Goal: Transaction & Acquisition: Book appointment/travel/reservation

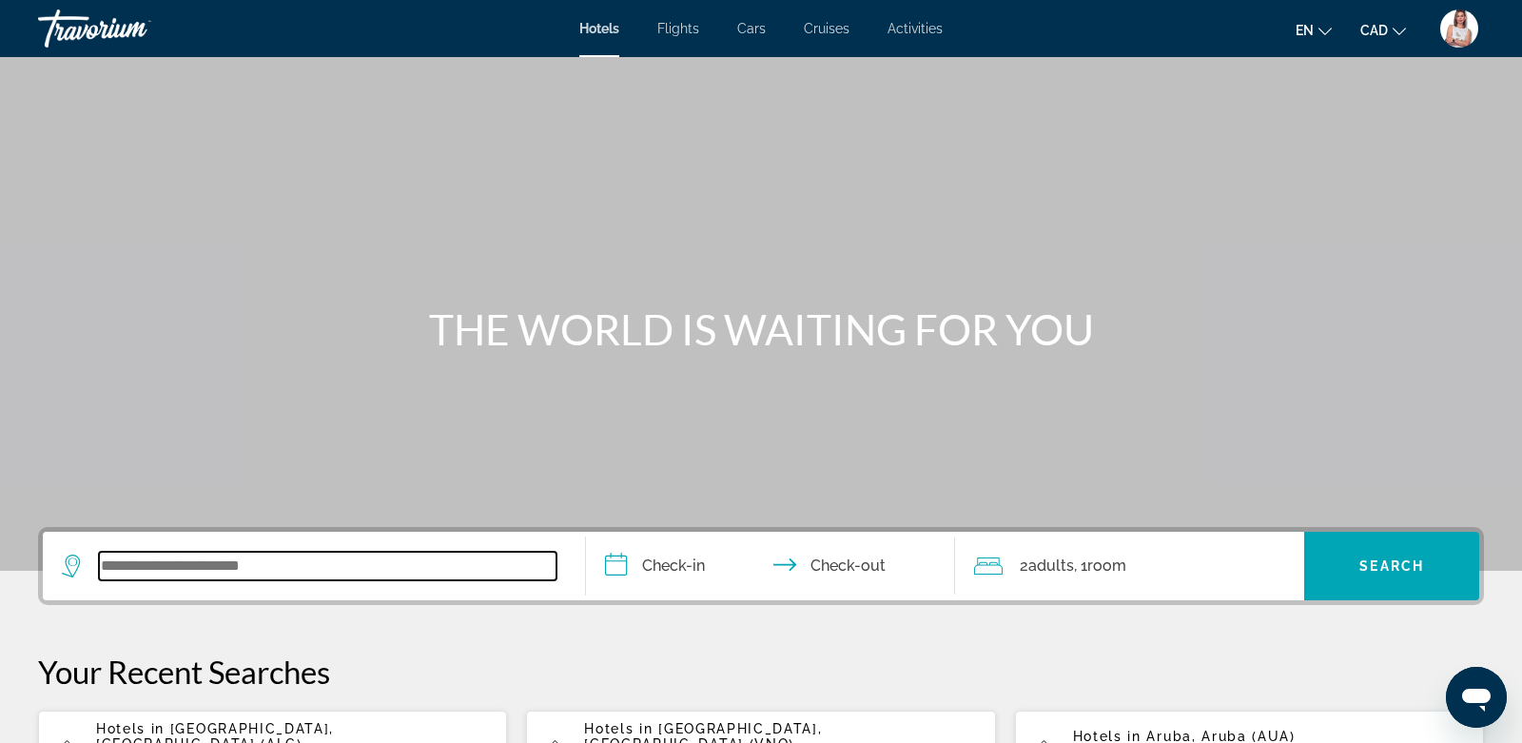
click at [193, 574] on input "Search widget" at bounding box center [328, 566] width 458 height 29
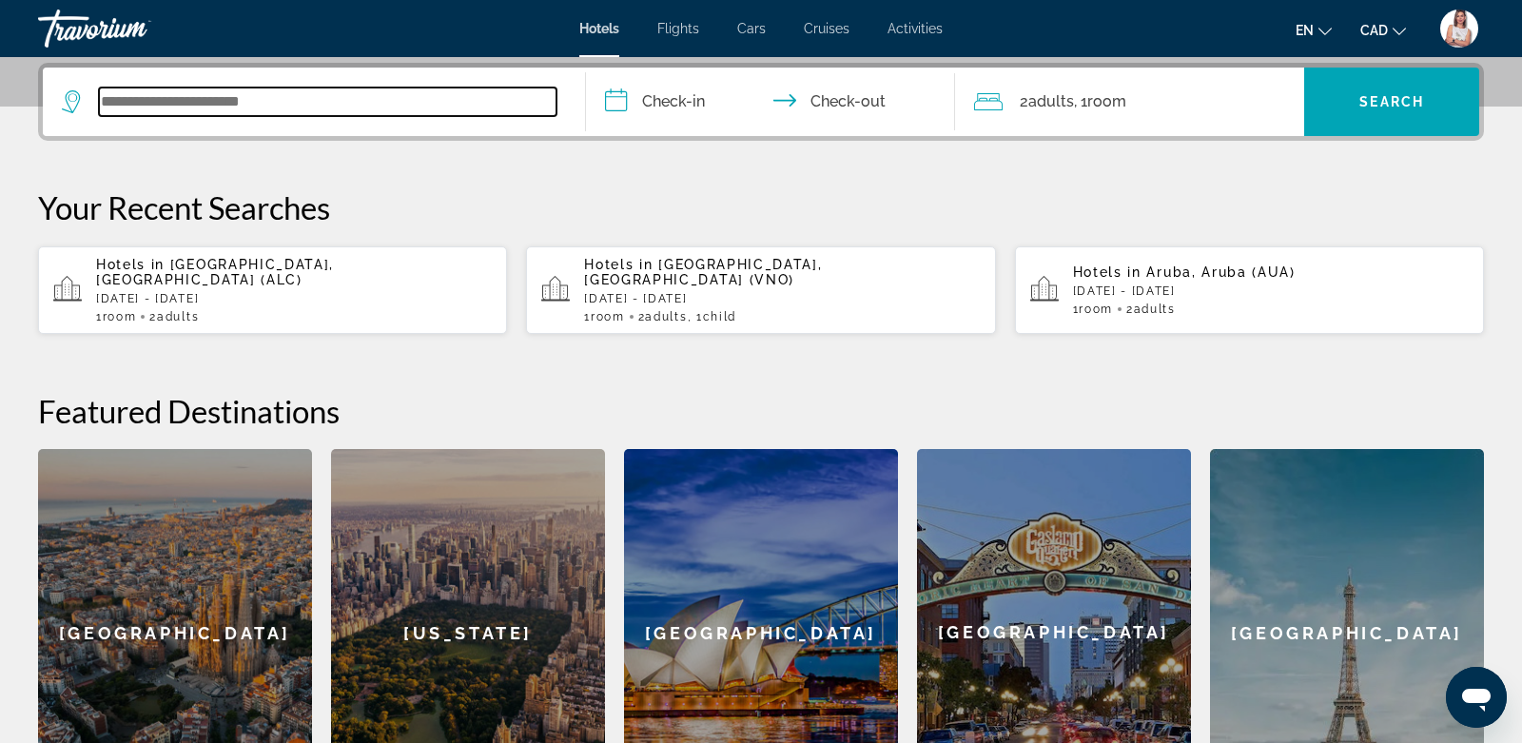
scroll to position [464, 0]
click at [355, 275] on div "Hotels in [GEOGRAPHIC_DATA], [GEOGRAPHIC_DATA] ([GEOGRAPHIC_DATA]) [DATE] - [DA…" at bounding box center [294, 290] width 396 height 67
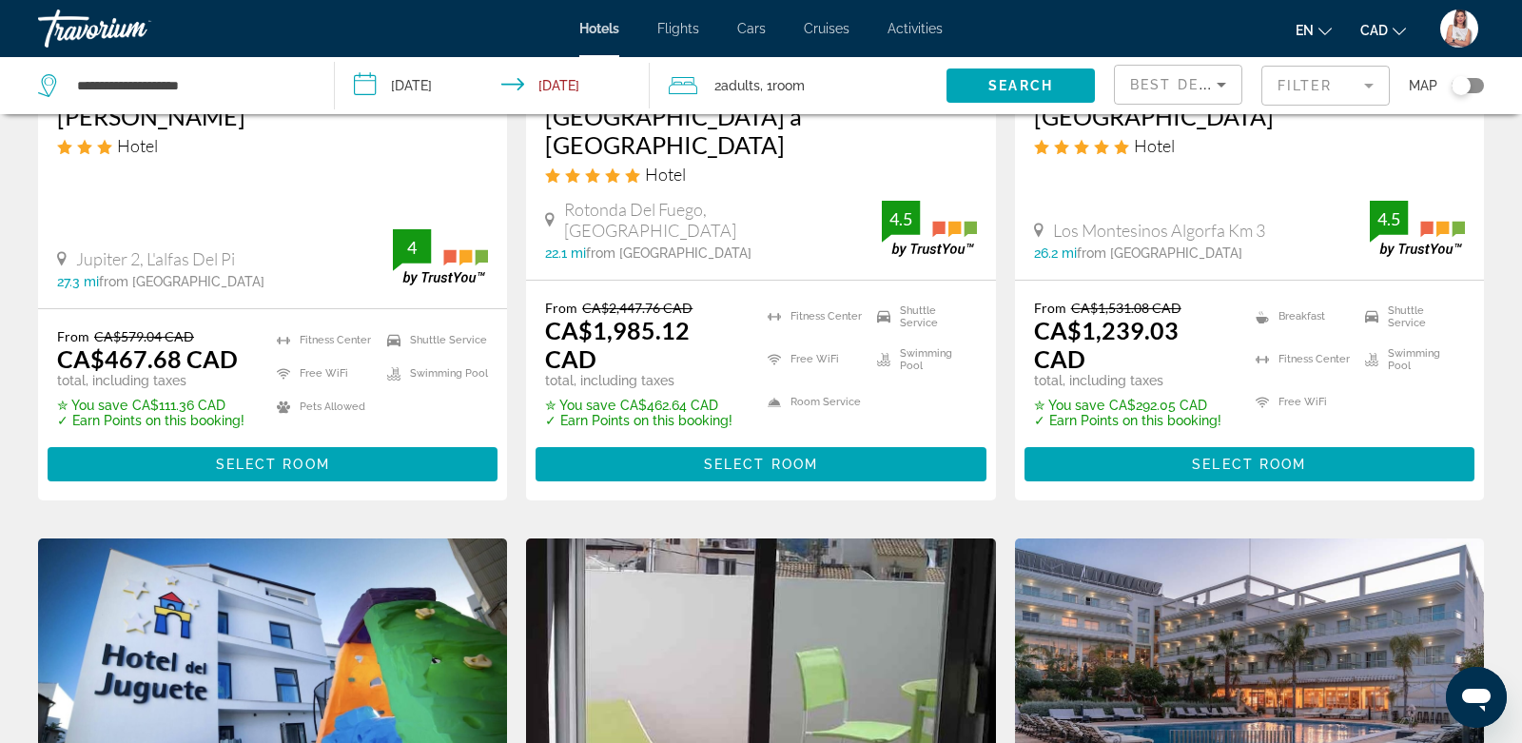
scroll to position [716, 0]
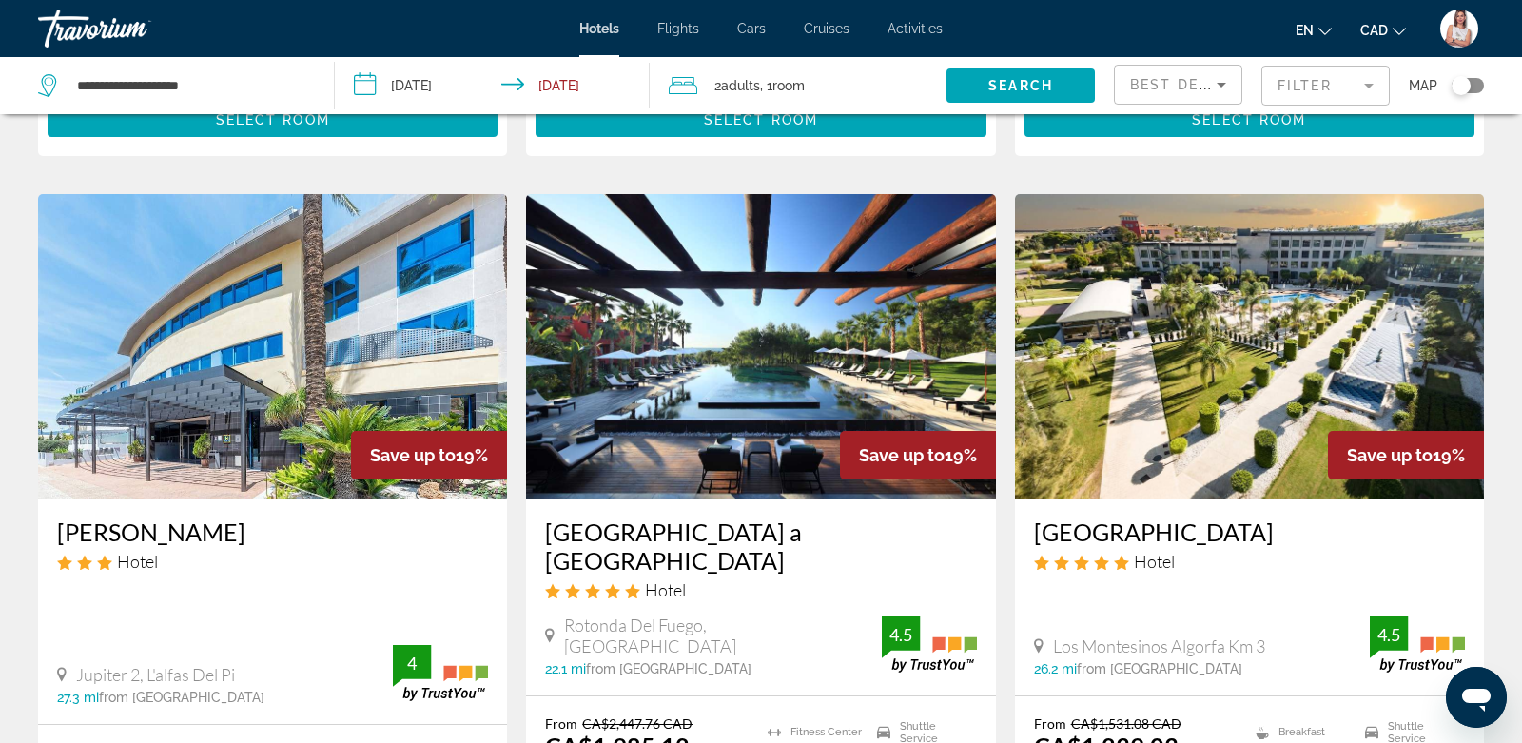
click at [1334, 88] on mat-form-field "Filter" at bounding box center [1326, 86] width 128 height 40
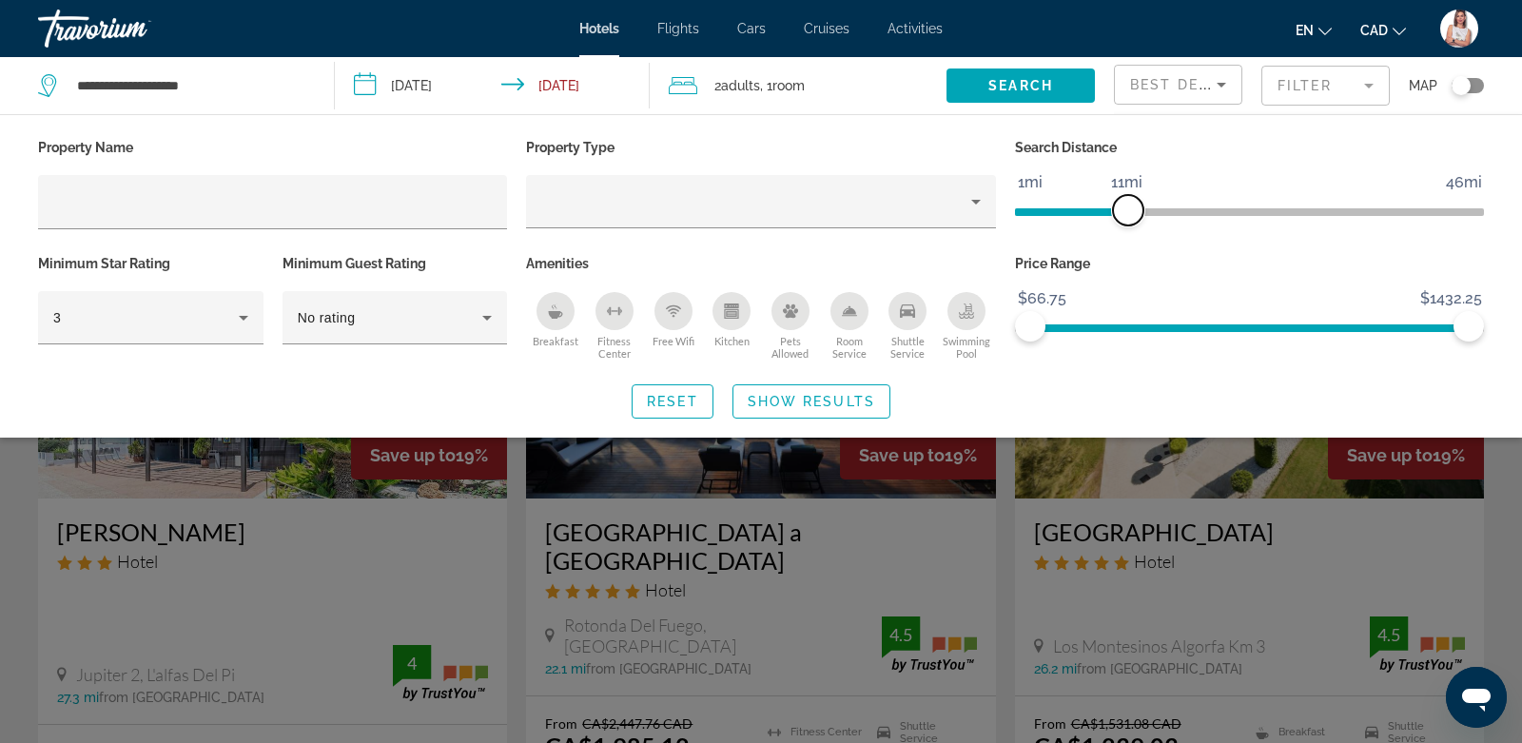
drag, startPoint x: 1316, startPoint y: 209, endPoint x: 1126, endPoint y: 214, distance: 190.3
click at [1126, 215] on span "ngx-slider" at bounding box center [1128, 210] width 30 height 30
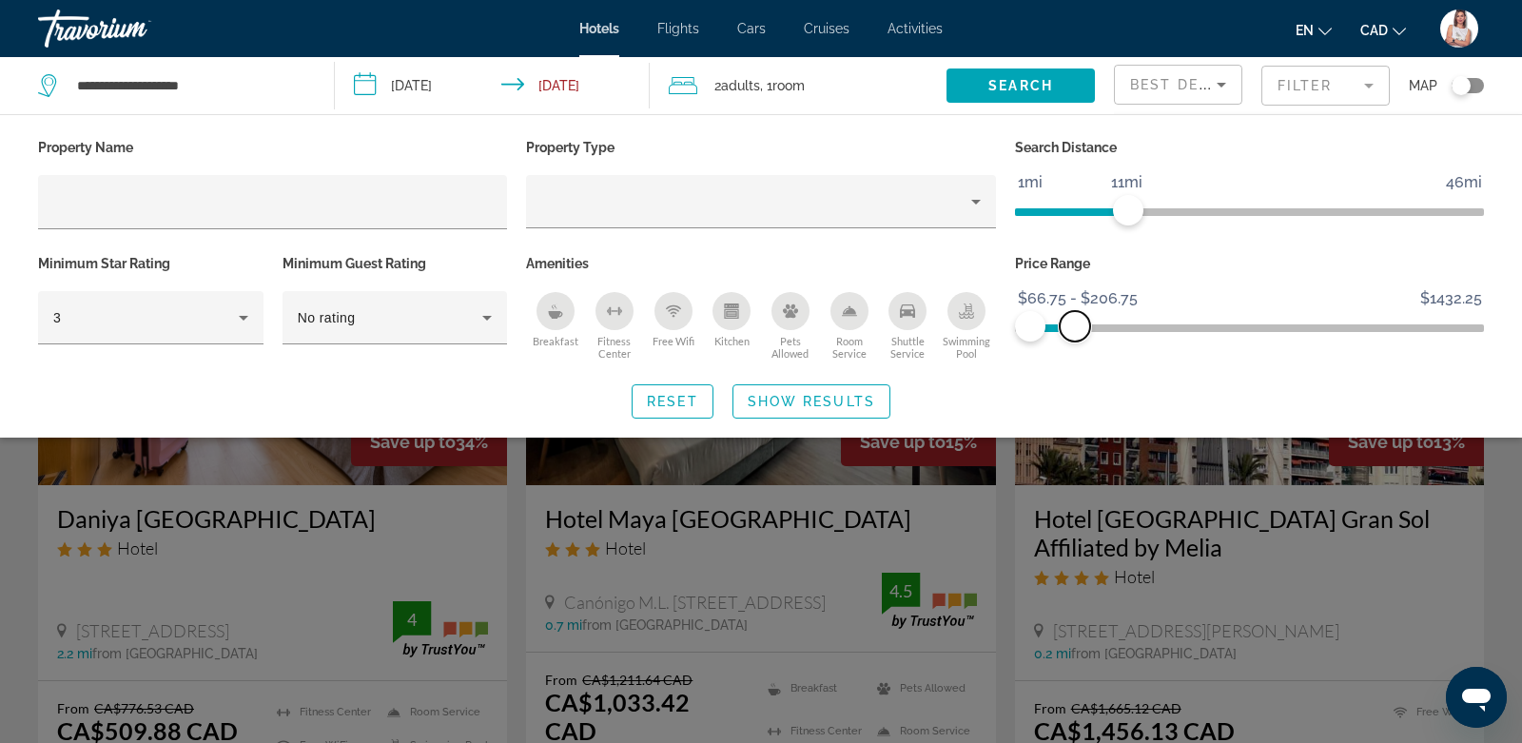
drag, startPoint x: 1469, startPoint y: 323, endPoint x: 1075, endPoint y: 365, distance: 396.2
click at [1075, 365] on div "Property Name Property Type Search Distance 1mi 46mi 11mi Minimum Star Rating 3…" at bounding box center [761, 276] width 1522 height 284
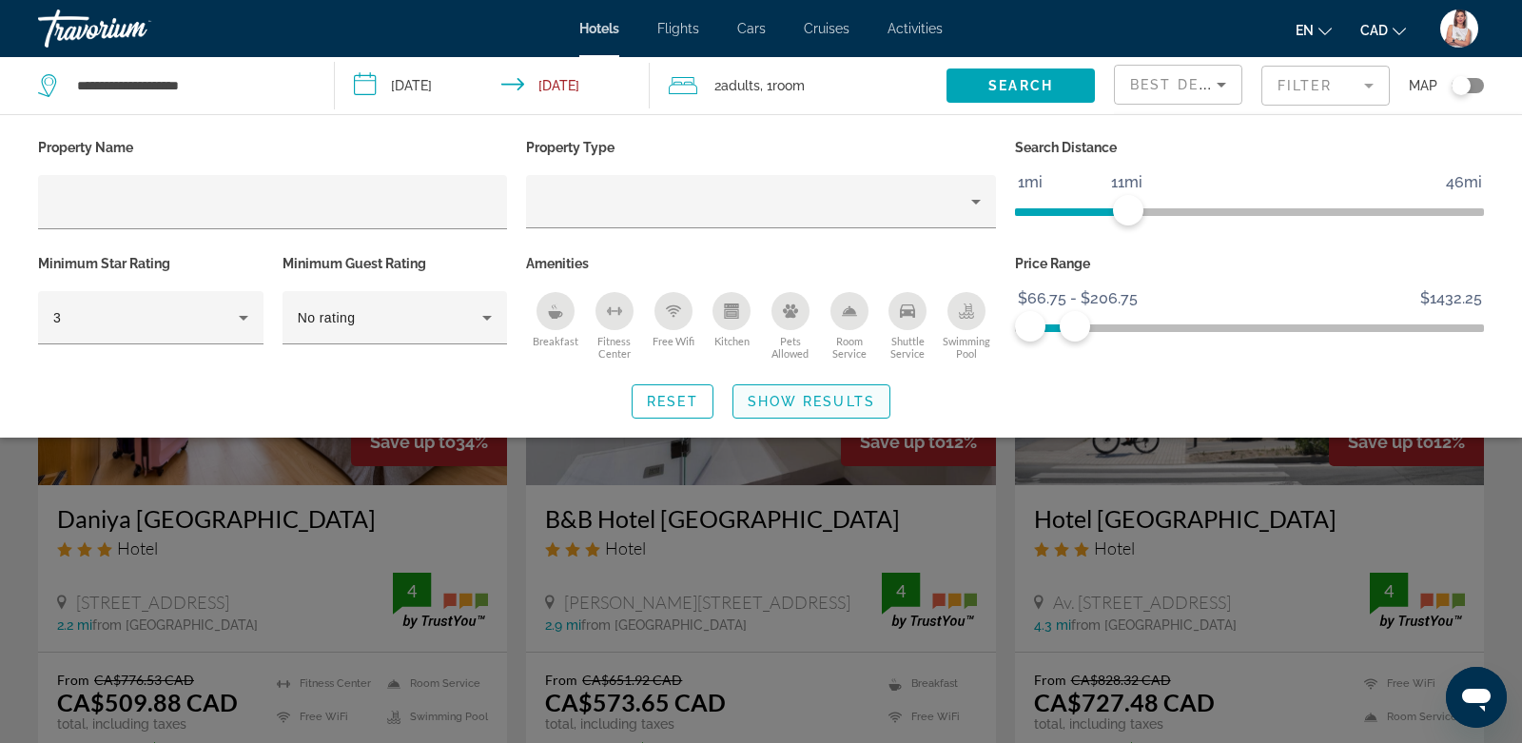
click at [848, 397] on span "Show Results" at bounding box center [811, 401] width 127 height 15
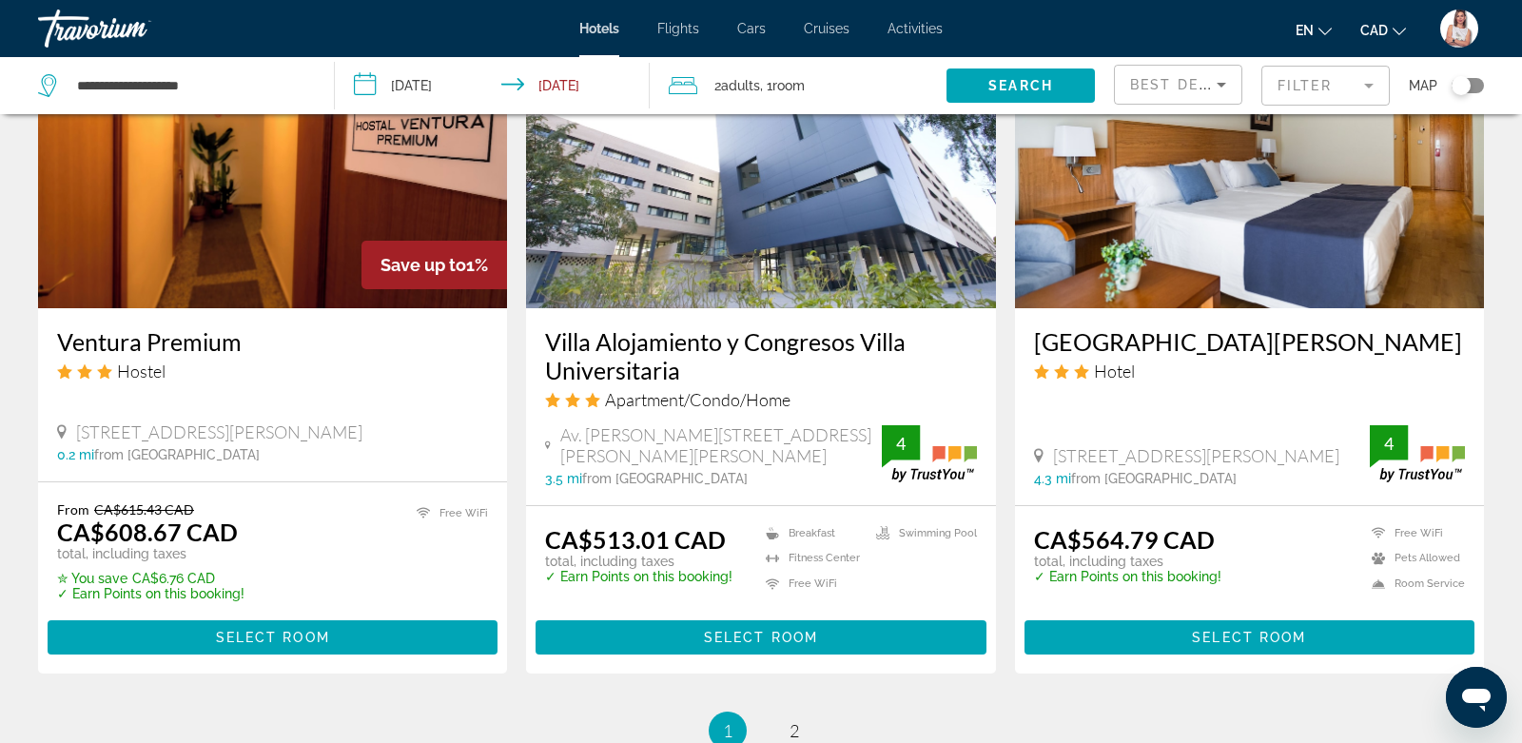
scroll to position [2316, 0]
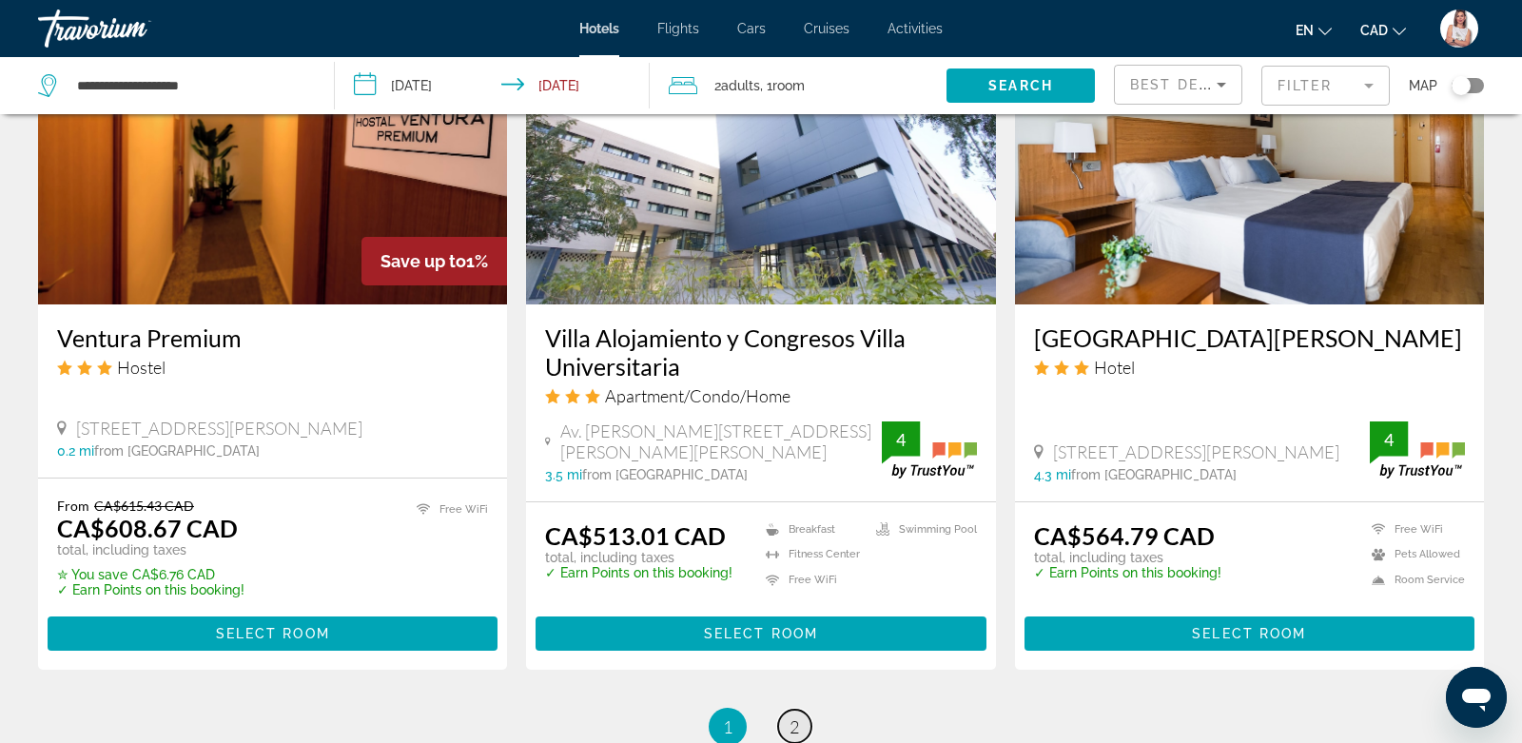
click at [799, 716] on span "2" at bounding box center [795, 726] width 10 height 21
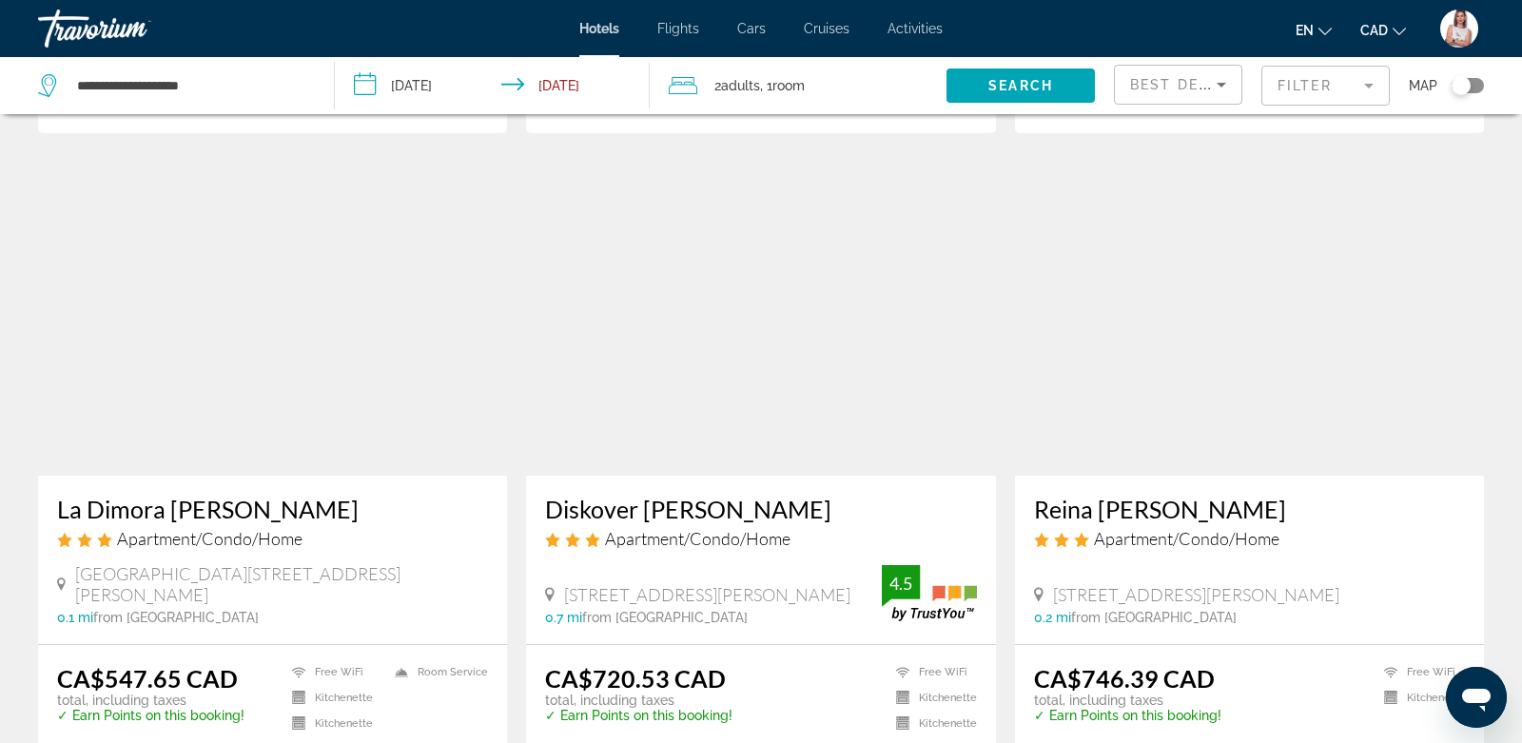
scroll to position [1382, 0]
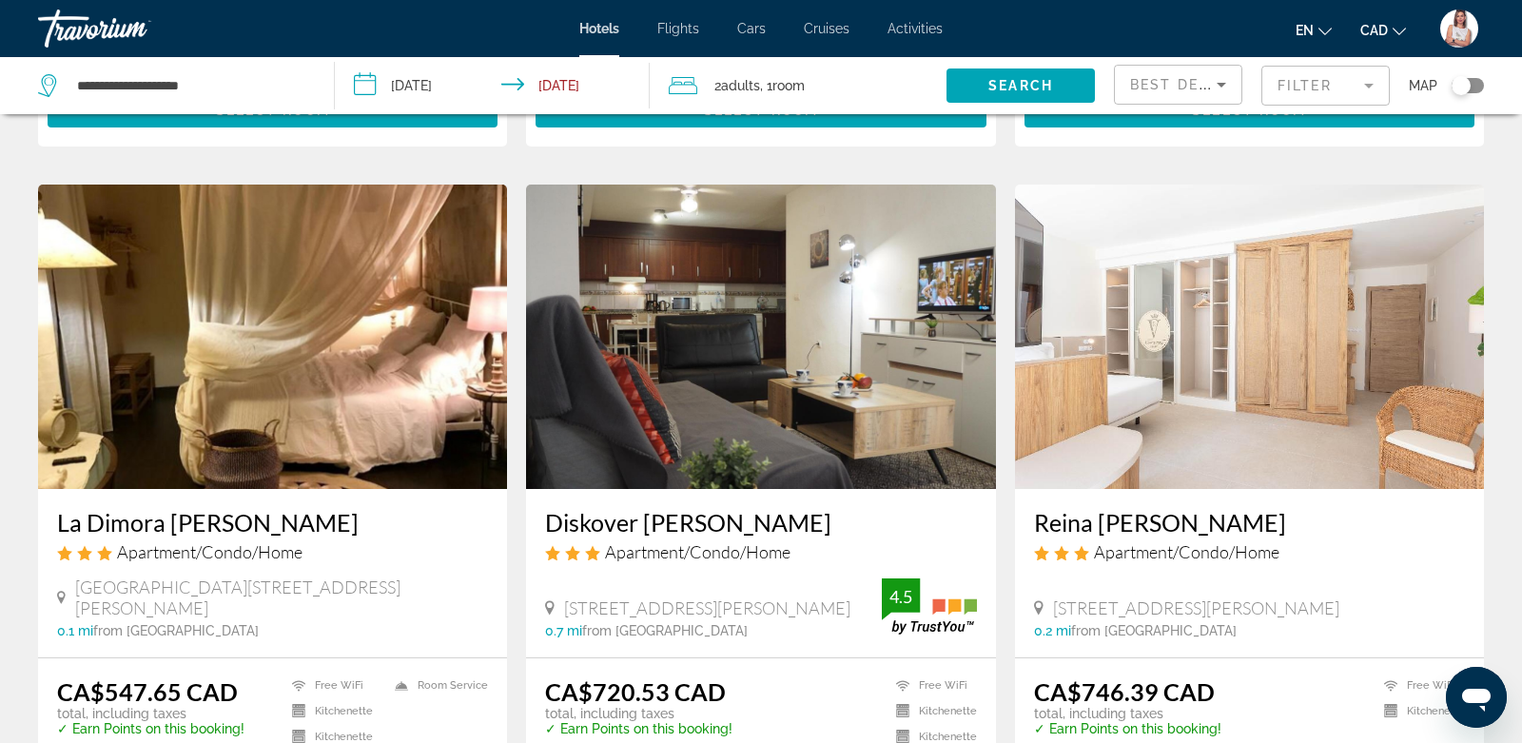
click at [770, 286] on img "Main content" at bounding box center [760, 337] width 469 height 304
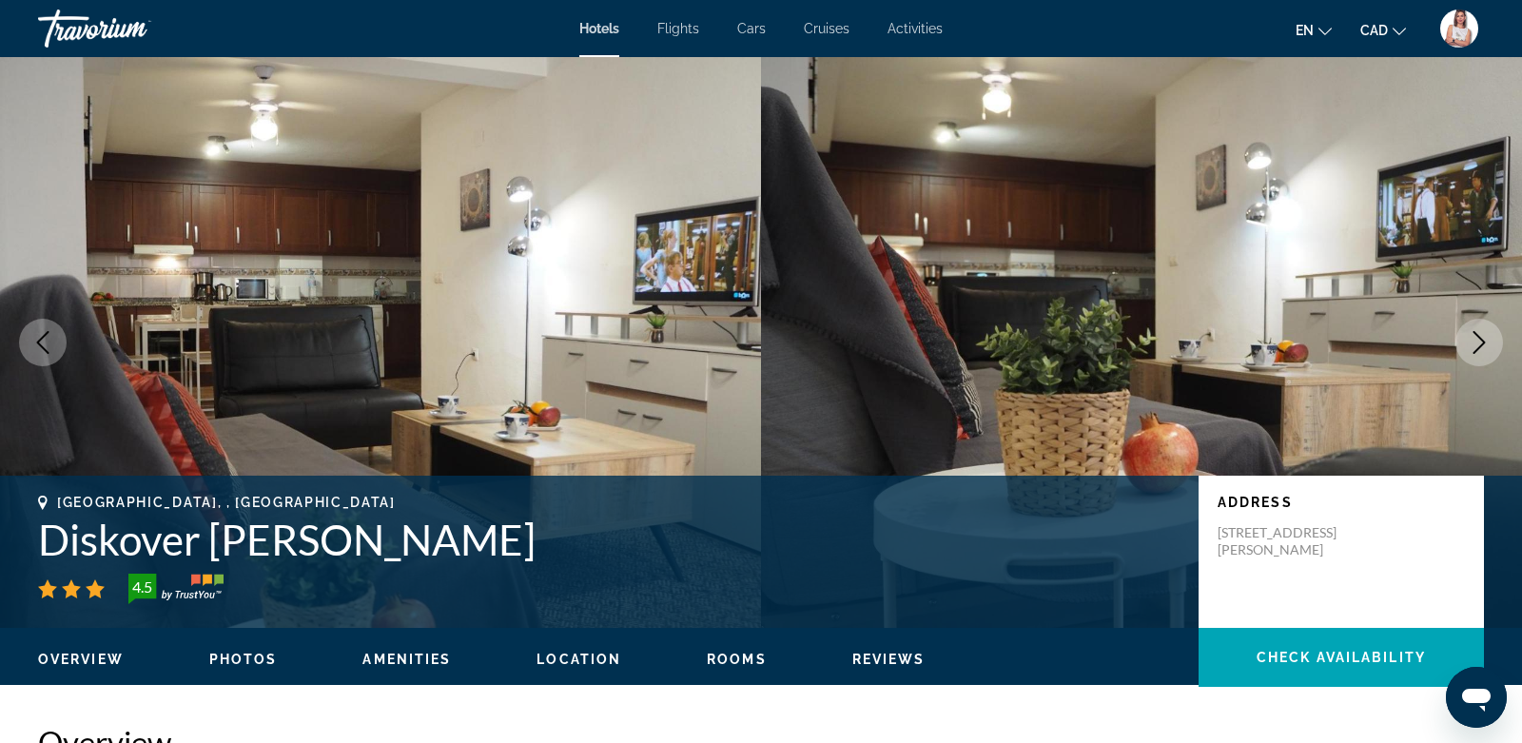
click at [1483, 343] on icon "Next image" at bounding box center [1480, 342] width 12 height 23
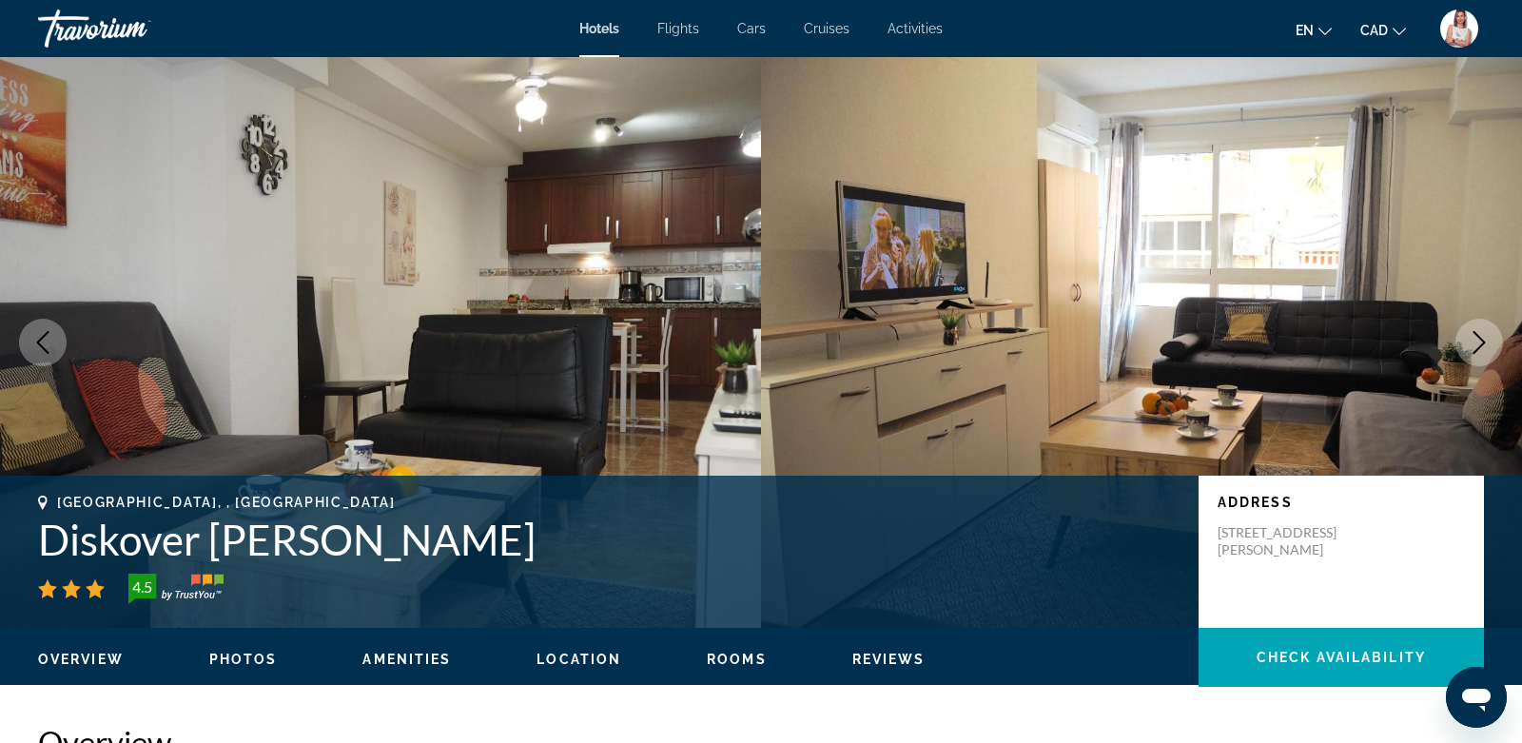
click at [1483, 343] on icon "Next image" at bounding box center [1480, 342] width 12 height 23
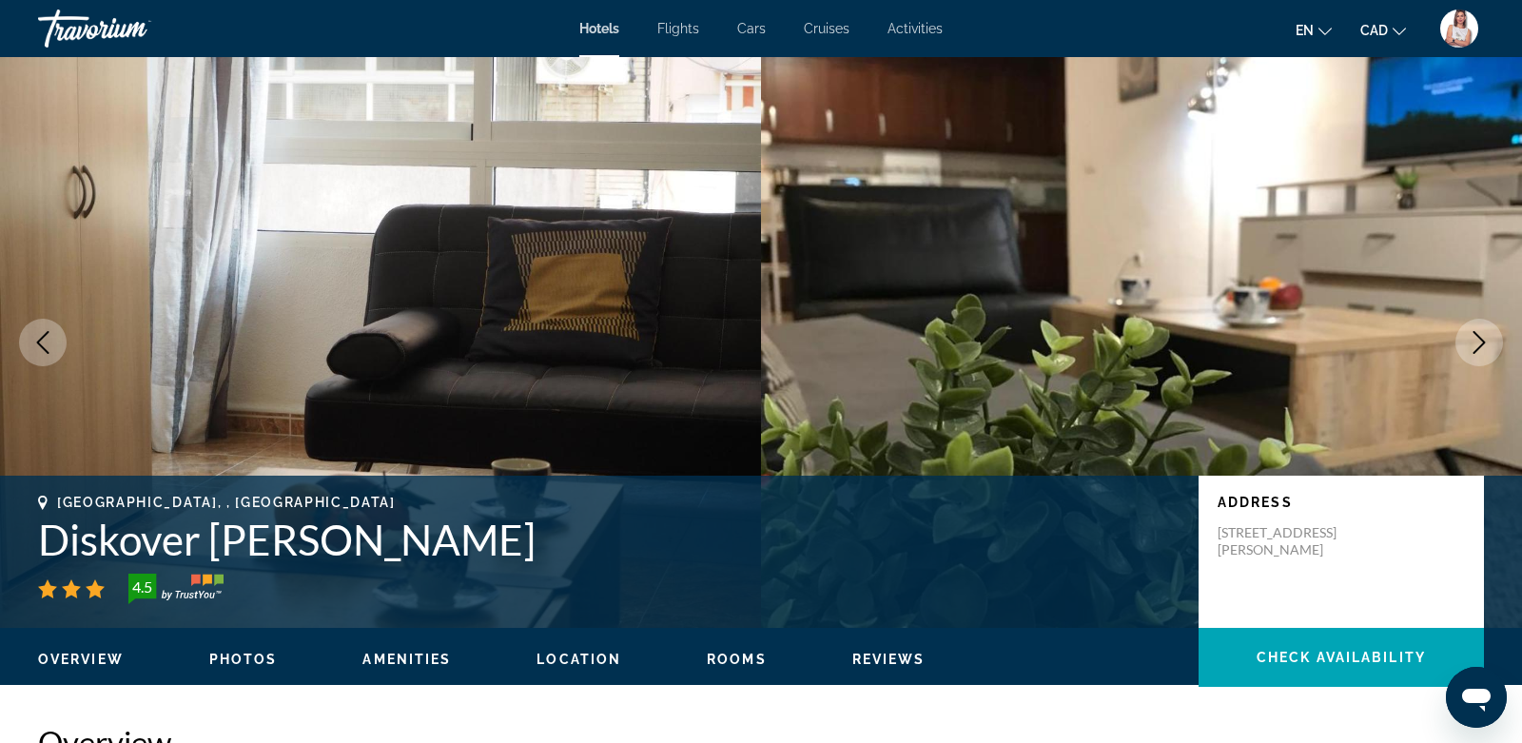
click at [1483, 343] on icon "Next image" at bounding box center [1480, 342] width 12 height 23
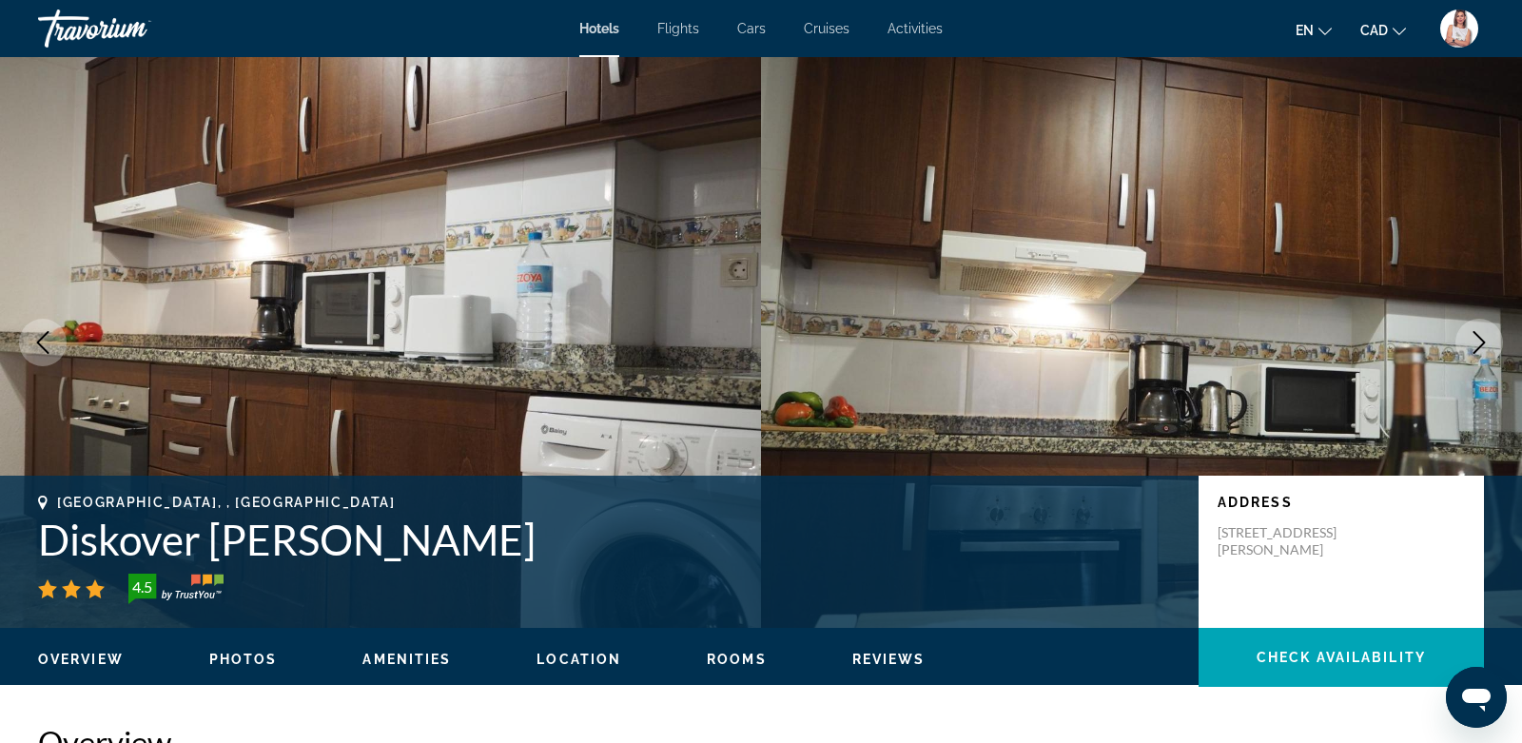
click at [1483, 343] on icon "Next image" at bounding box center [1480, 342] width 12 height 23
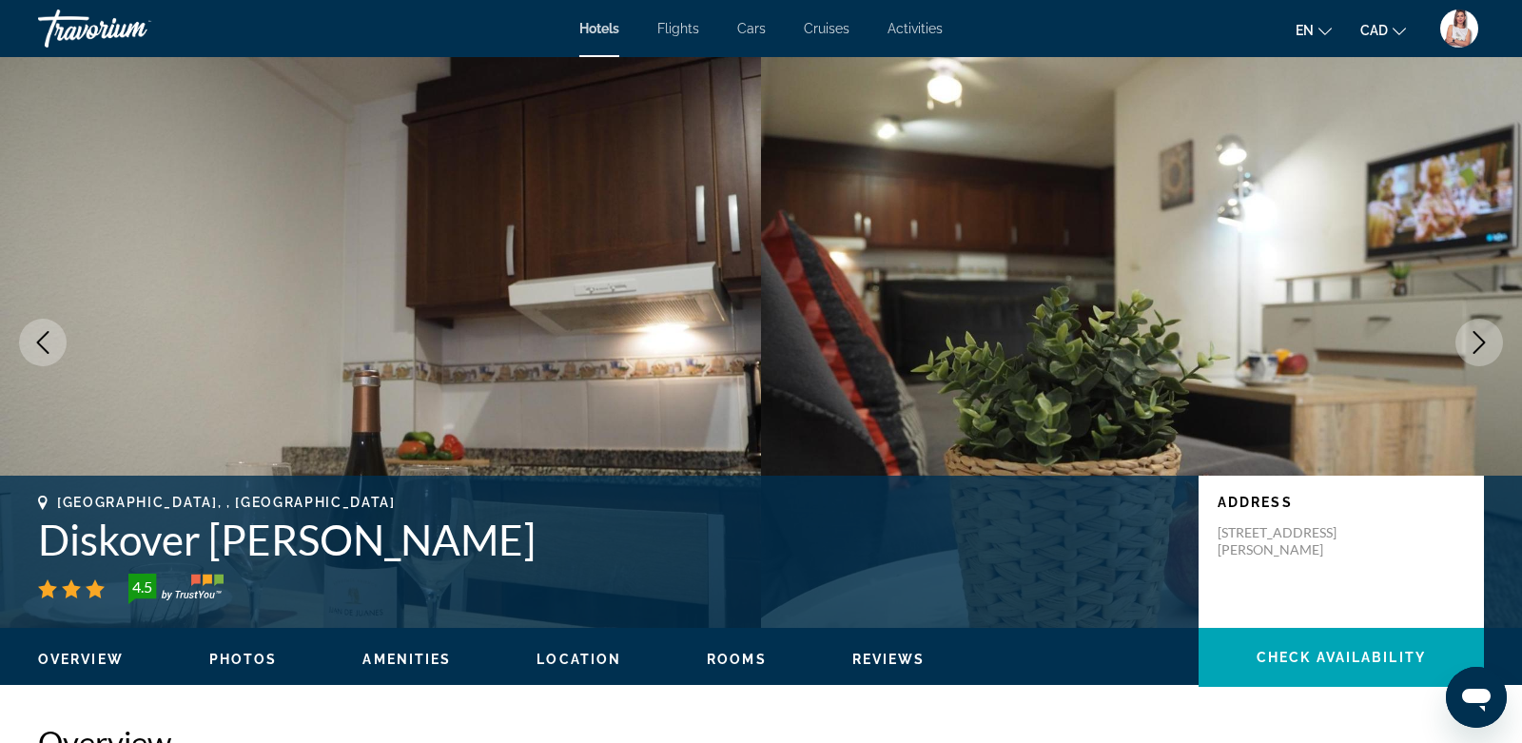
click at [1483, 343] on icon "Next image" at bounding box center [1480, 342] width 12 height 23
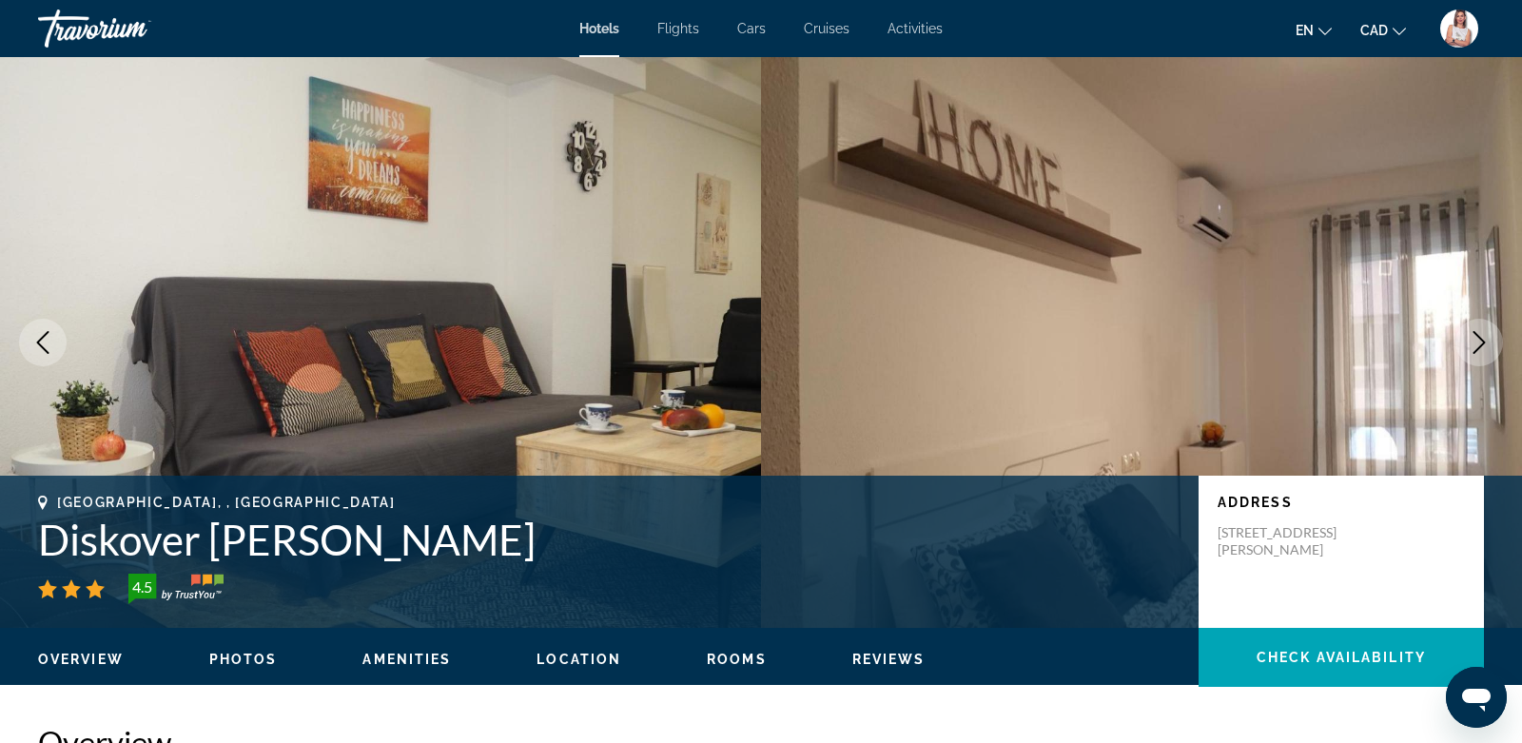
click at [1483, 343] on icon "Next image" at bounding box center [1480, 342] width 12 height 23
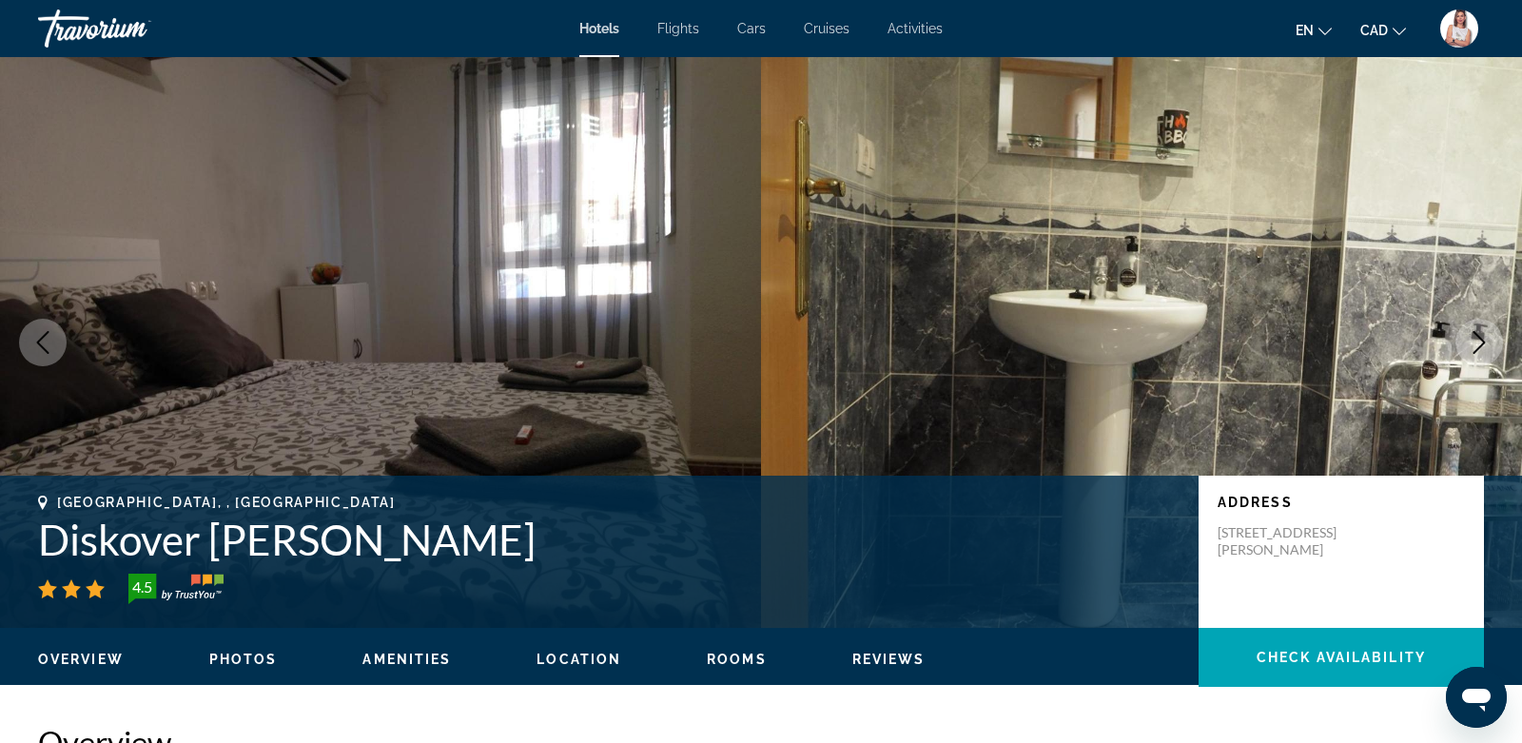
click at [1483, 343] on icon "Next image" at bounding box center [1480, 342] width 12 height 23
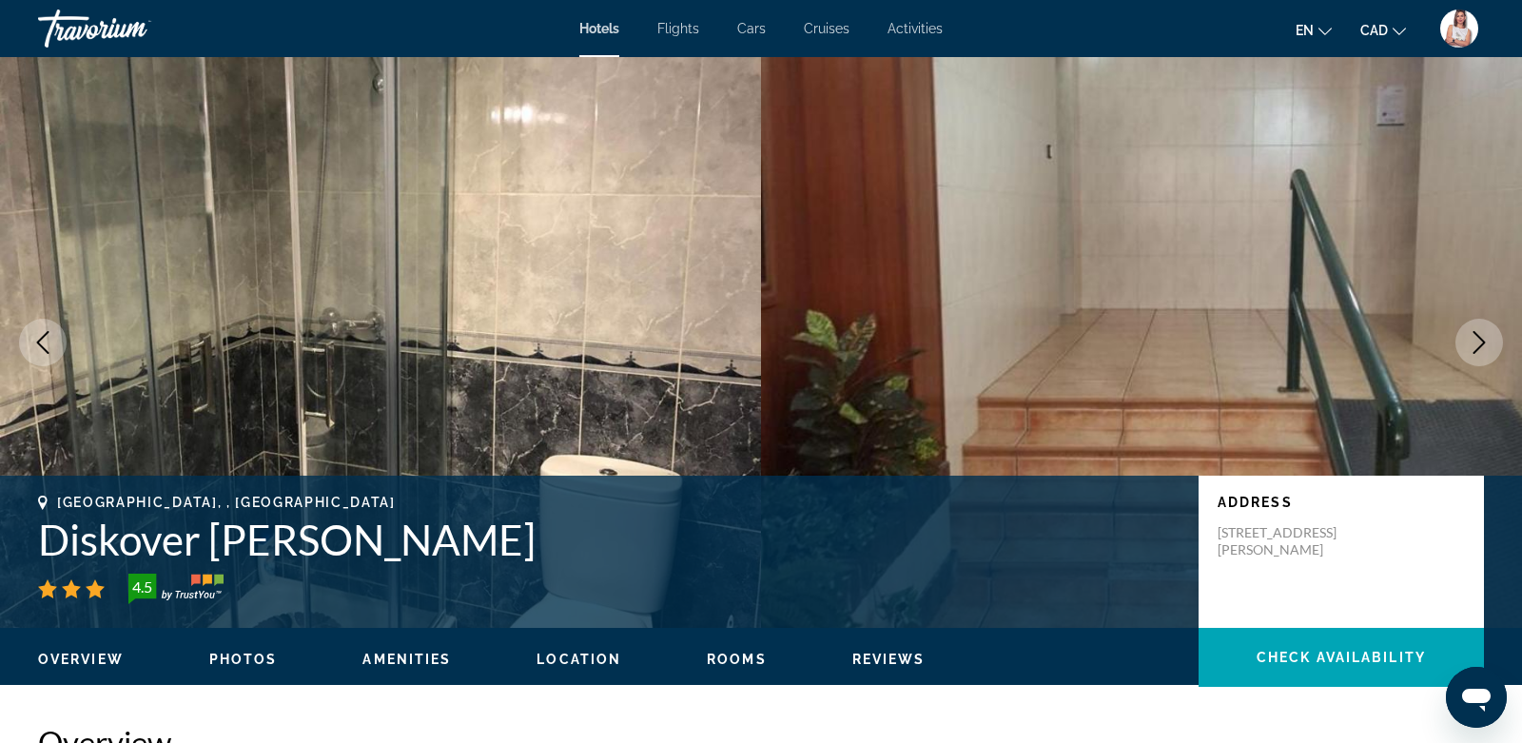
click at [1483, 343] on icon "Next image" at bounding box center [1480, 342] width 12 height 23
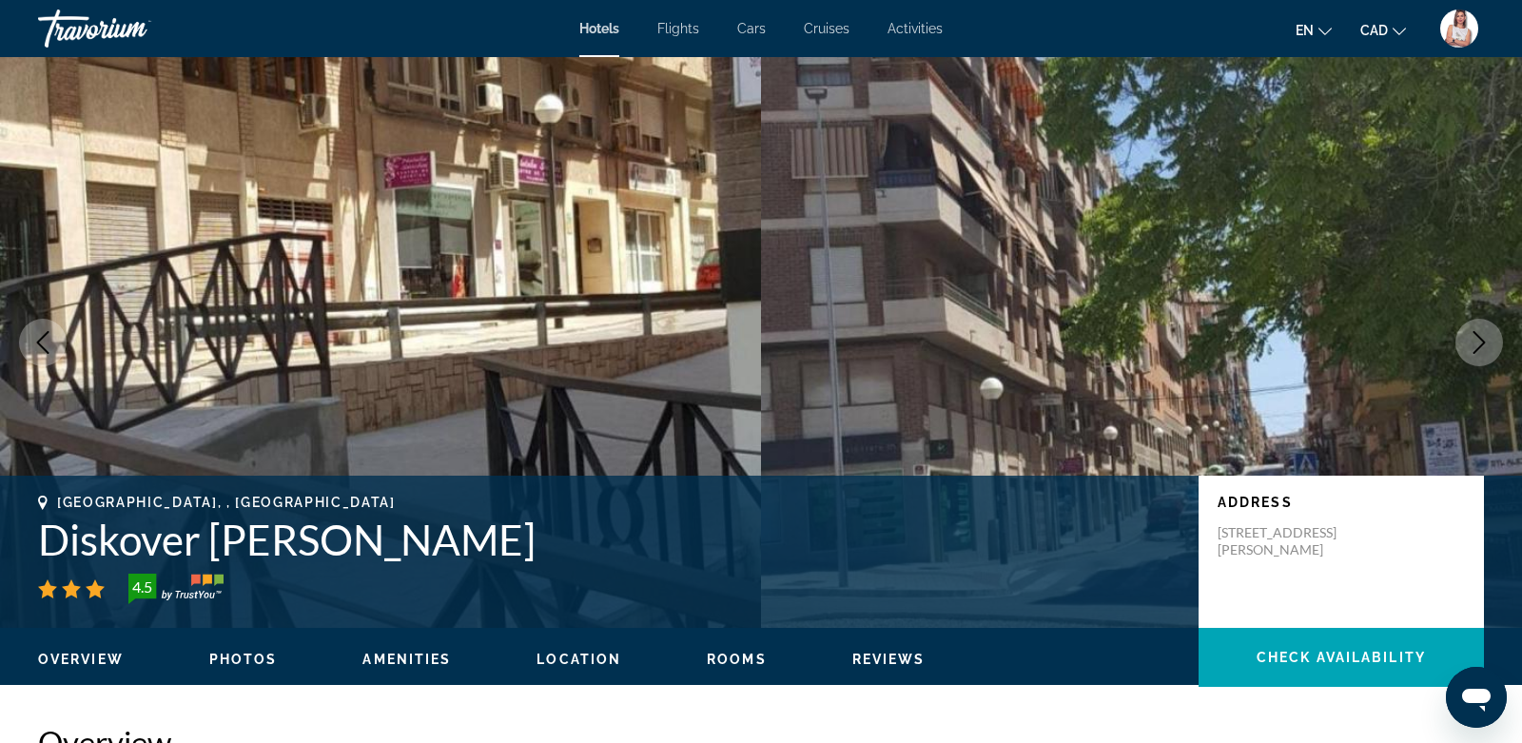
click at [1483, 343] on icon "Next image" at bounding box center [1480, 342] width 12 height 23
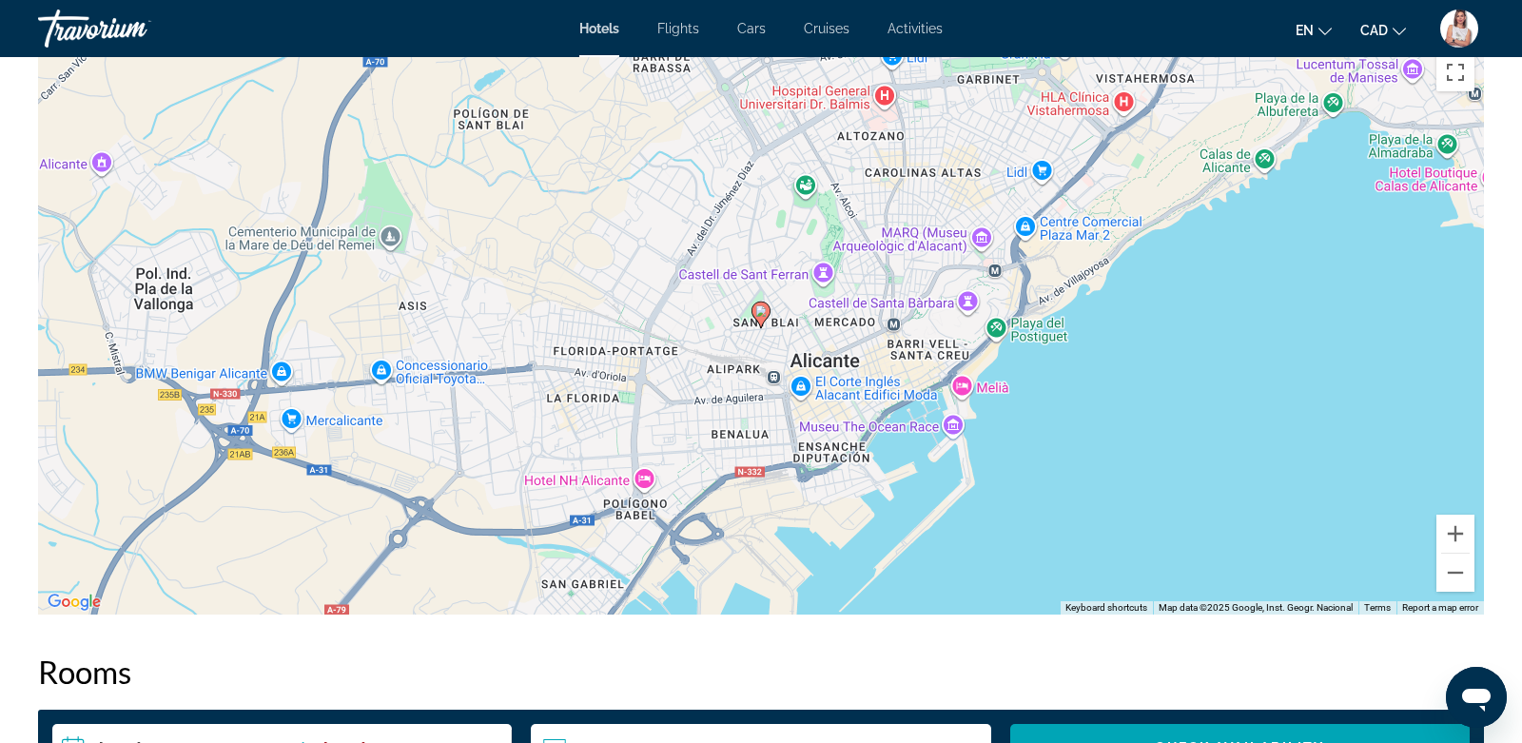
scroll to position [1676, 0]
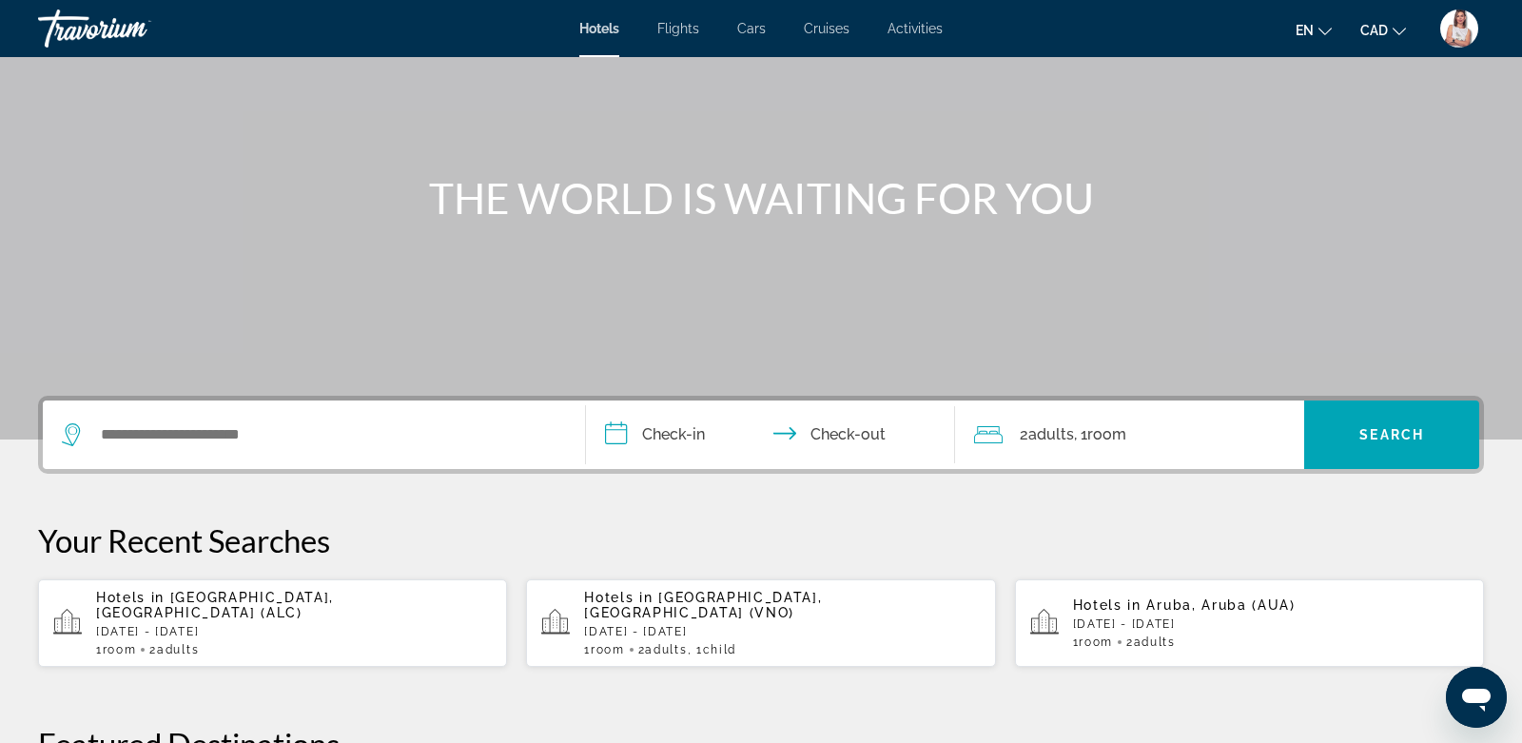
scroll to position [143, 0]
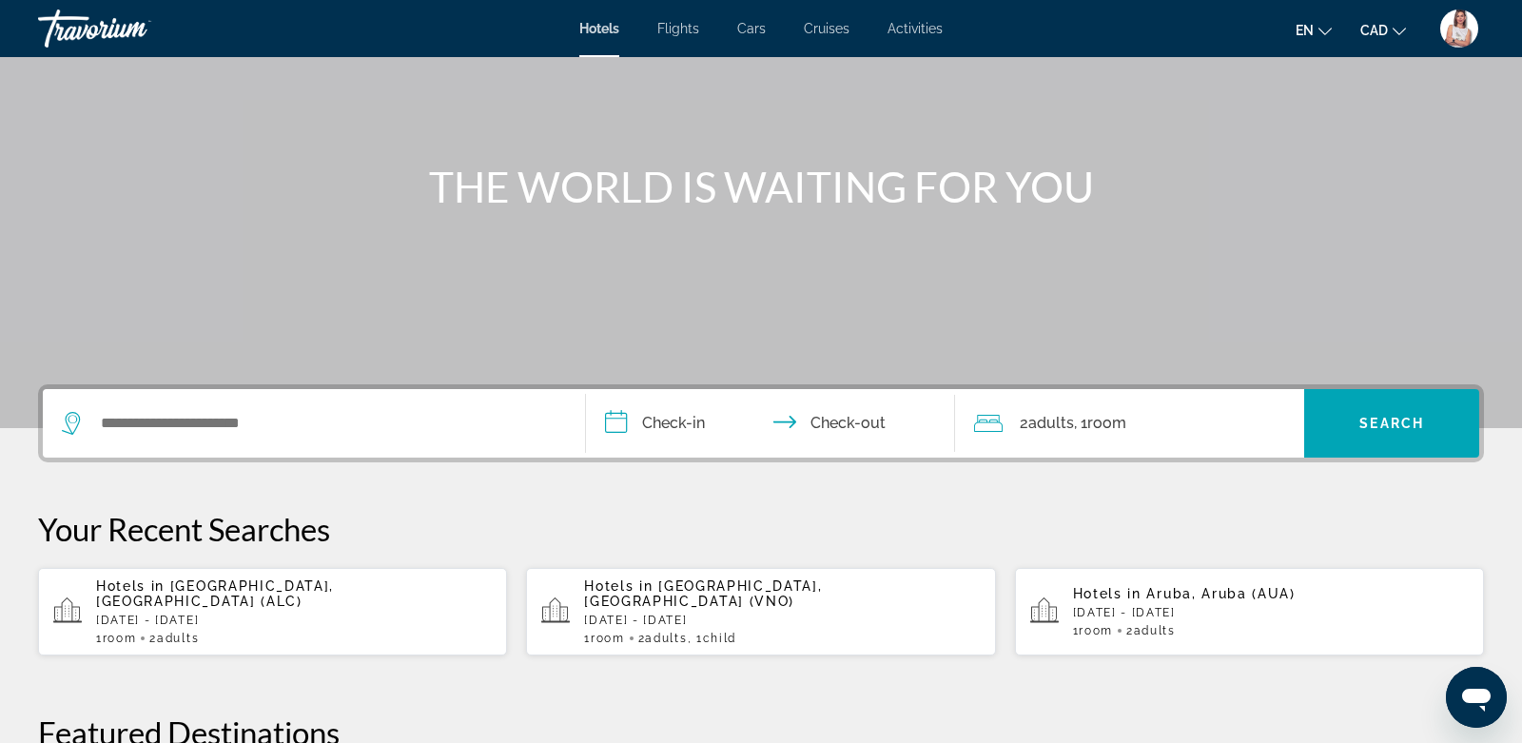
click at [240, 614] on p "[DATE] - [DATE]" at bounding box center [294, 620] width 396 height 13
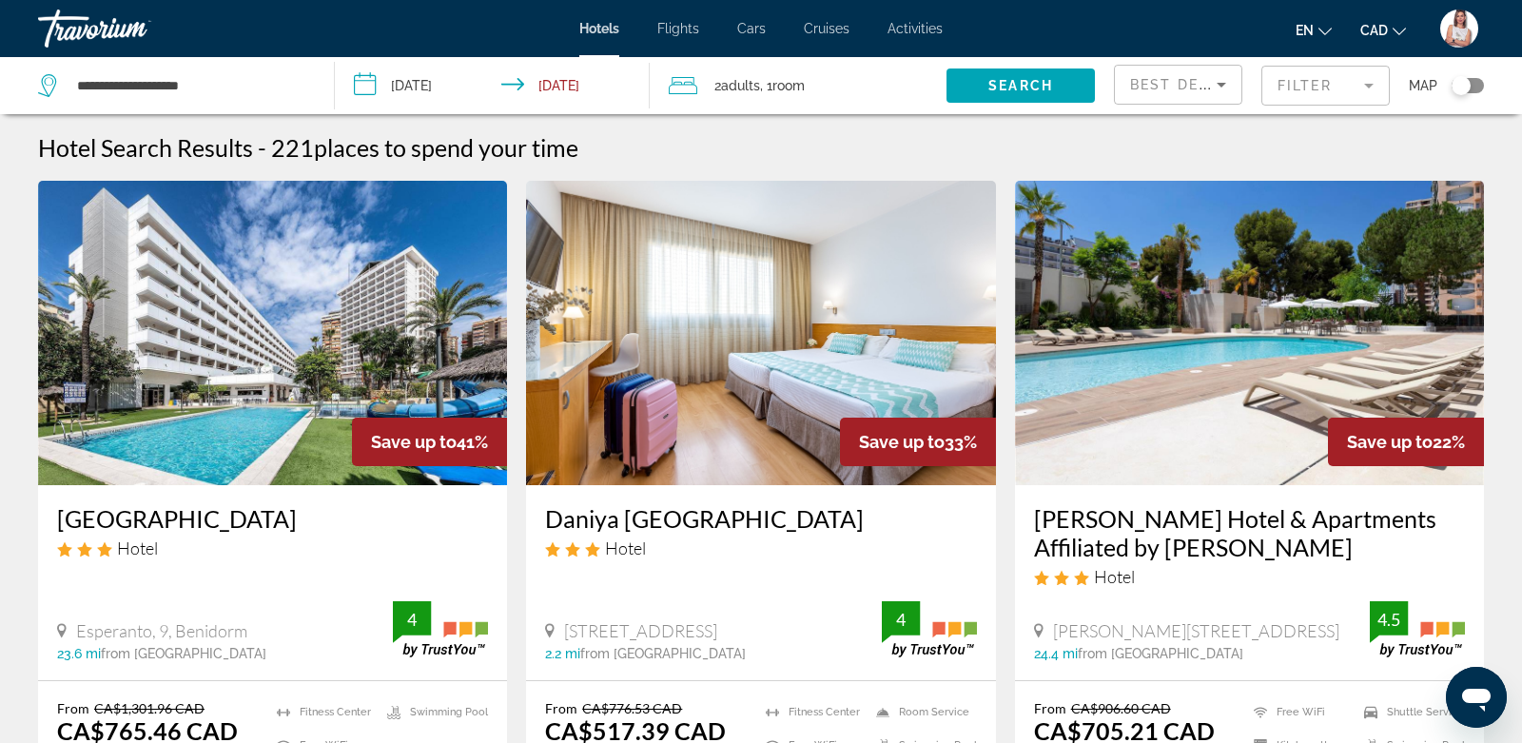
click at [1338, 88] on mat-form-field "Filter" at bounding box center [1326, 86] width 128 height 40
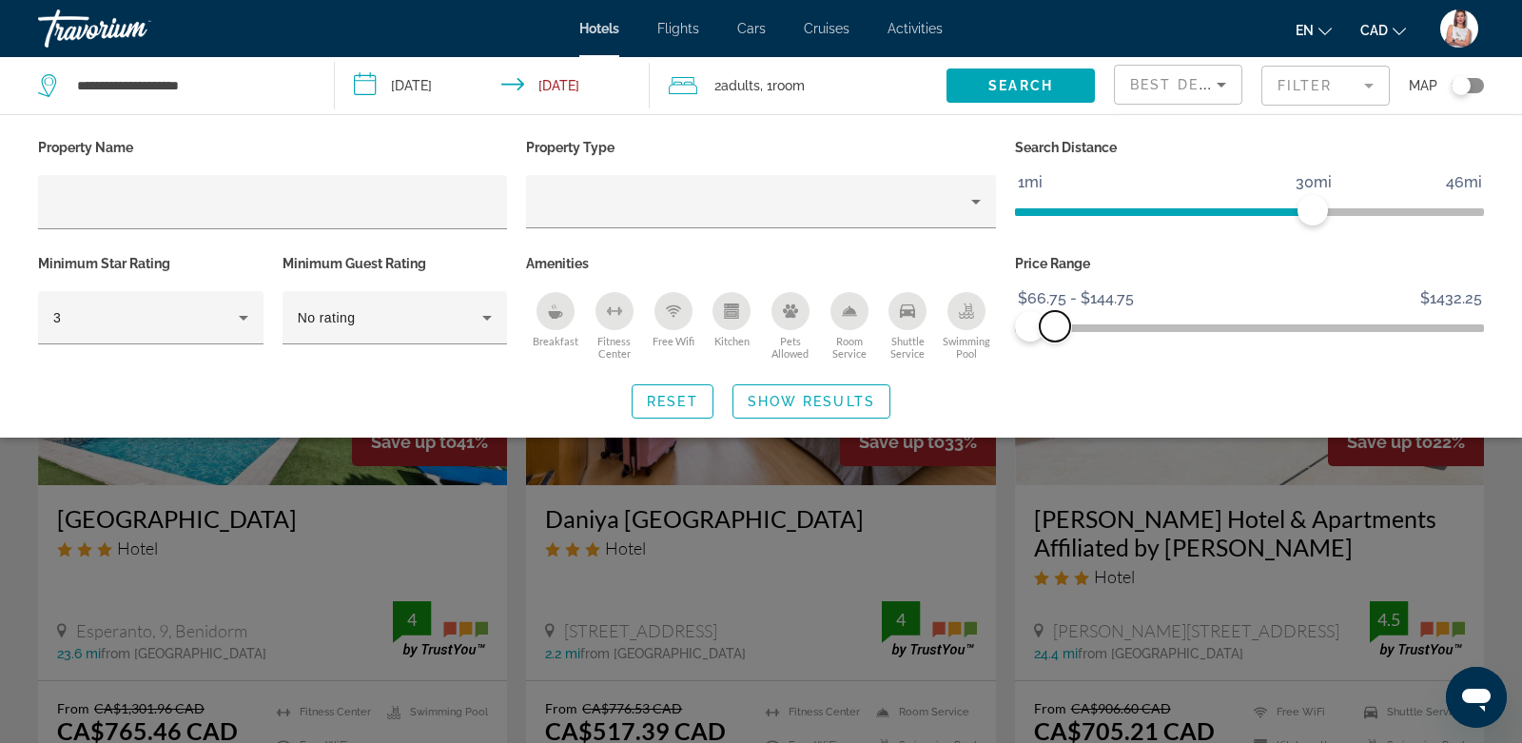
drag, startPoint x: 1467, startPoint y: 324, endPoint x: 1054, endPoint y: 359, distance: 414.3
click at [1055, 359] on div "Price Range $66.75 $1432.25 $66.75 $144.75 $66.75 - $144.75" at bounding box center [1250, 307] width 488 height 115
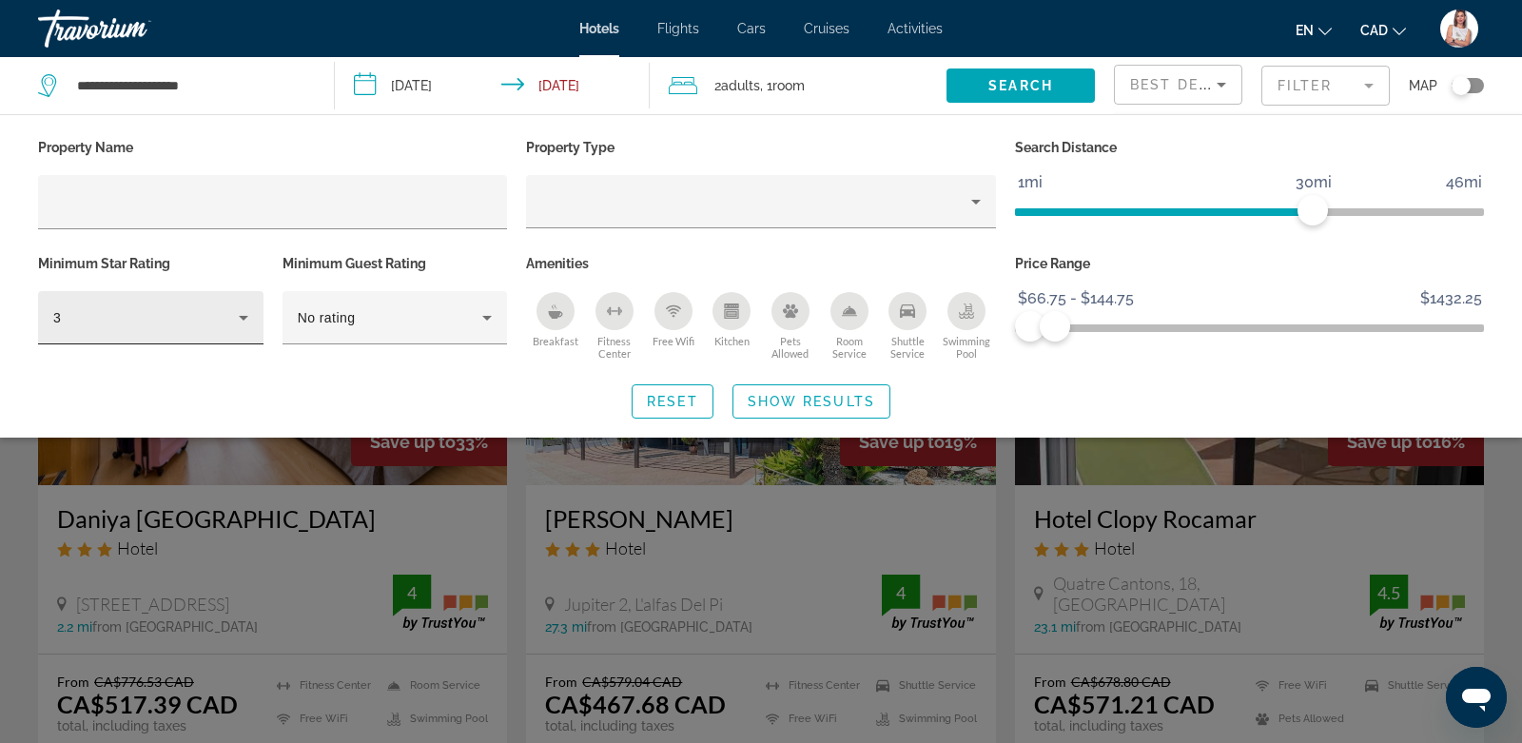
click at [236, 323] on icon "Hotel Filters" at bounding box center [243, 317] width 23 height 23
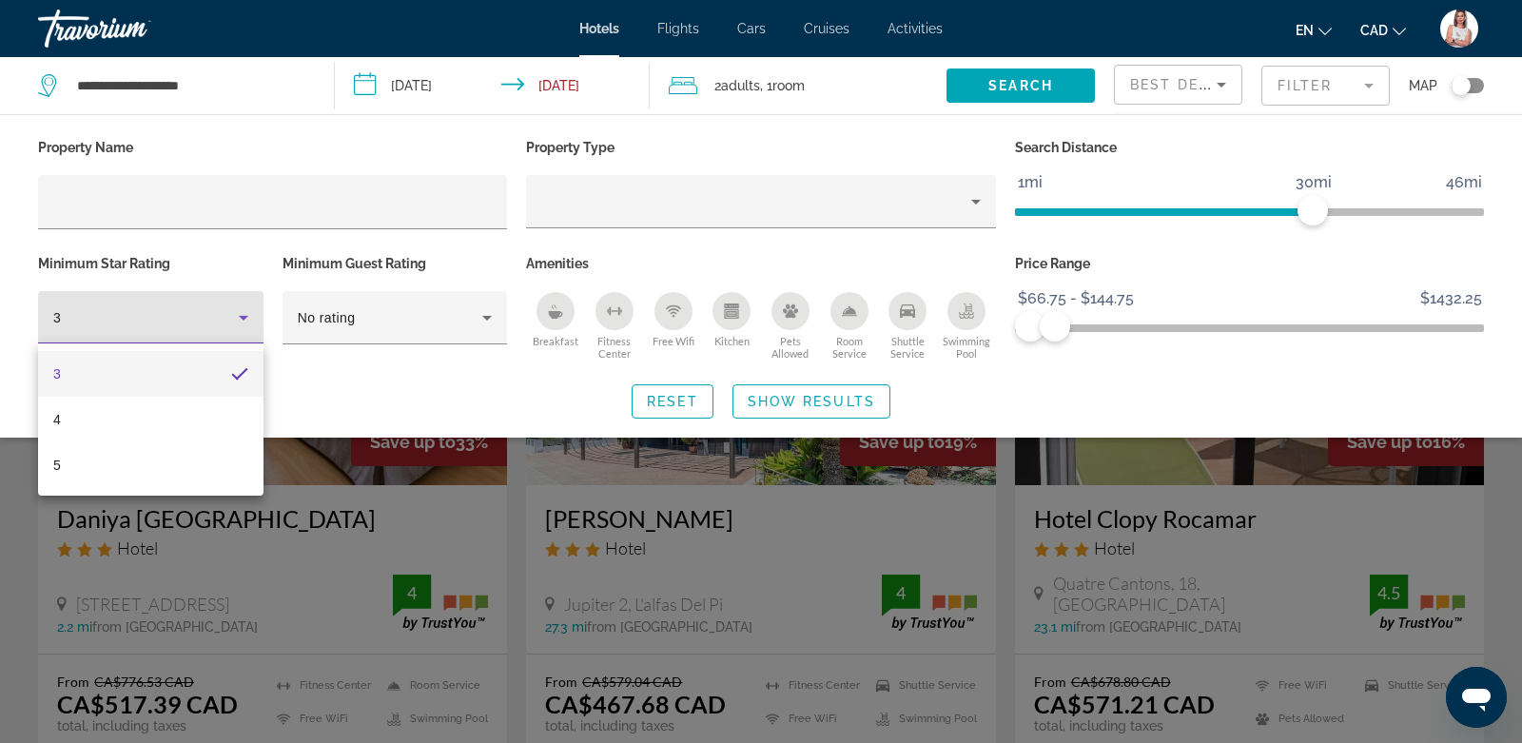
drag, startPoint x: 1312, startPoint y: 203, endPoint x: 1081, endPoint y: 220, distance: 231.8
click at [1081, 221] on div at bounding box center [761, 371] width 1522 height 743
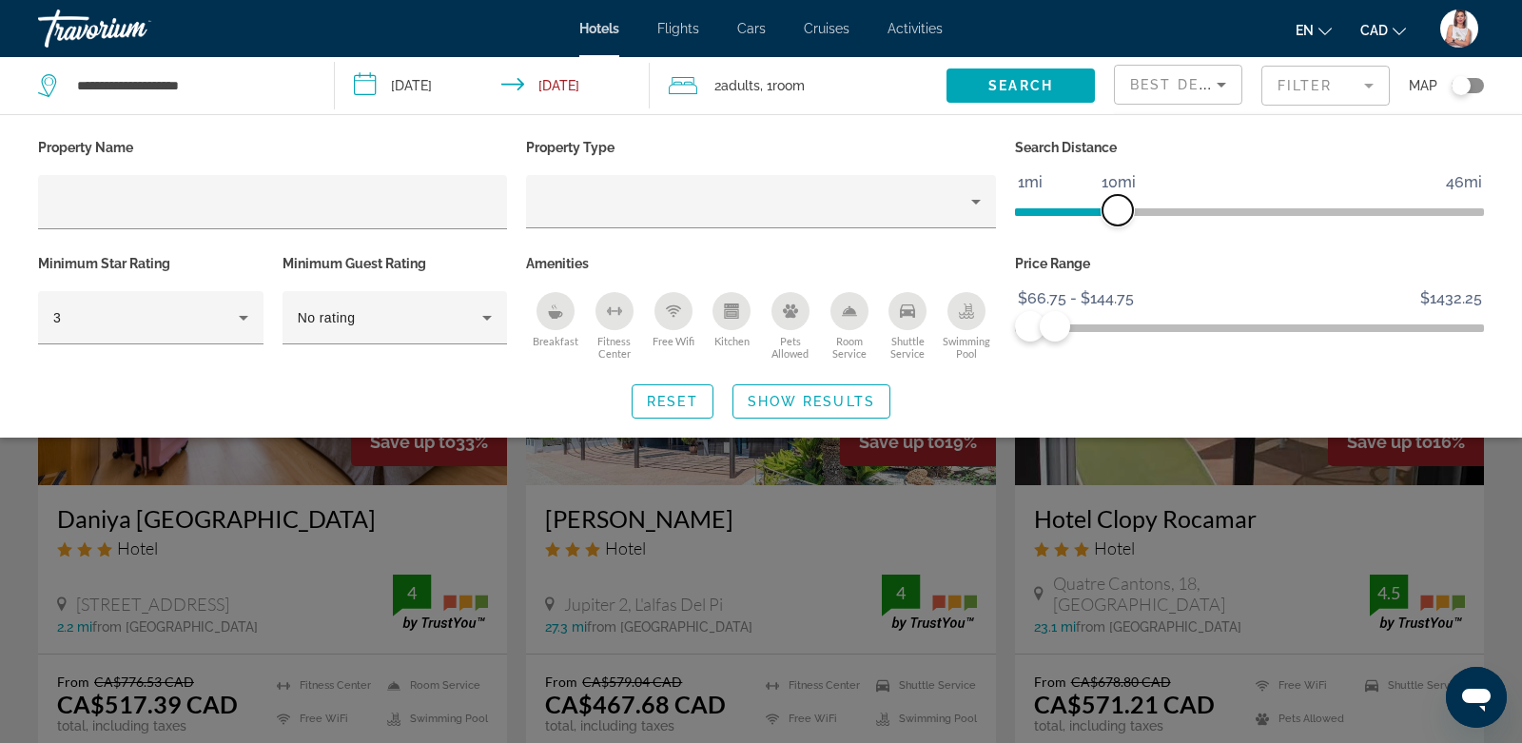
drag, startPoint x: 1317, startPoint y: 211, endPoint x: 1122, endPoint y: 223, distance: 195.4
click at [1122, 223] on span "ngx-slider" at bounding box center [1118, 210] width 30 height 30
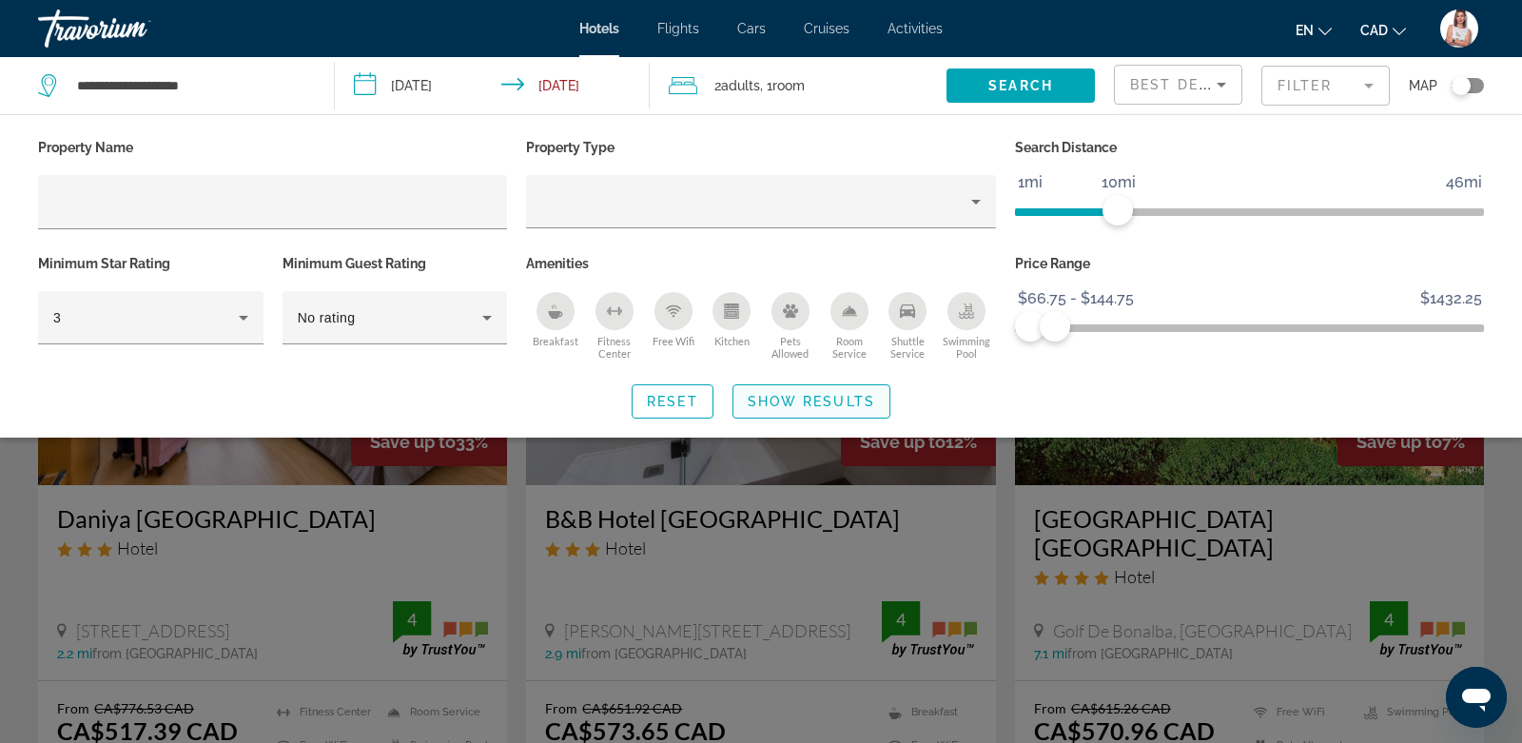
click at [866, 399] on span "Show Results" at bounding box center [811, 401] width 127 height 15
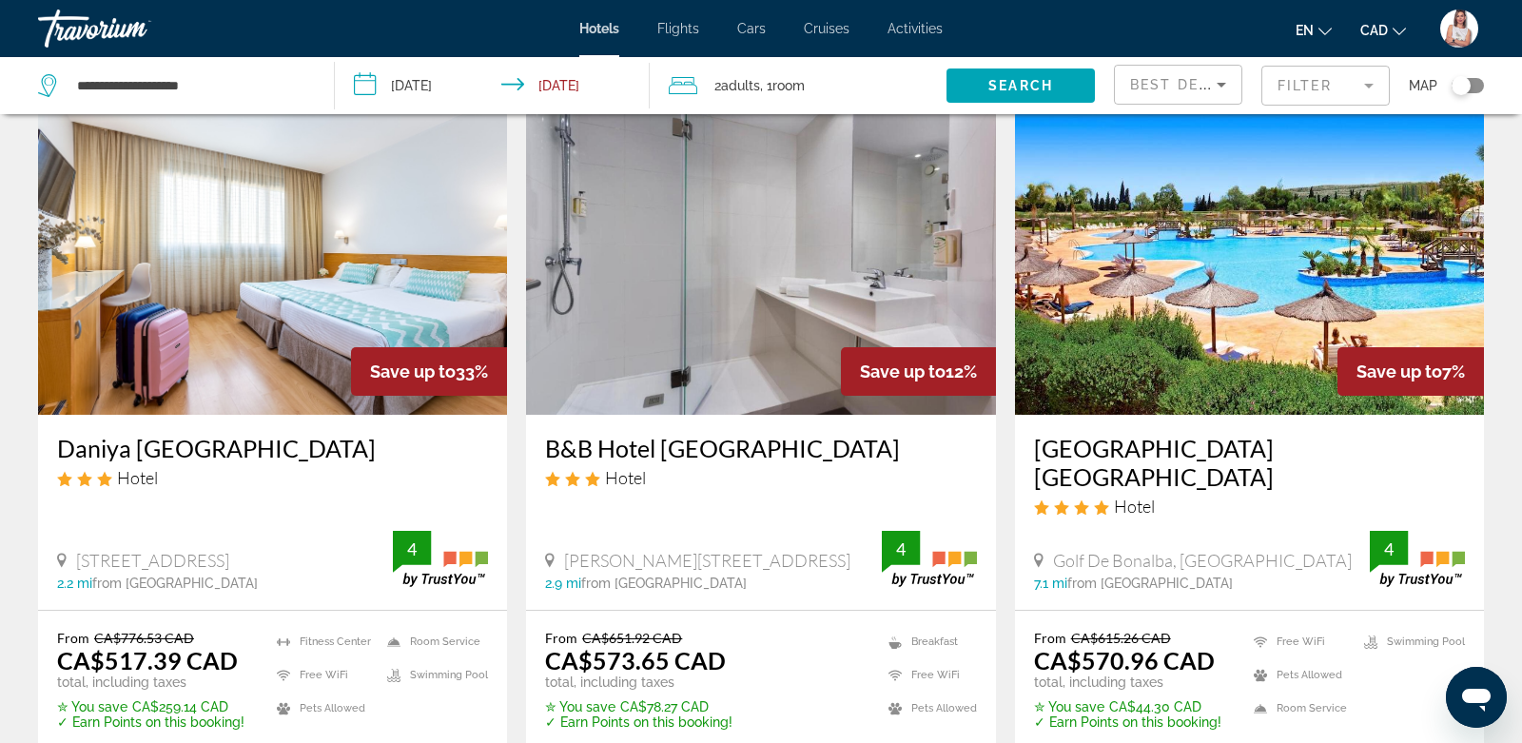
scroll to position [71, 0]
click at [1158, 265] on img "Main content" at bounding box center [1249, 261] width 469 height 304
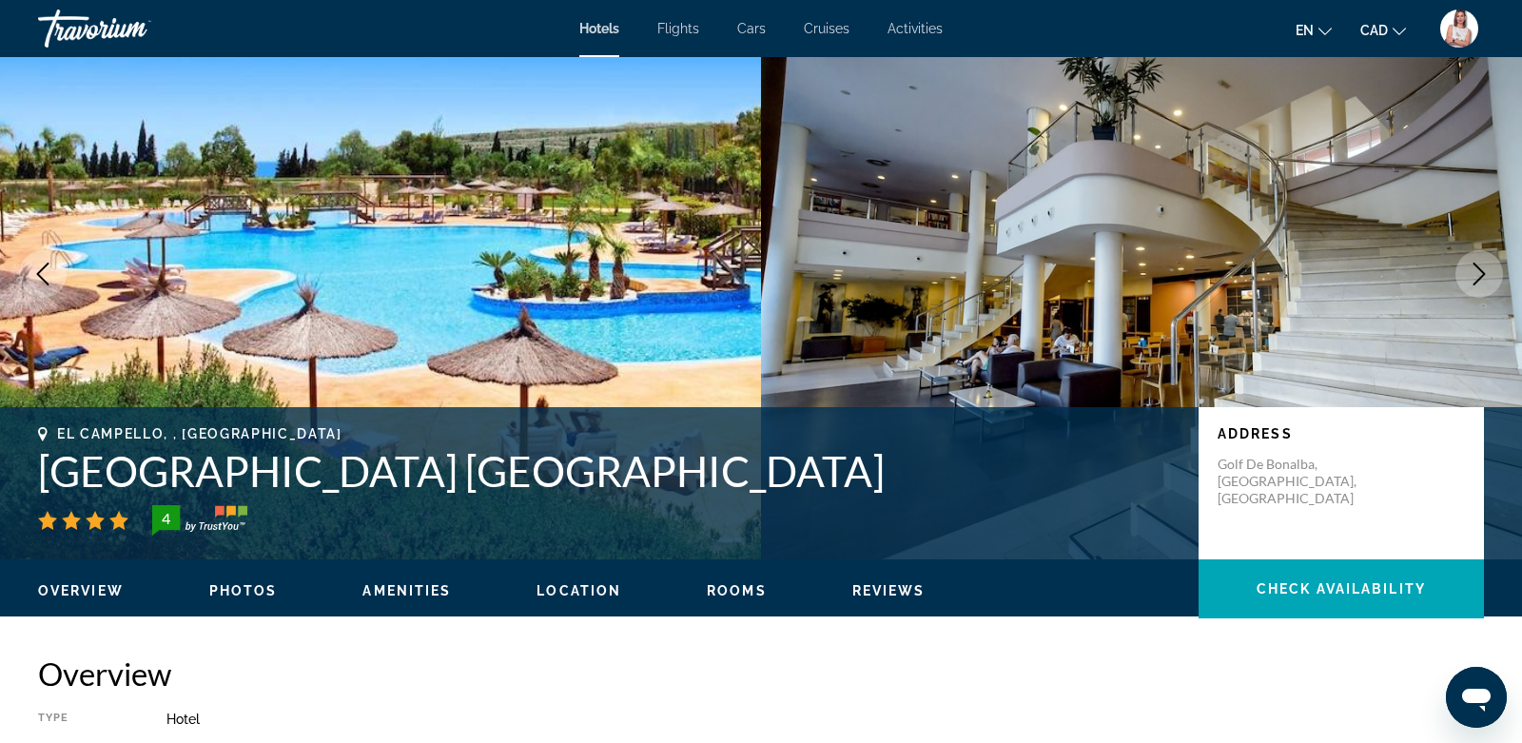
scroll to position [72, 0]
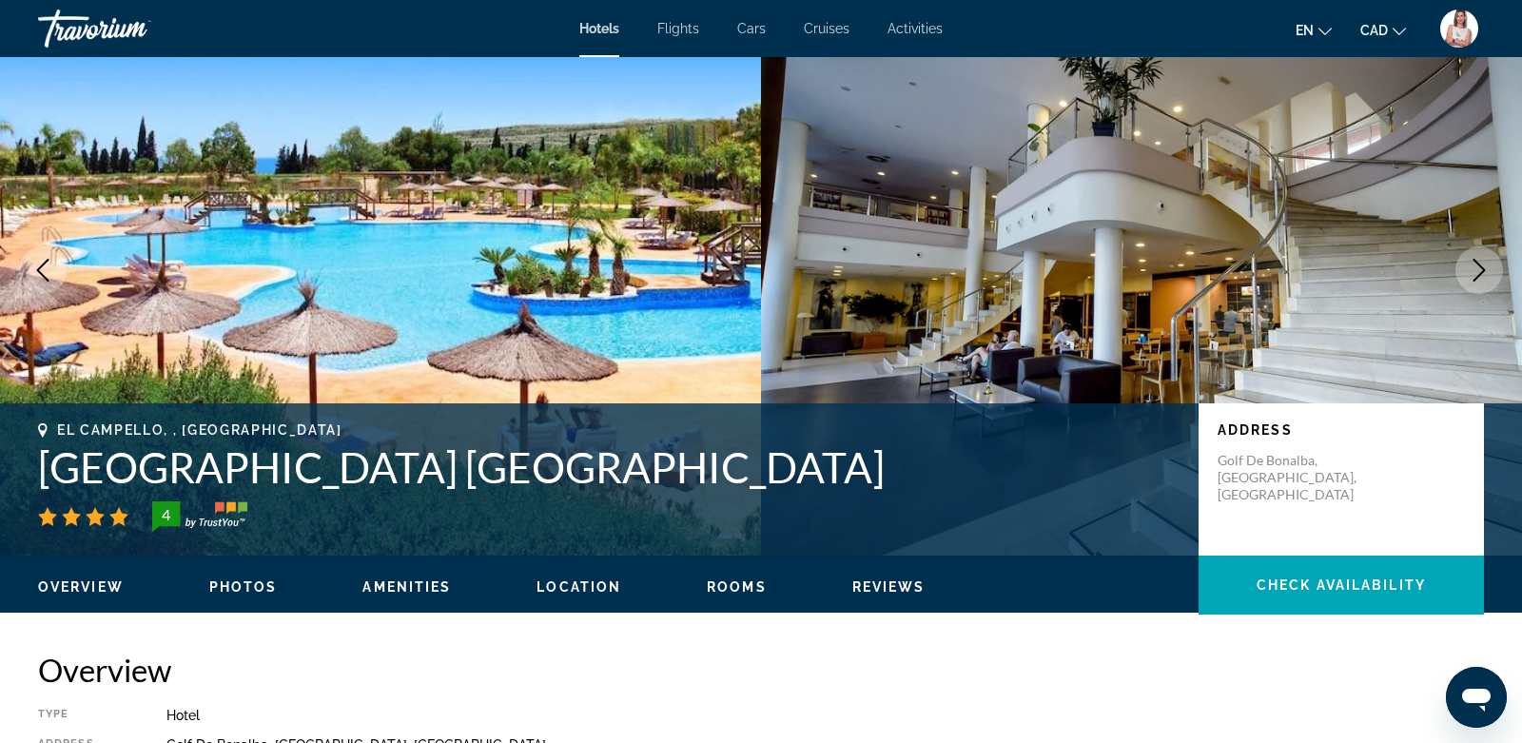
click at [1486, 267] on icon "Next image" at bounding box center [1479, 270] width 23 height 23
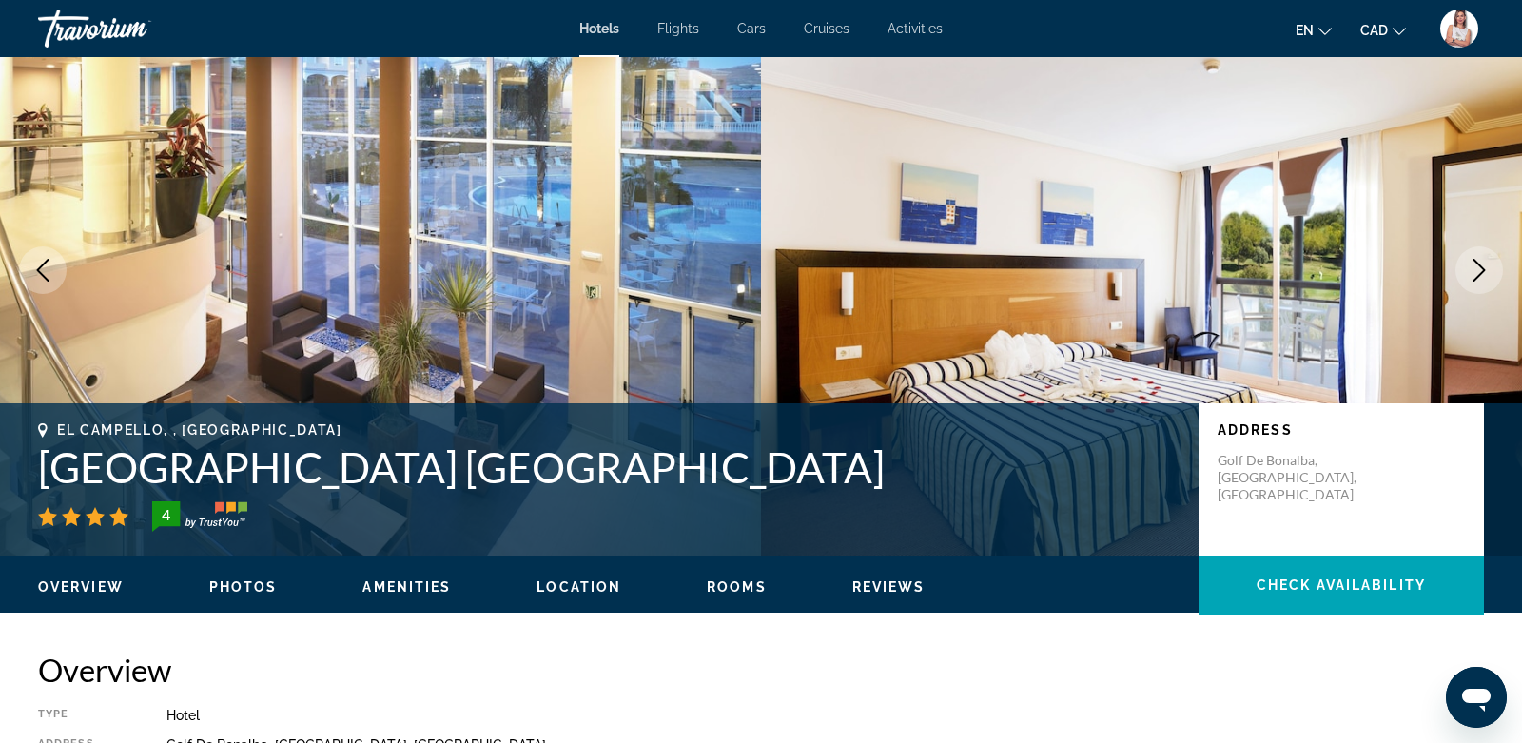
click at [1486, 267] on icon "Next image" at bounding box center [1479, 270] width 23 height 23
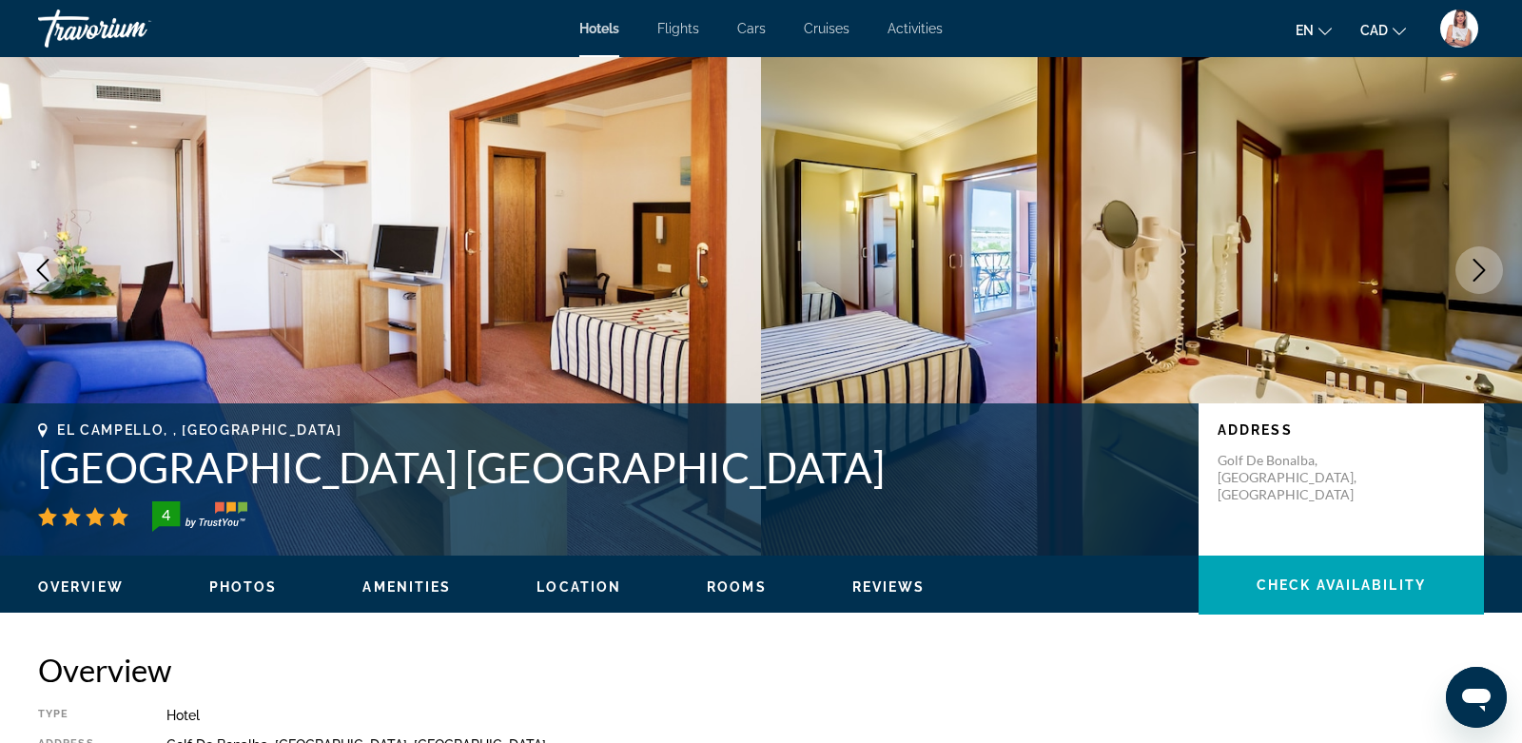
click at [1486, 267] on icon "Next image" at bounding box center [1479, 270] width 23 height 23
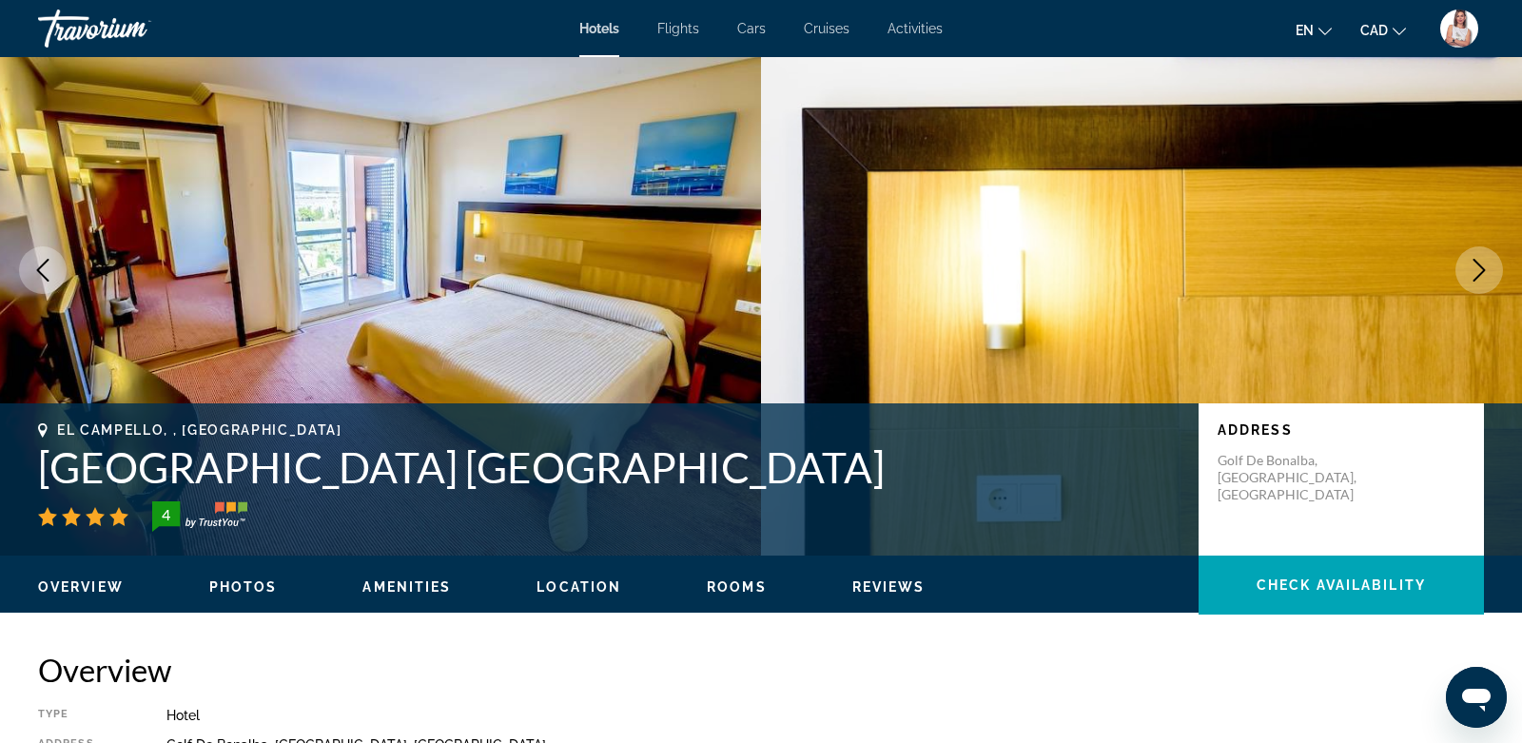
click at [1486, 267] on icon "Next image" at bounding box center [1479, 270] width 23 height 23
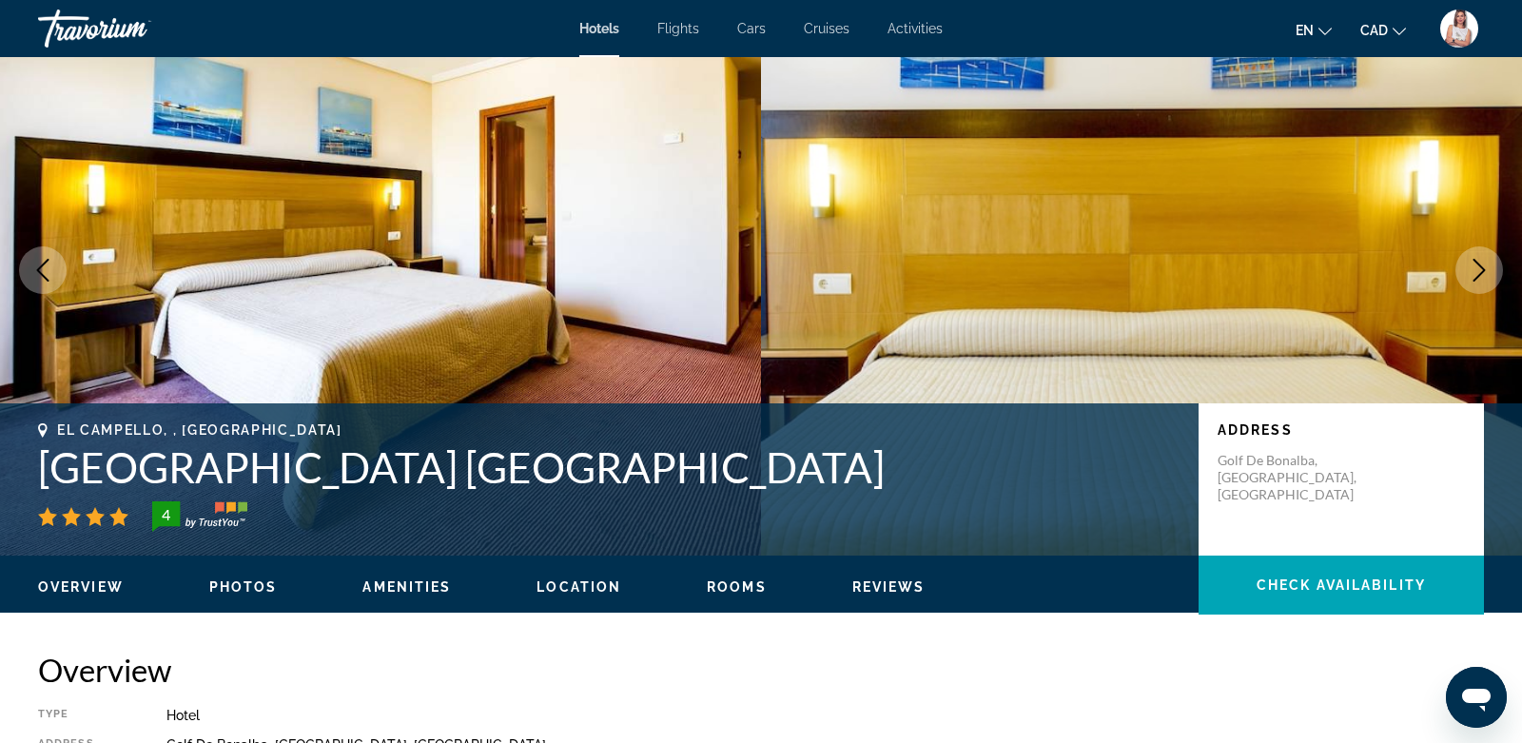
click at [1486, 267] on icon "Next image" at bounding box center [1479, 270] width 23 height 23
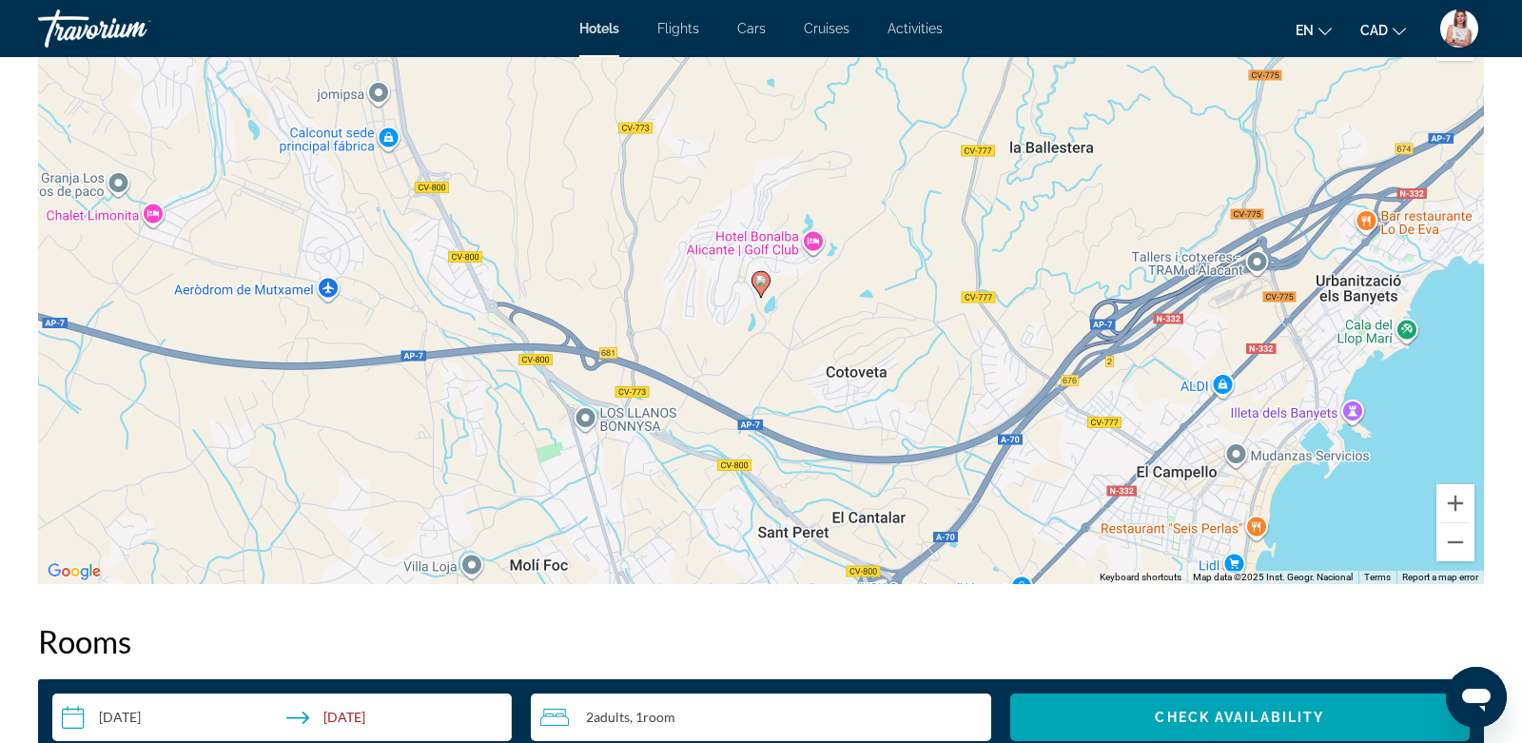
scroll to position [1881, 0]
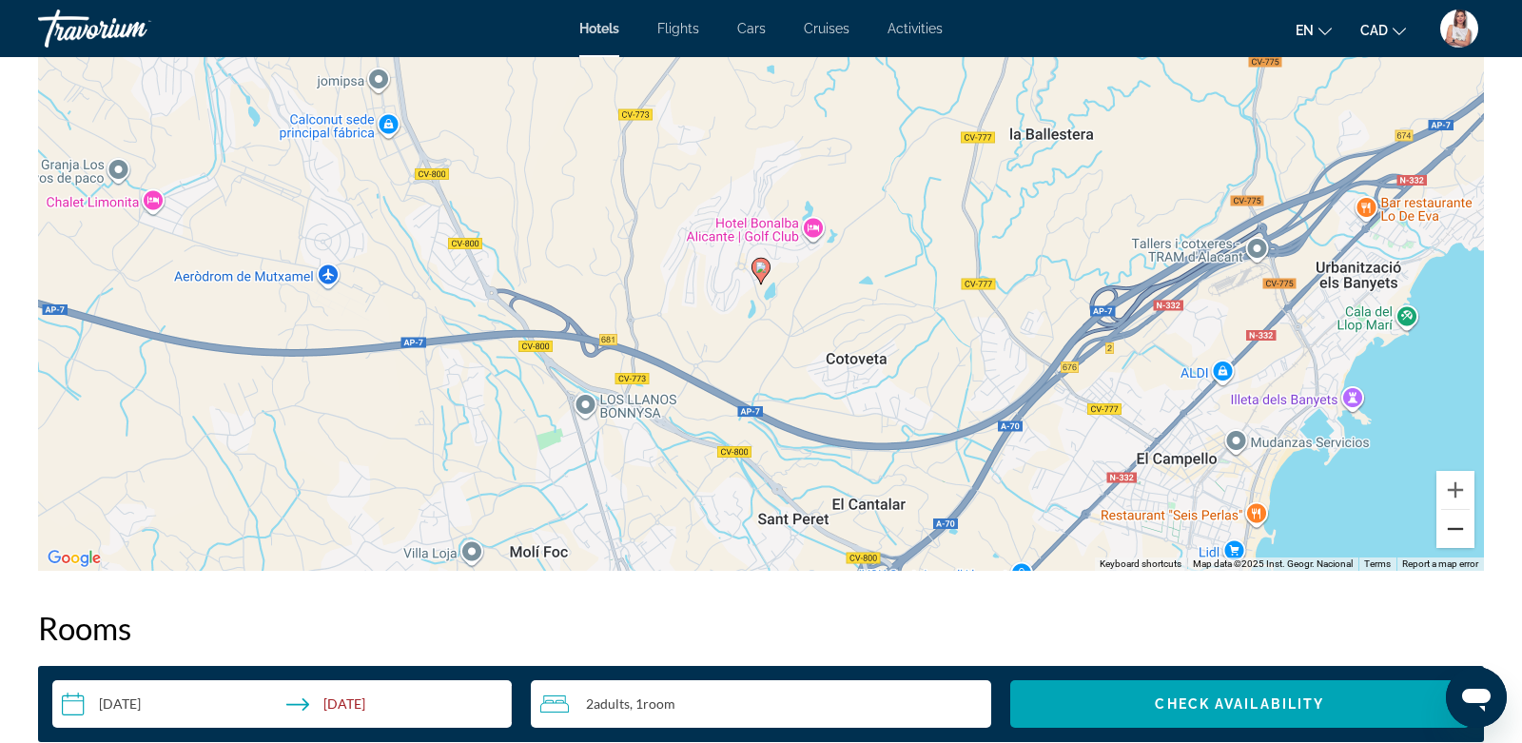
click at [1454, 528] on button "Zoom out" at bounding box center [1456, 529] width 38 height 38
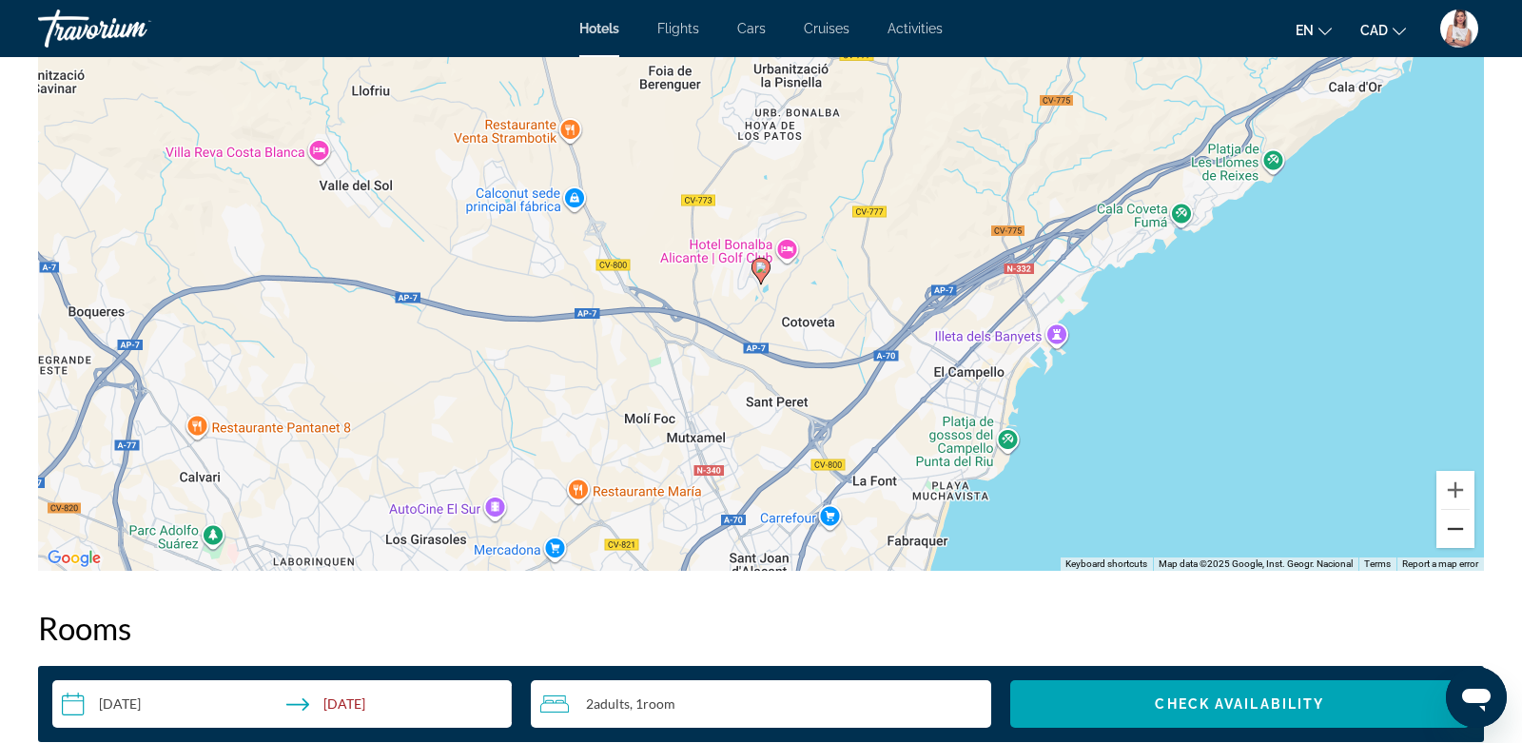
click at [1454, 528] on button "Zoom out" at bounding box center [1456, 529] width 38 height 38
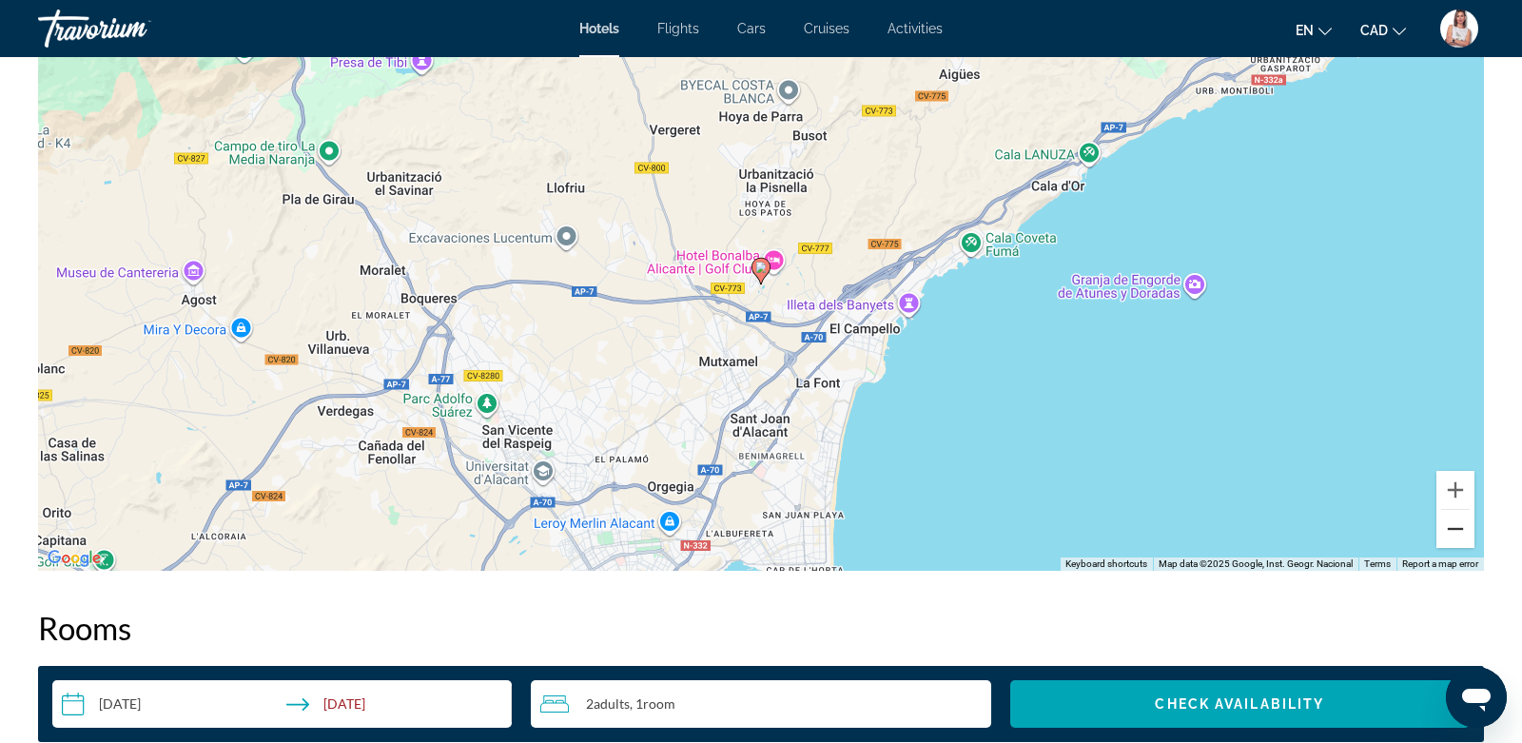
click at [1454, 528] on button "Zoom out" at bounding box center [1456, 529] width 38 height 38
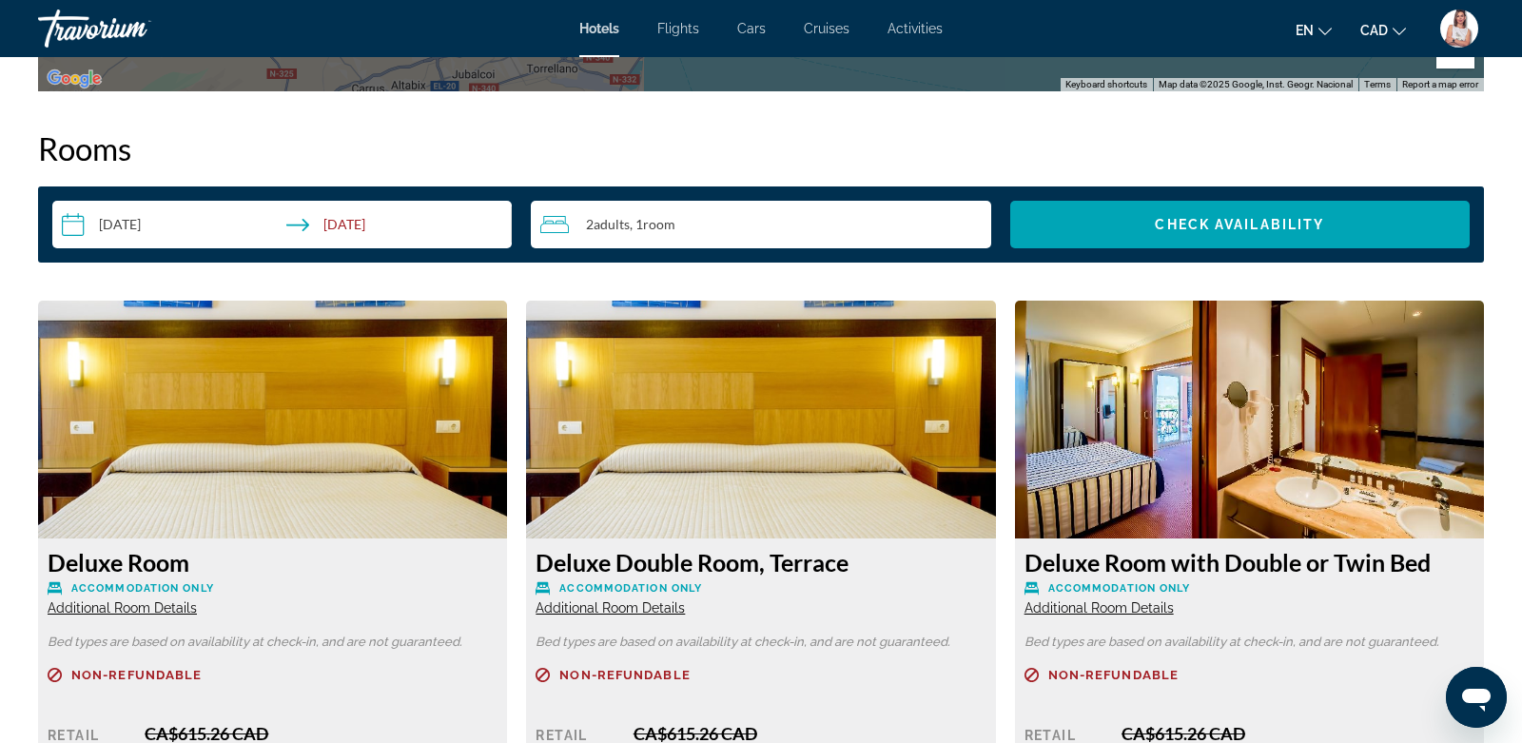
scroll to position [2400, 0]
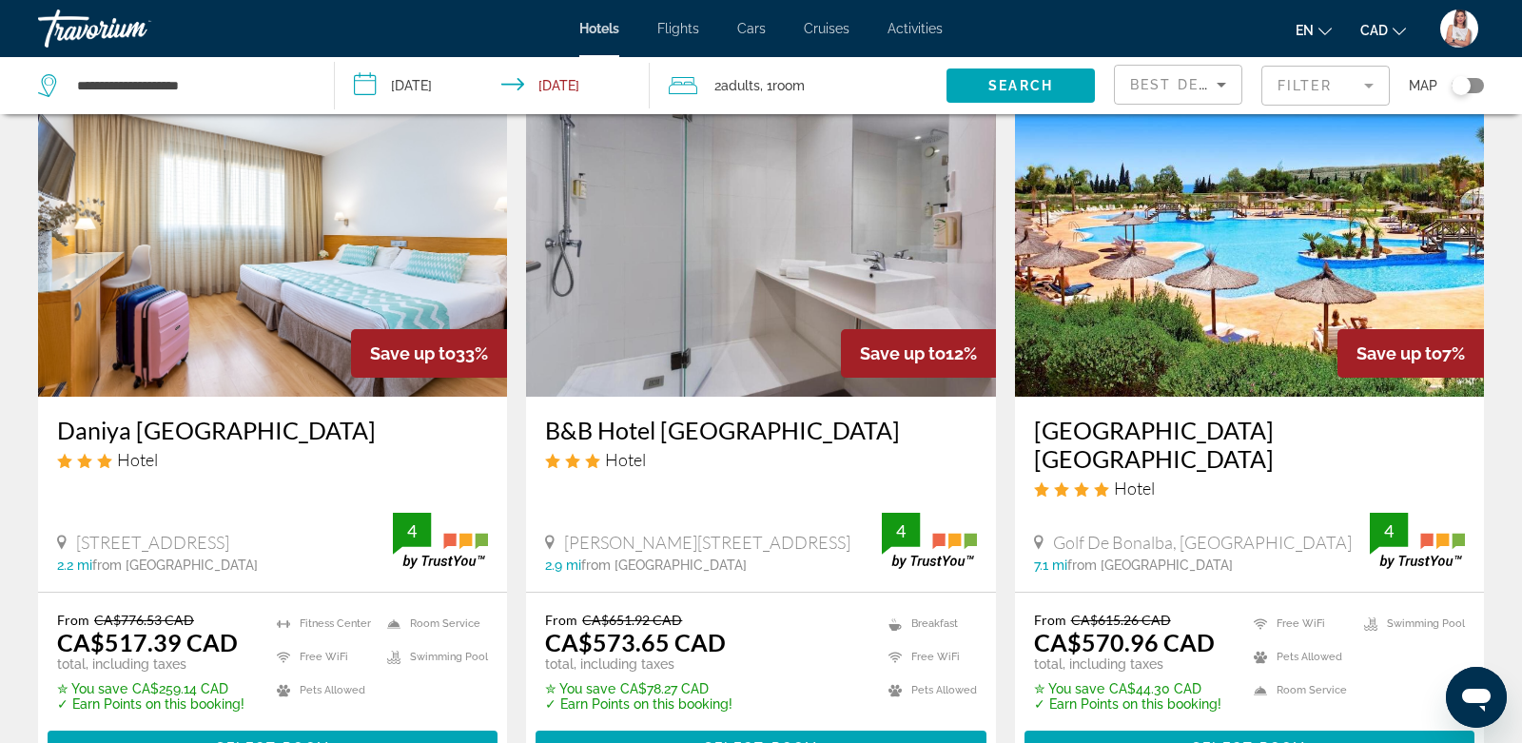
scroll to position [92, 0]
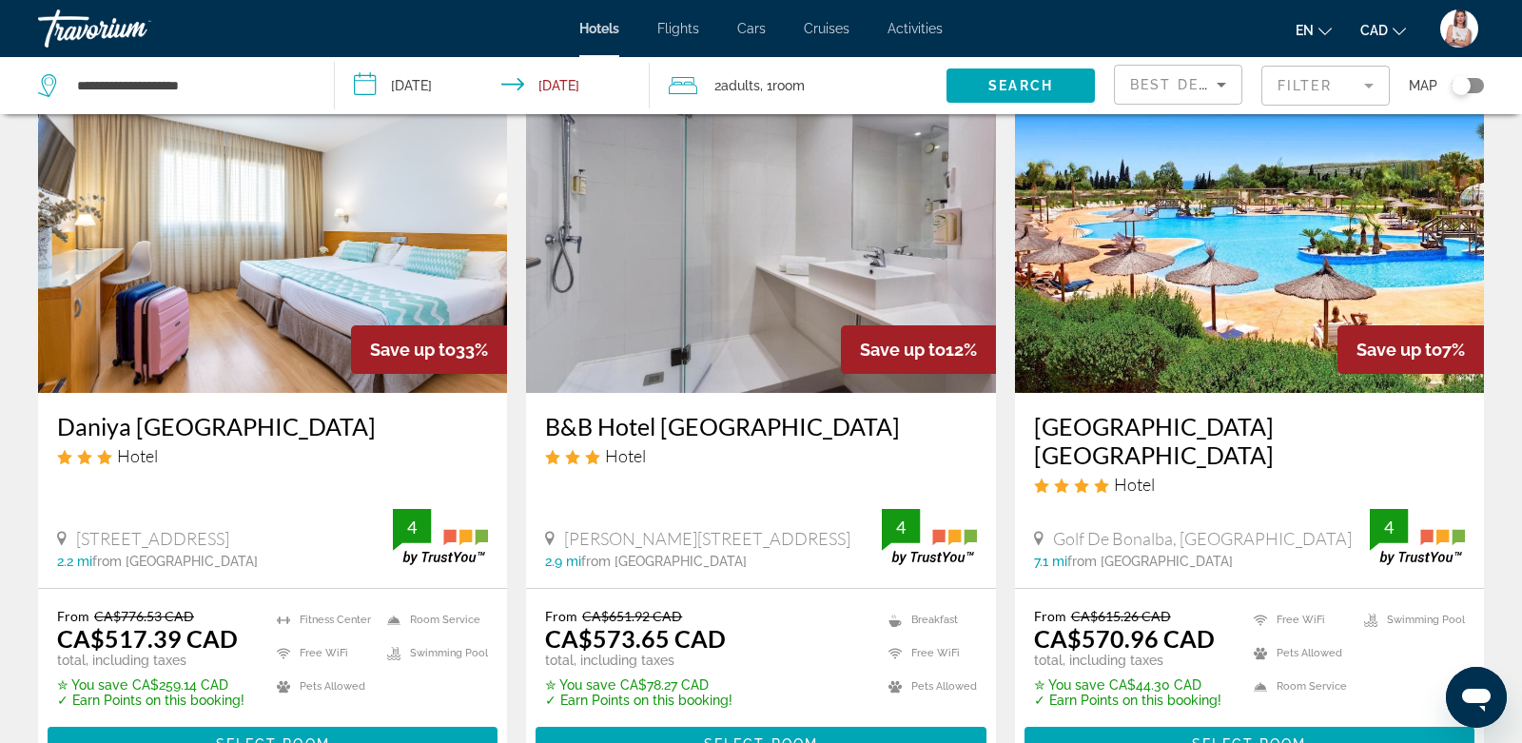
click at [343, 285] on img "Main content" at bounding box center [272, 240] width 469 height 304
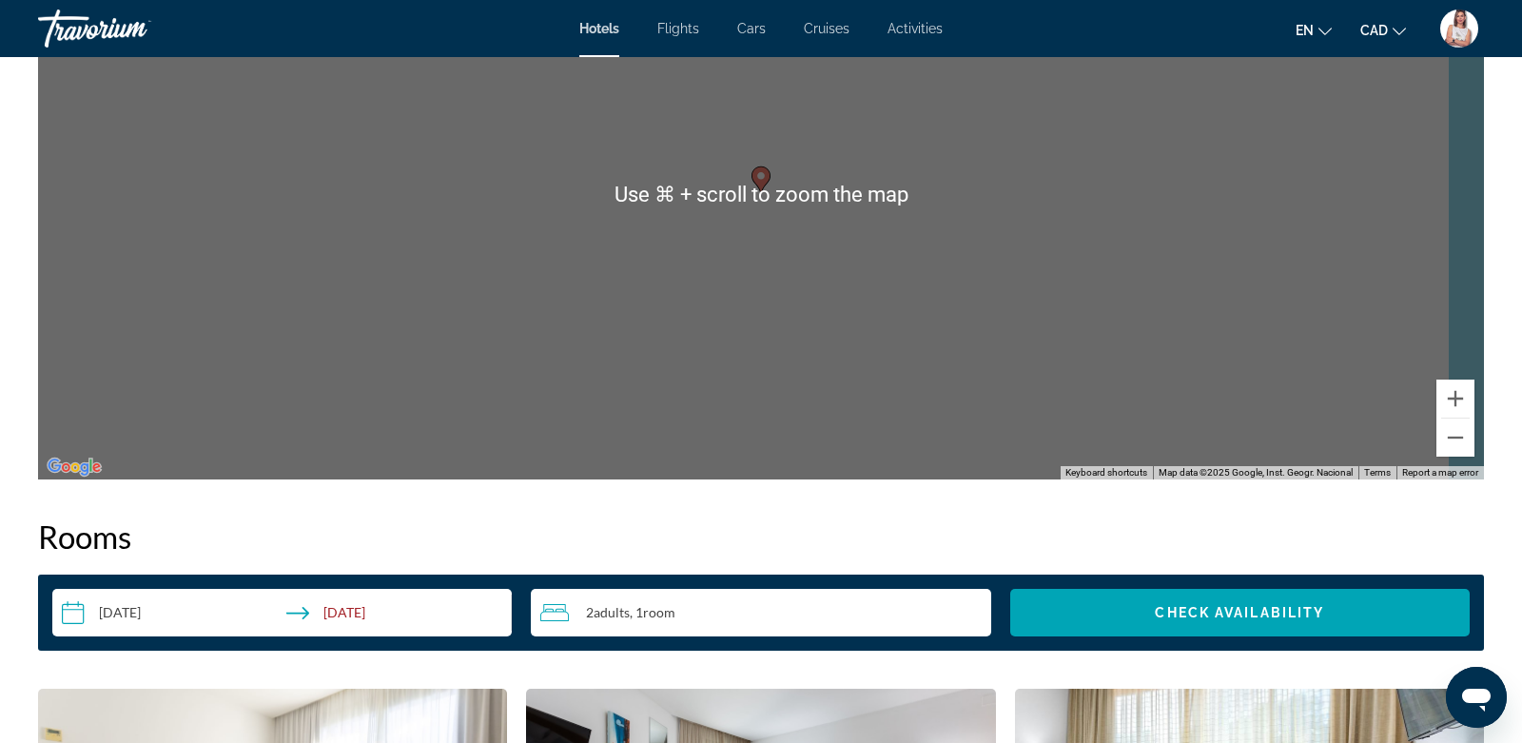
scroll to position [2010, 0]
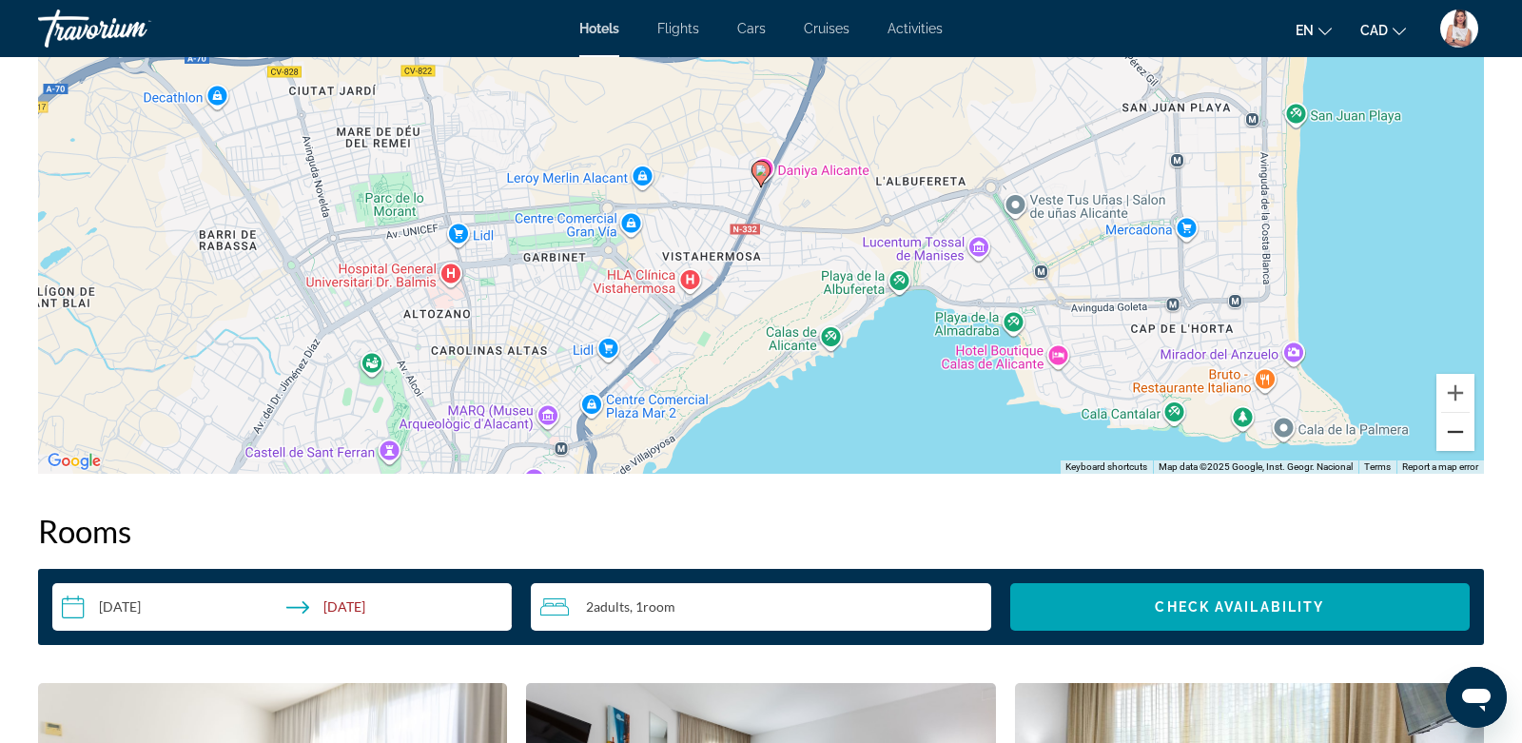
click at [1451, 437] on button "Zoom out" at bounding box center [1456, 432] width 38 height 38
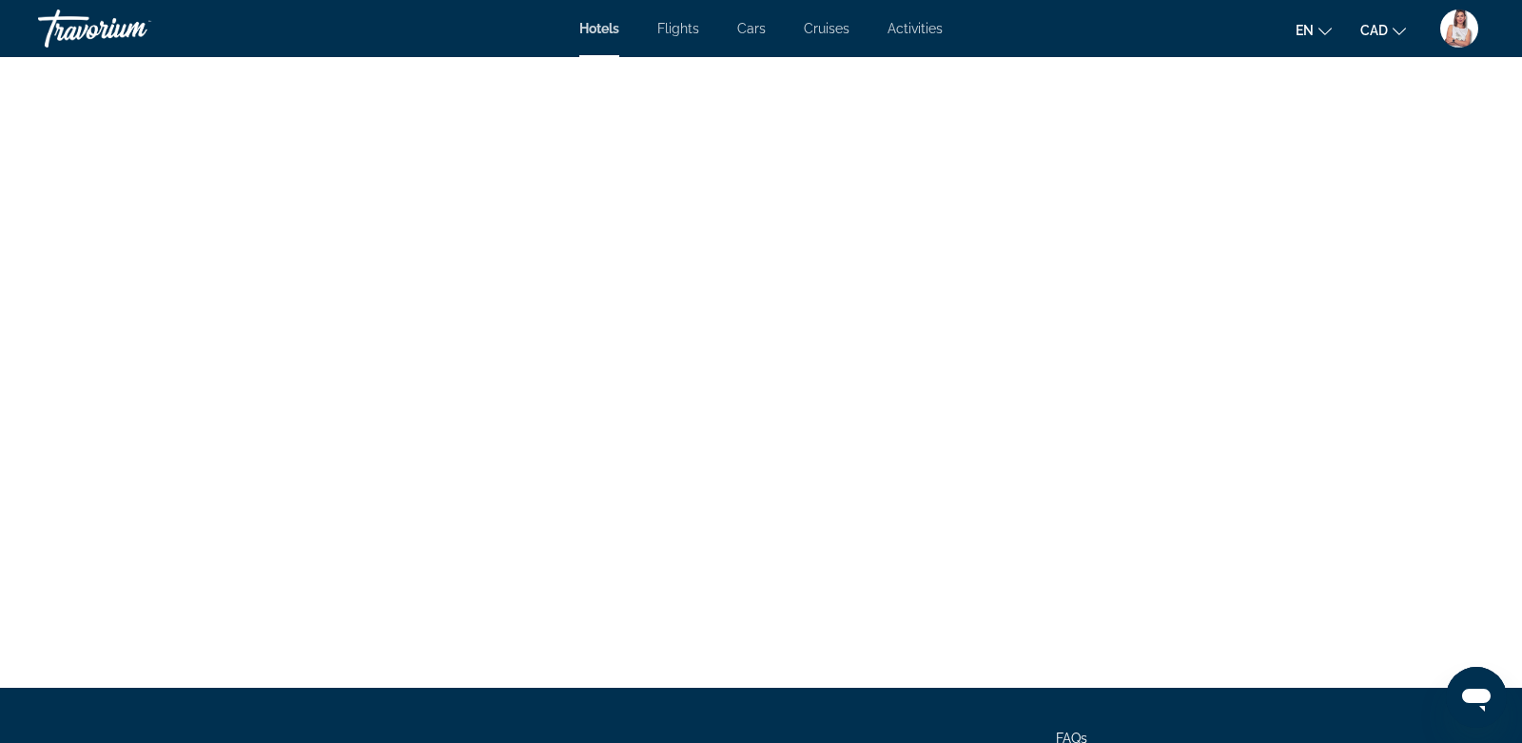
scroll to position [4483, 0]
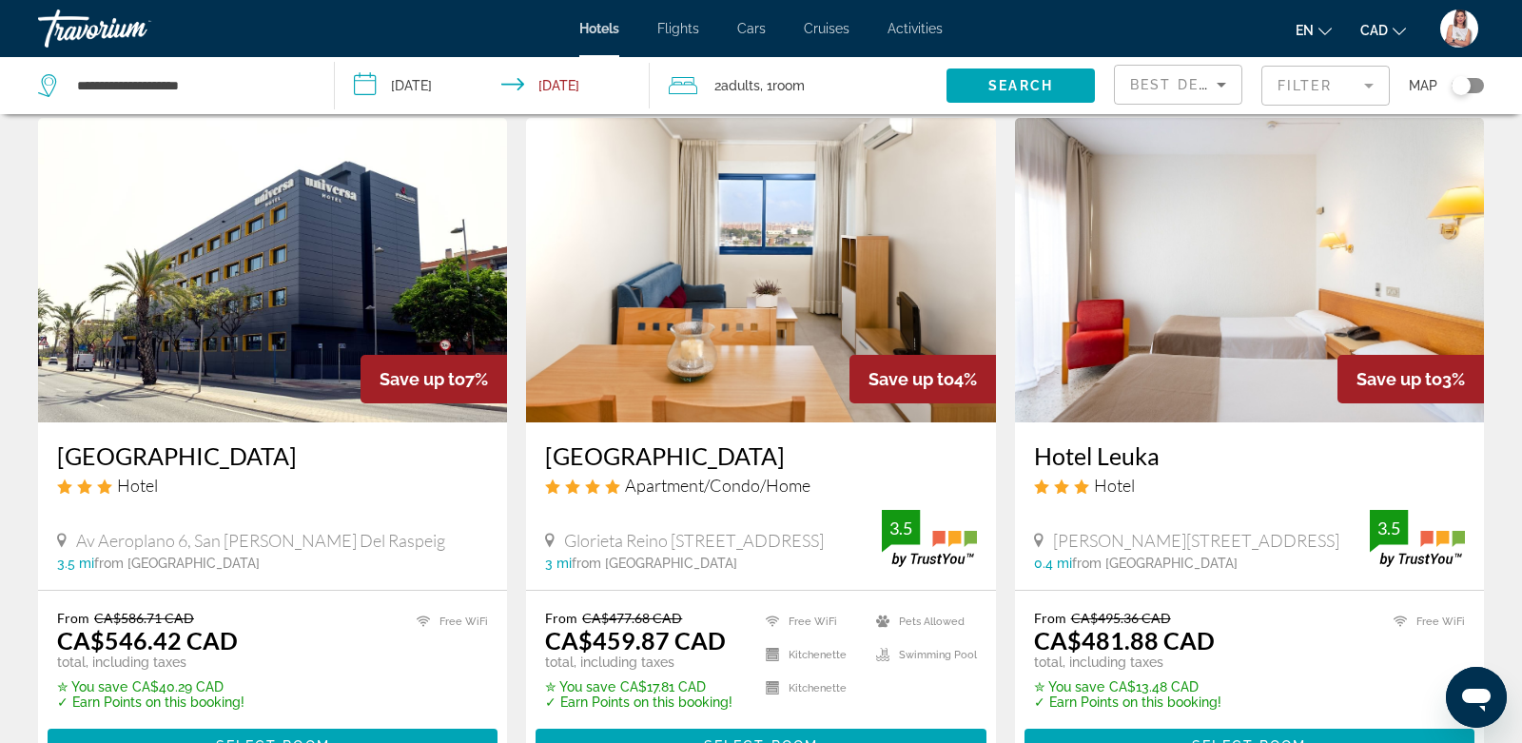
scroll to position [795, 0]
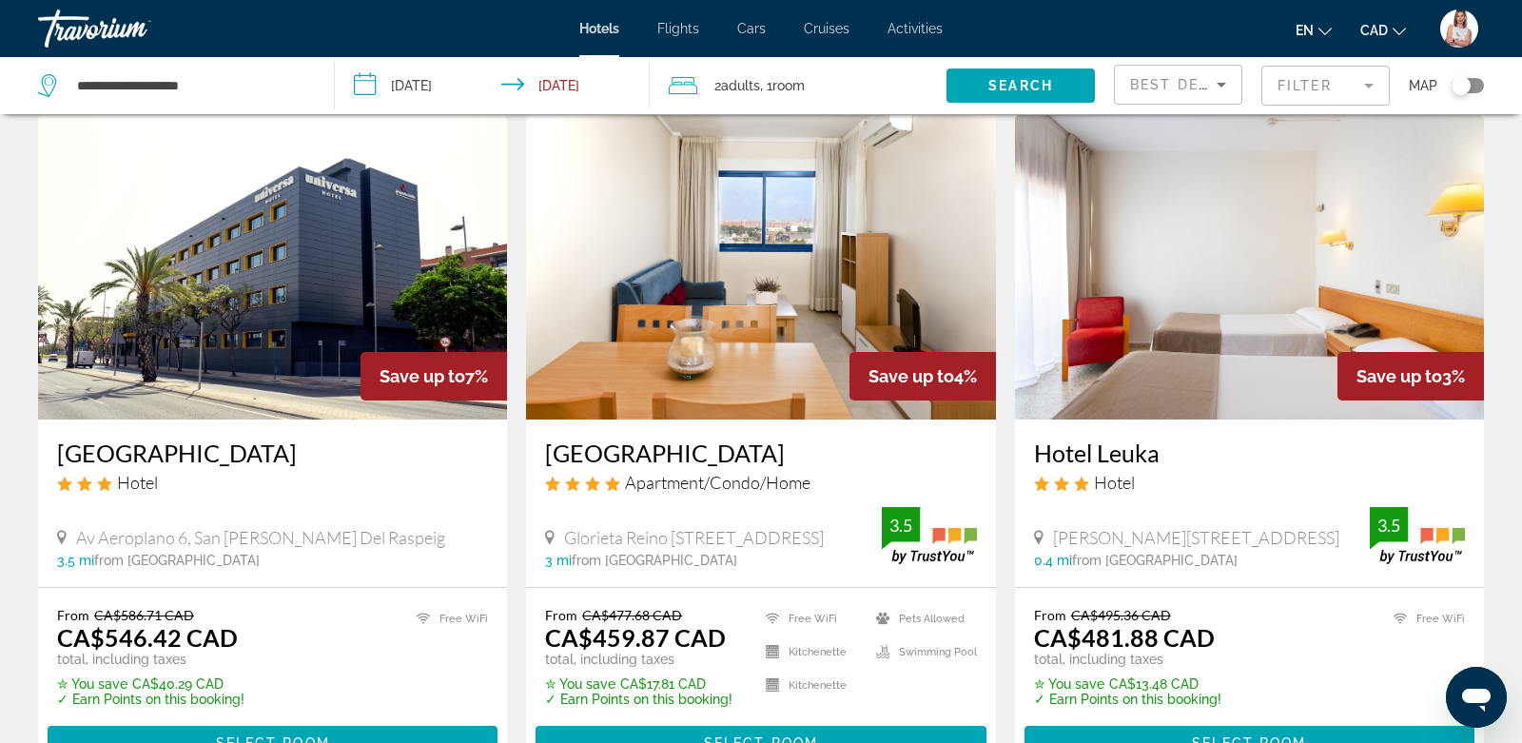
click at [1468, 85] on div "Toggle map" at bounding box center [1461, 85] width 19 height 19
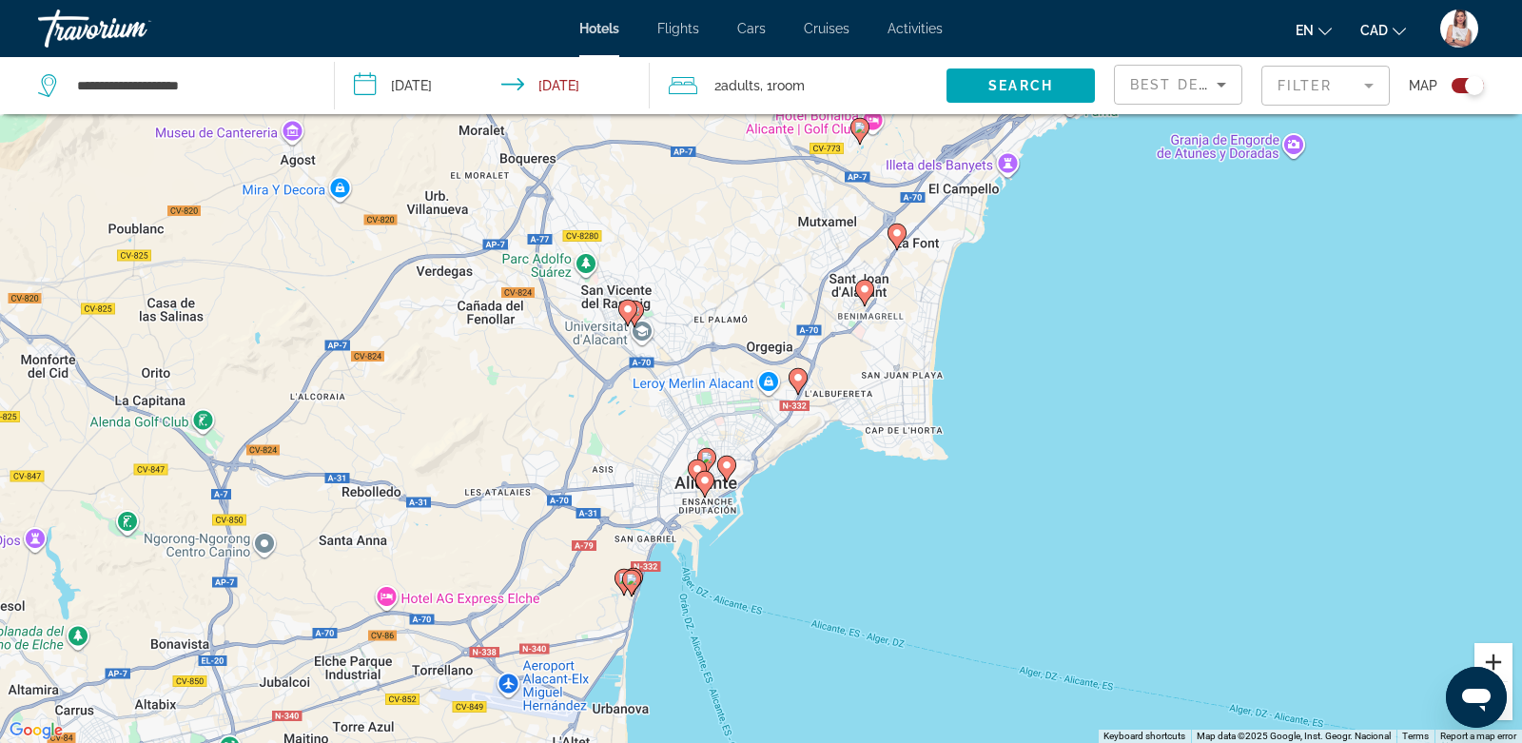
click at [1499, 661] on button "Zoom in" at bounding box center [1494, 662] width 38 height 38
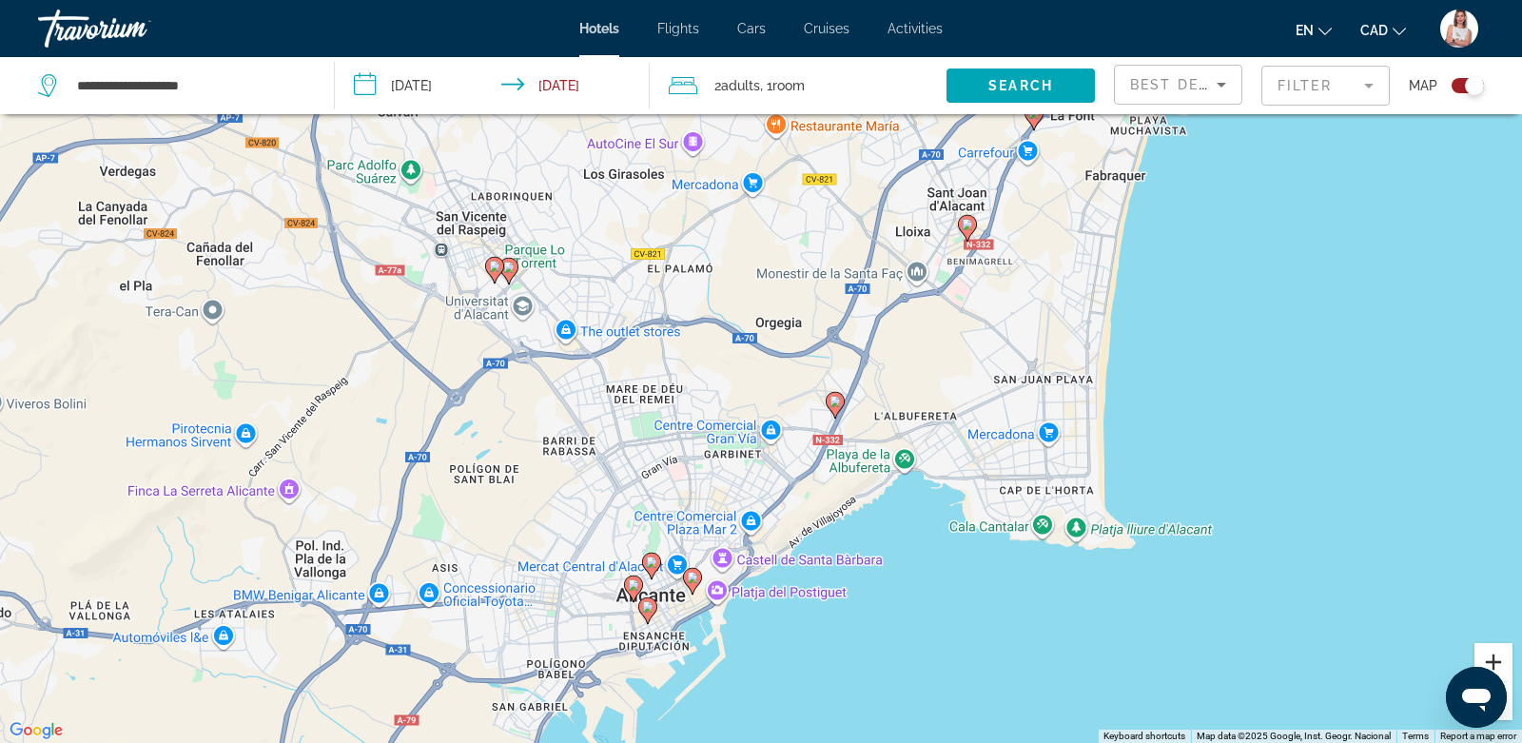
click at [1499, 661] on button "Zoom in" at bounding box center [1494, 662] width 38 height 38
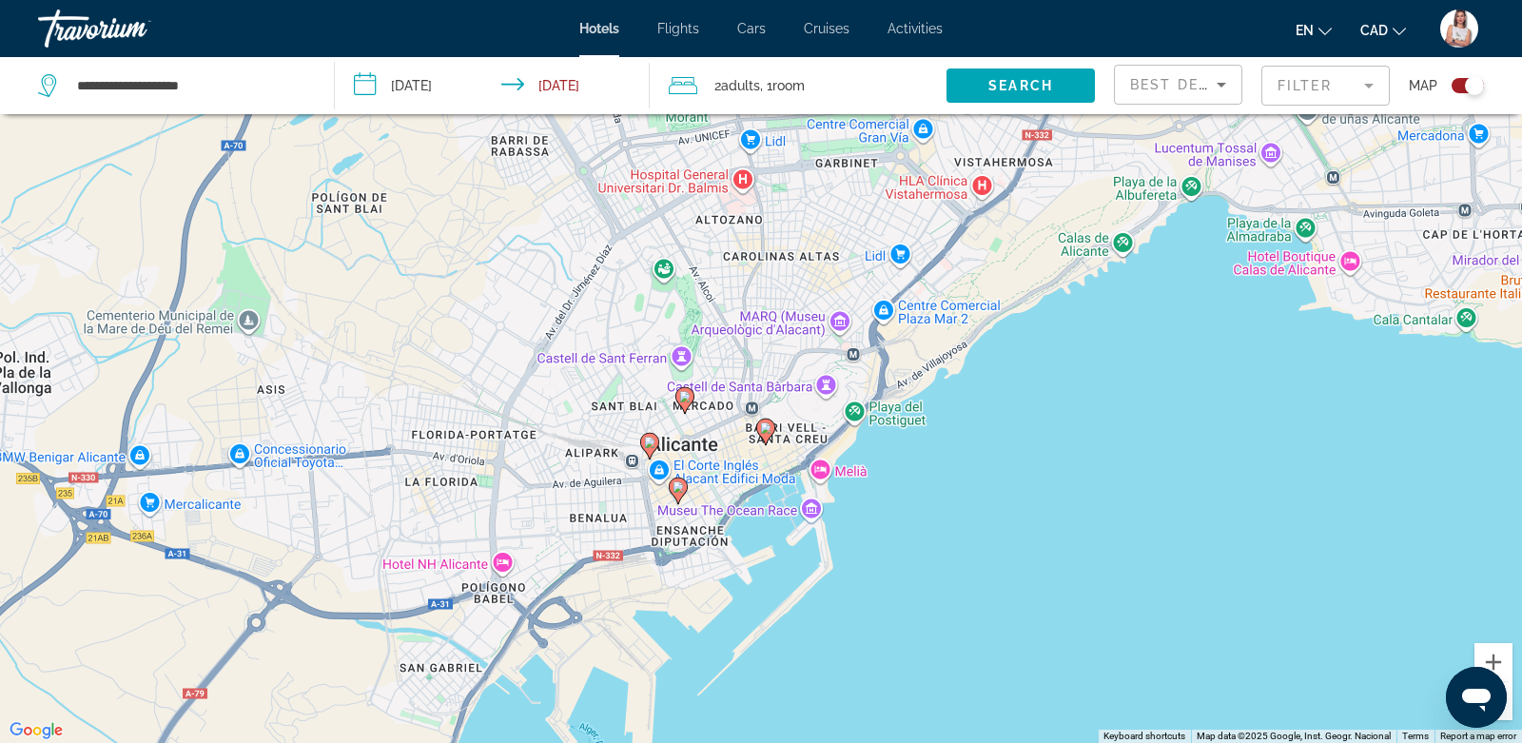
drag, startPoint x: 712, startPoint y: 639, endPoint x: 853, endPoint y: 245, distance: 418.6
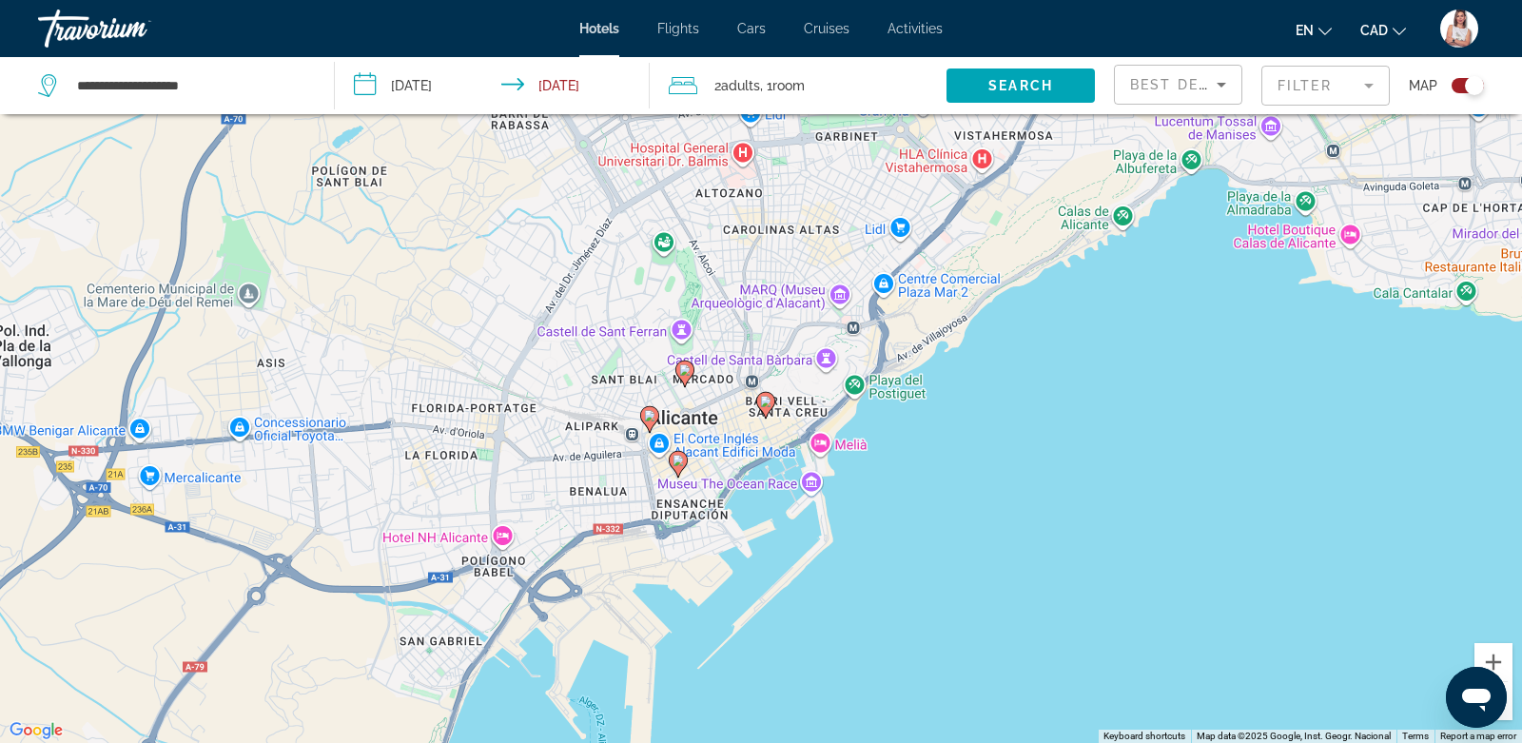
click at [768, 402] on image "Main content" at bounding box center [765, 401] width 11 height 11
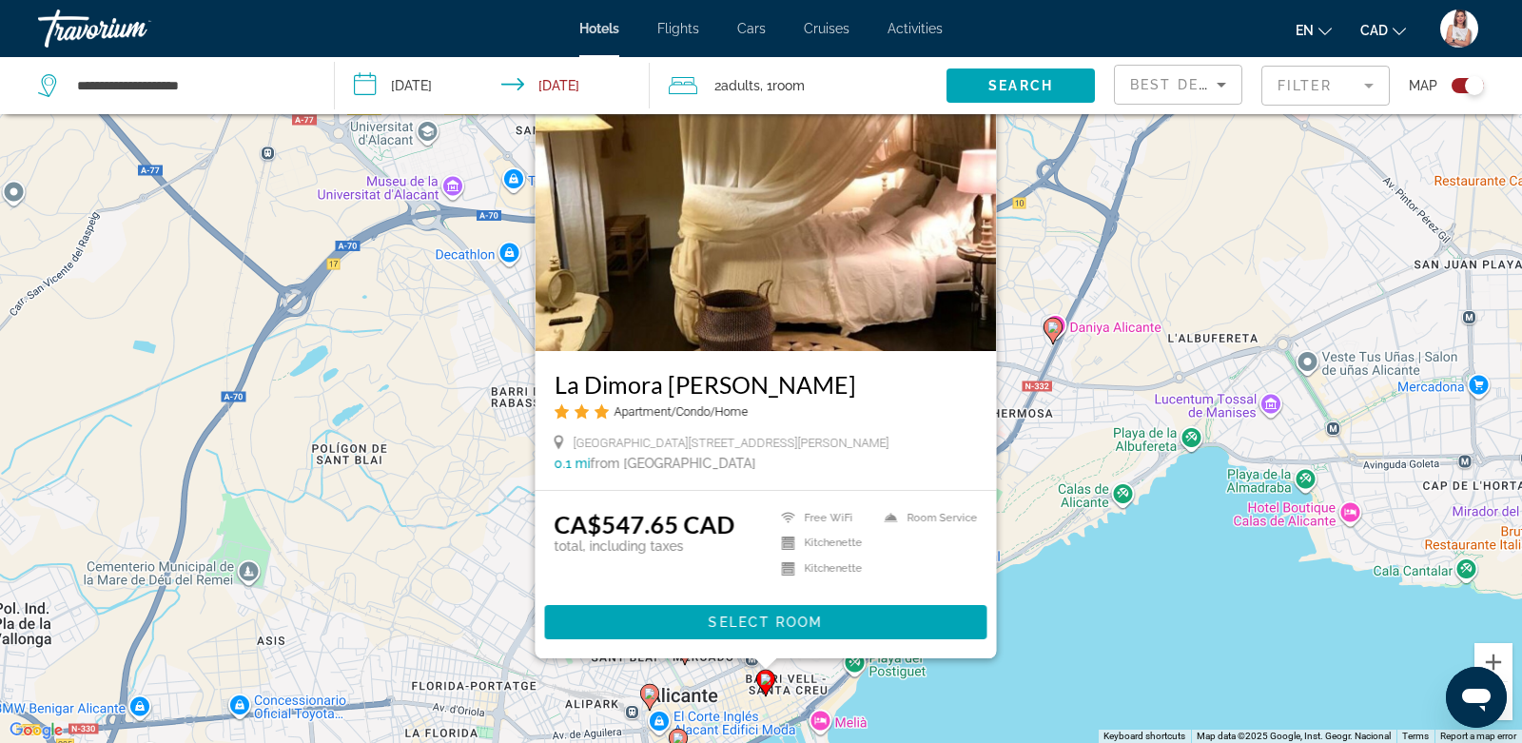
click at [651, 695] on image "Main content" at bounding box center [649, 693] width 11 height 11
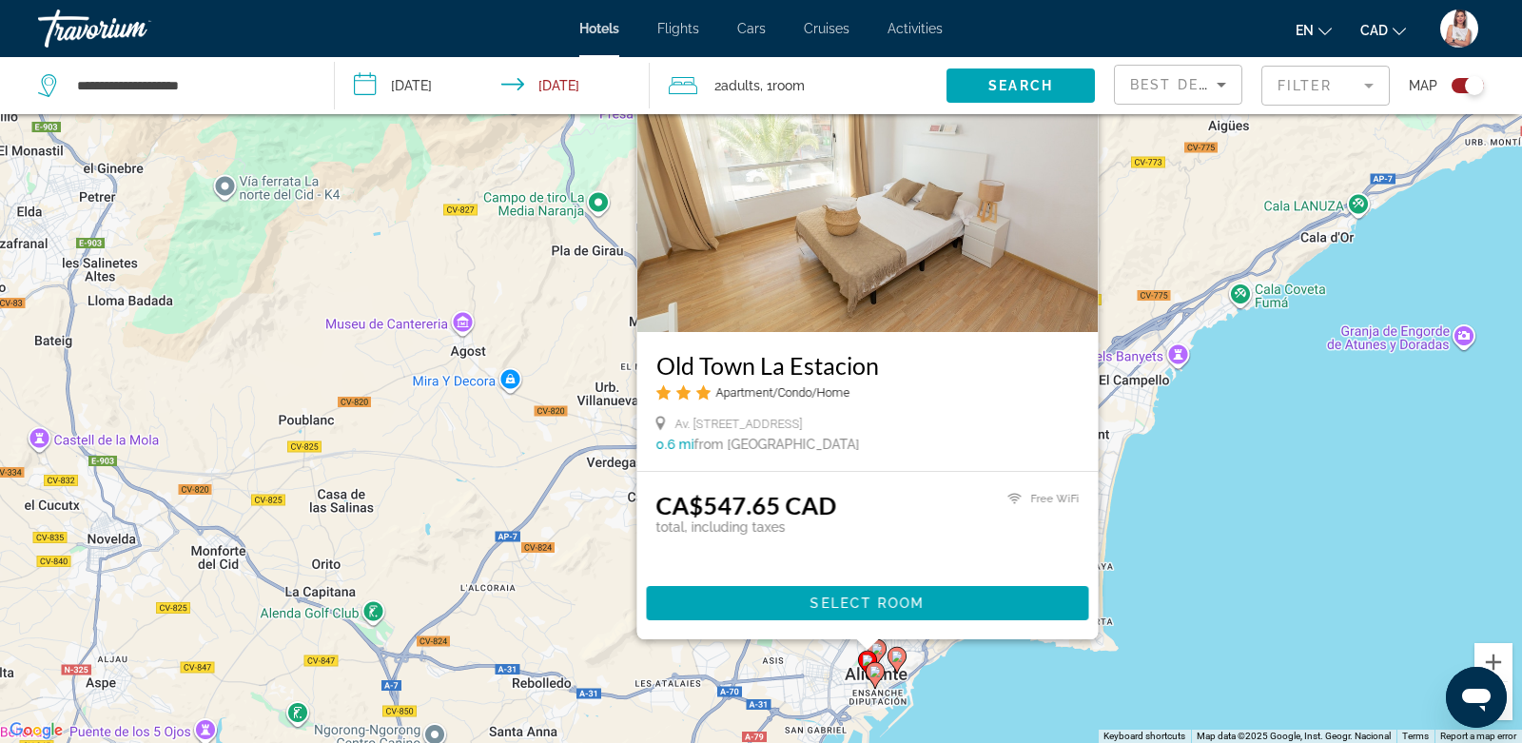
click at [873, 673] on image "Main content" at bounding box center [875, 671] width 11 height 11
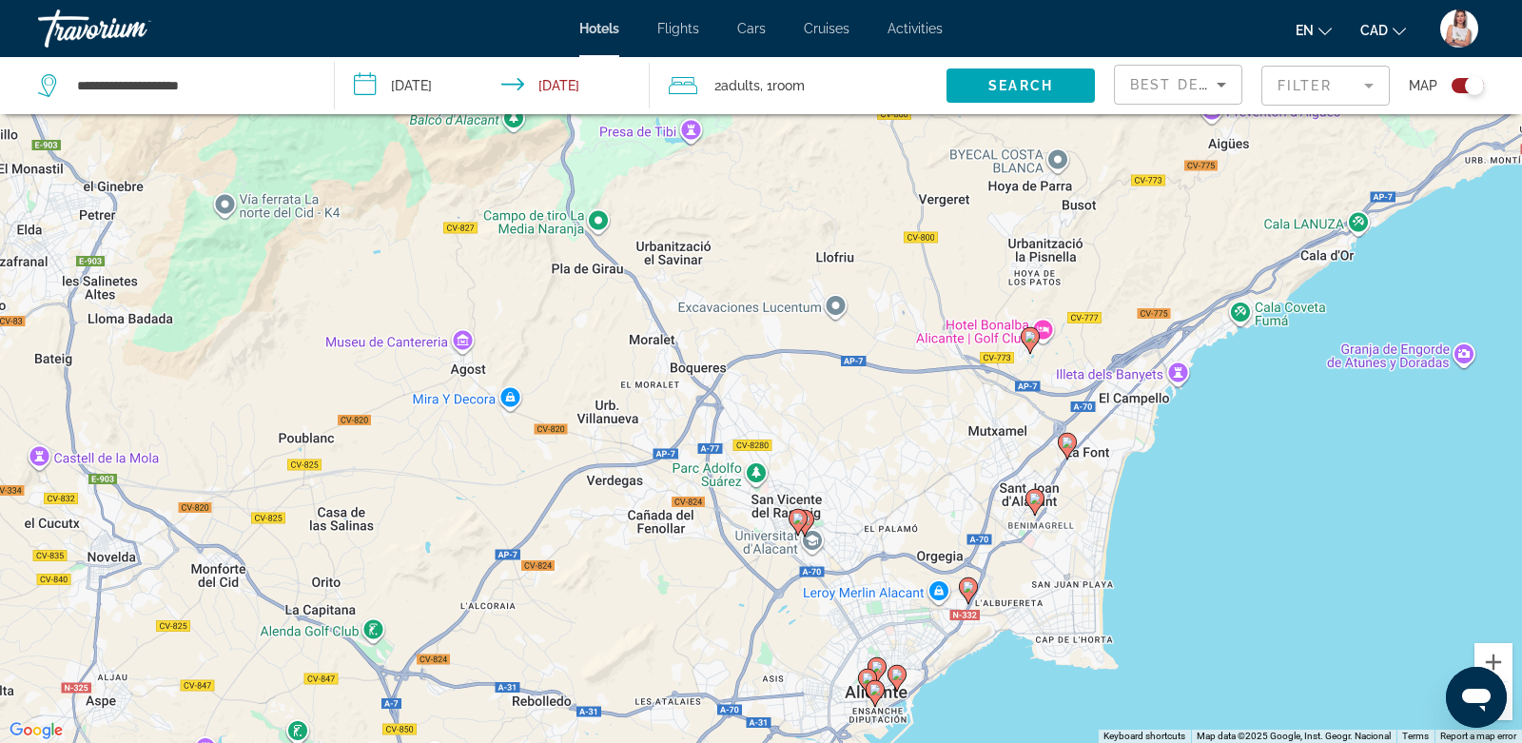
click at [972, 591] on image "Main content" at bounding box center [968, 586] width 11 height 11
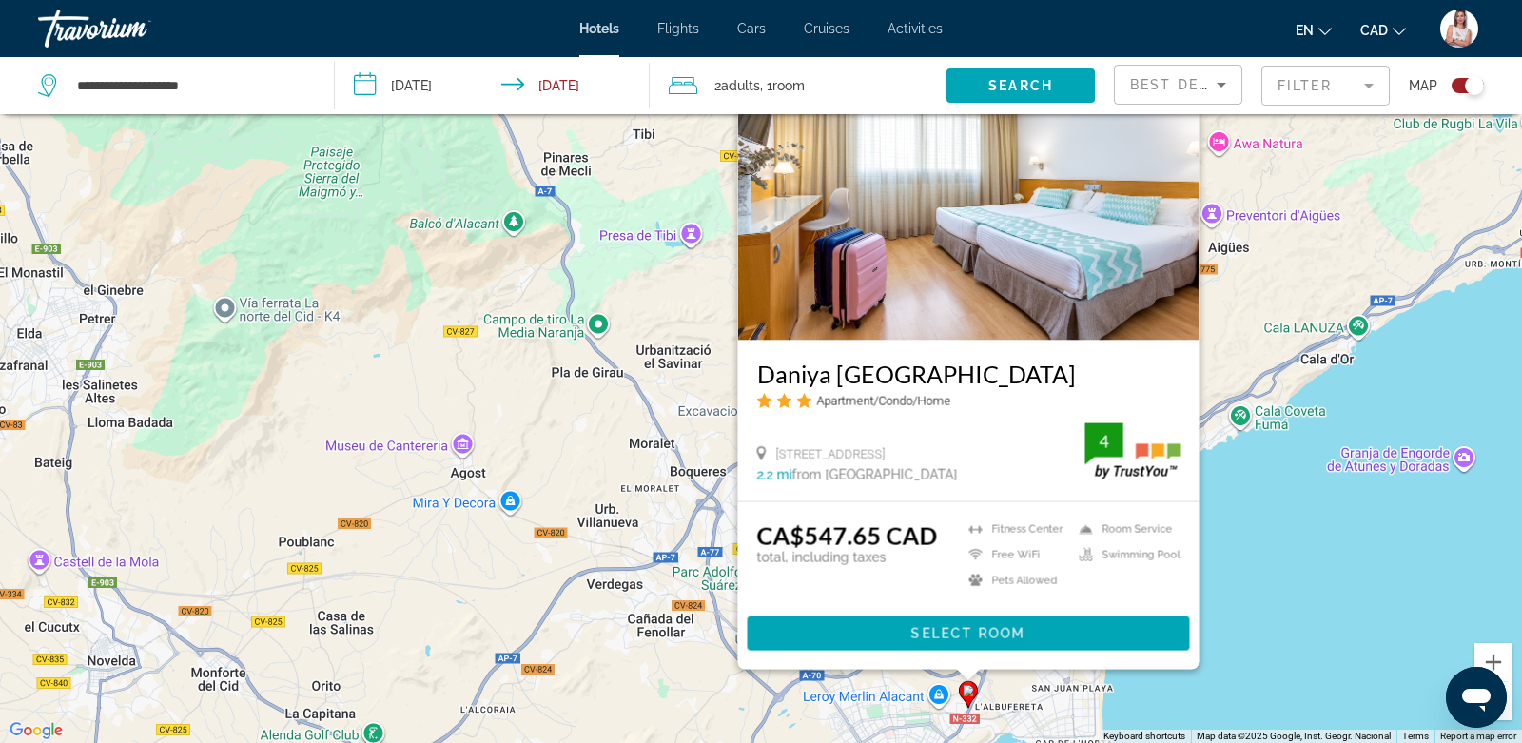
click at [1323, 83] on mat-form-field "Filter" at bounding box center [1326, 86] width 128 height 40
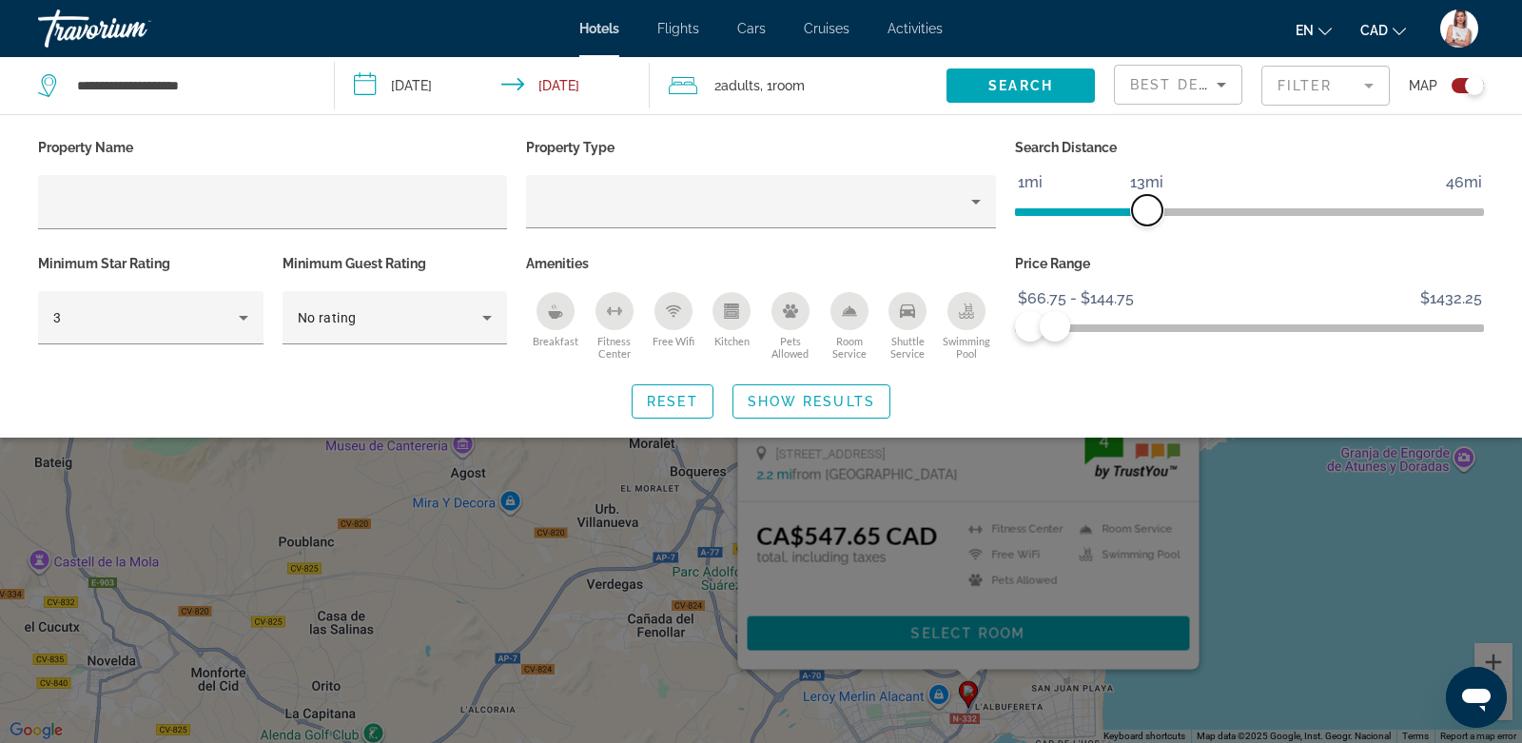
drag, startPoint x: 1122, startPoint y: 212, endPoint x: 1155, endPoint y: 213, distance: 33.3
click at [1154, 213] on span "ngx-slider" at bounding box center [1147, 210] width 30 height 30
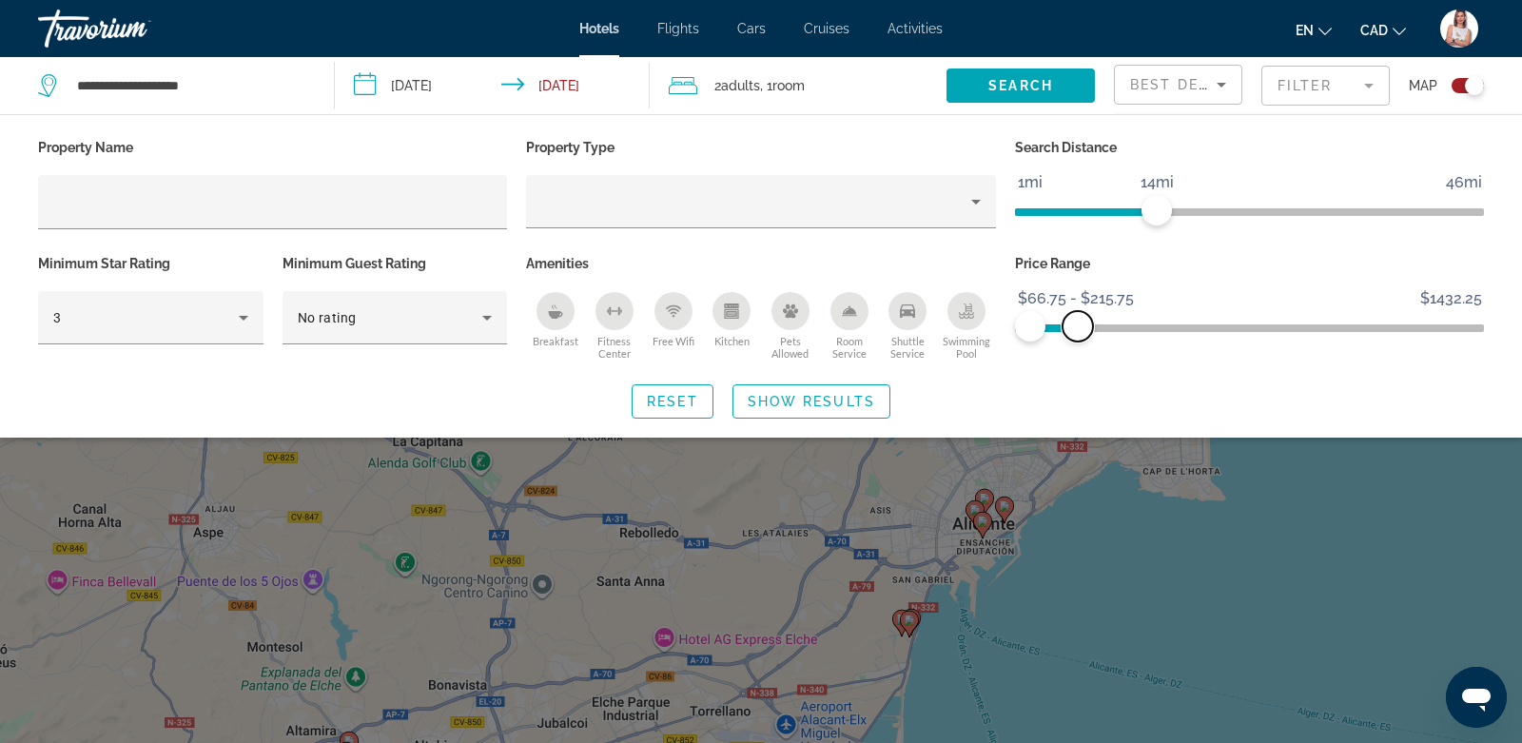
drag, startPoint x: 1055, startPoint y: 313, endPoint x: 1078, endPoint y: 313, distance: 22.8
click at [1078, 313] on span "ngx-slider-max" at bounding box center [1078, 326] width 30 height 30
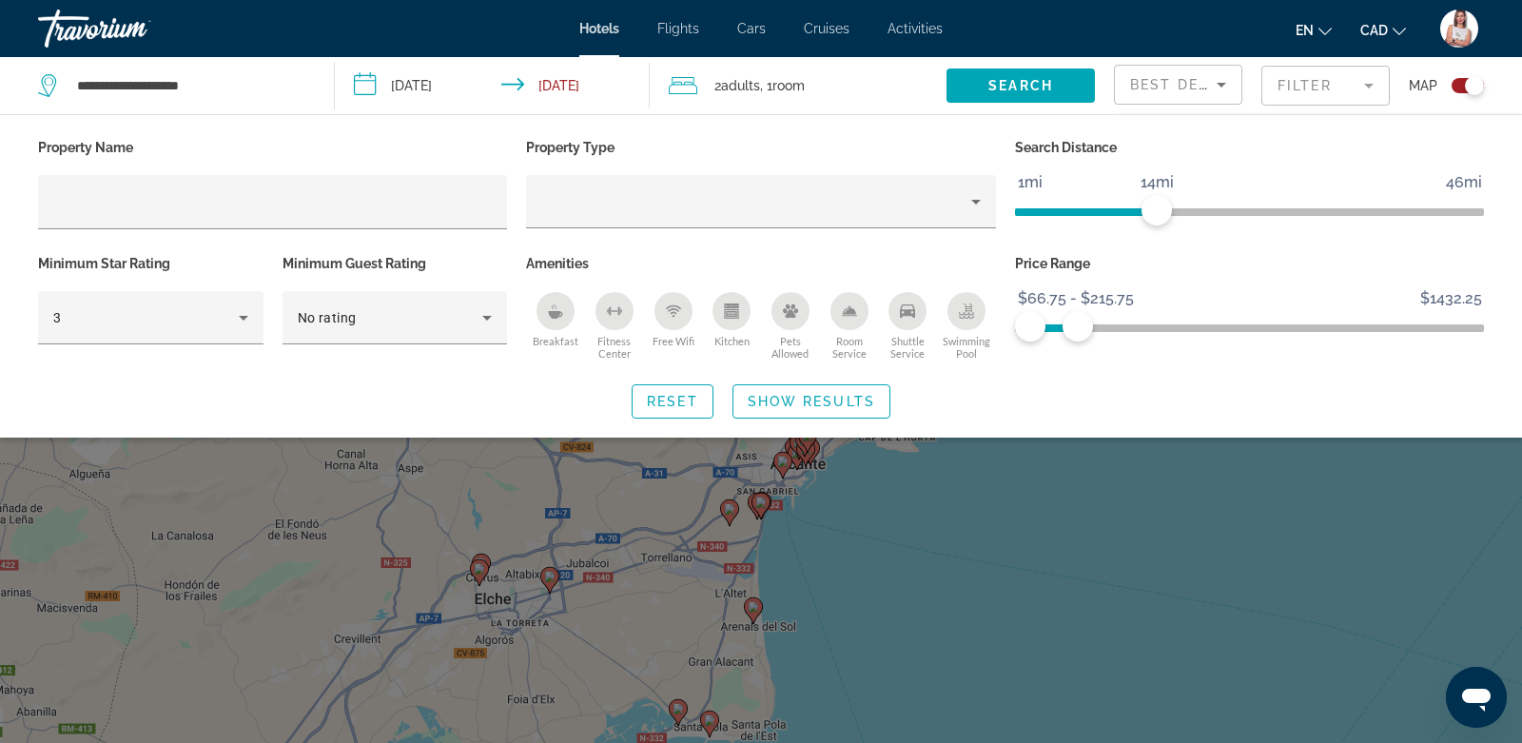
click at [1186, 573] on div "Search widget" at bounding box center [761, 514] width 1522 height 458
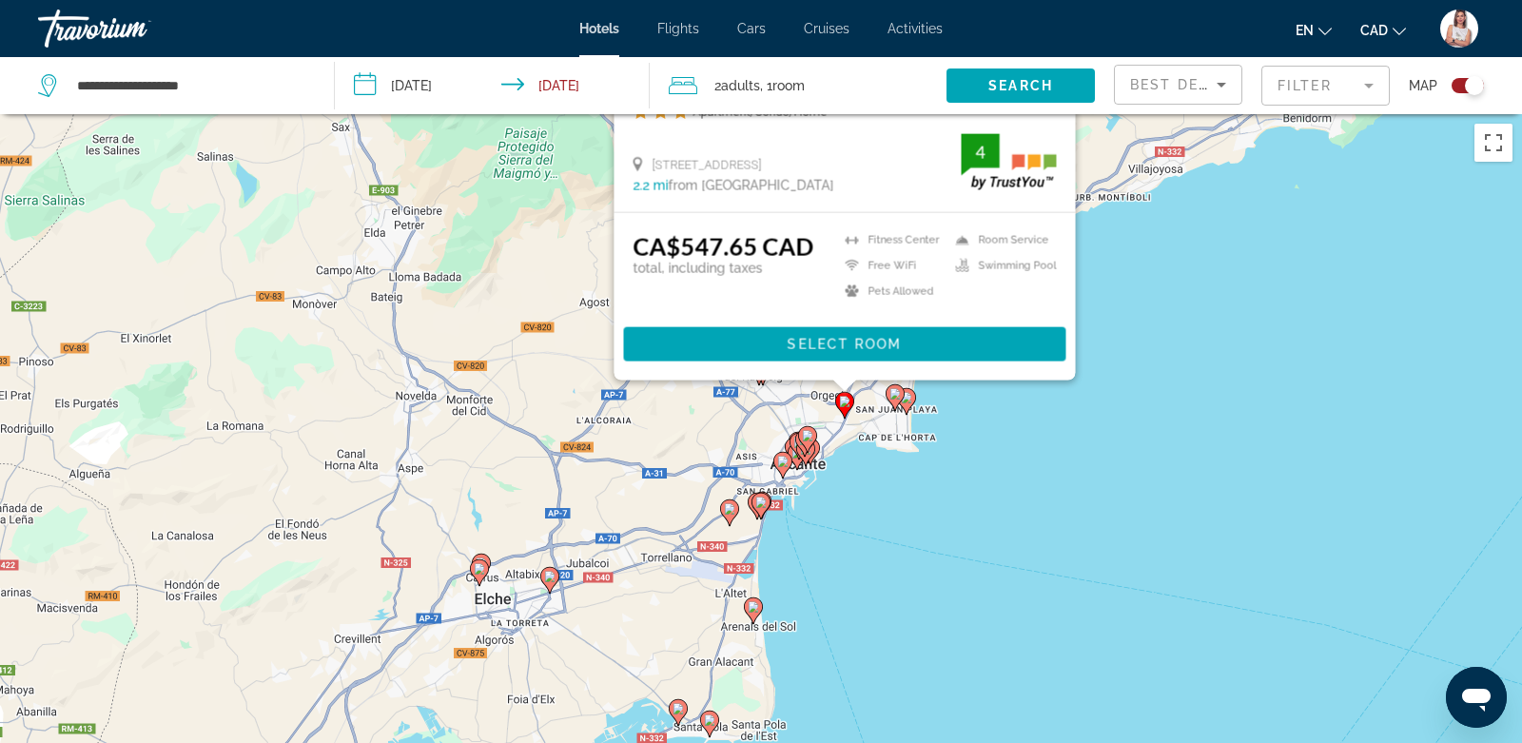
click at [894, 399] on icon "Main content" at bounding box center [895, 396] width 17 height 25
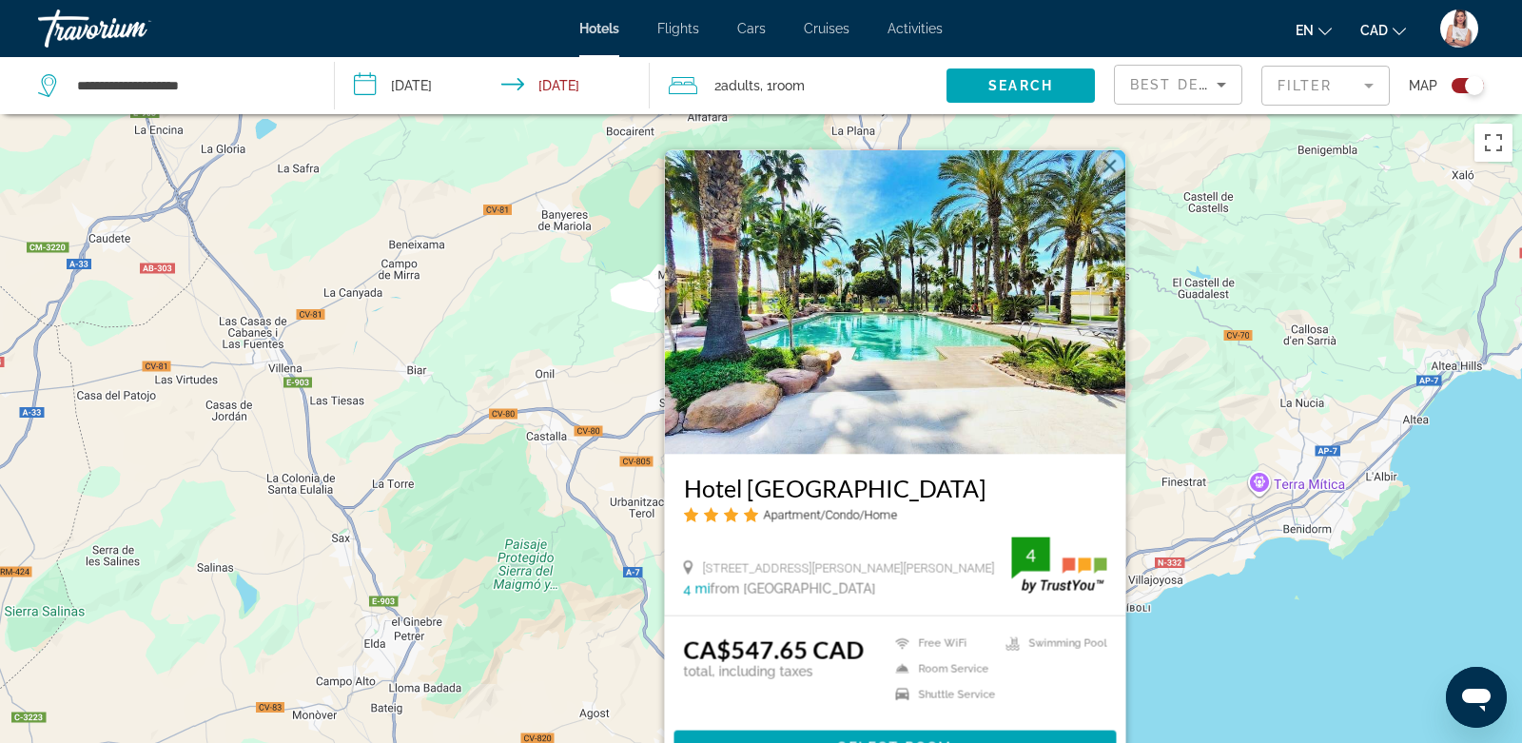
click at [1203, 477] on div "To activate drag with keyboard, press Alt + Enter. Once in keyboard drag state,…" at bounding box center [761, 485] width 1522 height 743
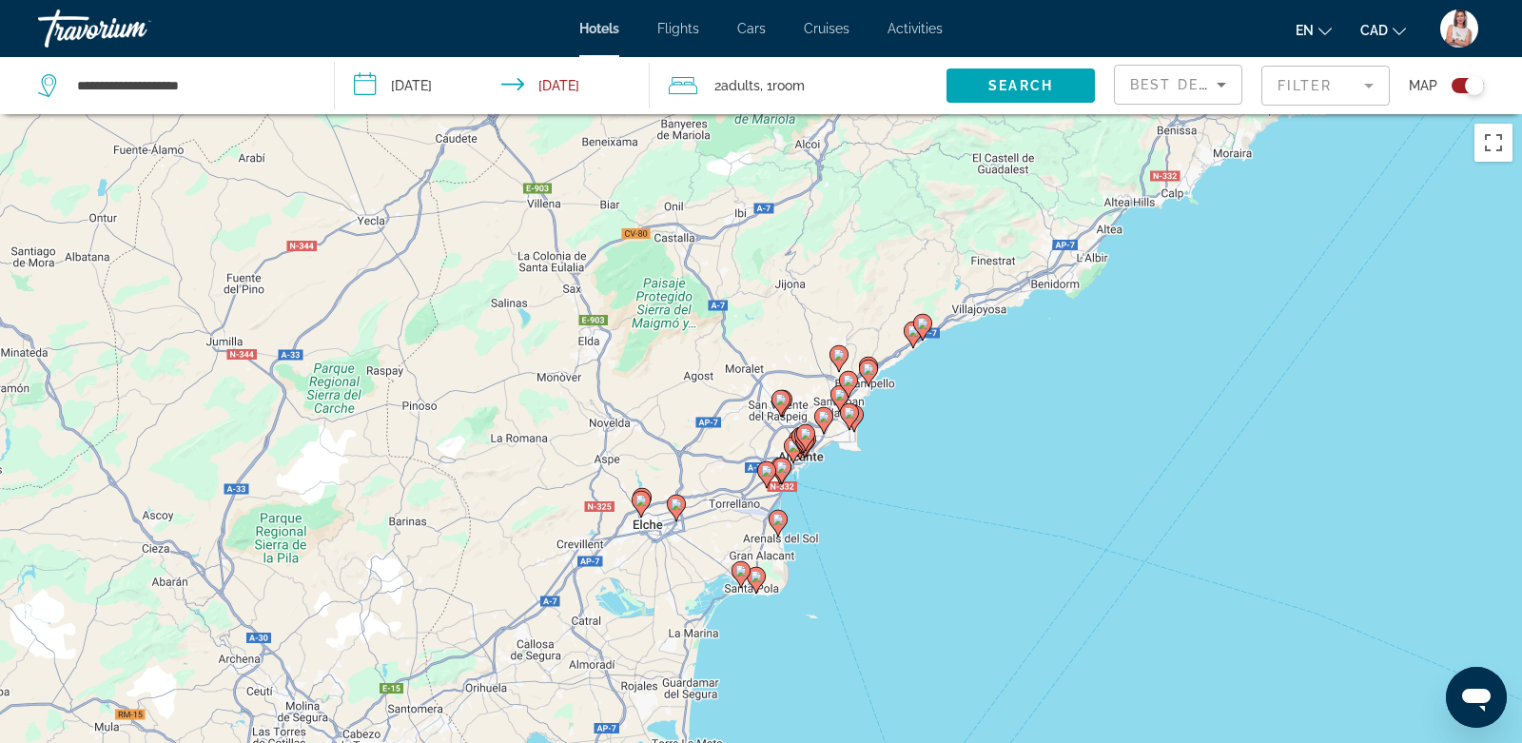
drag, startPoint x: 1155, startPoint y: 579, endPoint x: 950, endPoint y: 354, distance: 304.5
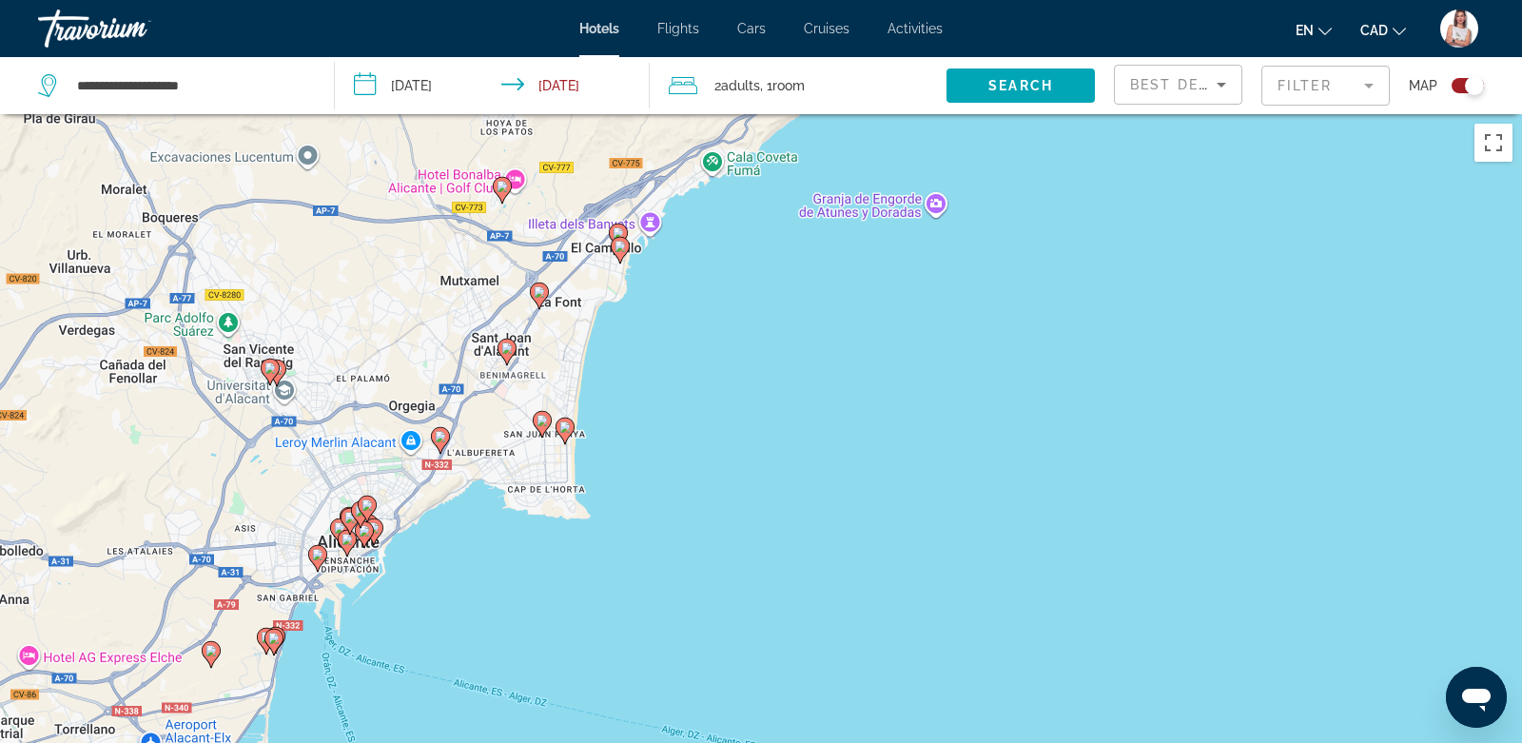
click at [569, 429] on image "Main content" at bounding box center [564, 426] width 11 height 11
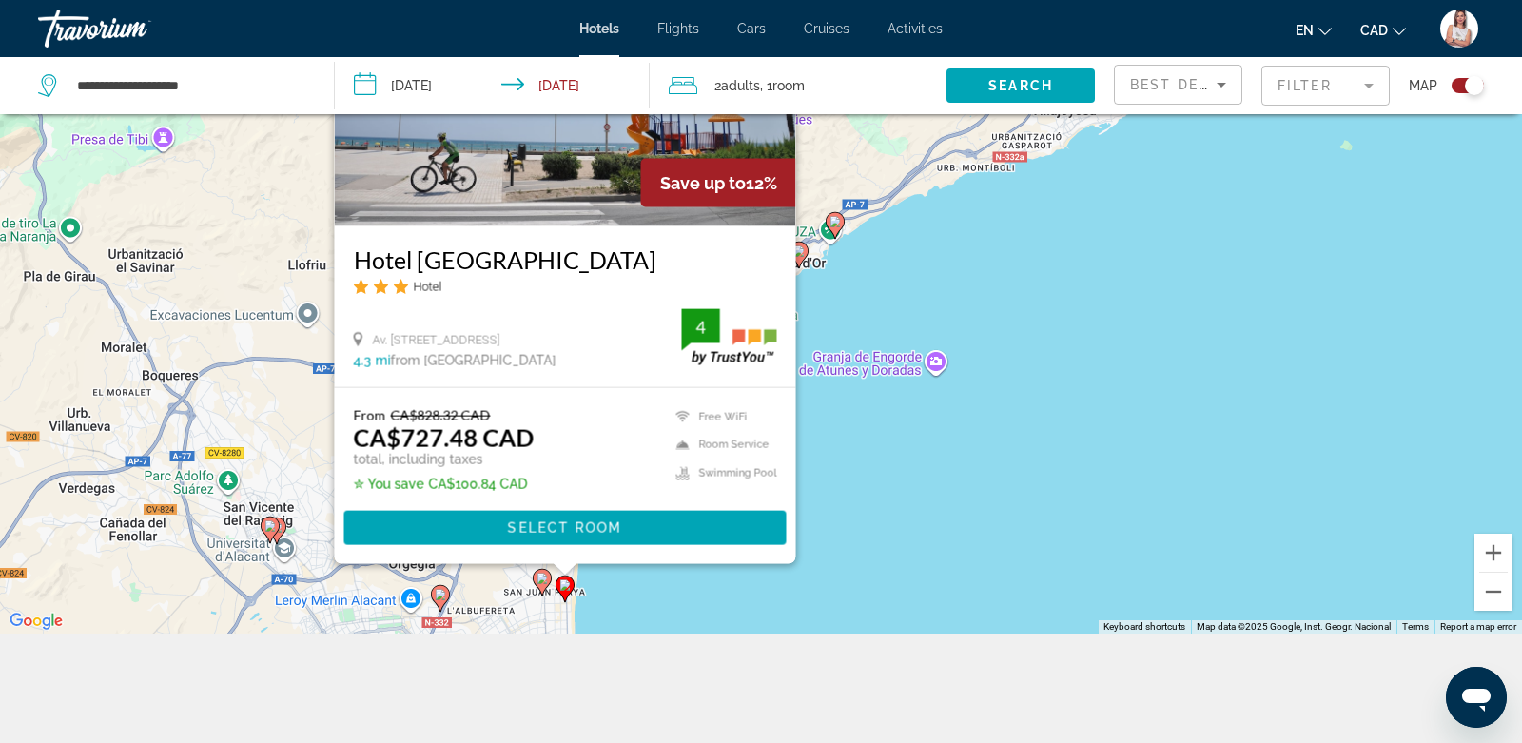
scroll to position [228, 0]
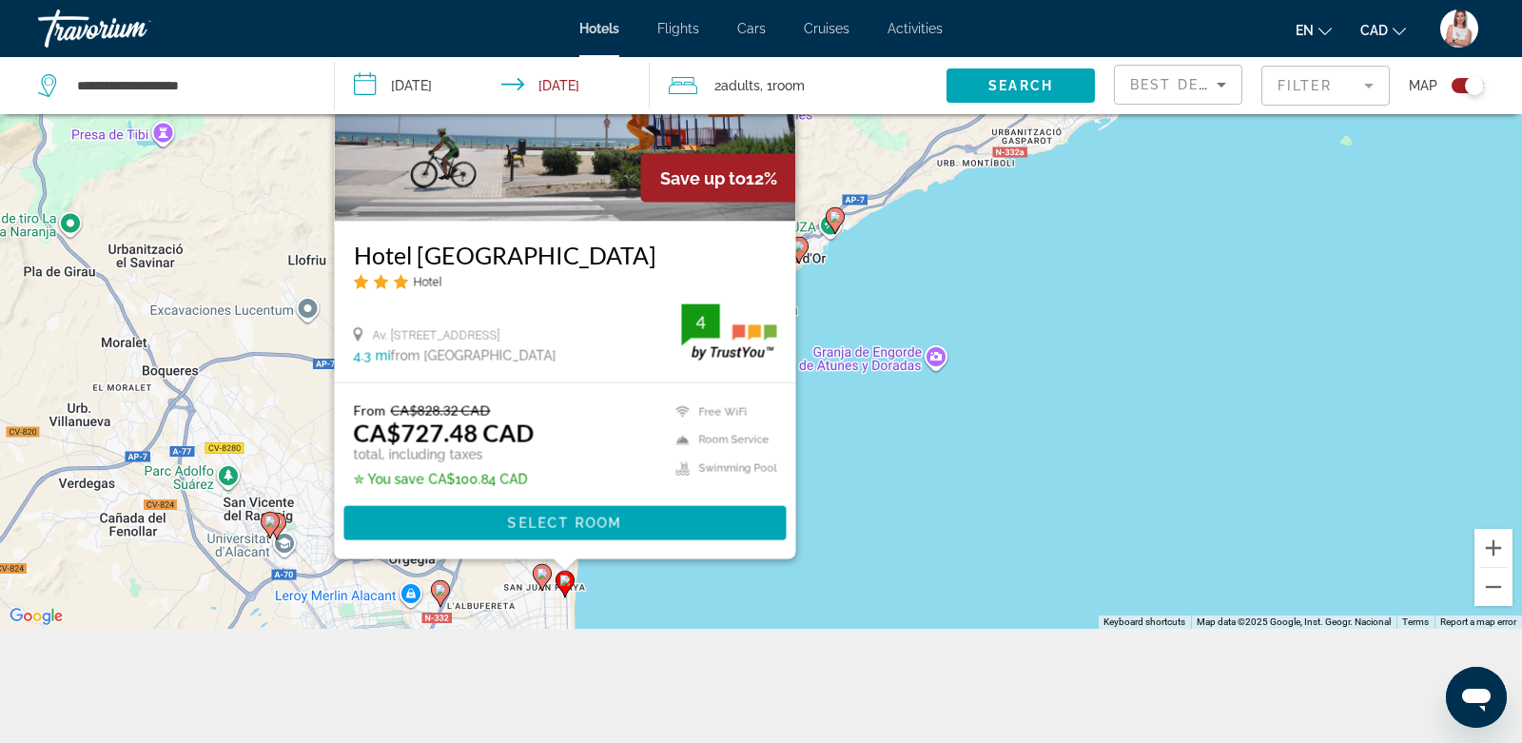
click at [543, 575] on image "Main content" at bounding box center [542, 573] width 11 height 11
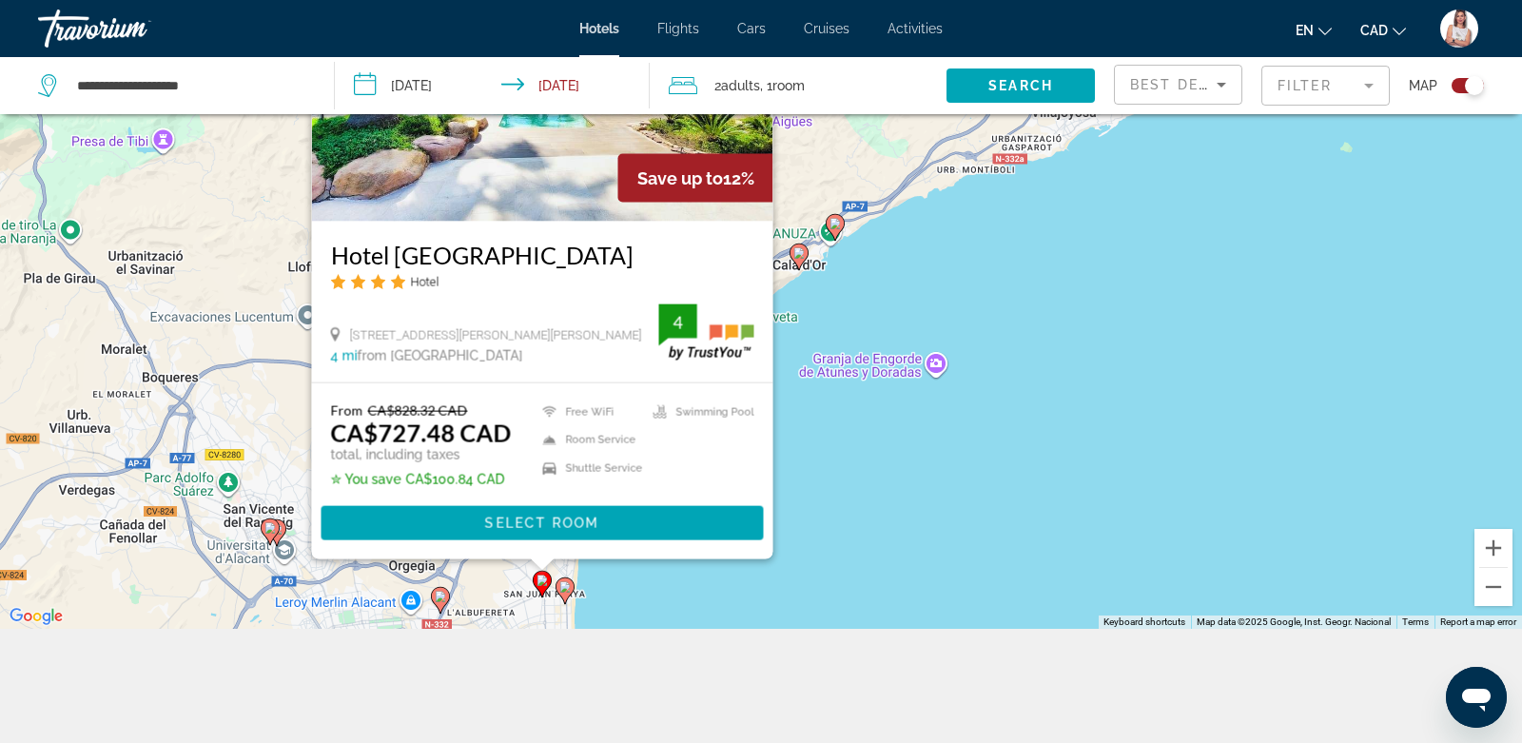
click at [441, 596] on image "Main content" at bounding box center [440, 596] width 11 height 11
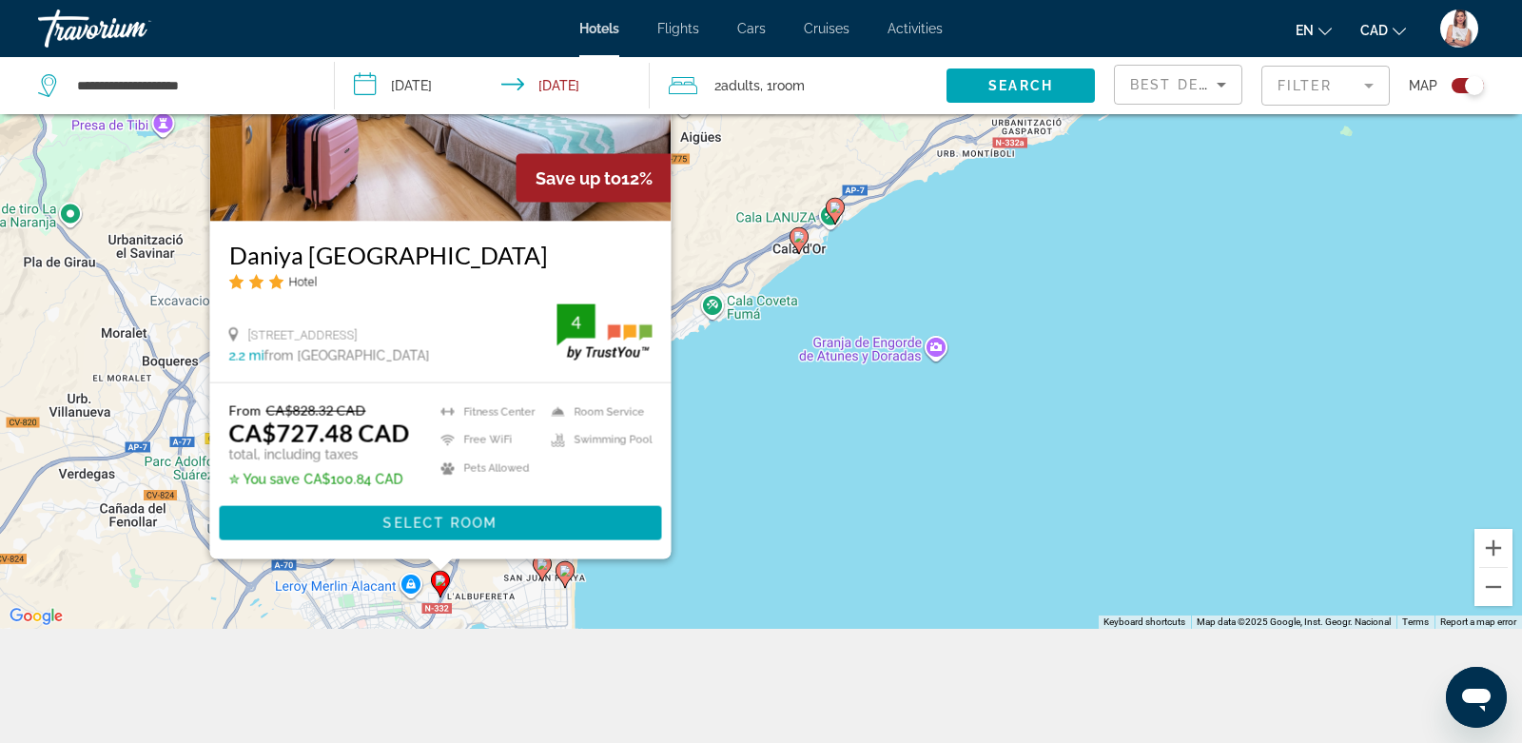
click at [776, 517] on div "To activate drag with keyboard, press Alt + Enter. Once in keyboard drag state,…" at bounding box center [761, 257] width 1522 height 743
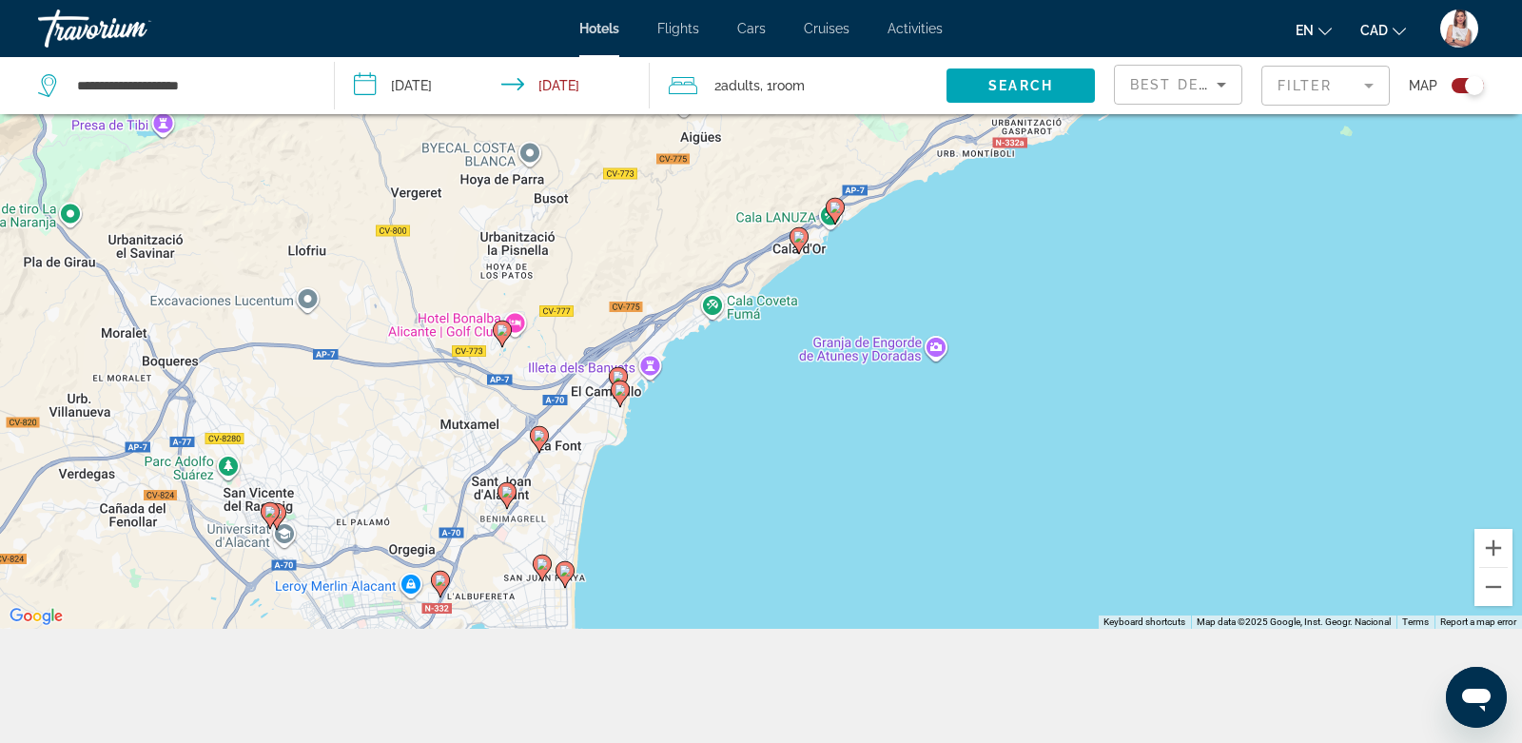
click at [618, 400] on icon "Main content" at bounding box center [620, 393] width 17 height 25
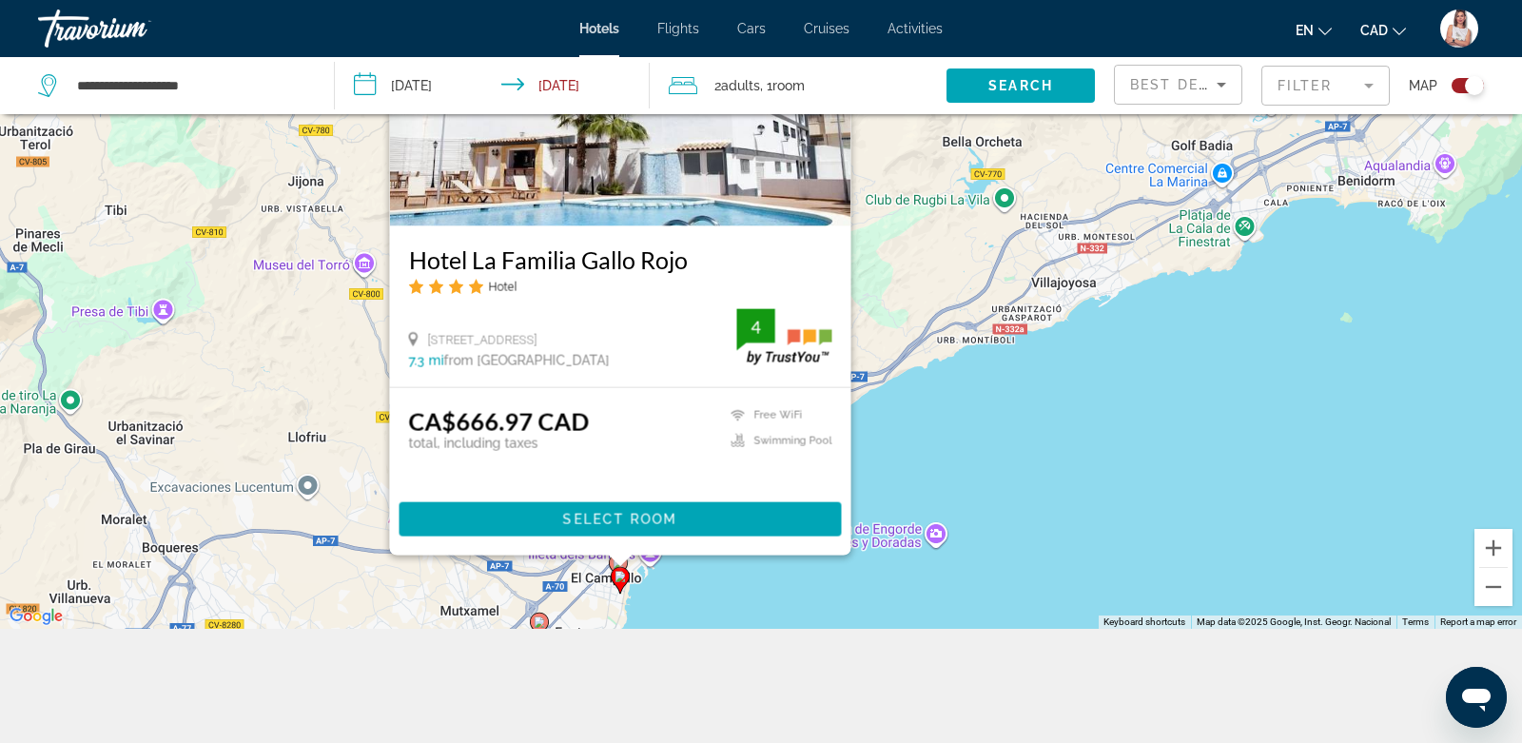
click at [539, 620] on image "Main content" at bounding box center [539, 622] width 11 height 11
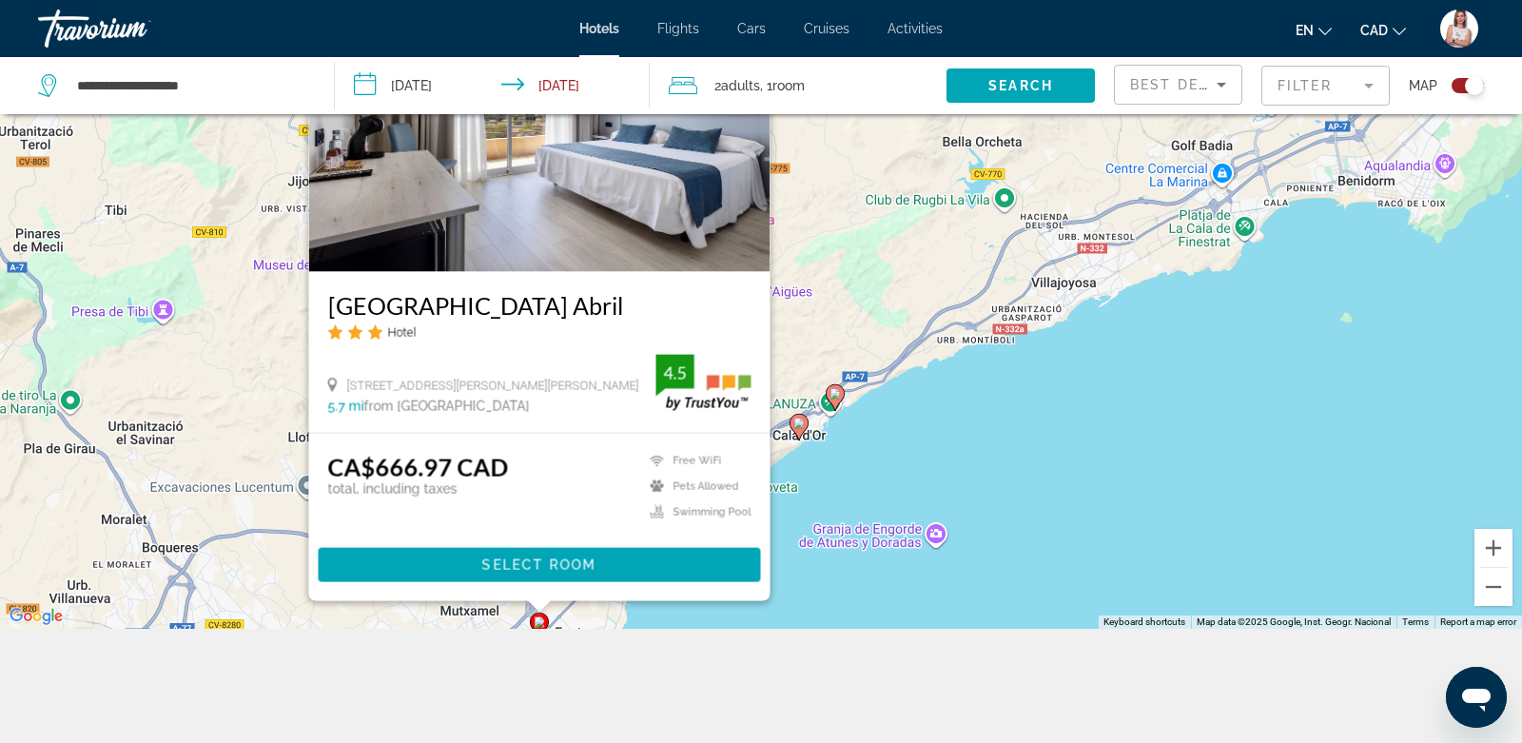
scroll to position [0, 0]
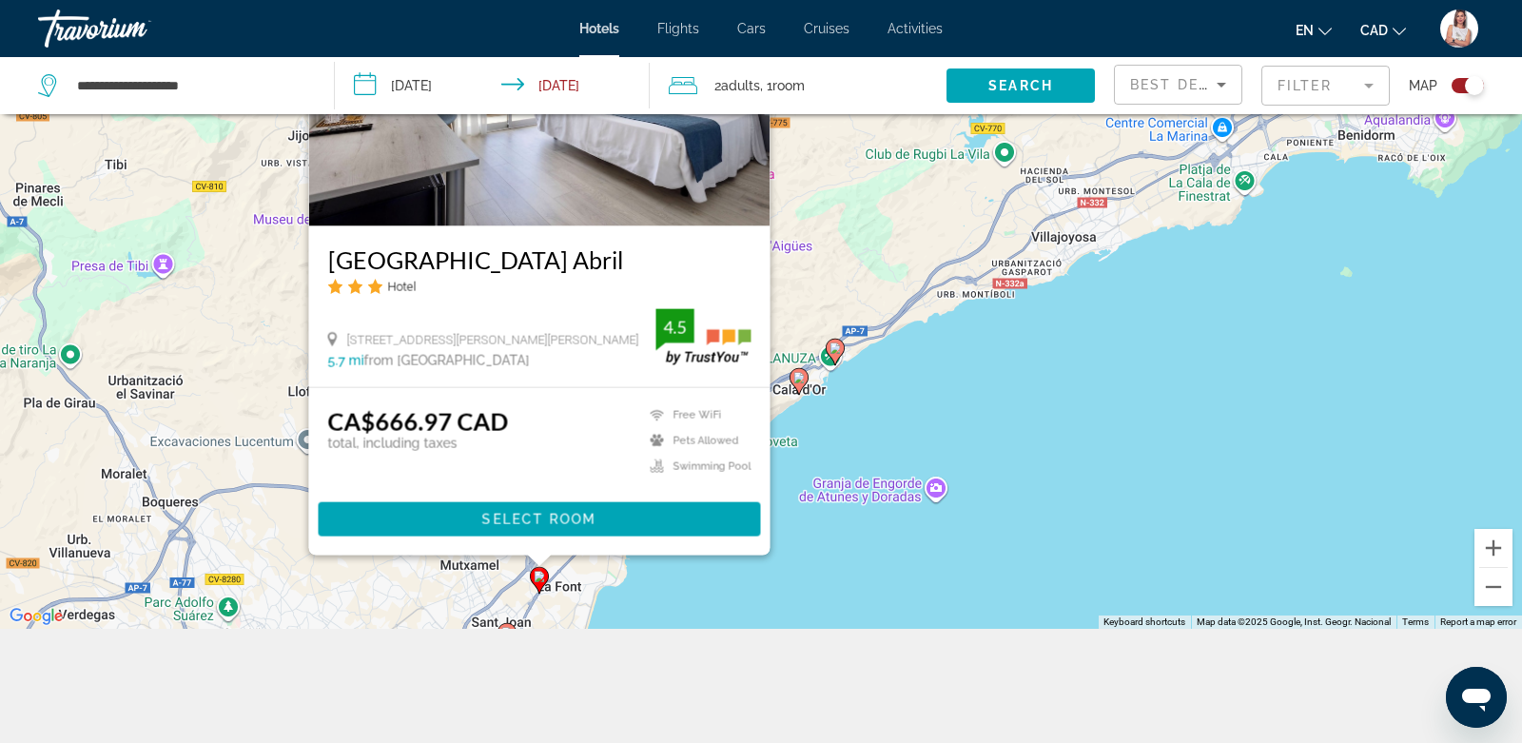
click at [636, 585] on div "To activate drag with keyboard, press Alt + Enter. Once in keyboard drag state,…" at bounding box center [761, 257] width 1522 height 743
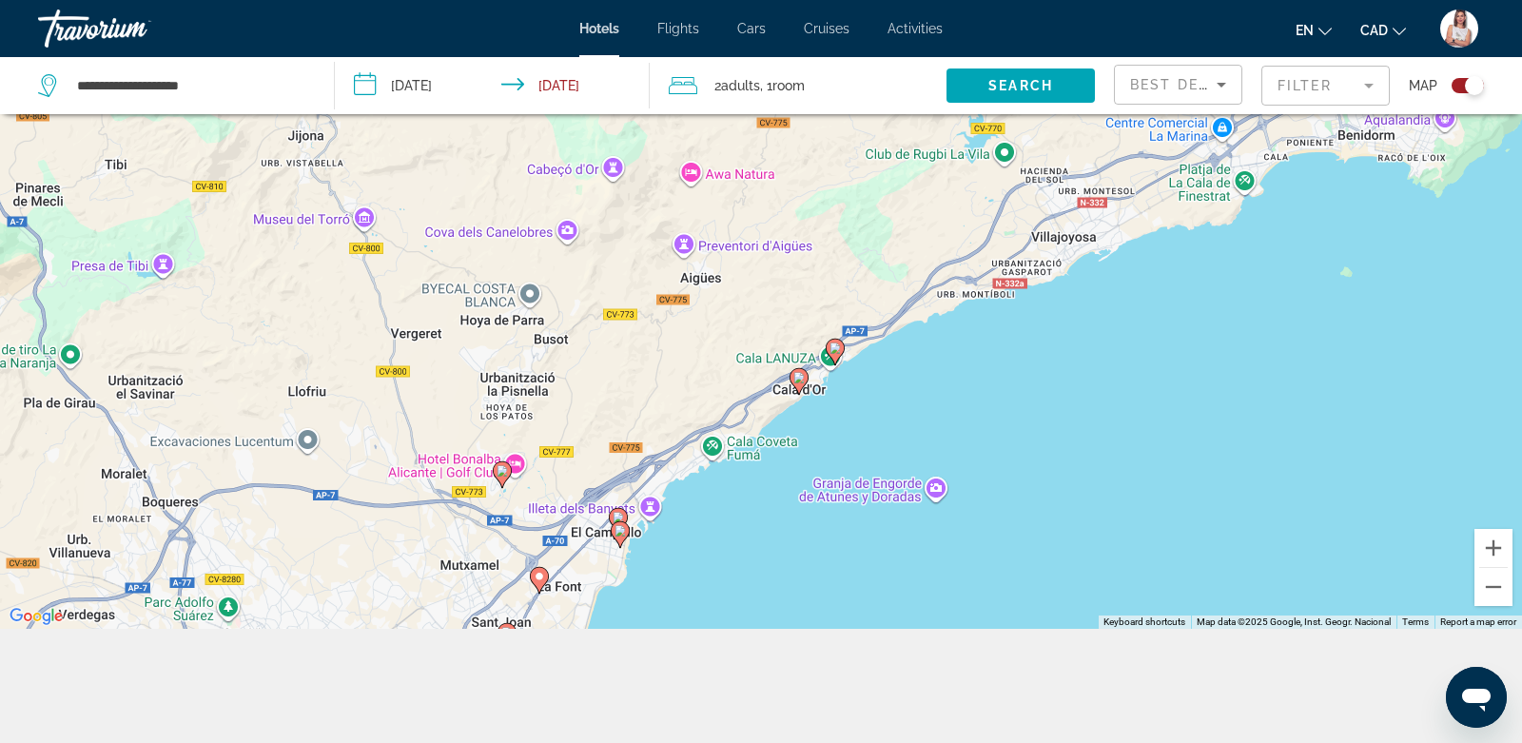
click at [619, 514] on image "Main content" at bounding box center [618, 517] width 11 height 11
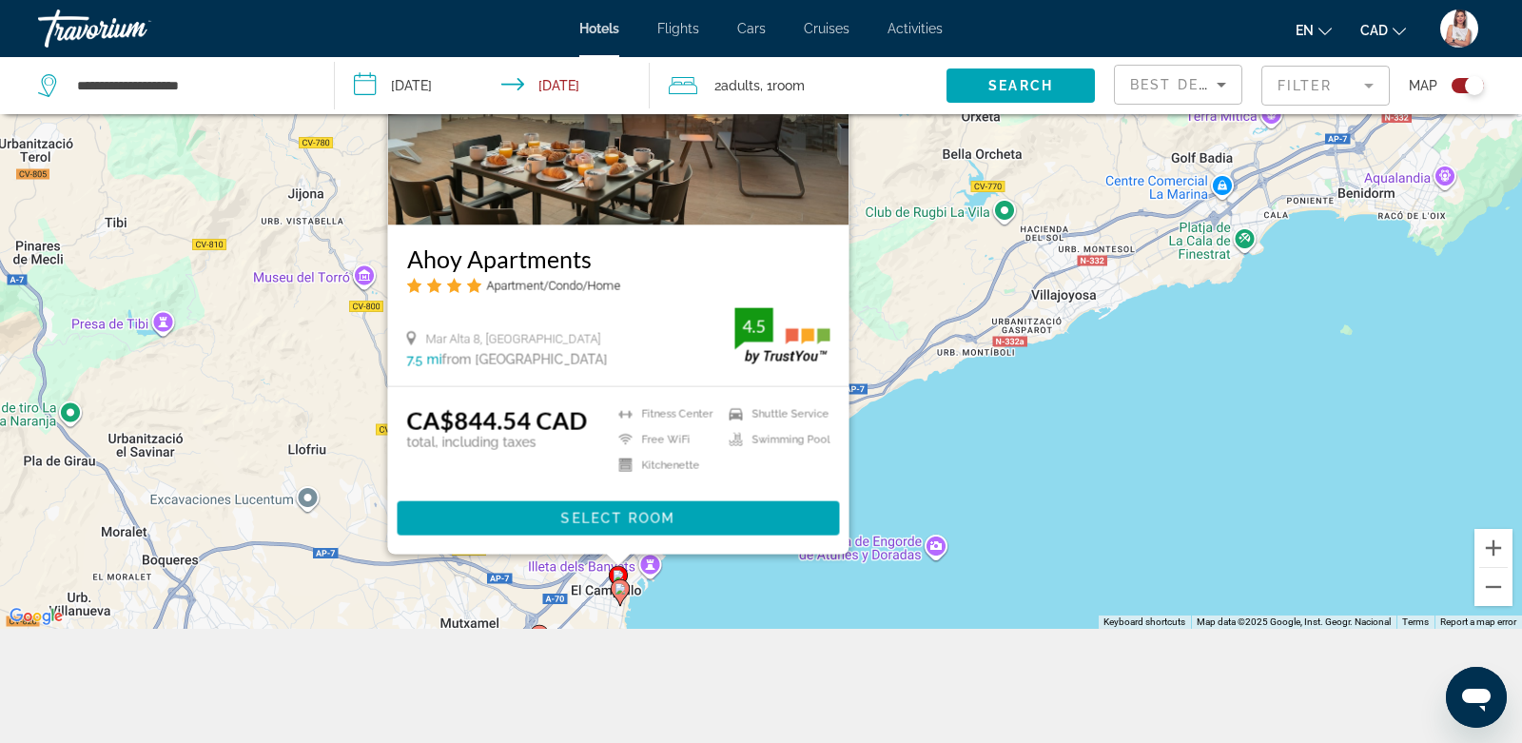
click at [682, 580] on div "To activate drag with keyboard, press Alt + Enter. Once in keyboard drag state,…" at bounding box center [761, 257] width 1522 height 743
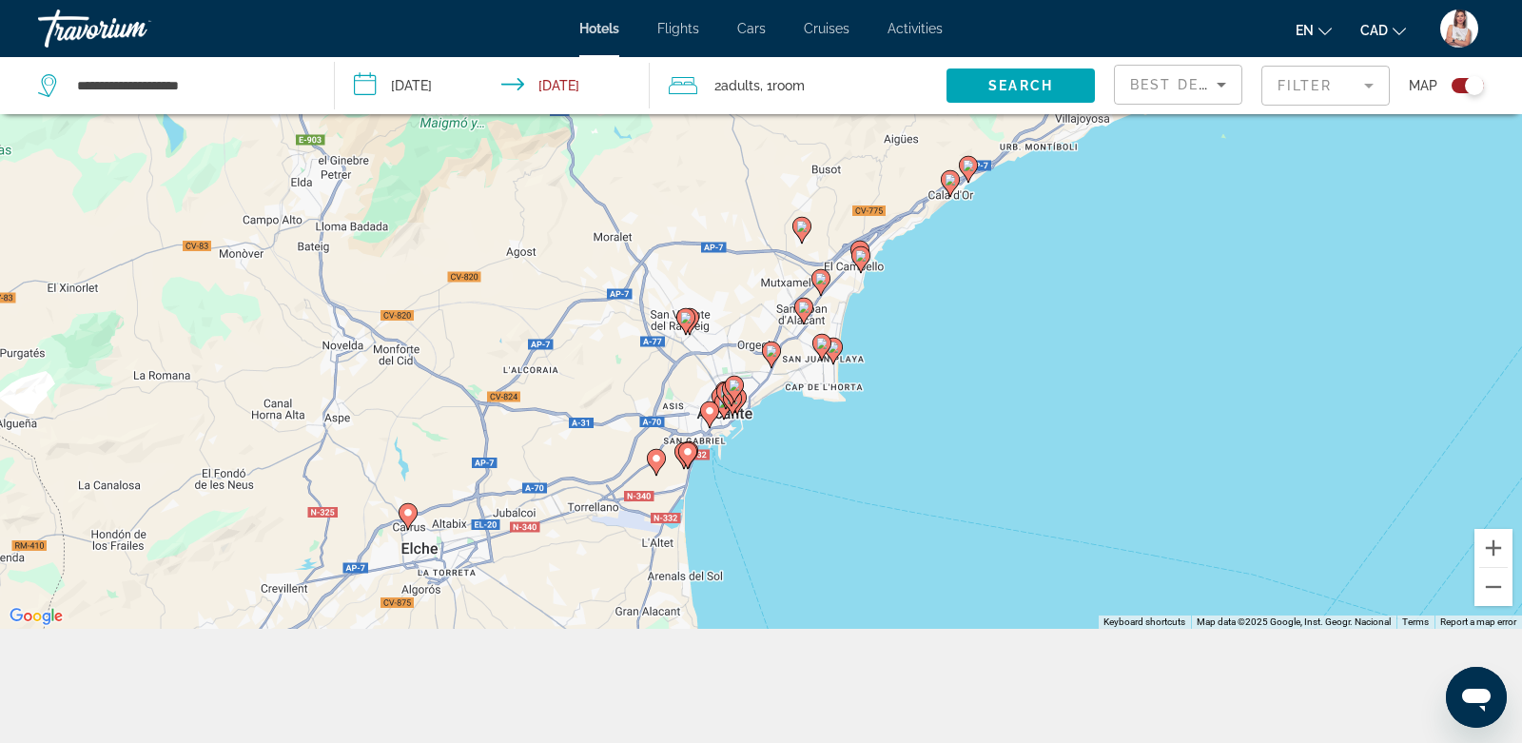
drag, startPoint x: 684, startPoint y: 480, endPoint x: 903, endPoint y: 143, distance: 401.7
click at [903, 143] on div "To activate drag with keyboard, press Alt + Enter. Once in keyboard drag state,…" at bounding box center [761, 257] width 1522 height 743
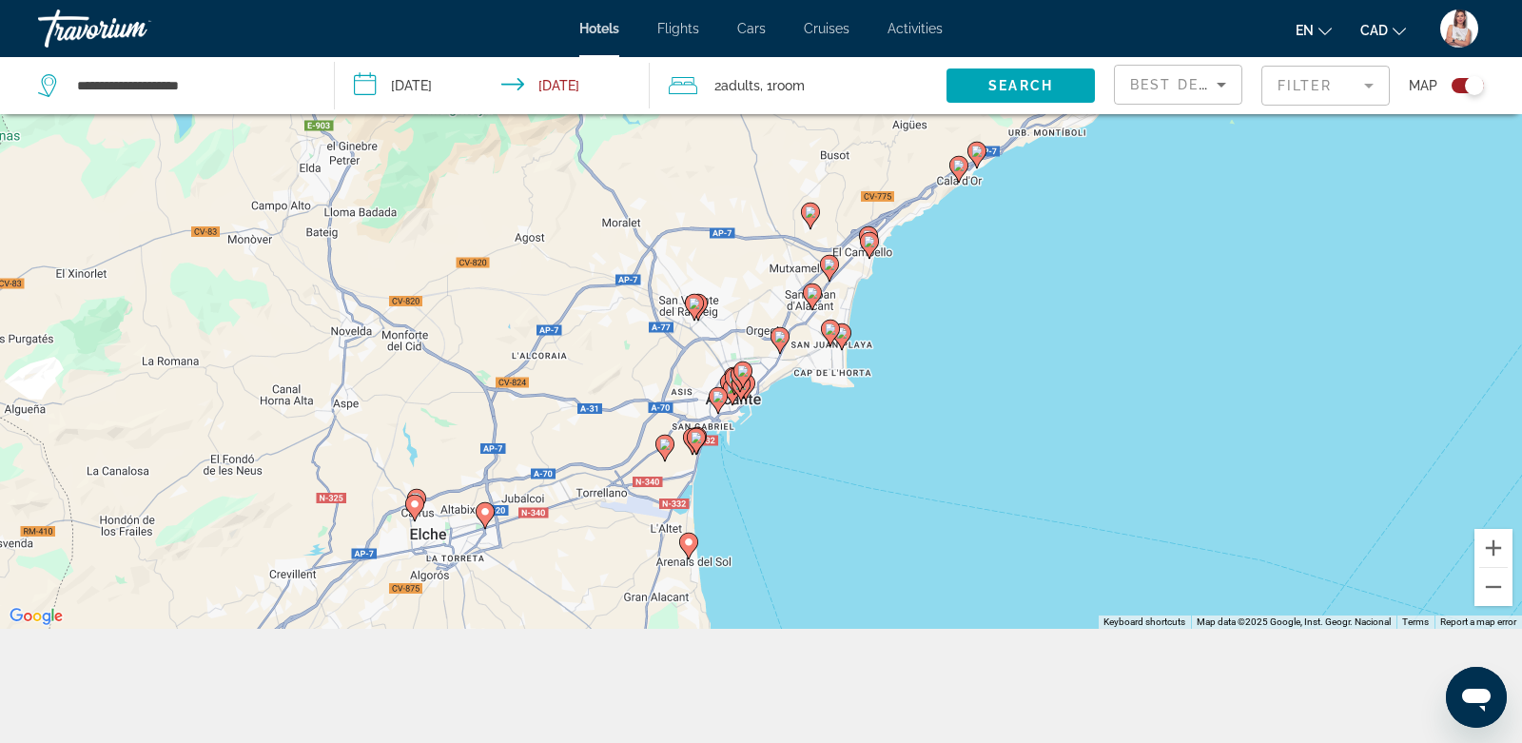
click at [777, 333] on image "Main content" at bounding box center [779, 336] width 11 height 11
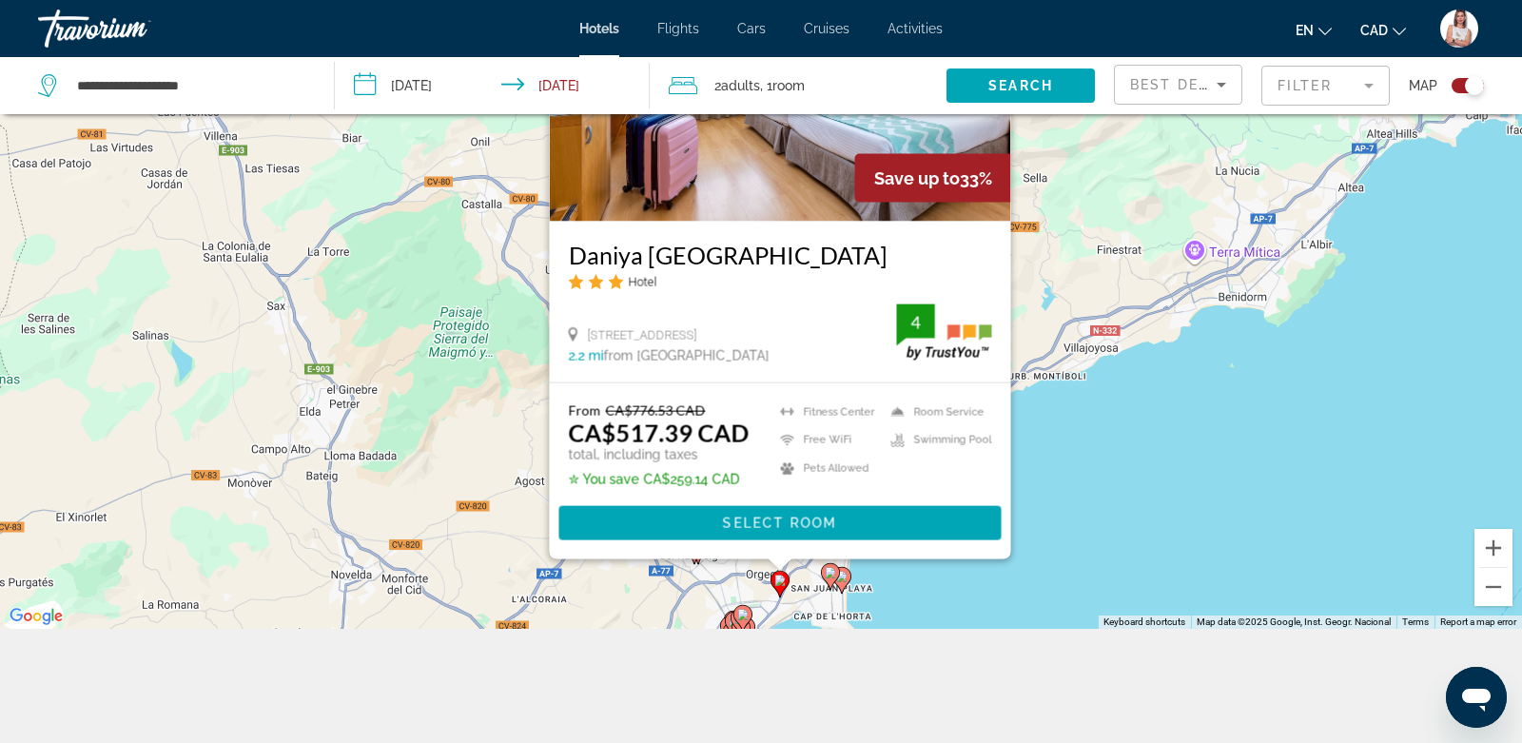
click at [828, 572] on image "Main content" at bounding box center [830, 572] width 11 height 11
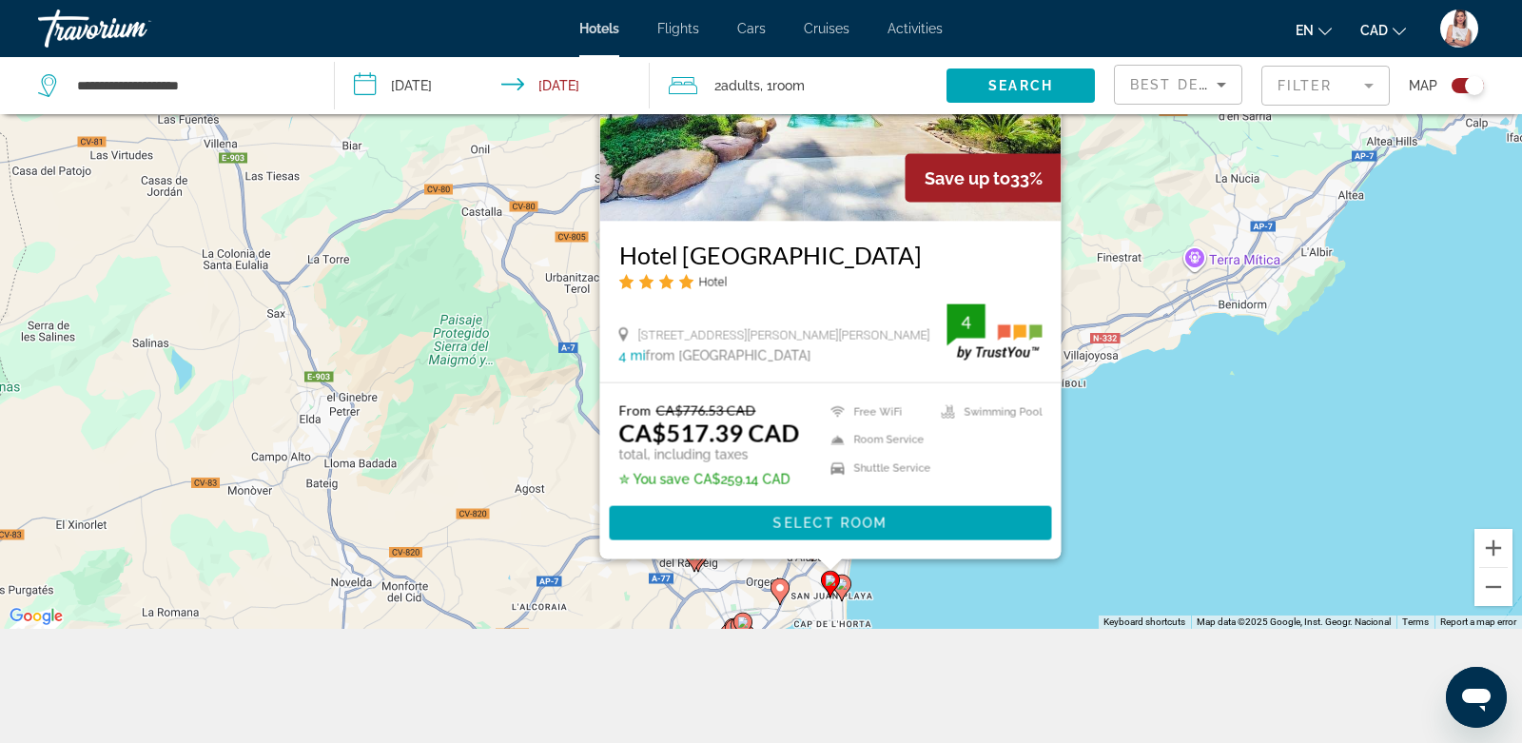
click at [1125, 487] on div "To activate drag with keyboard, press Alt + Enter. Once in keyboard drag state,…" at bounding box center [761, 257] width 1522 height 743
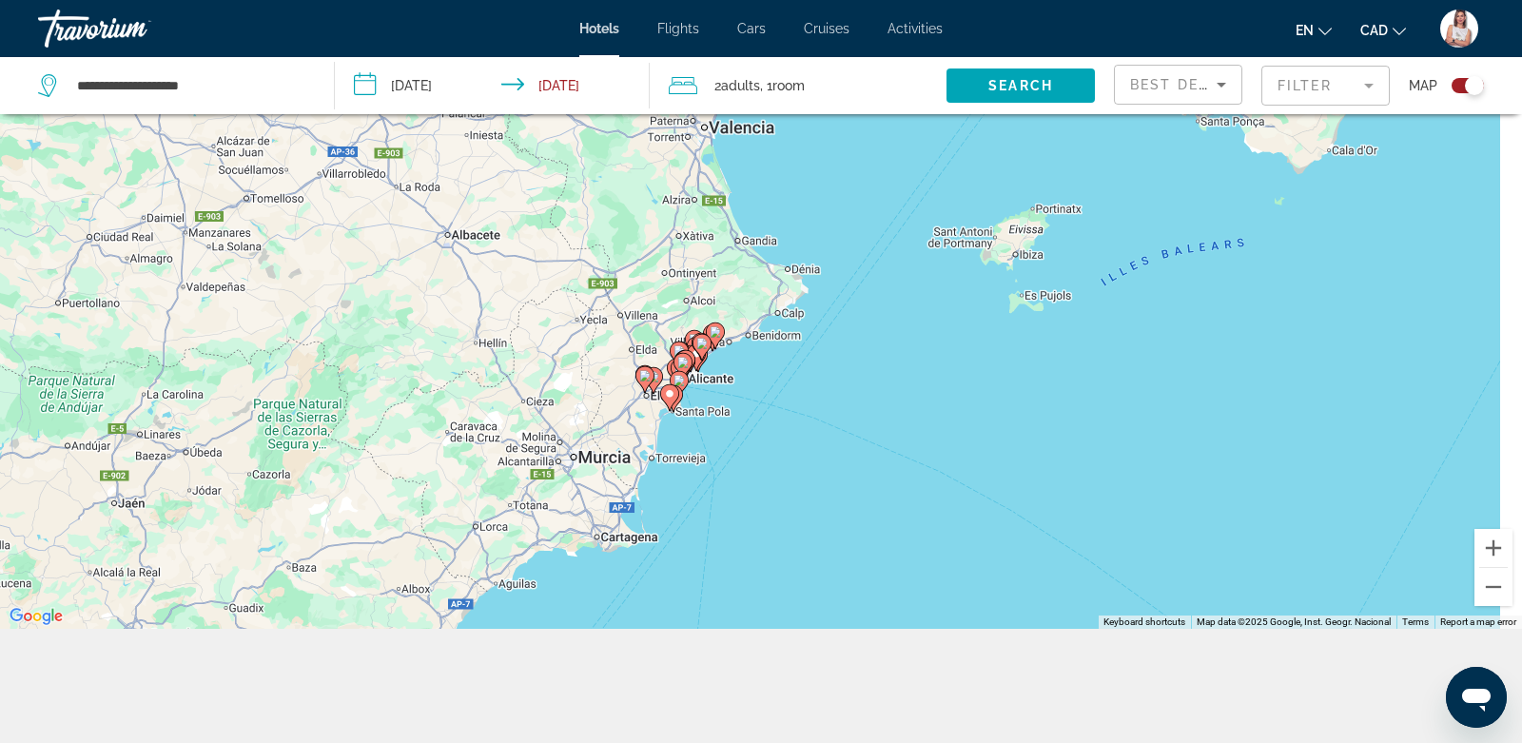
drag, startPoint x: 1114, startPoint y: 488, endPoint x: 691, endPoint y: 347, distance: 446.2
click at [685, 351] on div "To activate drag with keyboard, press Alt + Enter. Once in keyboard drag state,…" at bounding box center [761, 257] width 1522 height 743
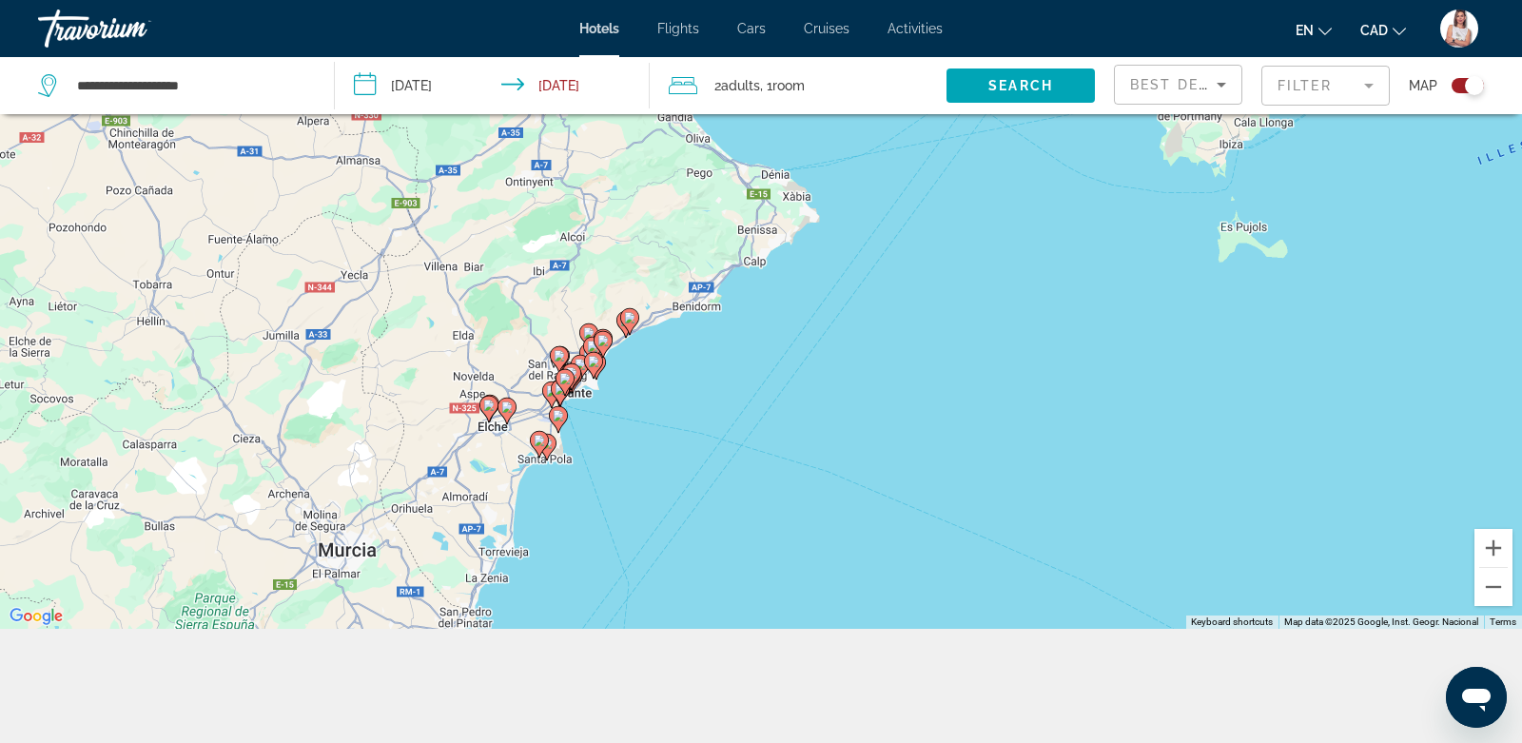
drag, startPoint x: 512, startPoint y: 445, endPoint x: 652, endPoint y: 404, distance: 145.7
click at [653, 407] on div "To activate drag with keyboard, press Alt + Enter. Once in keyboard drag state,…" at bounding box center [761, 257] width 1522 height 743
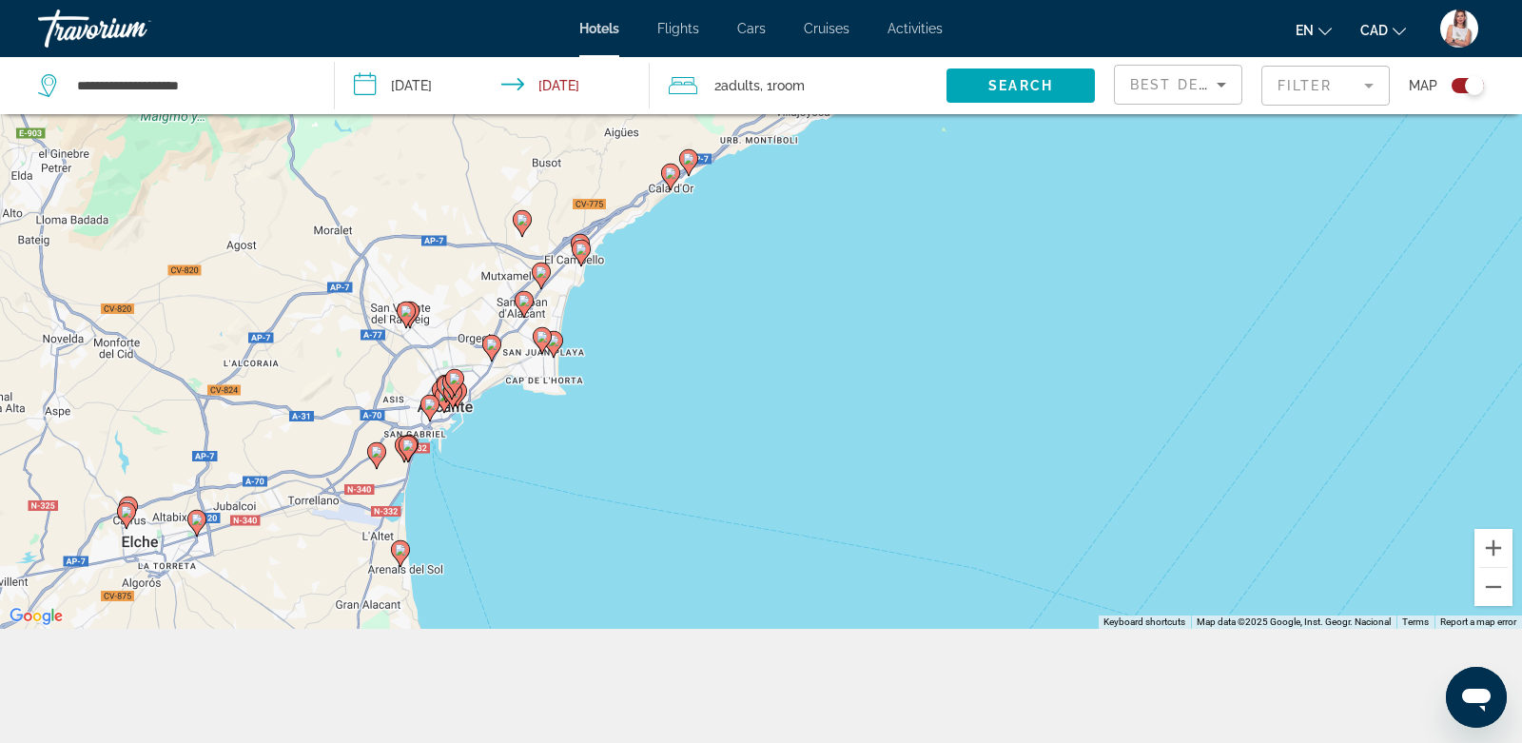
drag, startPoint x: 527, startPoint y: 345, endPoint x: 724, endPoint y: 456, distance: 225.8
click at [726, 462] on div "To activate drag with keyboard, press Alt + Enter. Once in keyboard drag state,…" at bounding box center [761, 257] width 1522 height 743
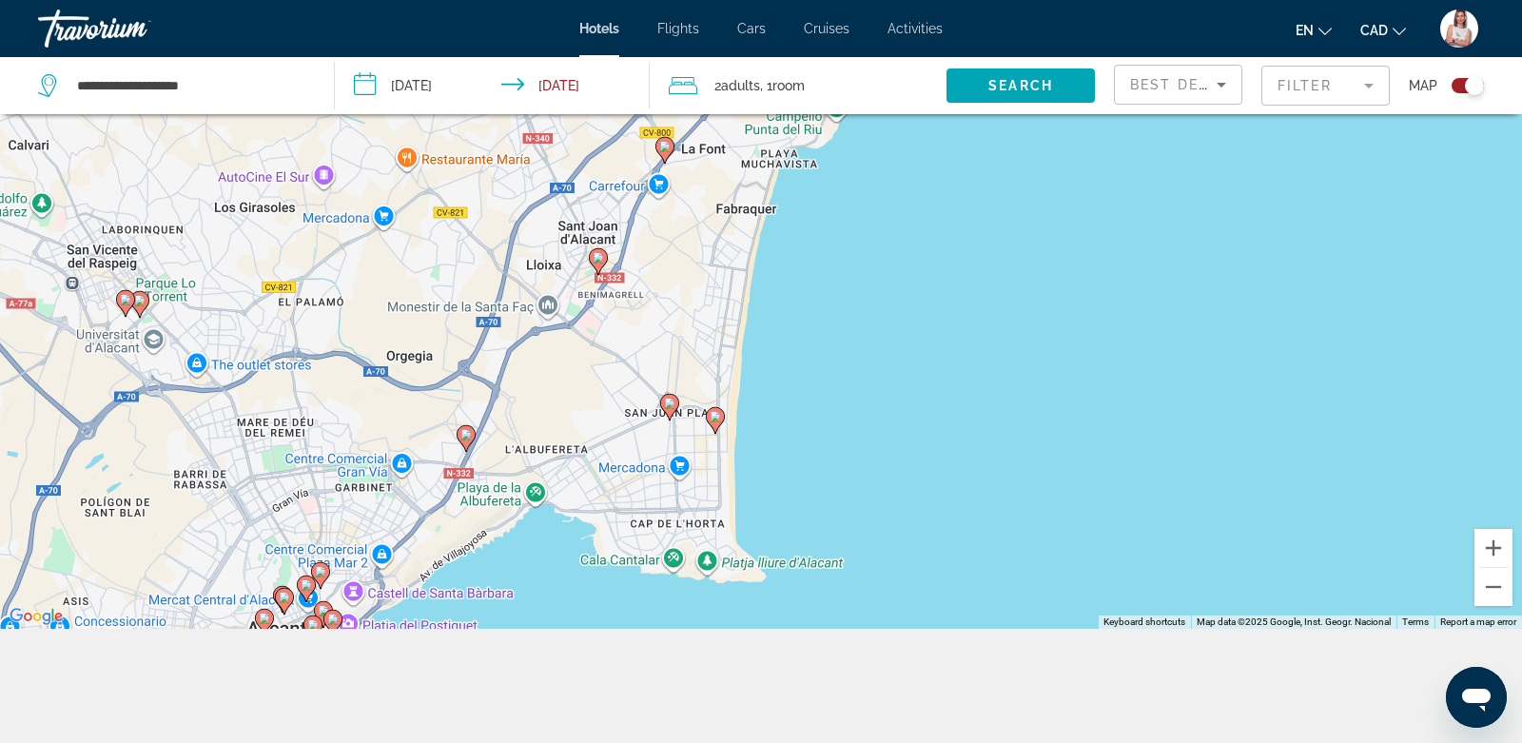
drag, startPoint x: 482, startPoint y: 312, endPoint x: 835, endPoint y: 472, distance: 387.5
click at [835, 473] on div "To activate drag with keyboard, press Alt + Enter. Once in keyboard drag state,…" at bounding box center [761, 257] width 1522 height 743
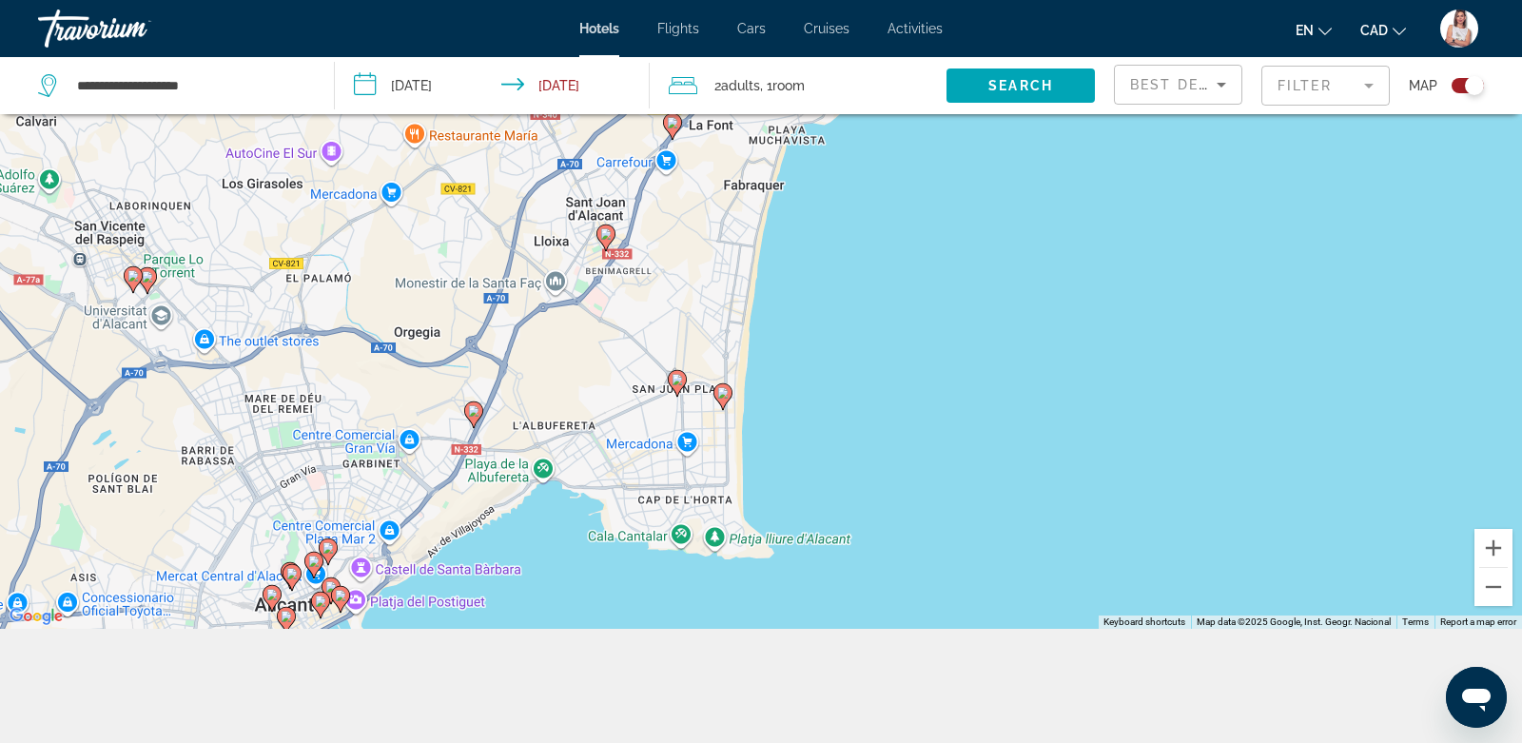
click at [677, 382] on image "Main content" at bounding box center [677, 379] width 11 height 11
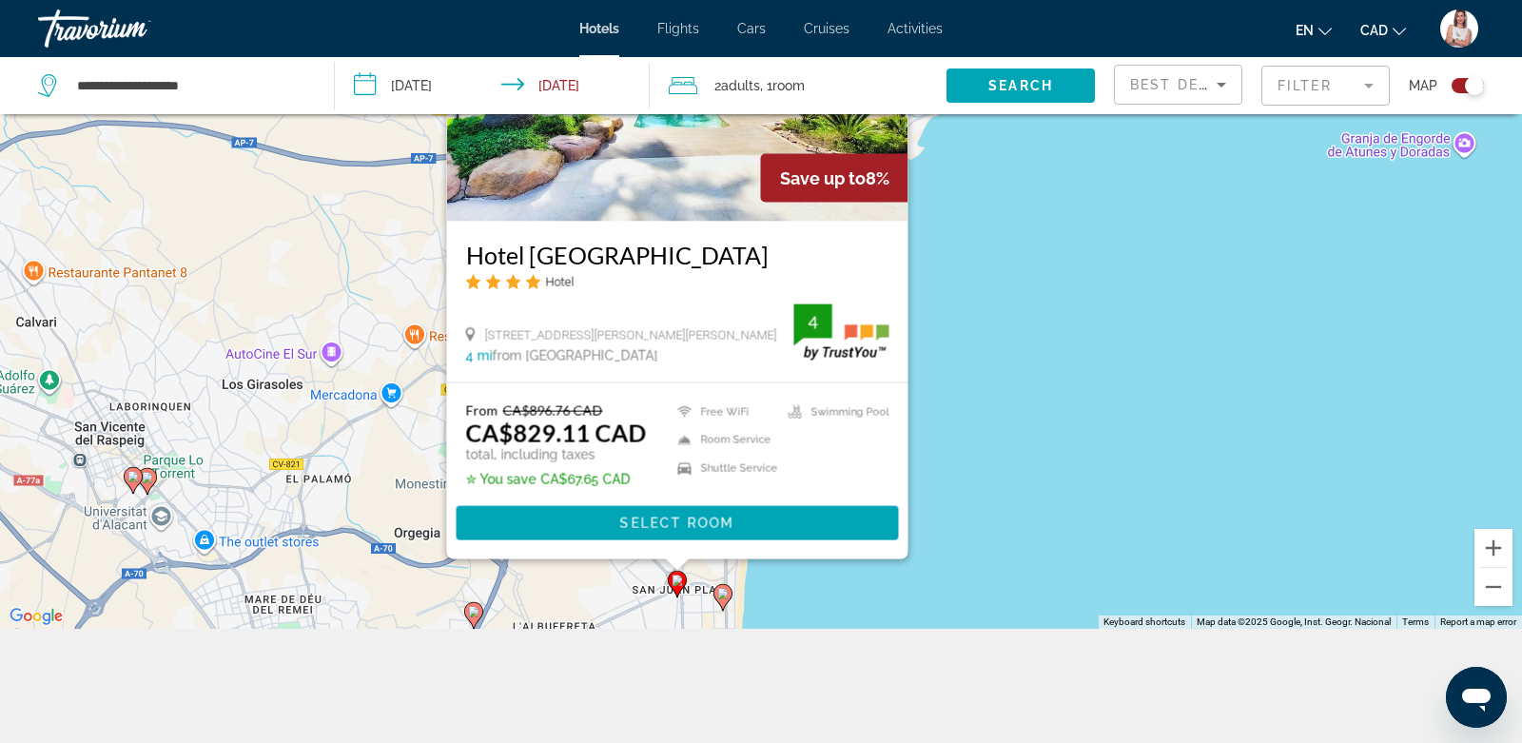
click at [724, 593] on image "Main content" at bounding box center [722, 593] width 11 height 11
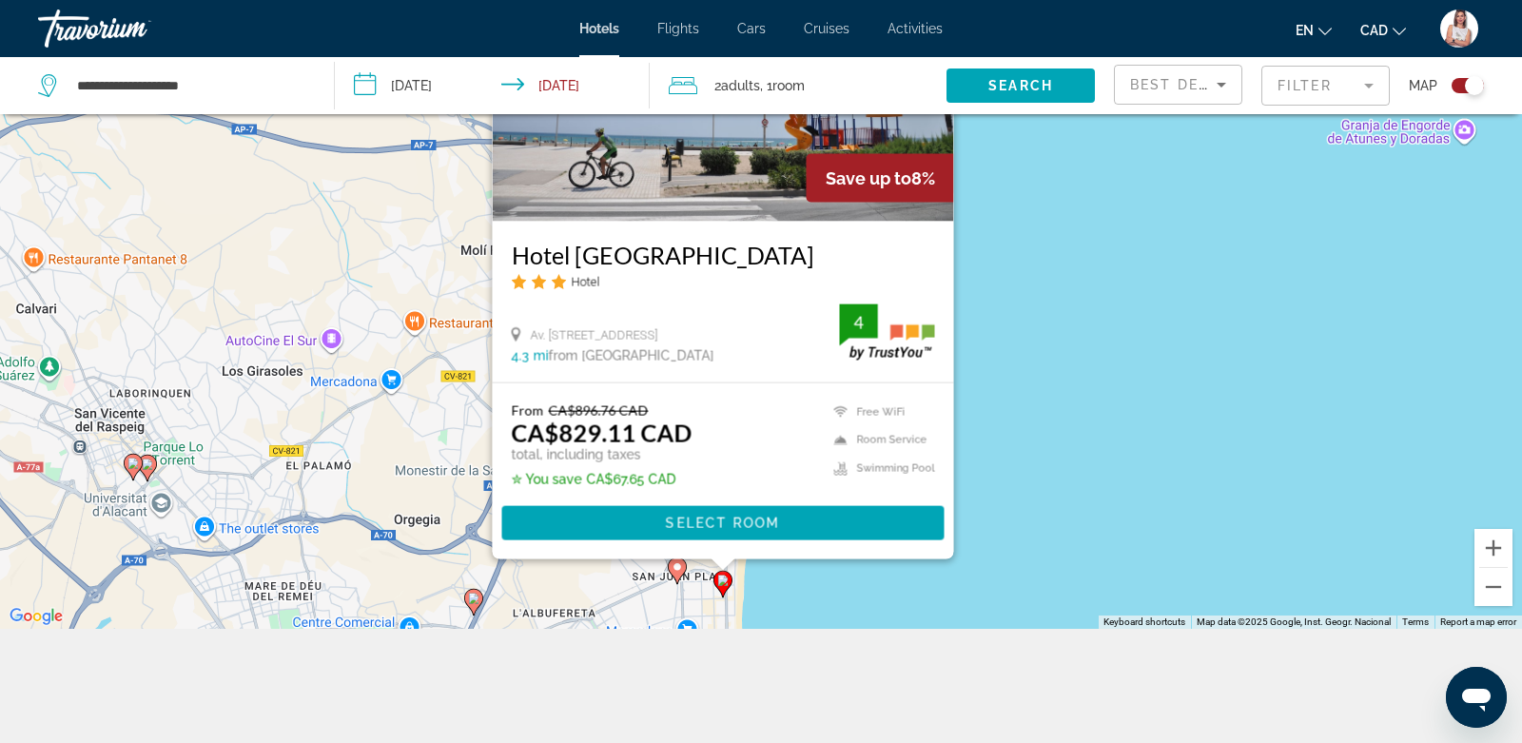
click at [473, 606] on icon "Main content" at bounding box center [473, 601] width 17 height 25
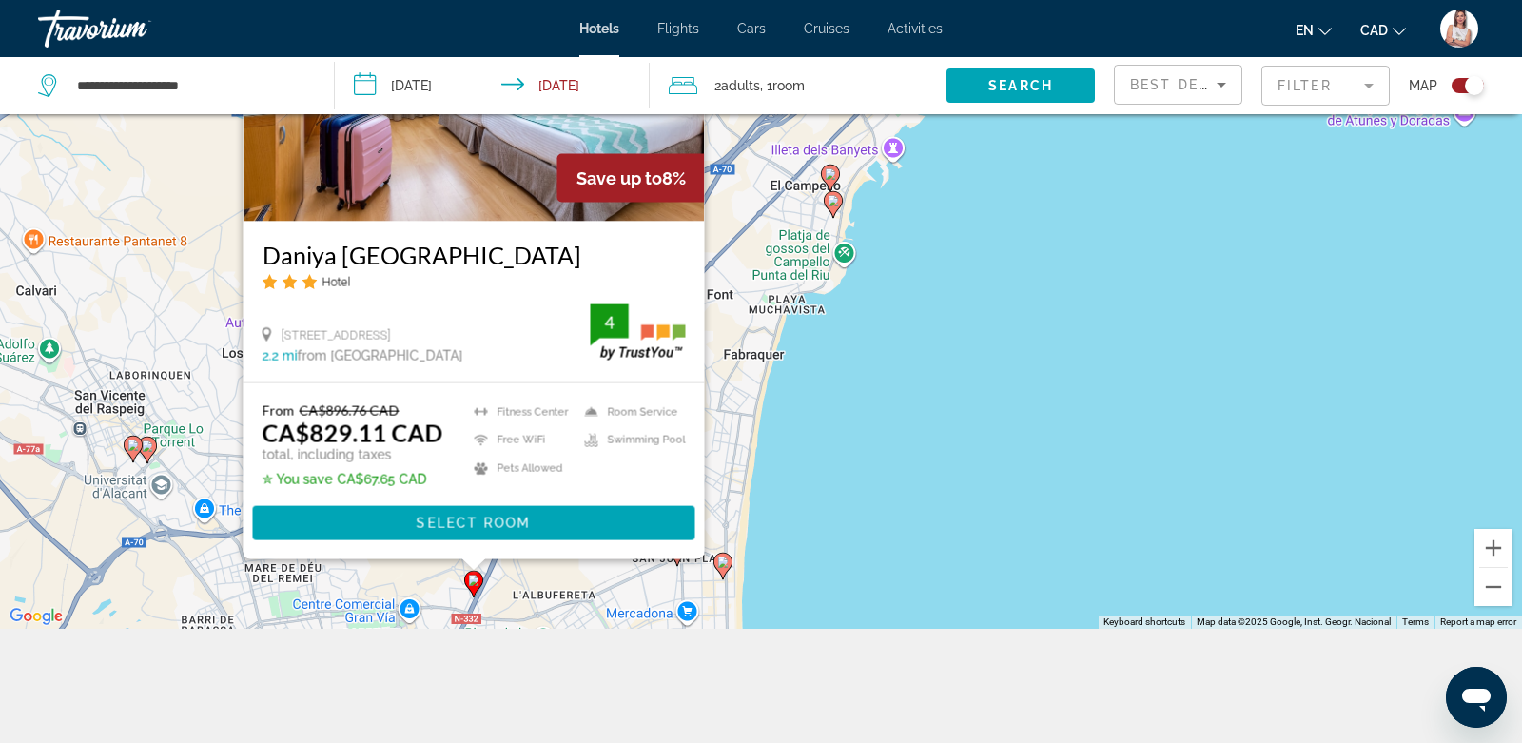
click at [801, 417] on div "To activate drag with keyboard, press Alt + Enter. Once in keyboard drag state,…" at bounding box center [761, 257] width 1522 height 743
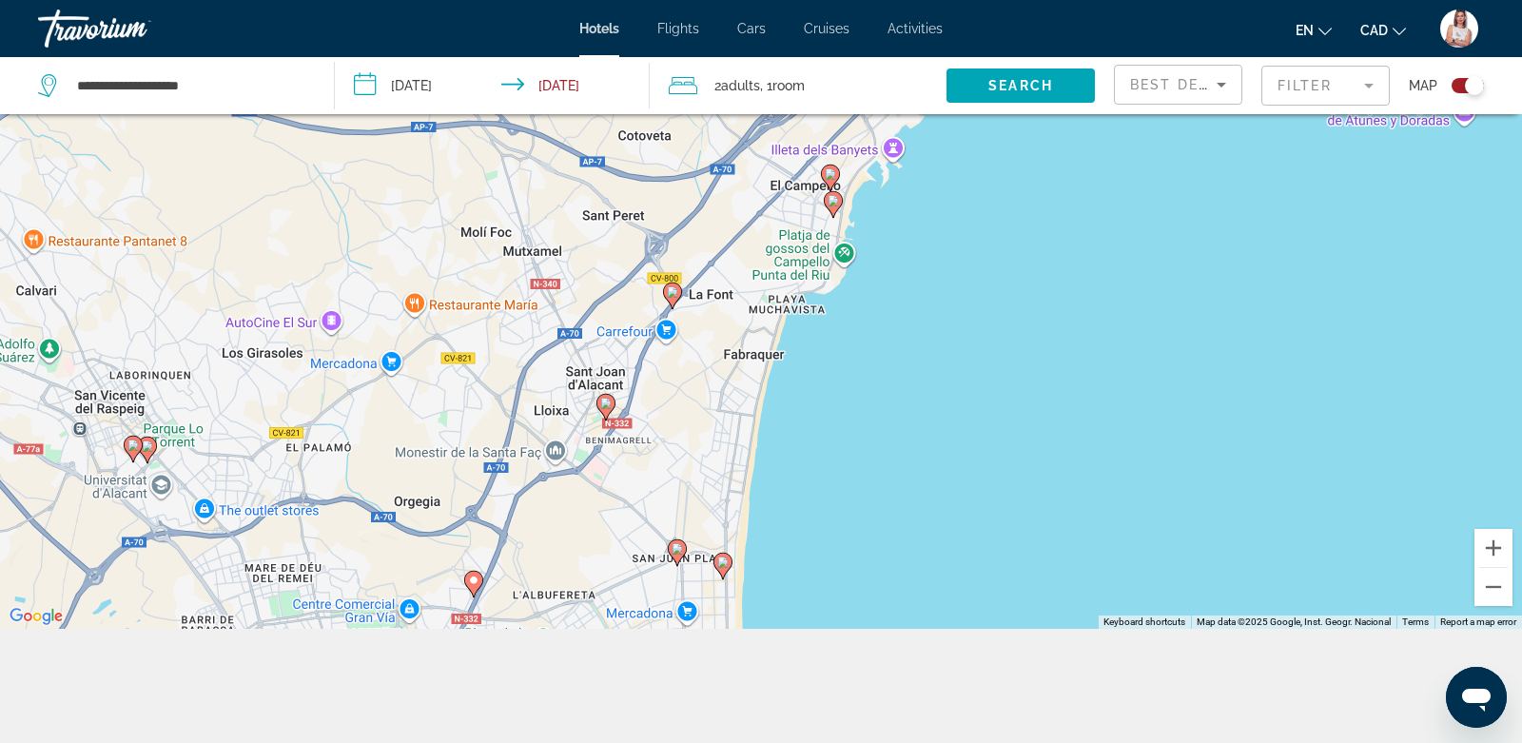
click at [609, 405] on image "Main content" at bounding box center [605, 403] width 11 height 11
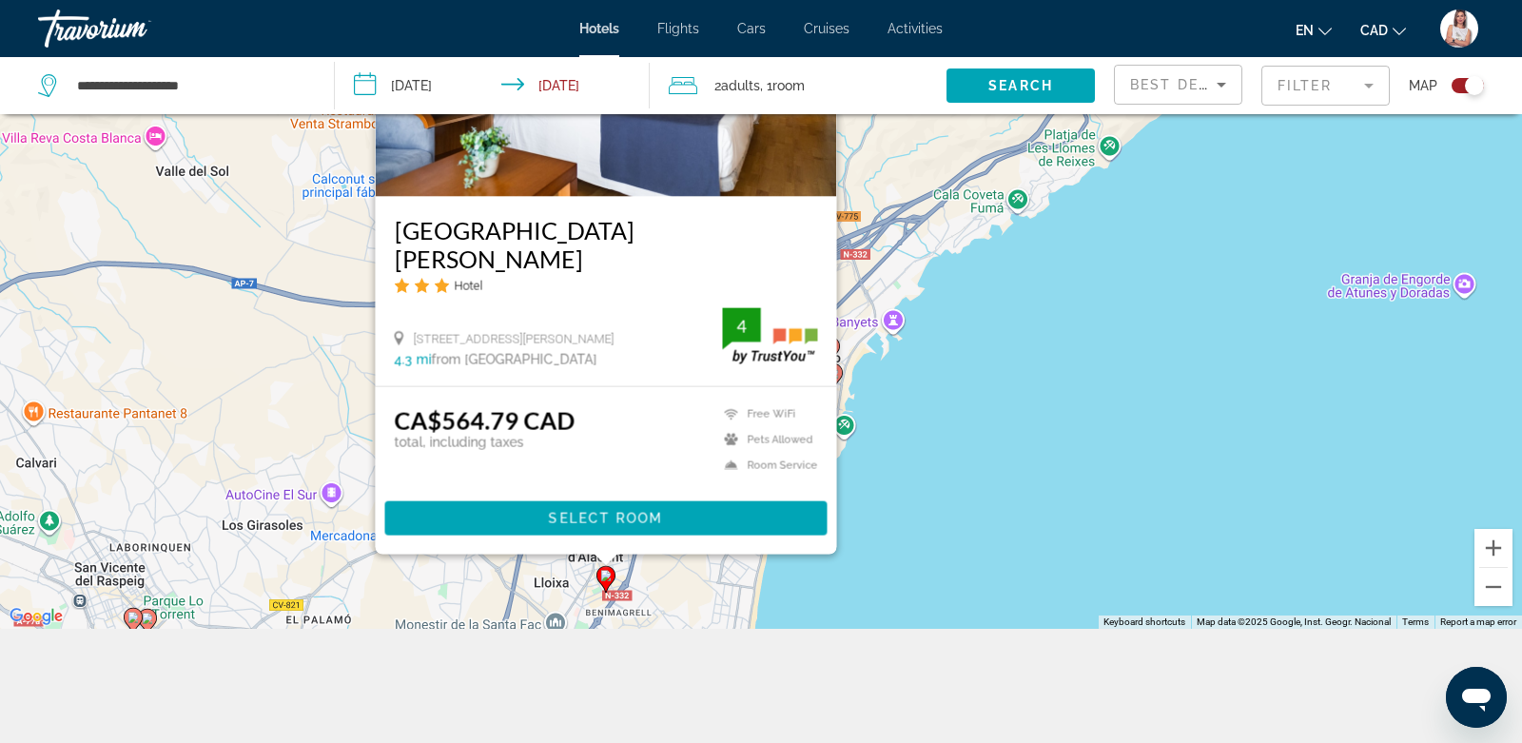
click at [969, 391] on div "To activate drag with keyboard, press Alt + Enter. Once in keyboard drag state,…" at bounding box center [761, 257] width 1522 height 743
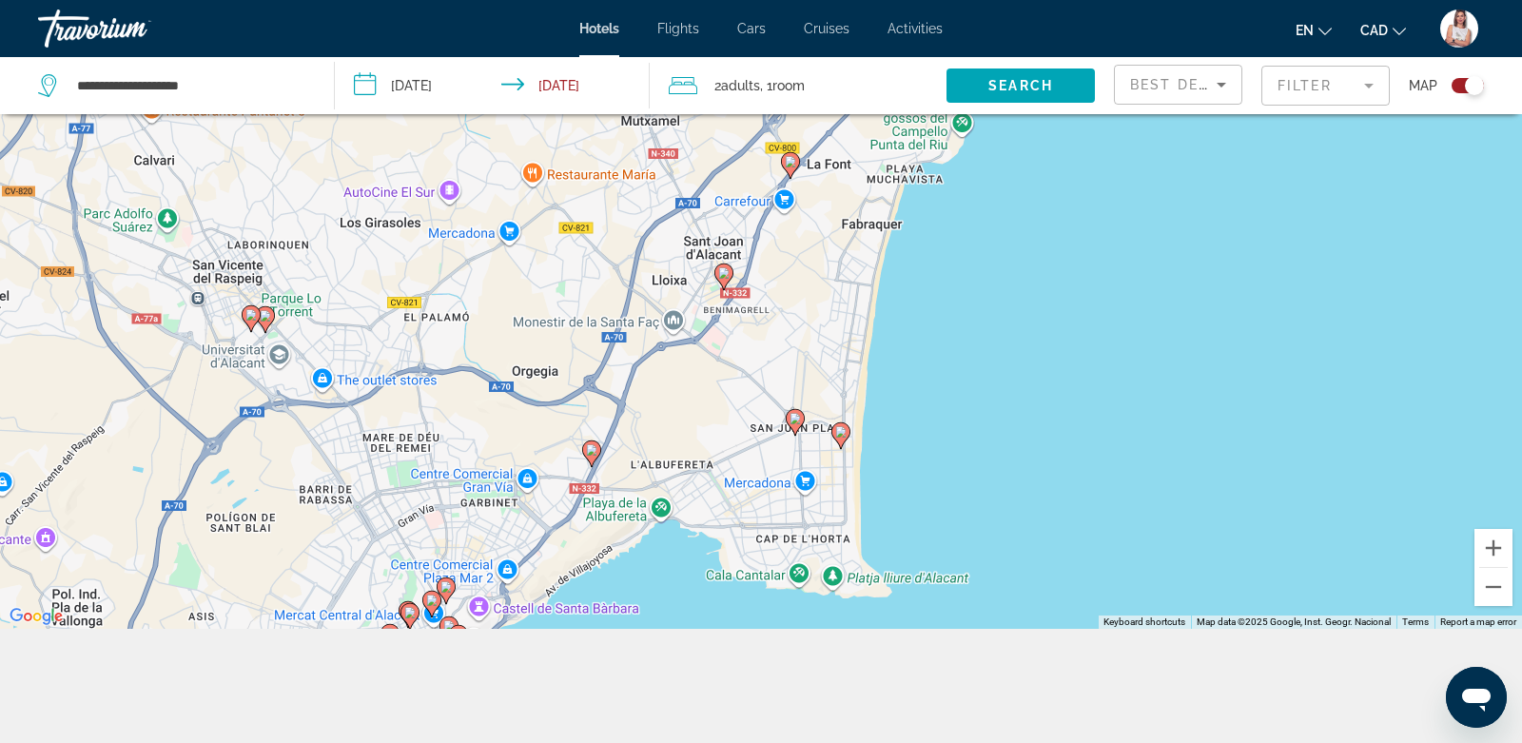
drag, startPoint x: 734, startPoint y: 497, endPoint x: 854, endPoint y: 167, distance: 351.6
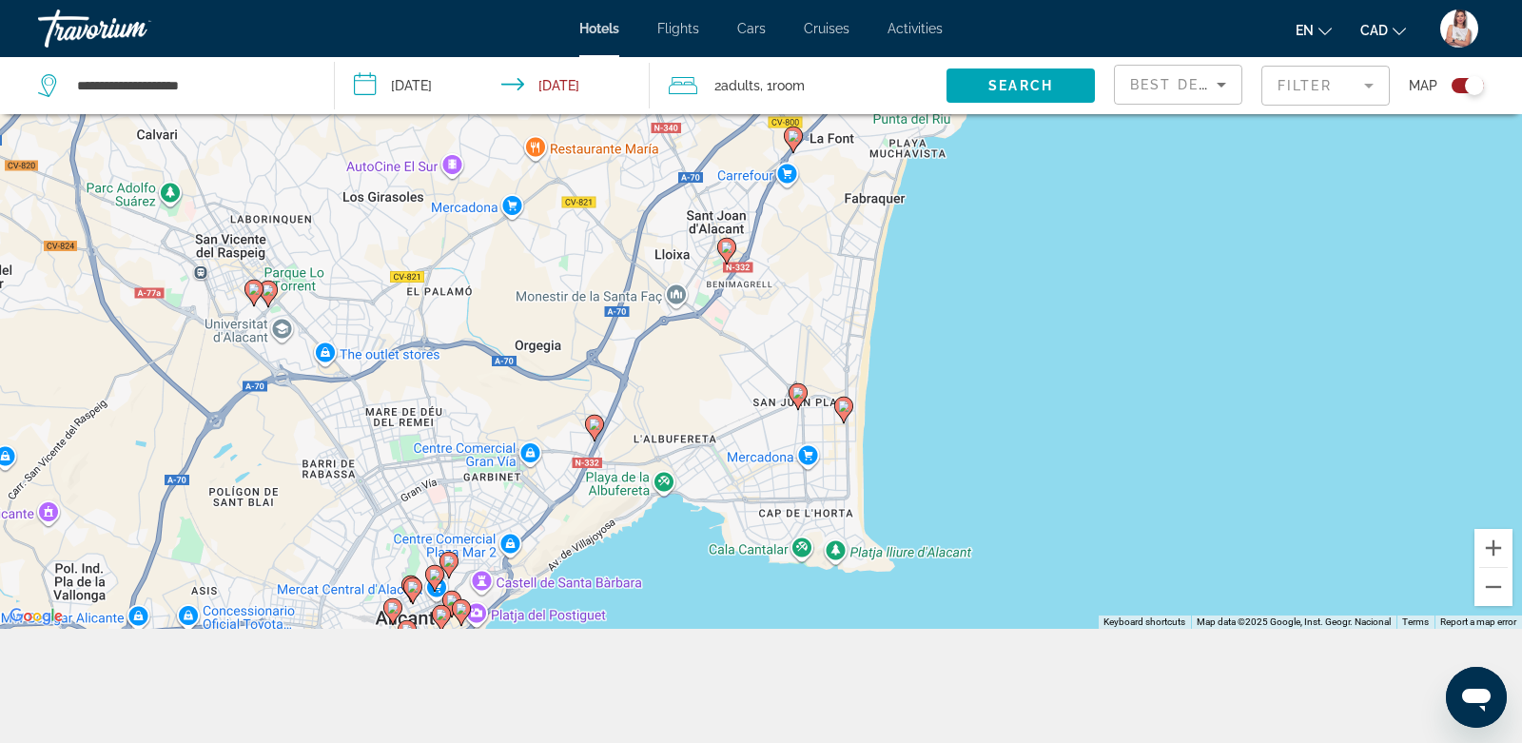
click at [593, 437] on icon "Main content" at bounding box center [594, 427] width 19 height 27
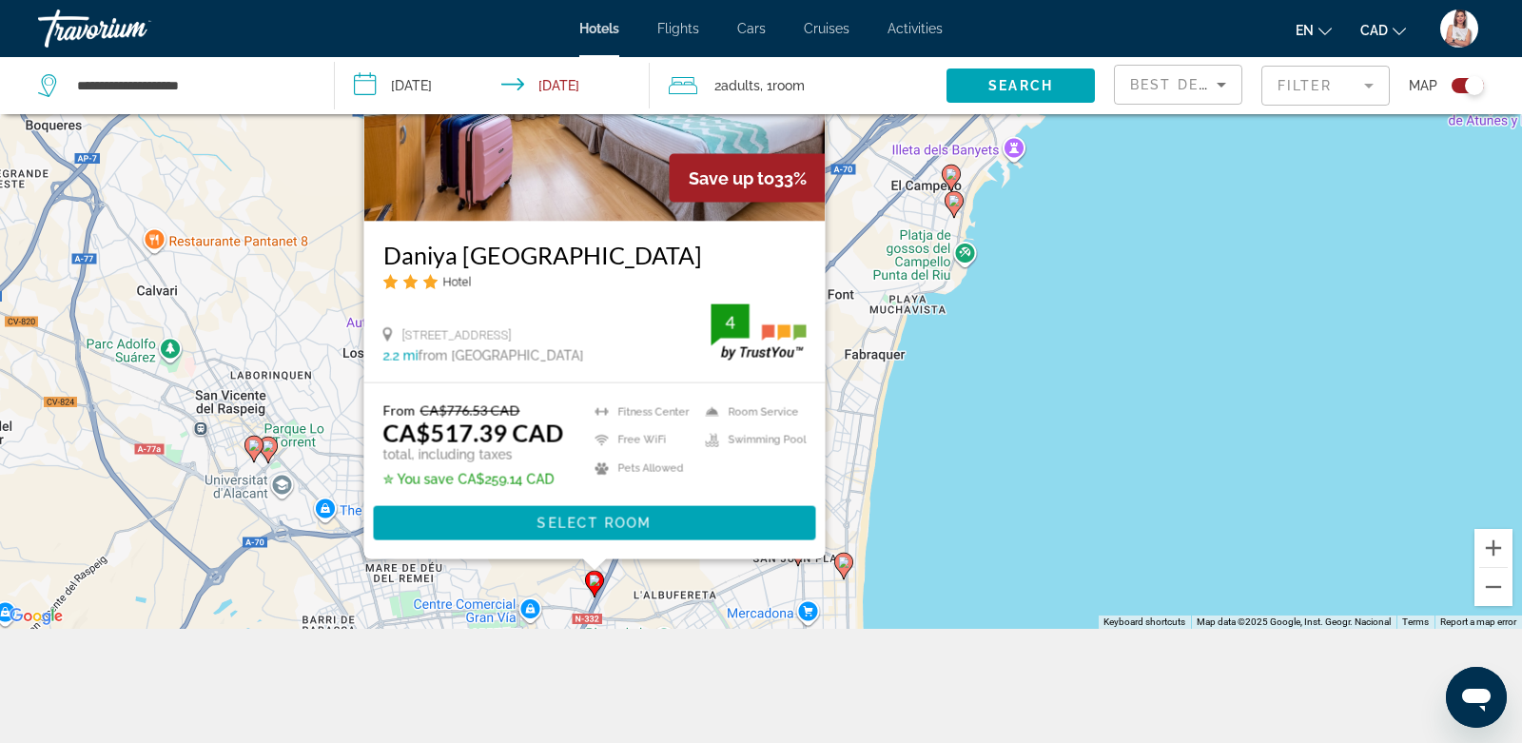
click at [1455, 80] on div "Toggle map" at bounding box center [1468, 85] width 32 height 15
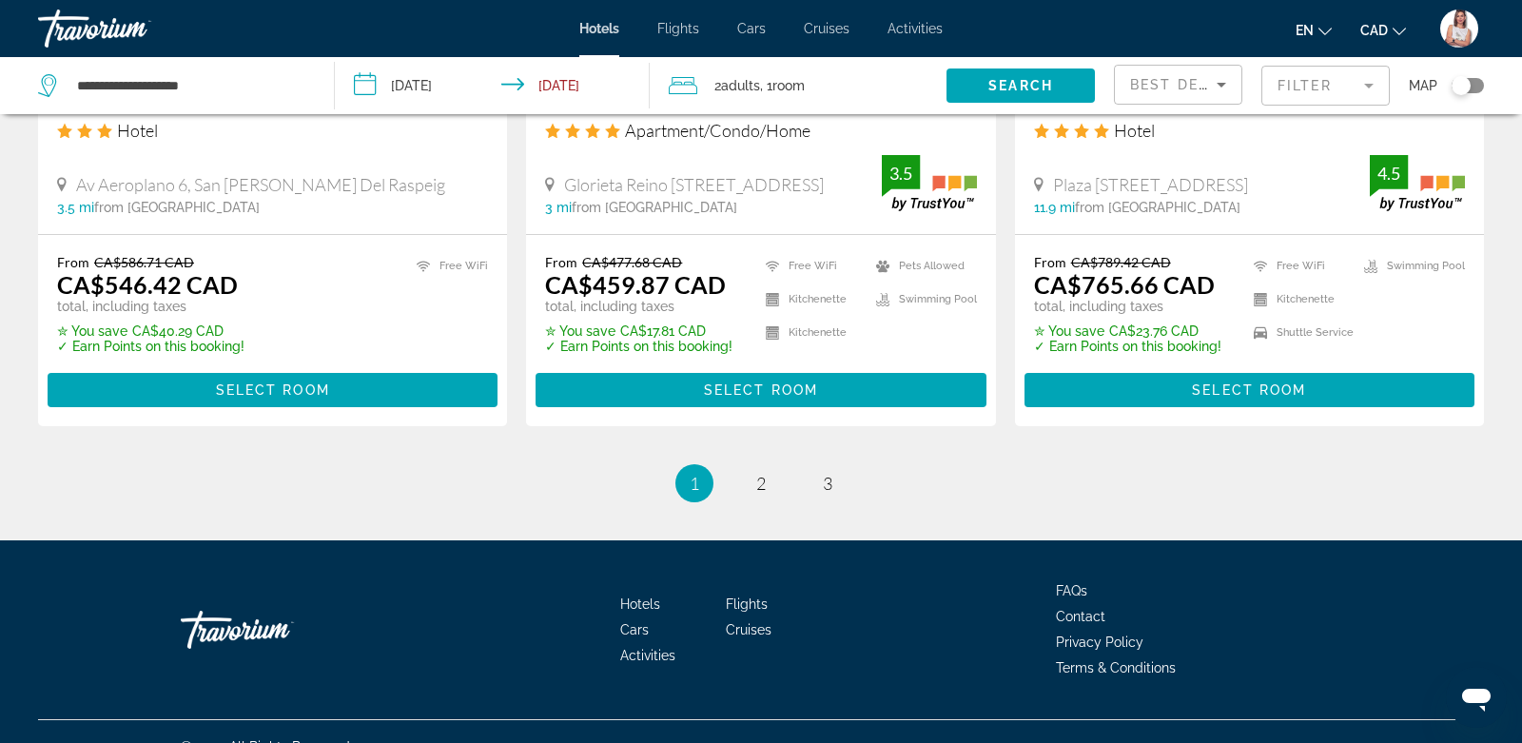
click at [1302, 80] on mat-form-field "Filter" at bounding box center [1326, 86] width 128 height 40
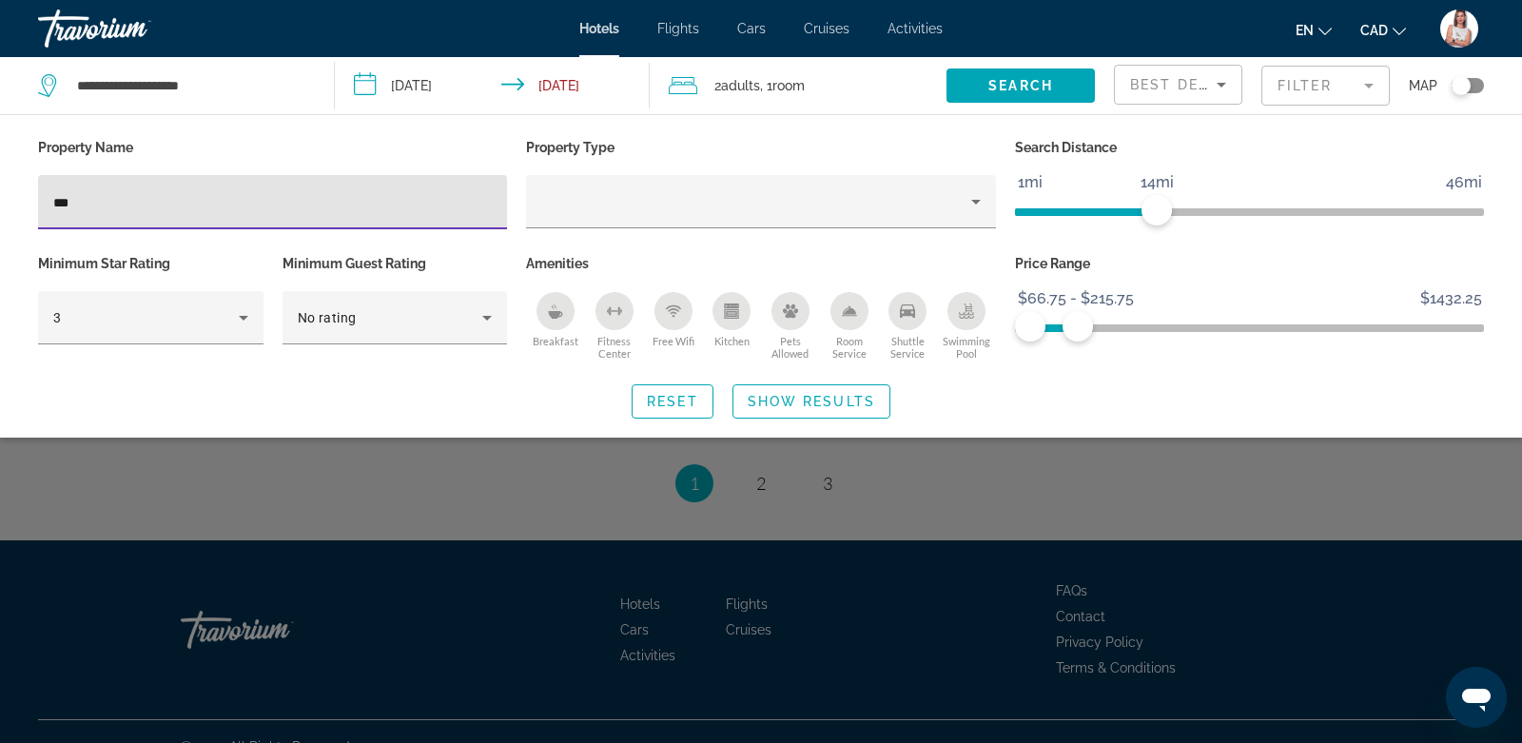
type input "****"
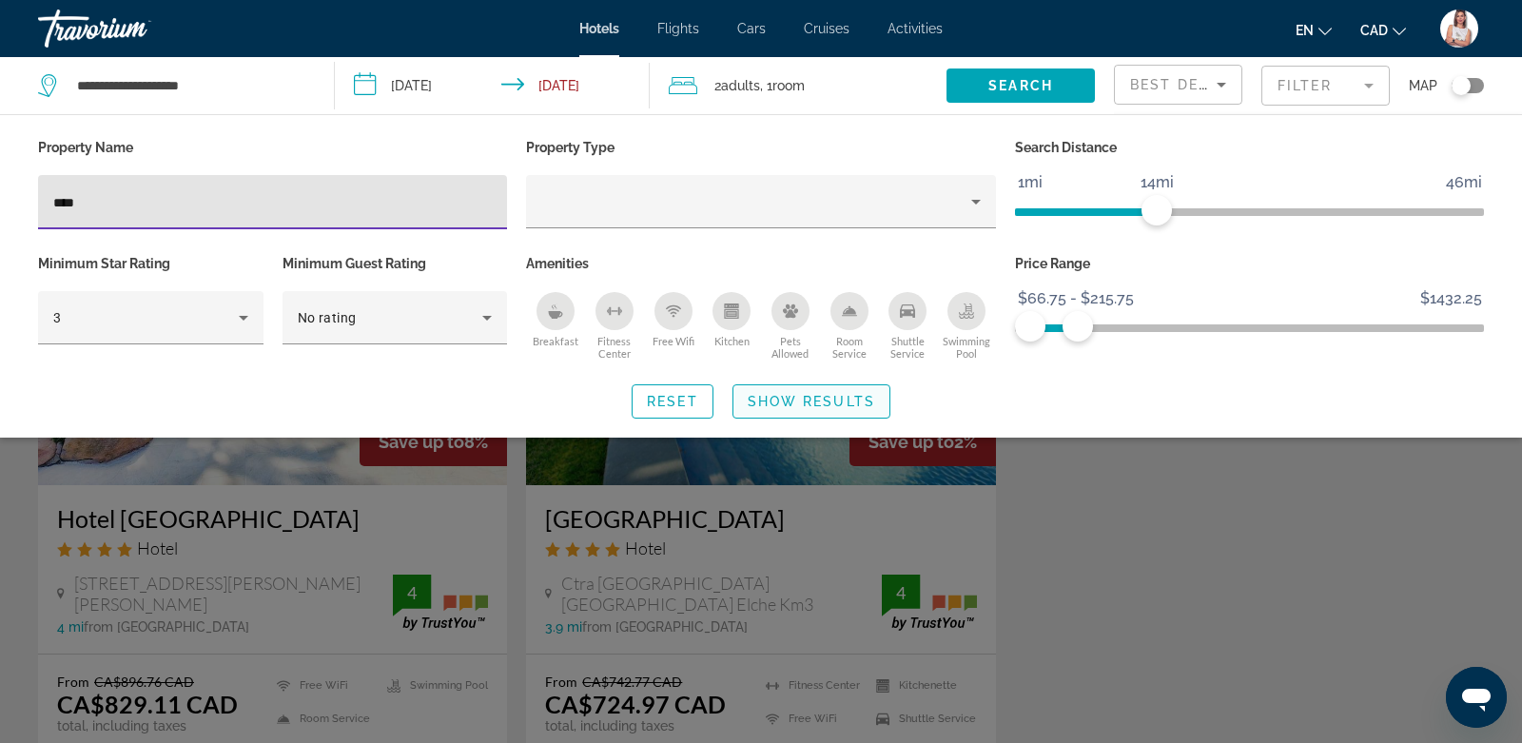
click at [820, 397] on span "Show Results" at bounding box center [811, 401] width 127 height 15
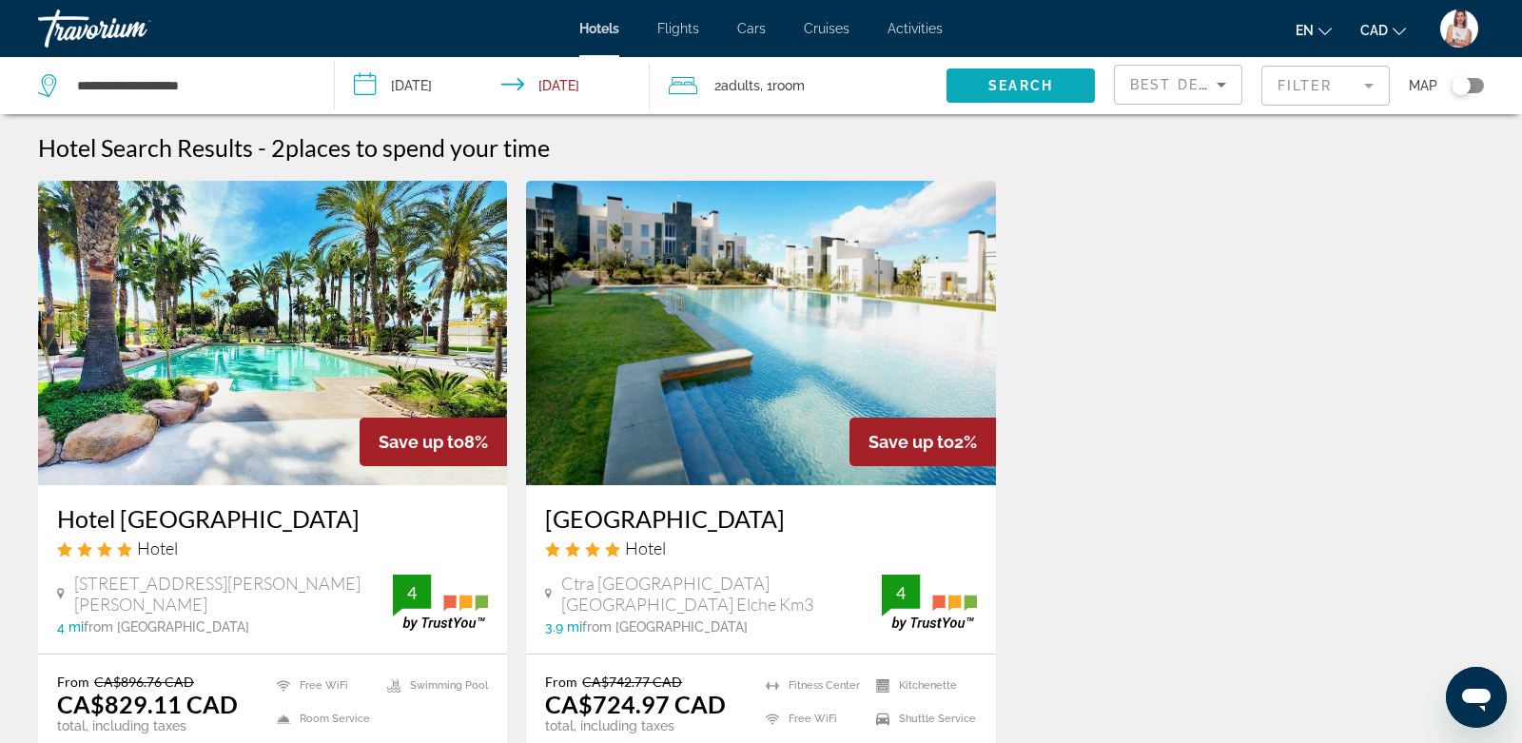
click at [1027, 73] on span "Search widget" at bounding box center [1021, 86] width 148 height 46
click at [1010, 95] on span "Search widget" at bounding box center [1021, 86] width 148 height 46
click at [738, 88] on span "Adults" at bounding box center [740, 85] width 39 height 15
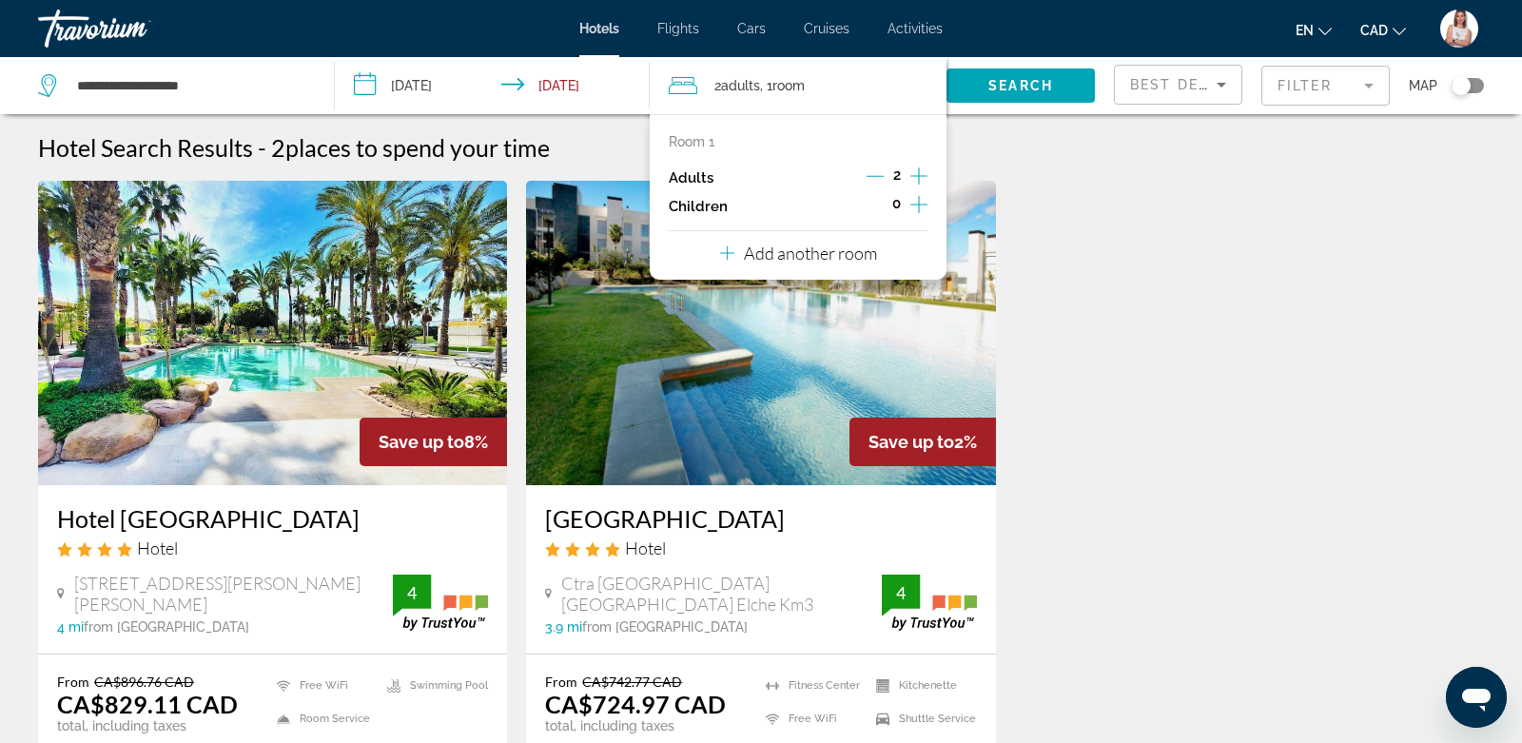
click at [918, 203] on icon "Increment children" at bounding box center [919, 204] width 17 height 17
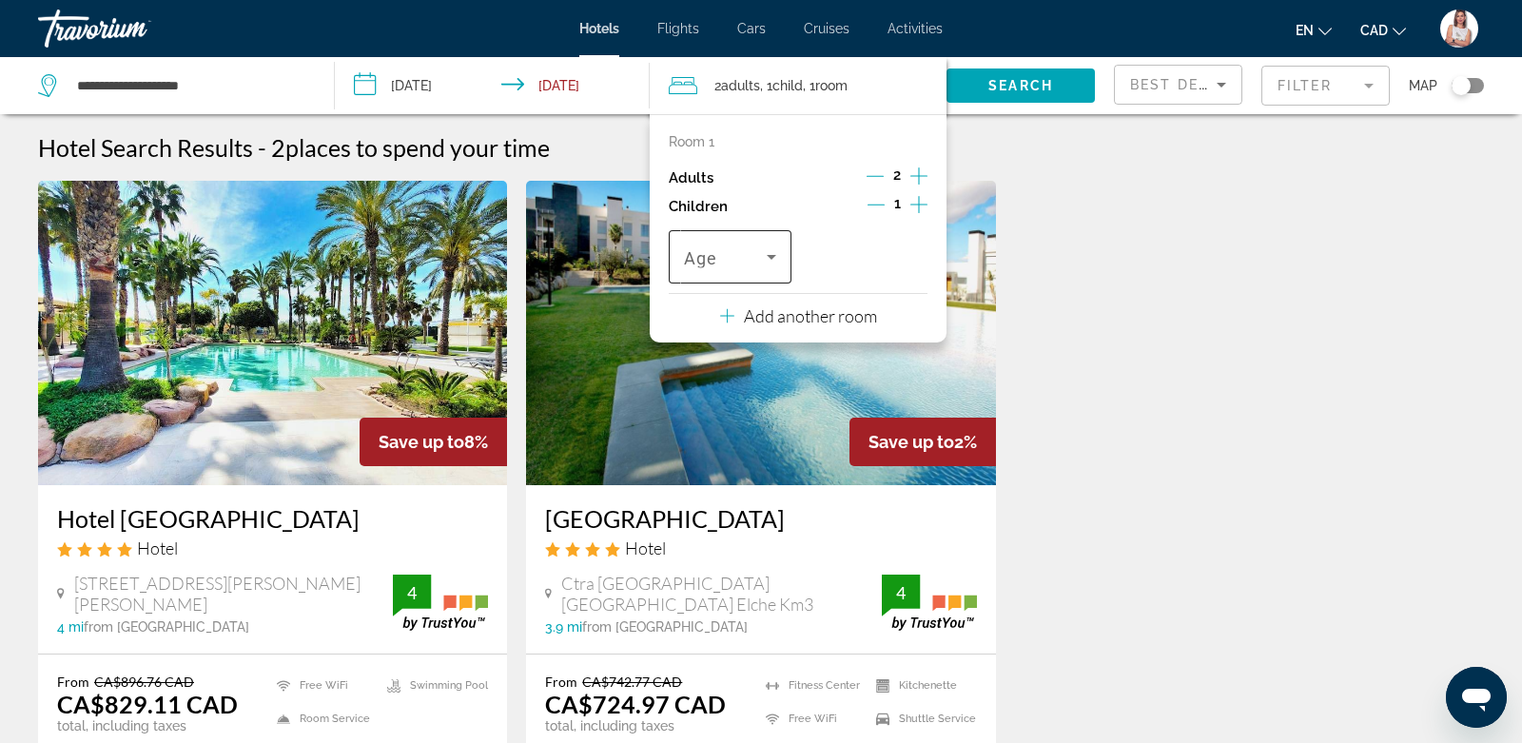
click at [769, 251] on icon "Travelers: 2 adults, 1 child" at bounding box center [771, 256] width 23 height 23
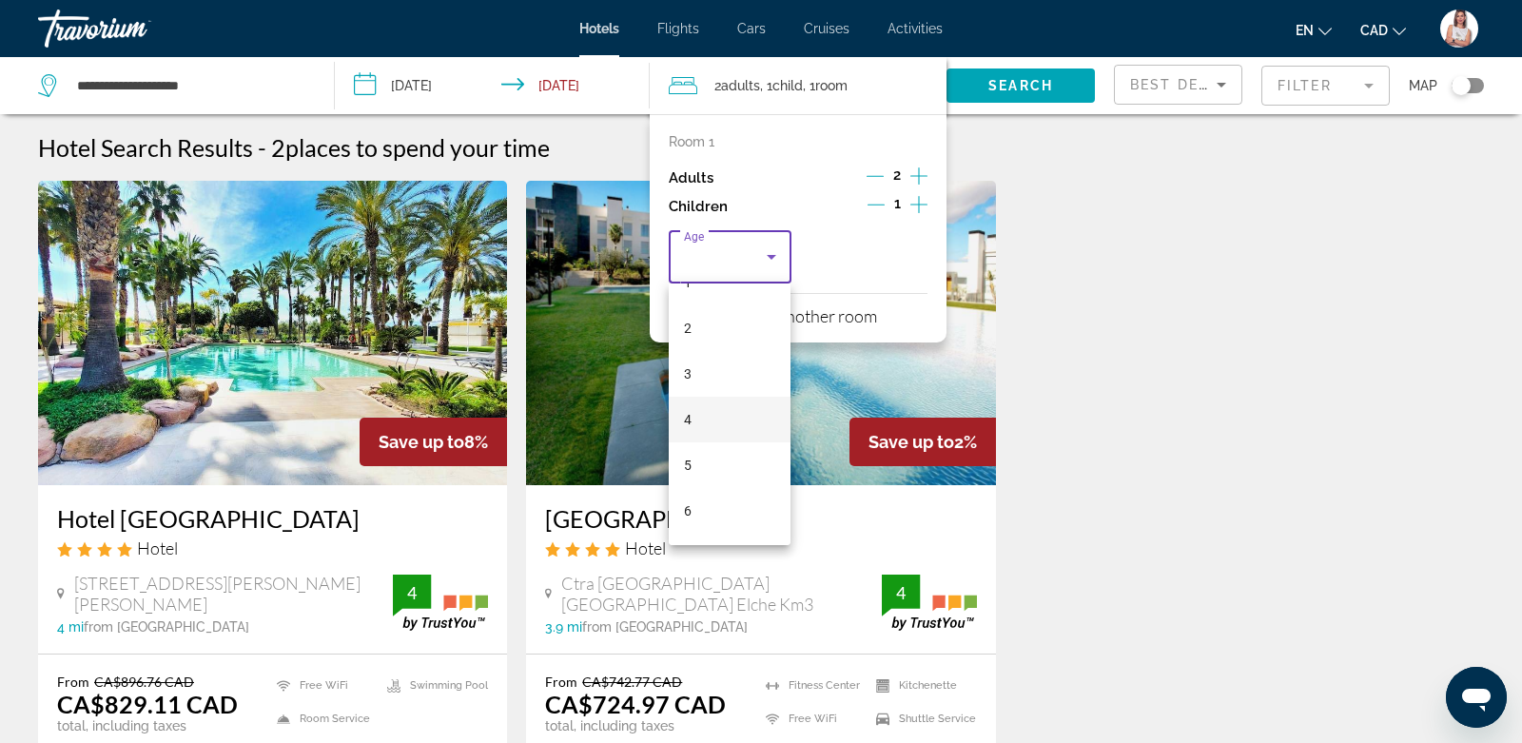
scroll to position [84, 0]
click at [689, 498] on span "6" at bounding box center [688, 504] width 8 height 23
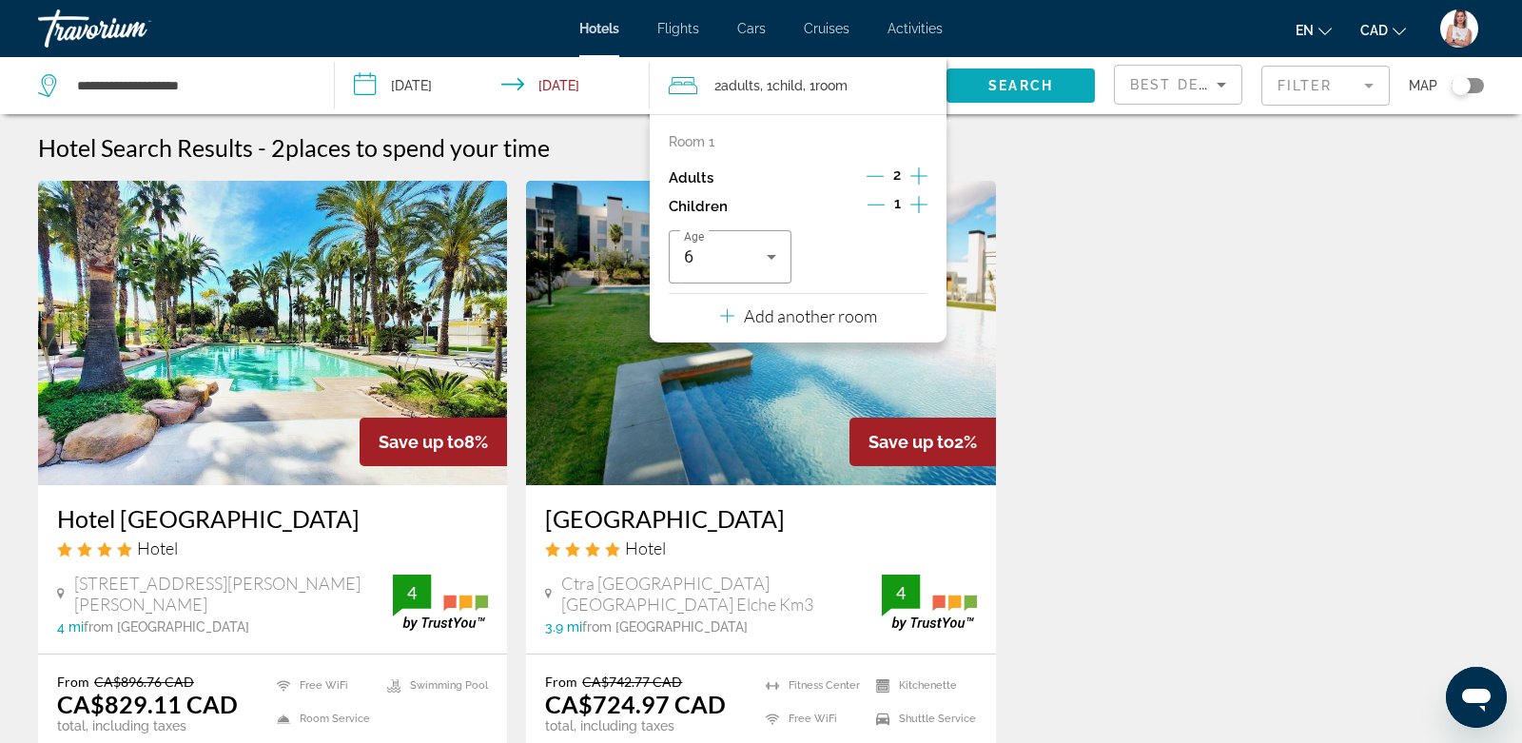
click at [1021, 88] on span "Search" at bounding box center [1021, 85] width 65 height 15
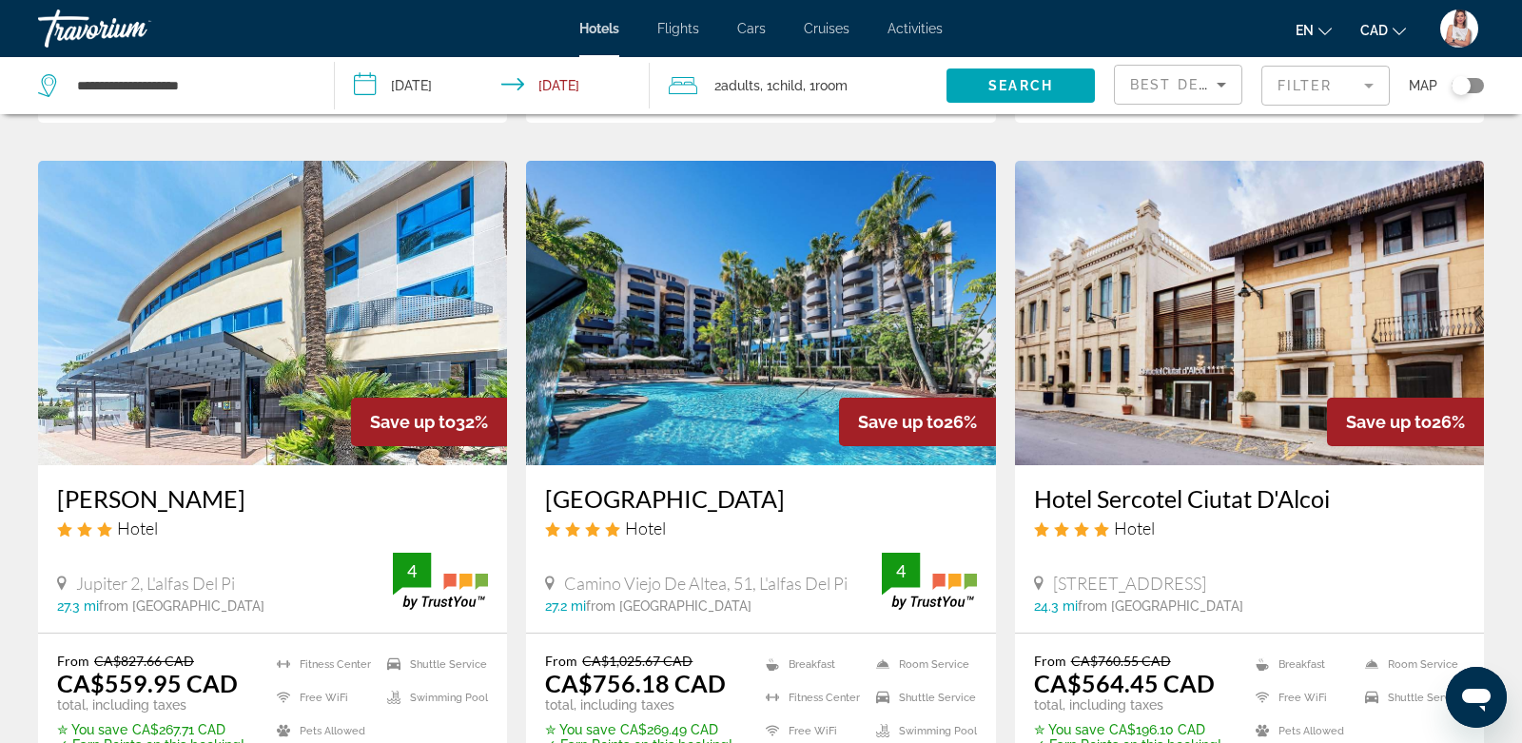
scroll to position [813, 0]
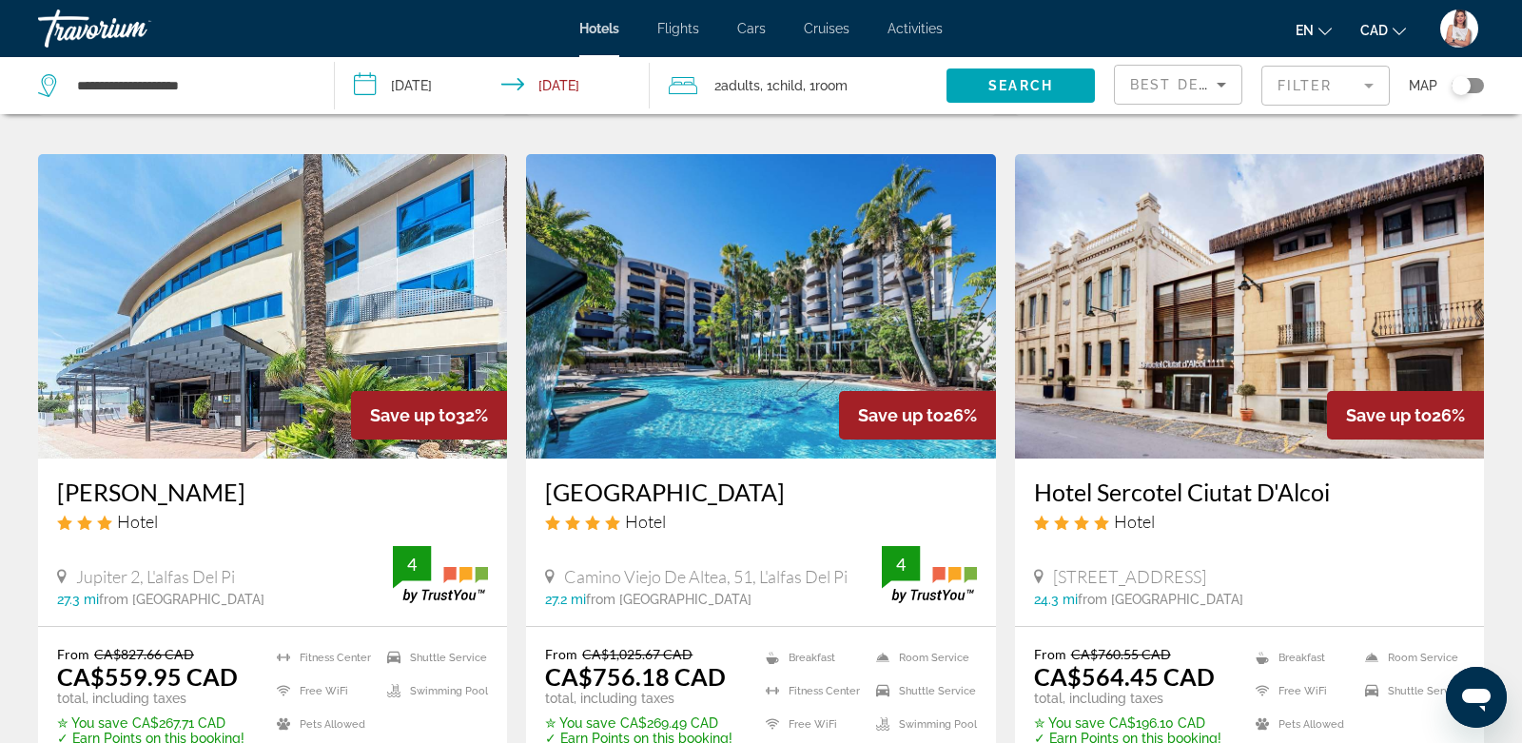
click at [1317, 82] on mat-form-field "Filter" at bounding box center [1326, 86] width 128 height 40
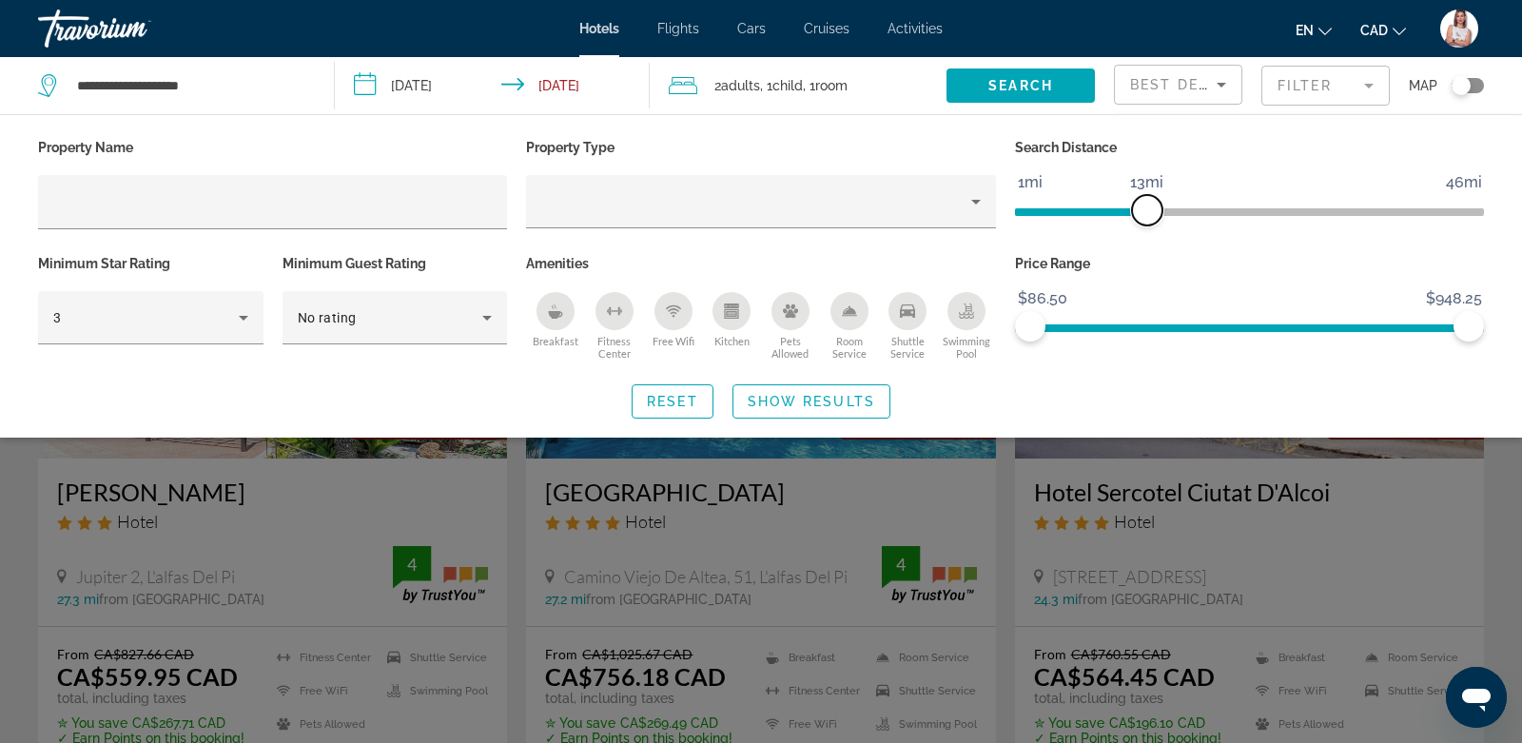
drag, startPoint x: 1308, startPoint y: 206, endPoint x: 1151, endPoint y: 230, distance: 158.9
click at [1151, 231] on div "Search Distance 1mi 46mi 13mi" at bounding box center [1250, 192] width 488 height 116
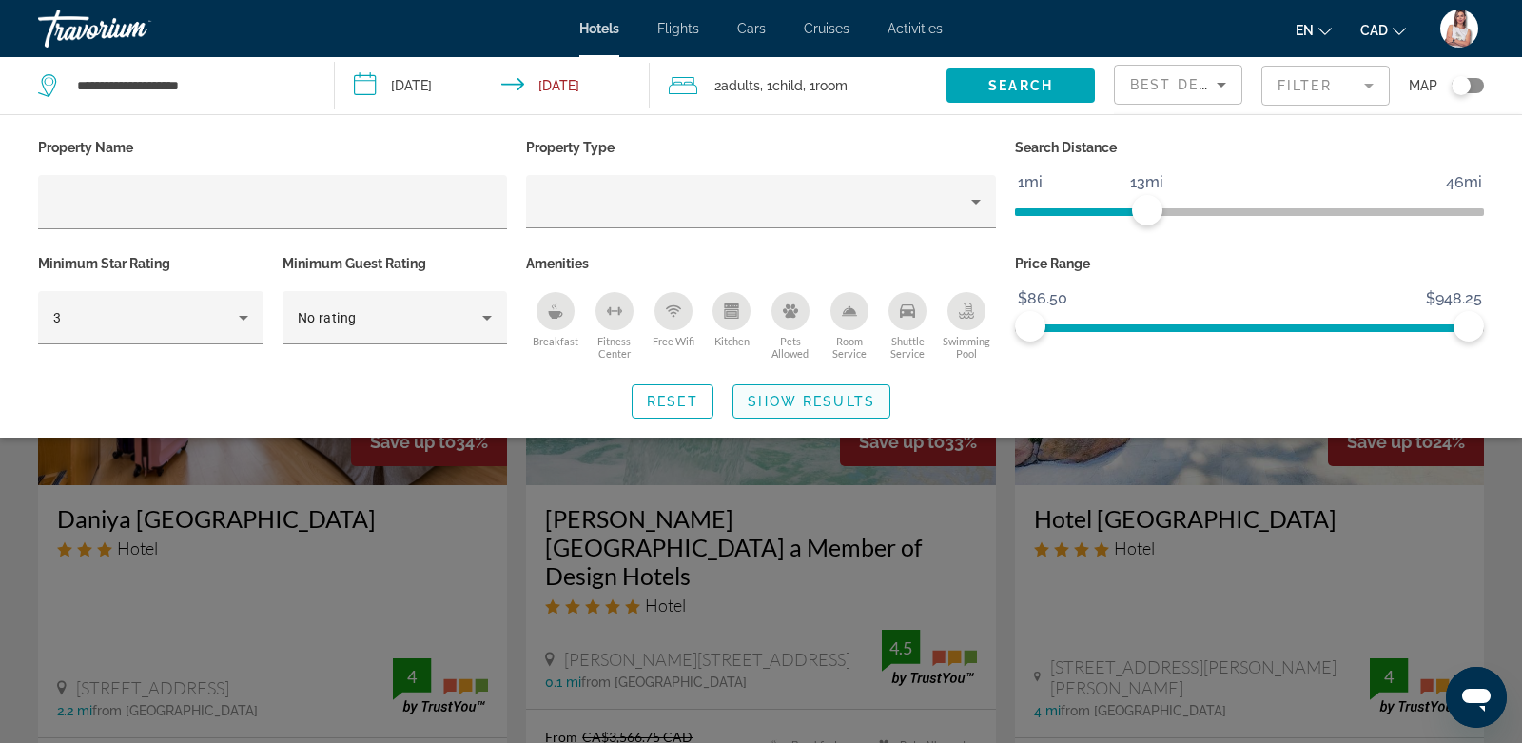
click at [840, 400] on span "Show Results" at bounding box center [811, 401] width 127 height 15
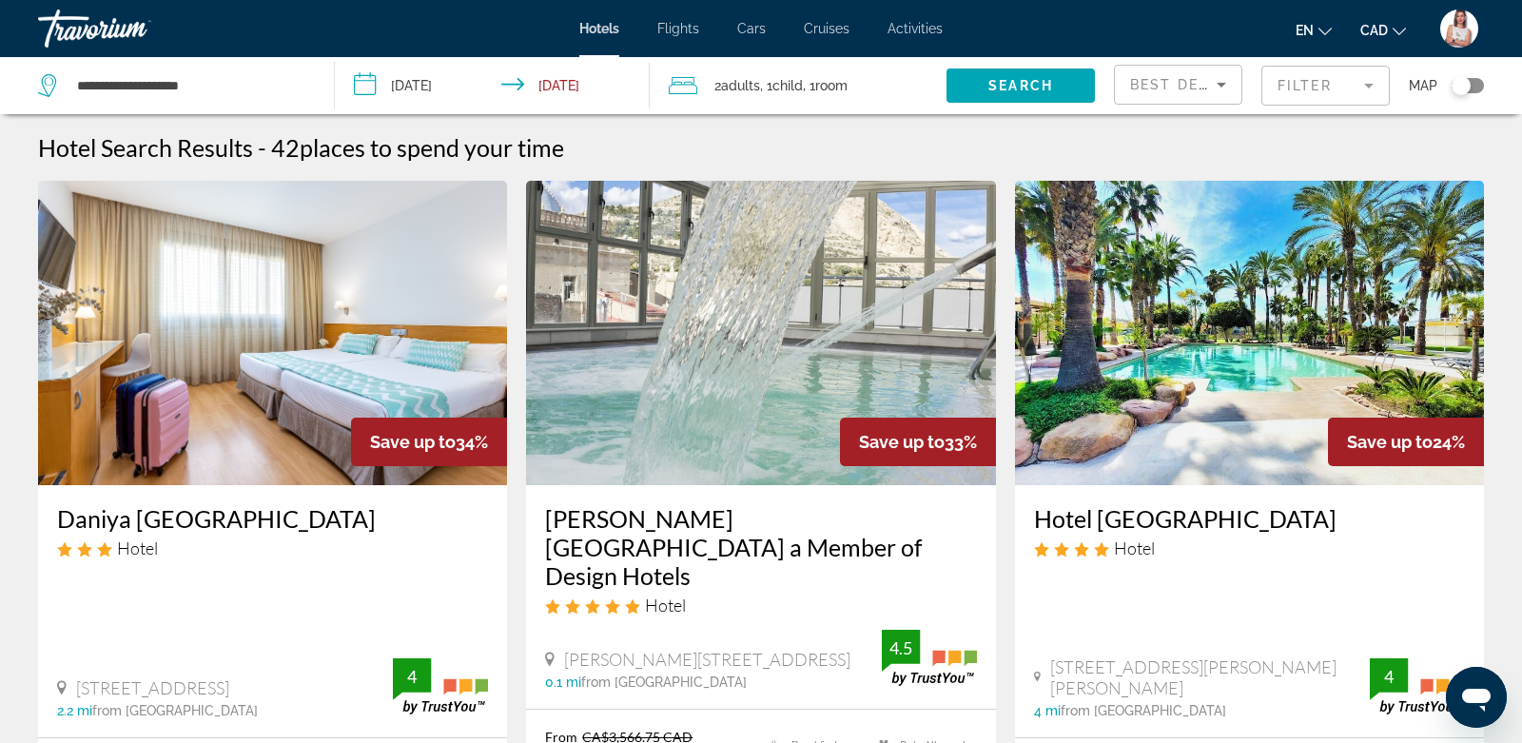
click at [583, 85] on input "**********" at bounding box center [496, 88] width 323 height 63
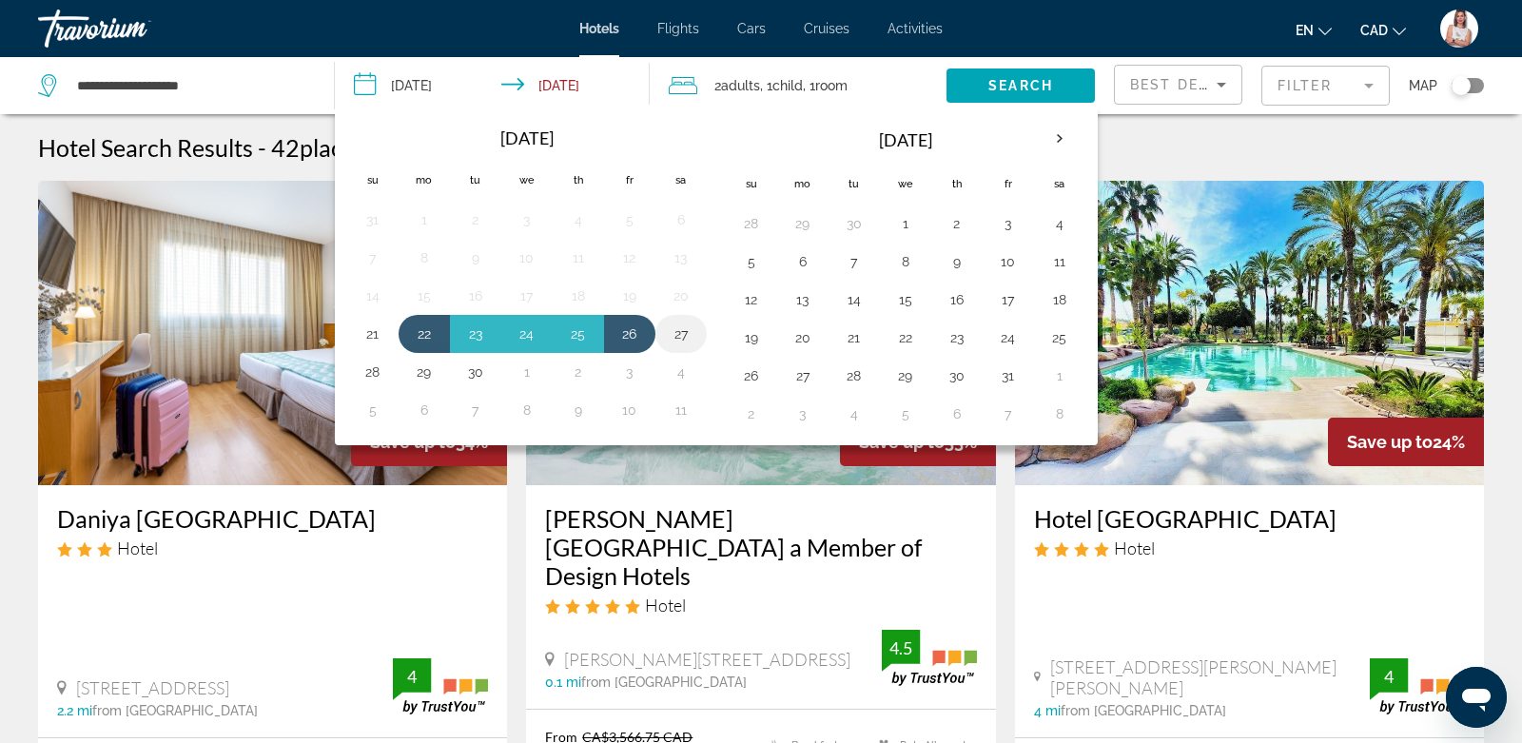
click at [675, 323] on button "27" at bounding box center [681, 334] width 30 height 27
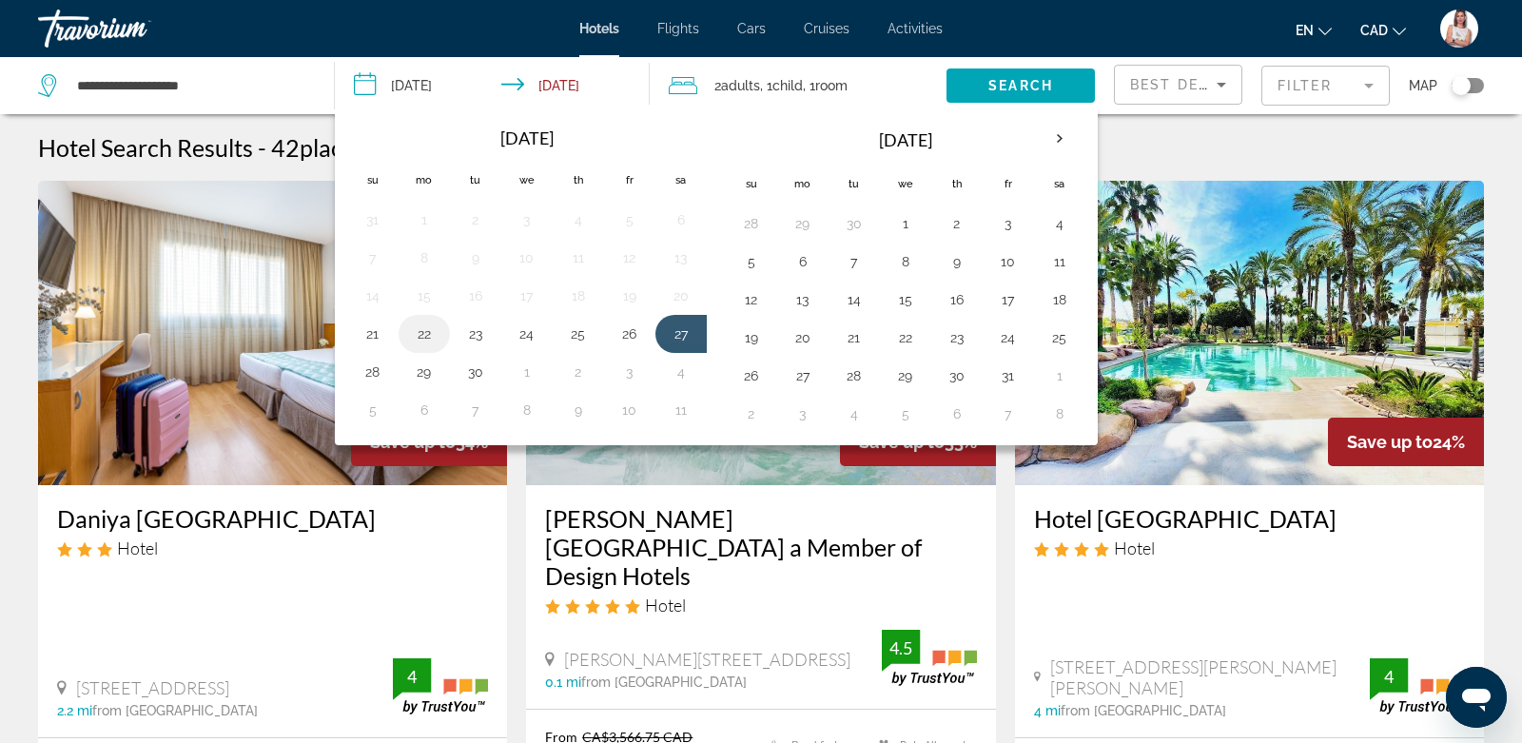
click at [423, 331] on button "22" at bounding box center [424, 334] width 30 height 27
type input "**********"
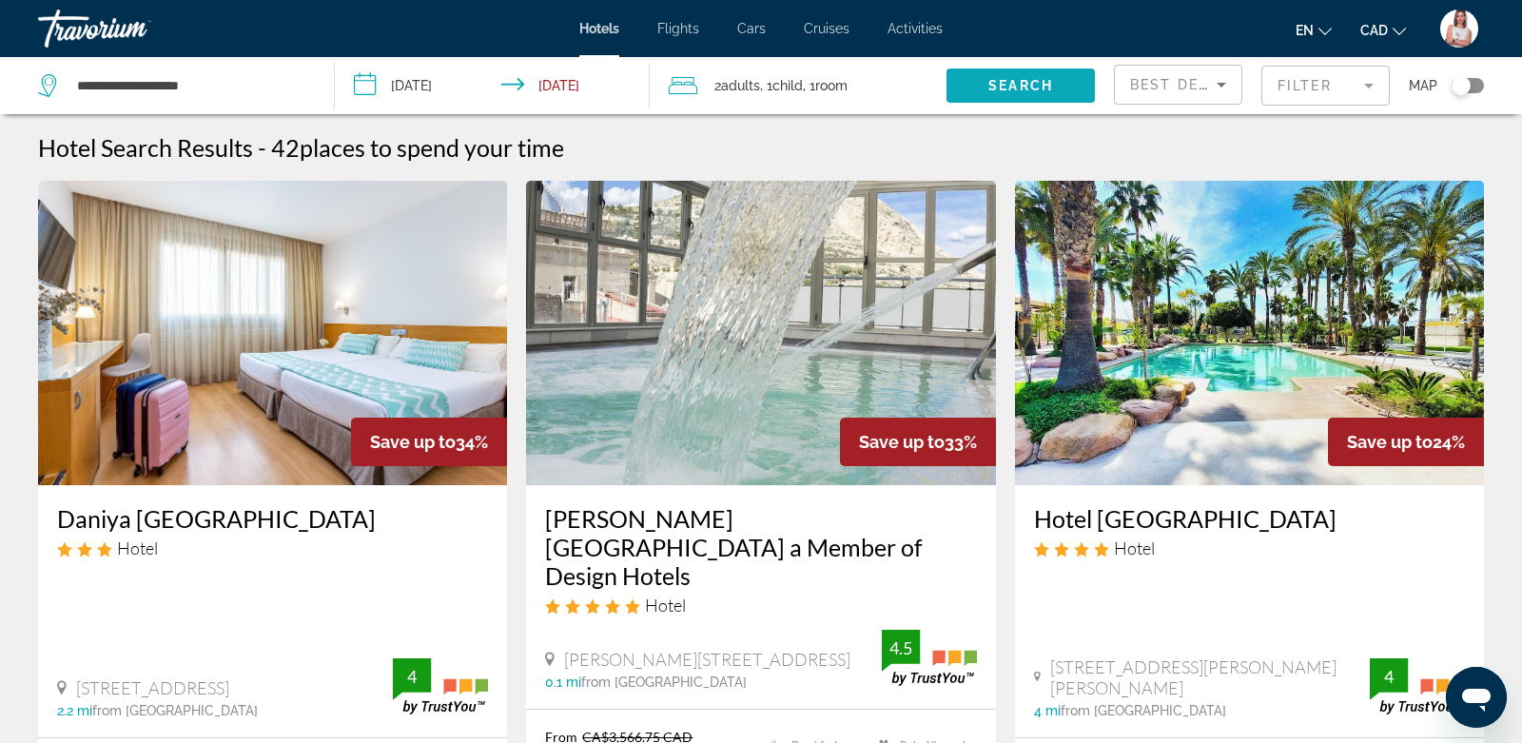
click at [985, 82] on span "Search widget" at bounding box center [1021, 86] width 148 height 46
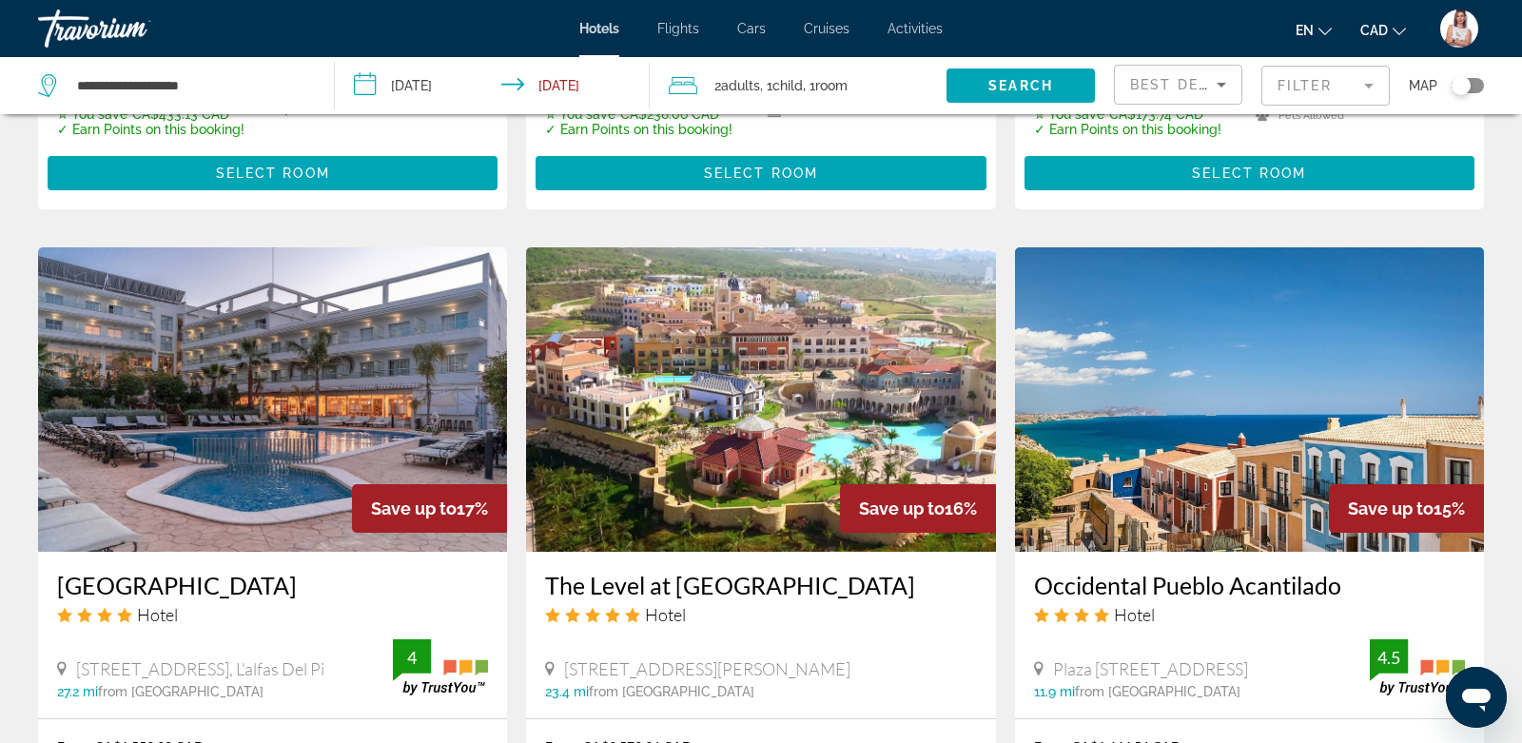
scroll to position [1424, 0]
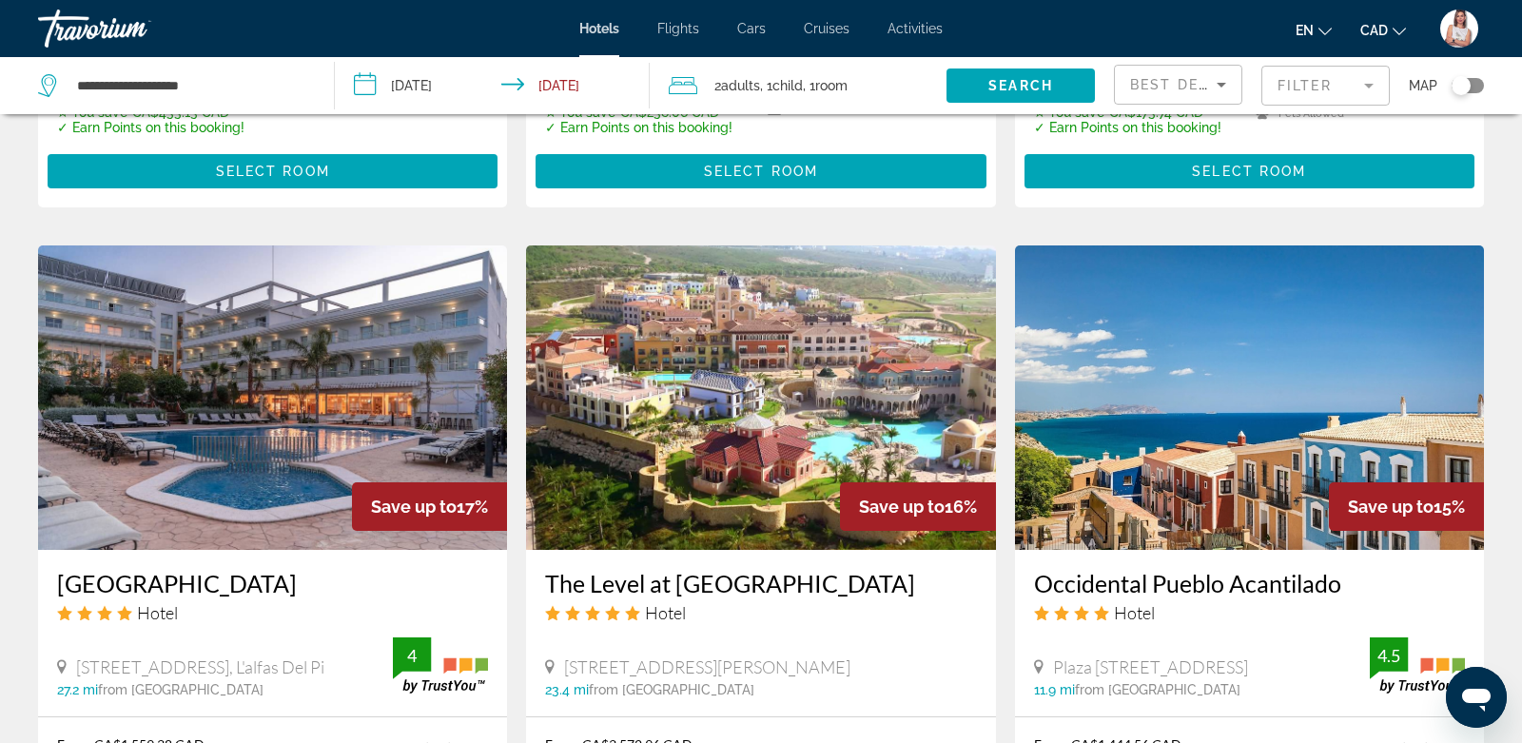
click at [1346, 94] on mat-form-field "Filter" at bounding box center [1326, 86] width 128 height 40
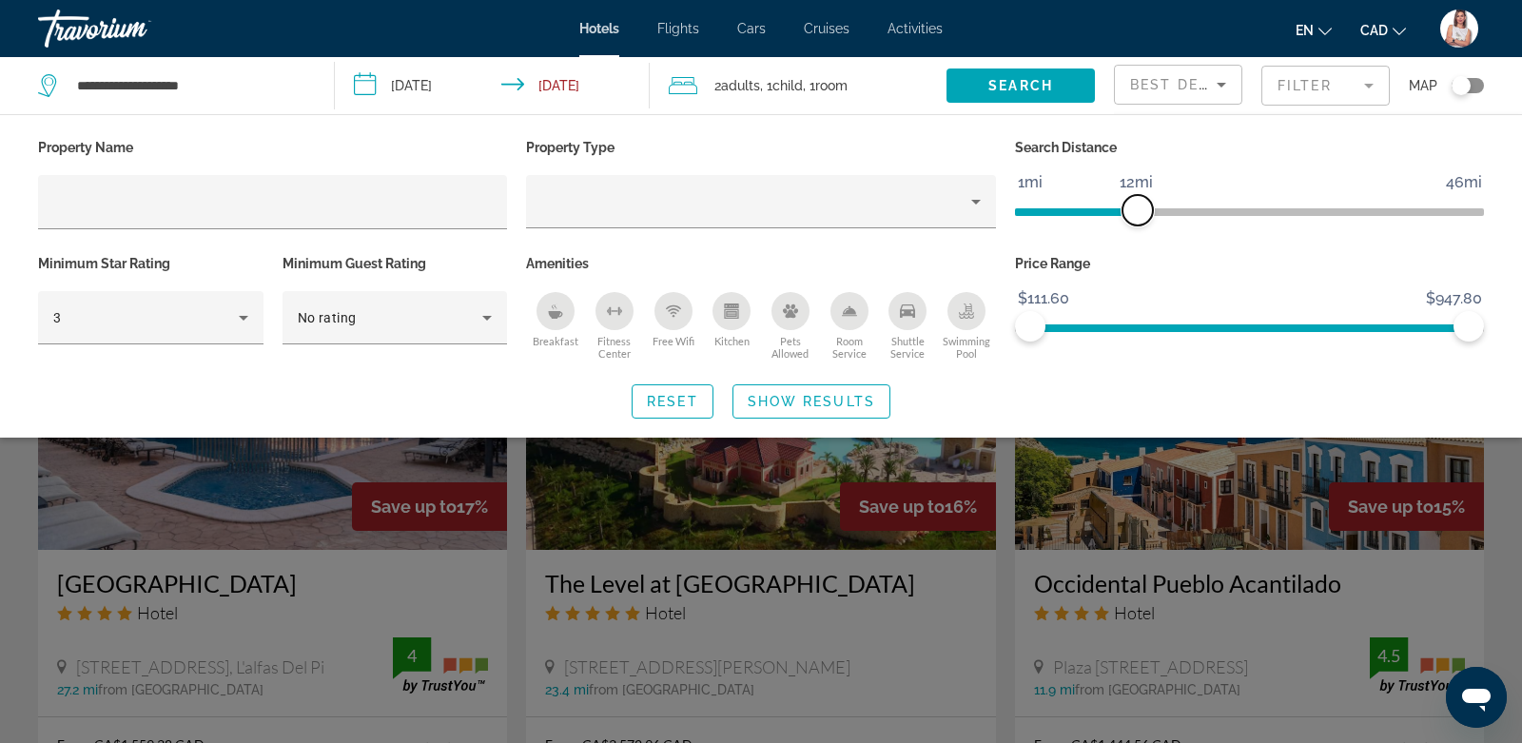
drag, startPoint x: 1308, startPoint y: 209, endPoint x: 1135, endPoint y: 241, distance: 176.0
click at [1135, 241] on div "Search Distance 1mi 46mi 12mi" at bounding box center [1250, 192] width 488 height 116
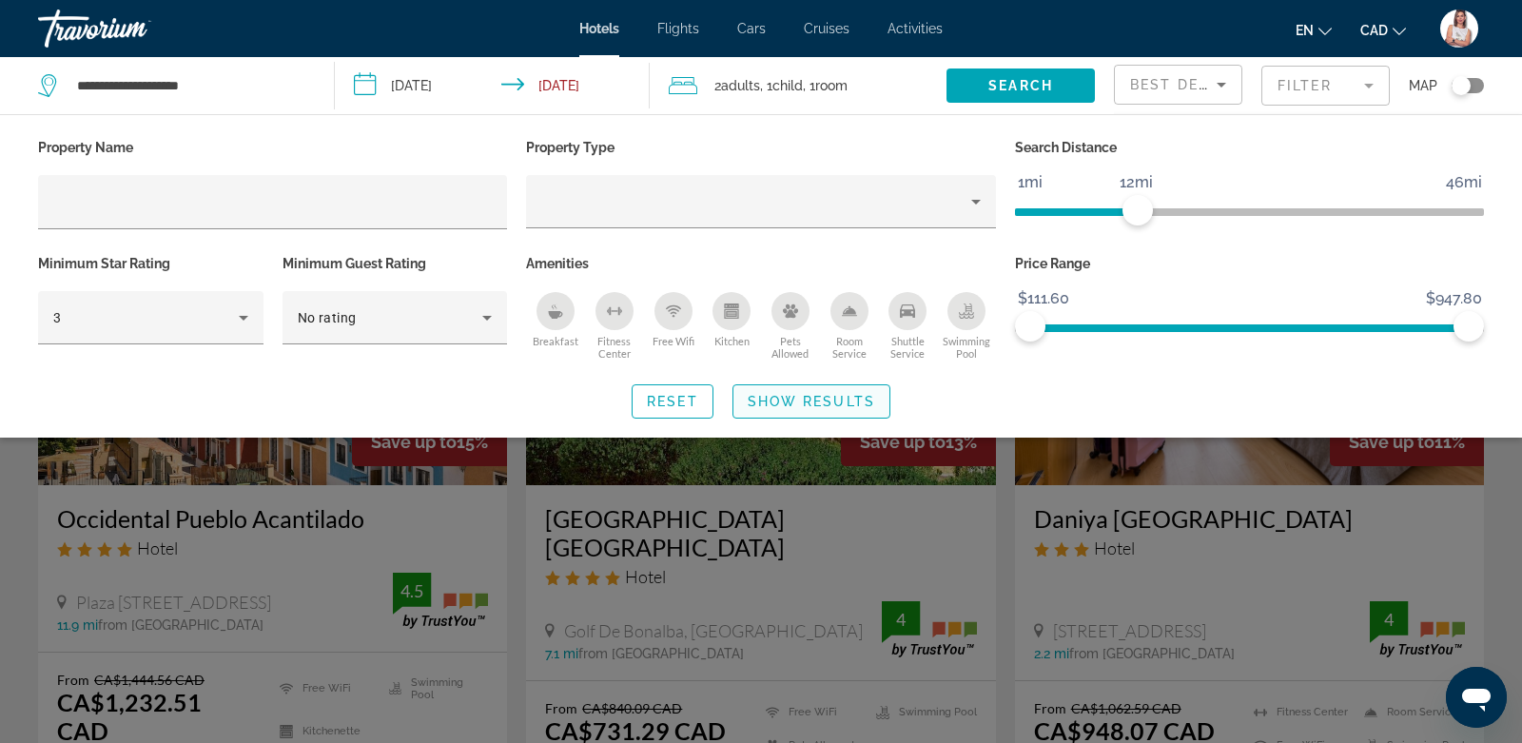
click at [861, 395] on span "Show Results" at bounding box center [811, 401] width 127 height 15
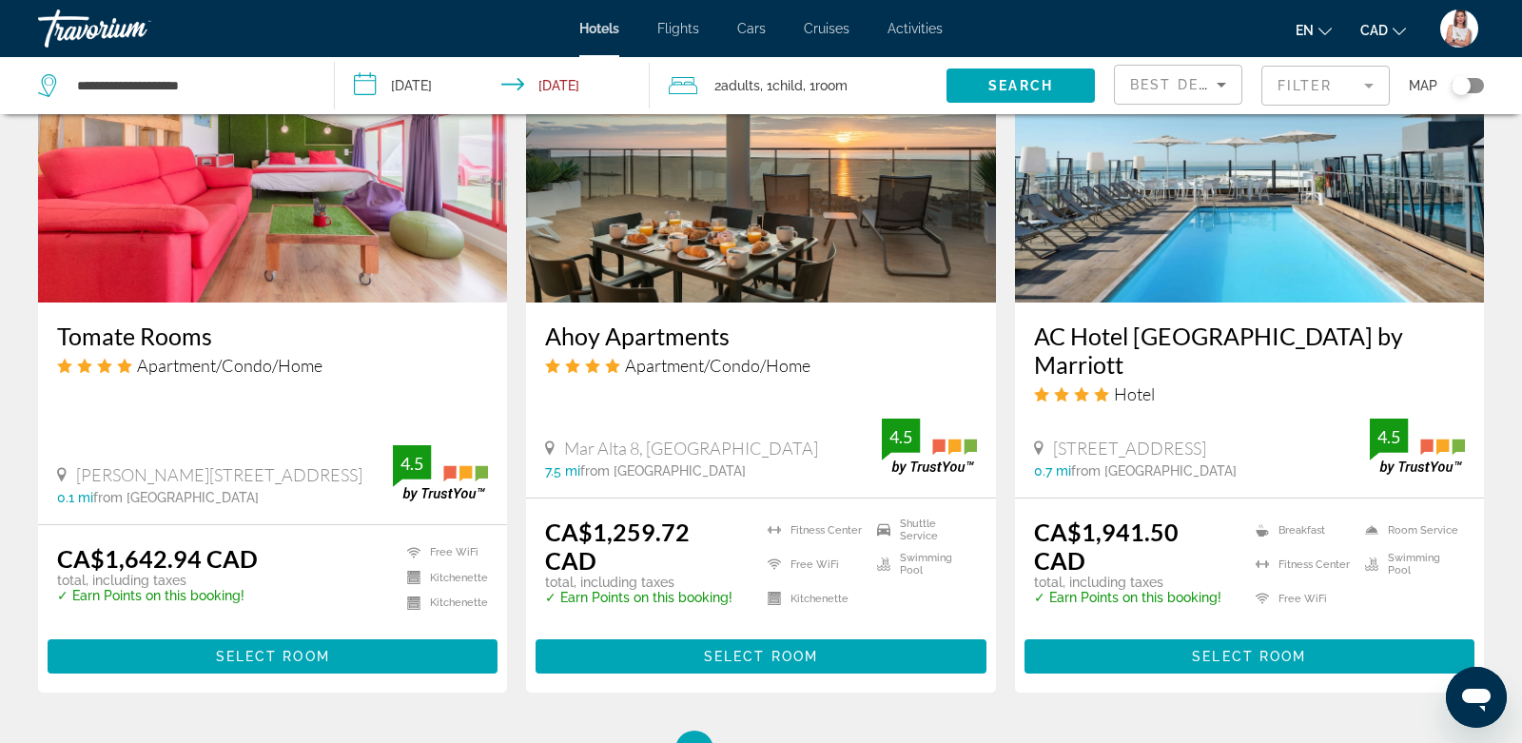
scroll to position [2392, 0]
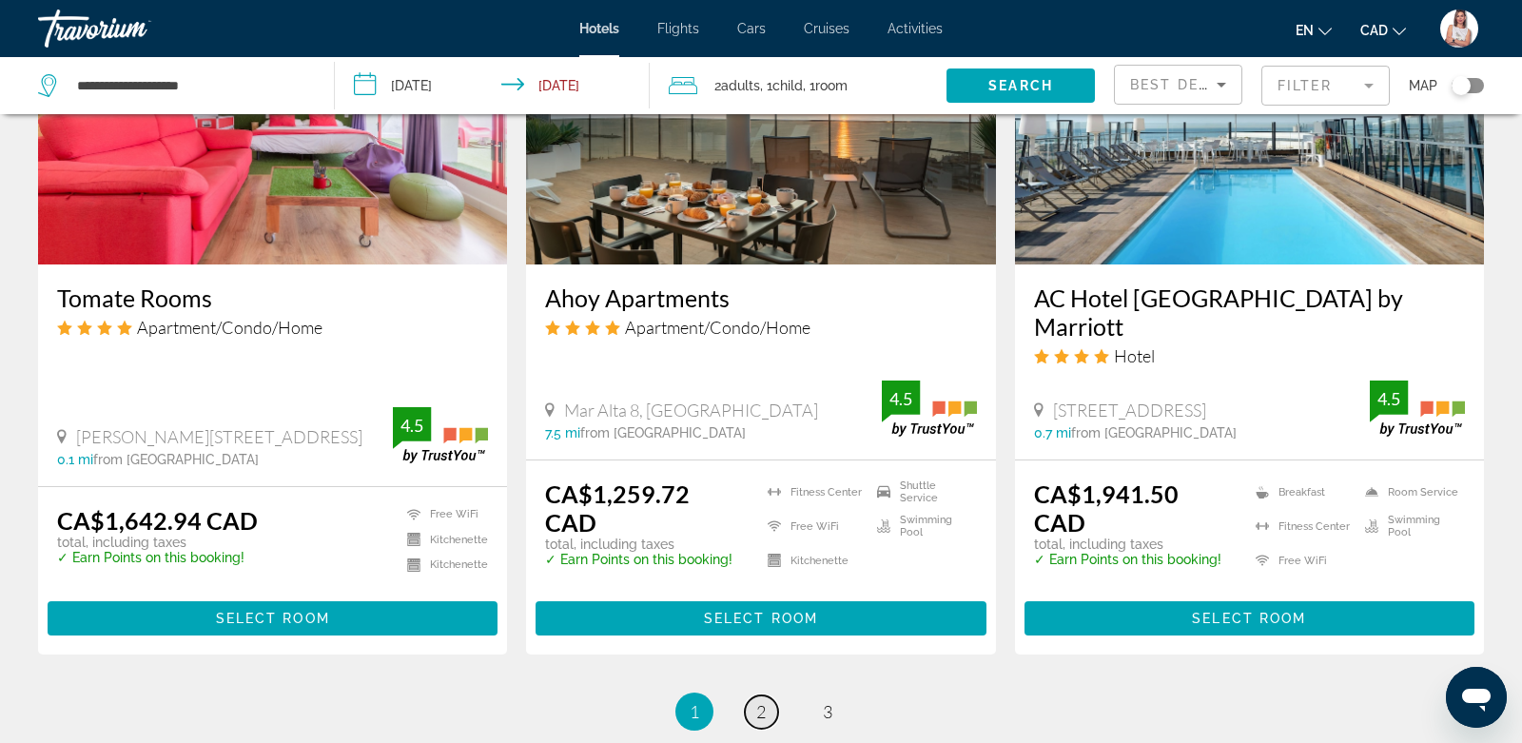
click at [765, 701] on span "2" at bounding box center [761, 711] width 10 height 21
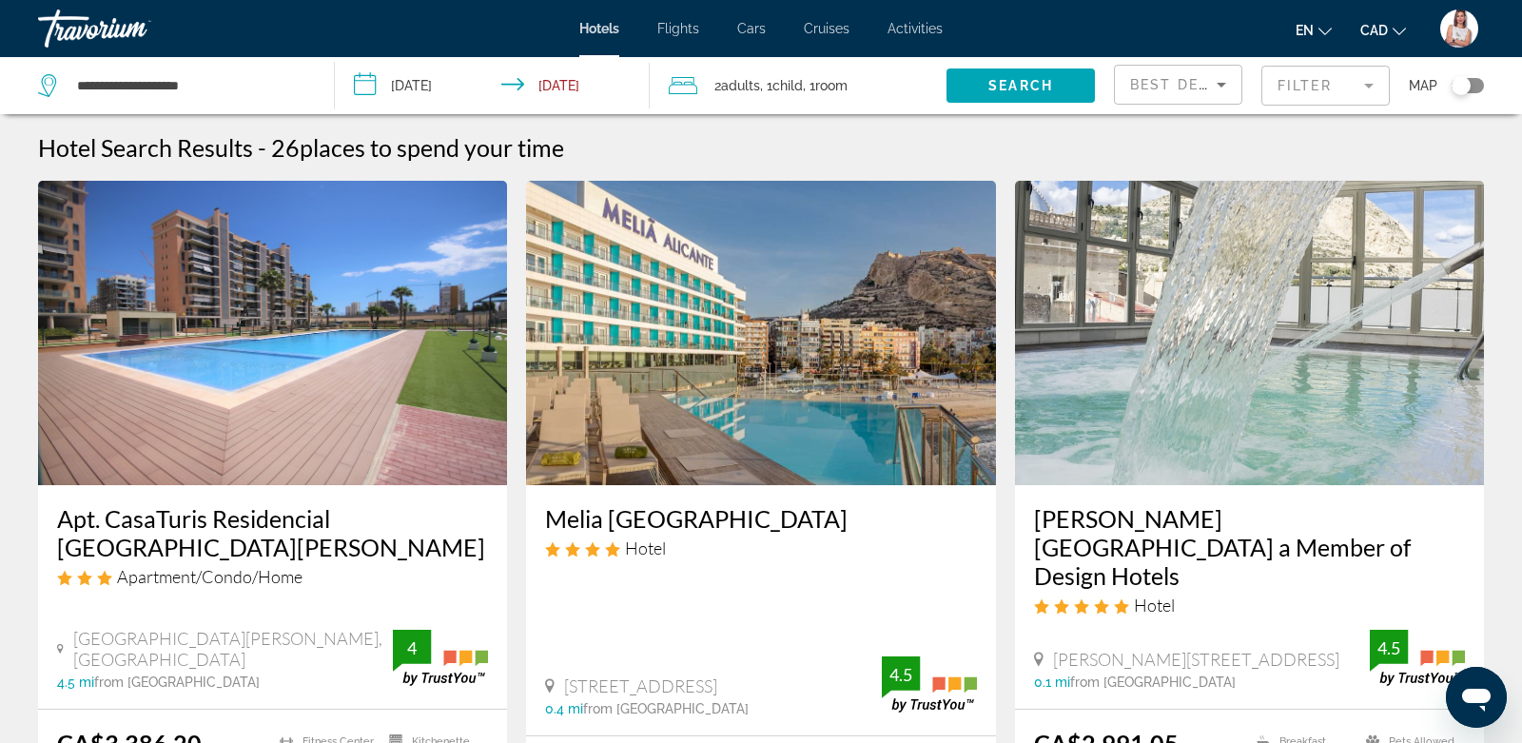
click at [687, 34] on span "Flights" at bounding box center [678, 28] width 42 height 15
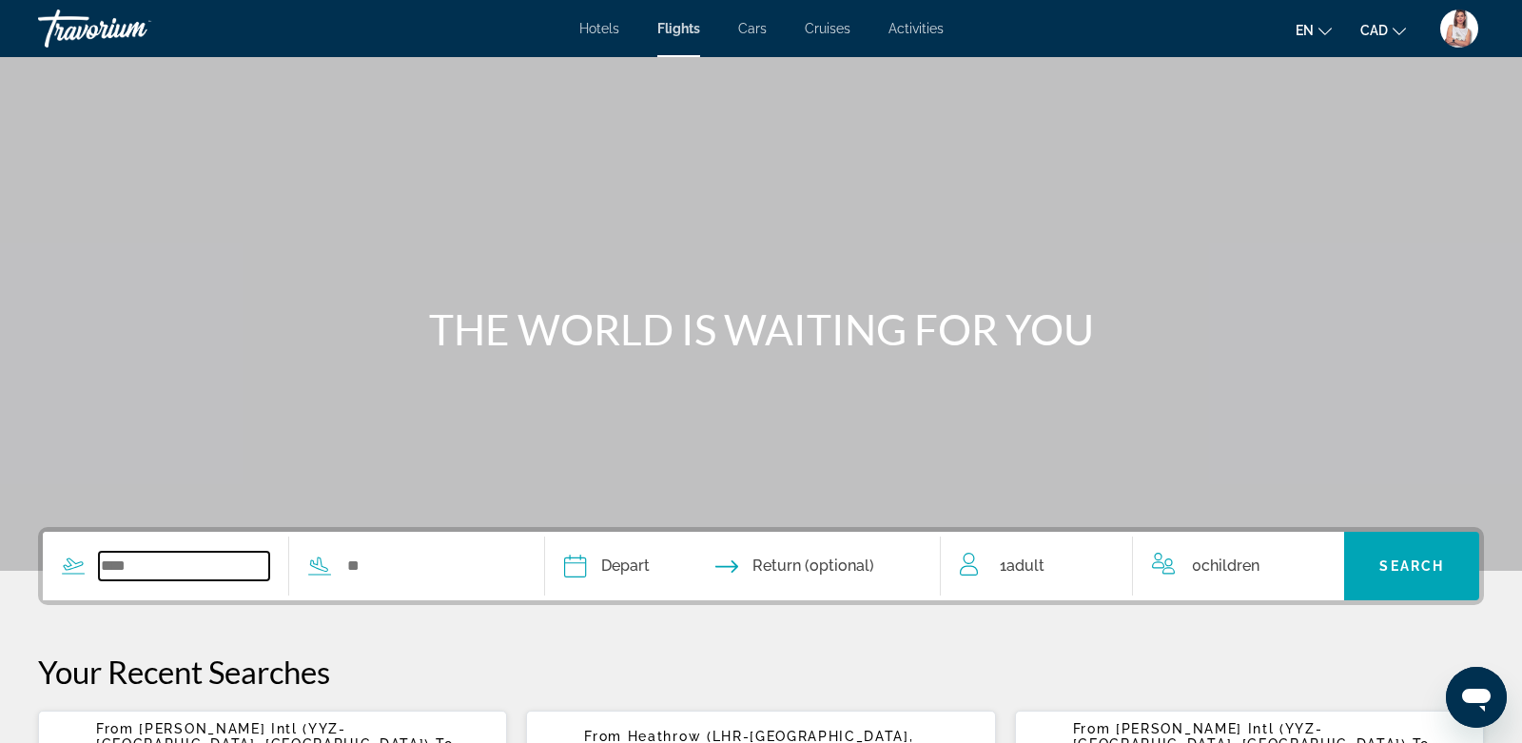
click at [188, 560] on input "Search widget" at bounding box center [184, 566] width 170 height 29
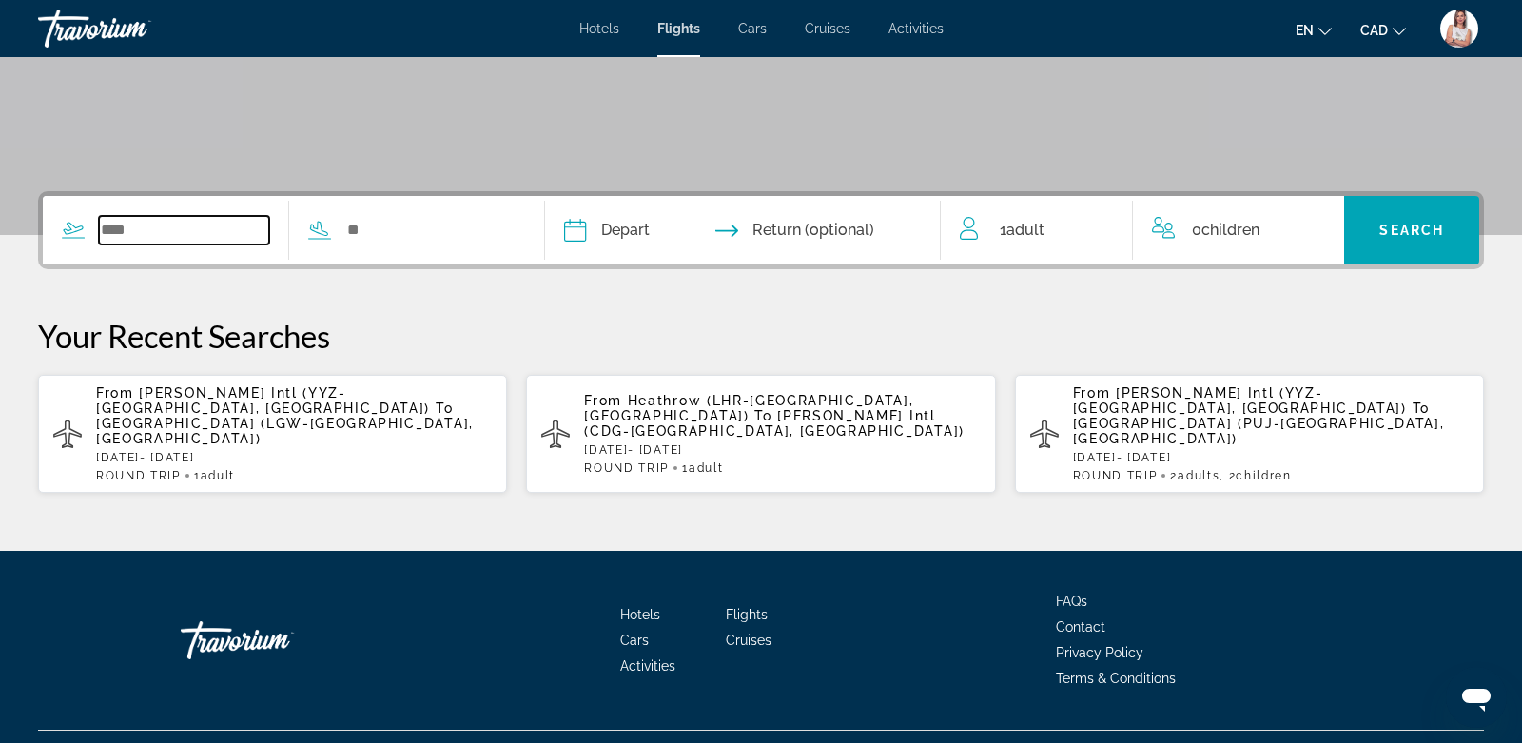
scroll to position [344, 0]
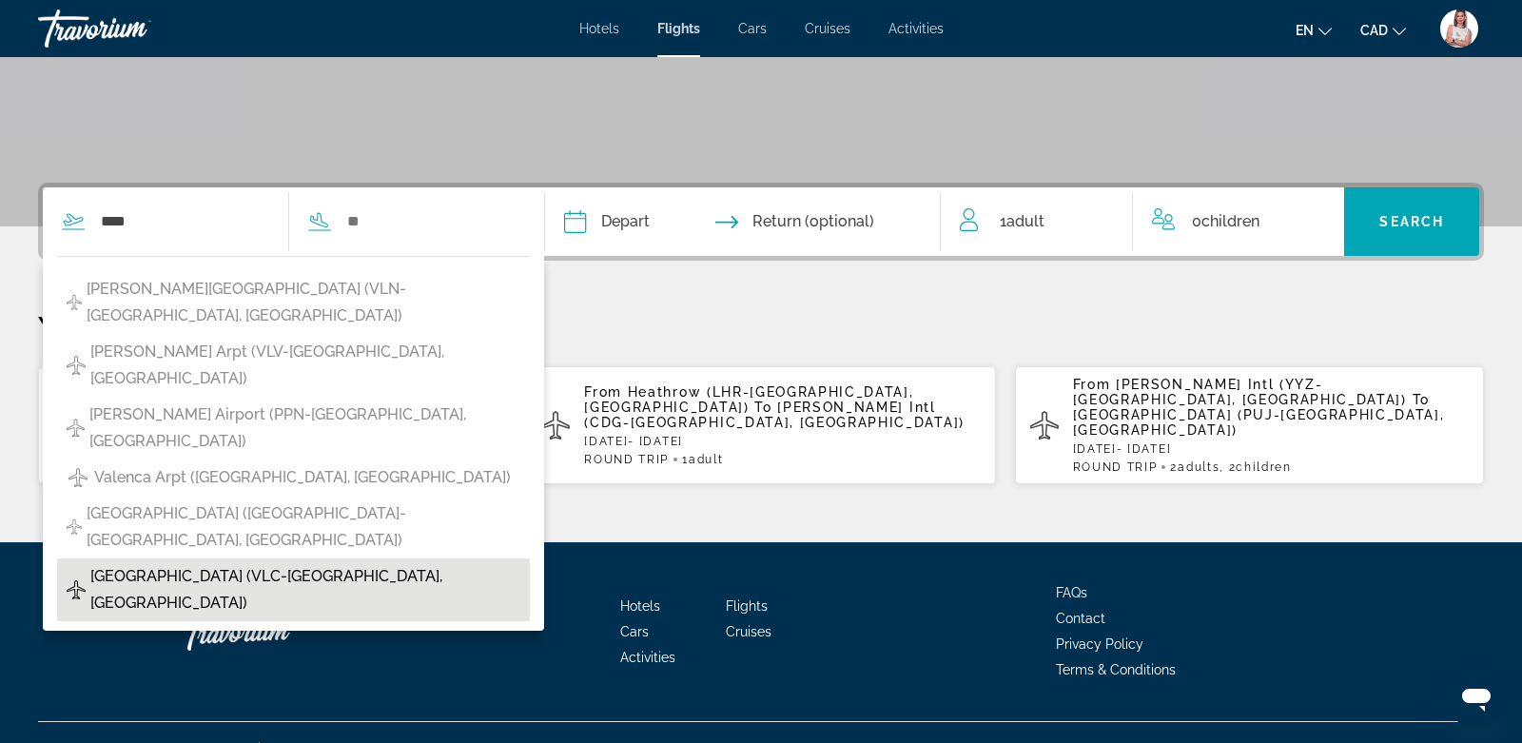
click at [240, 563] on span "Valencia Airport (VLC-Valencia, Spain)" at bounding box center [305, 589] width 430 height 53
type input "**********"
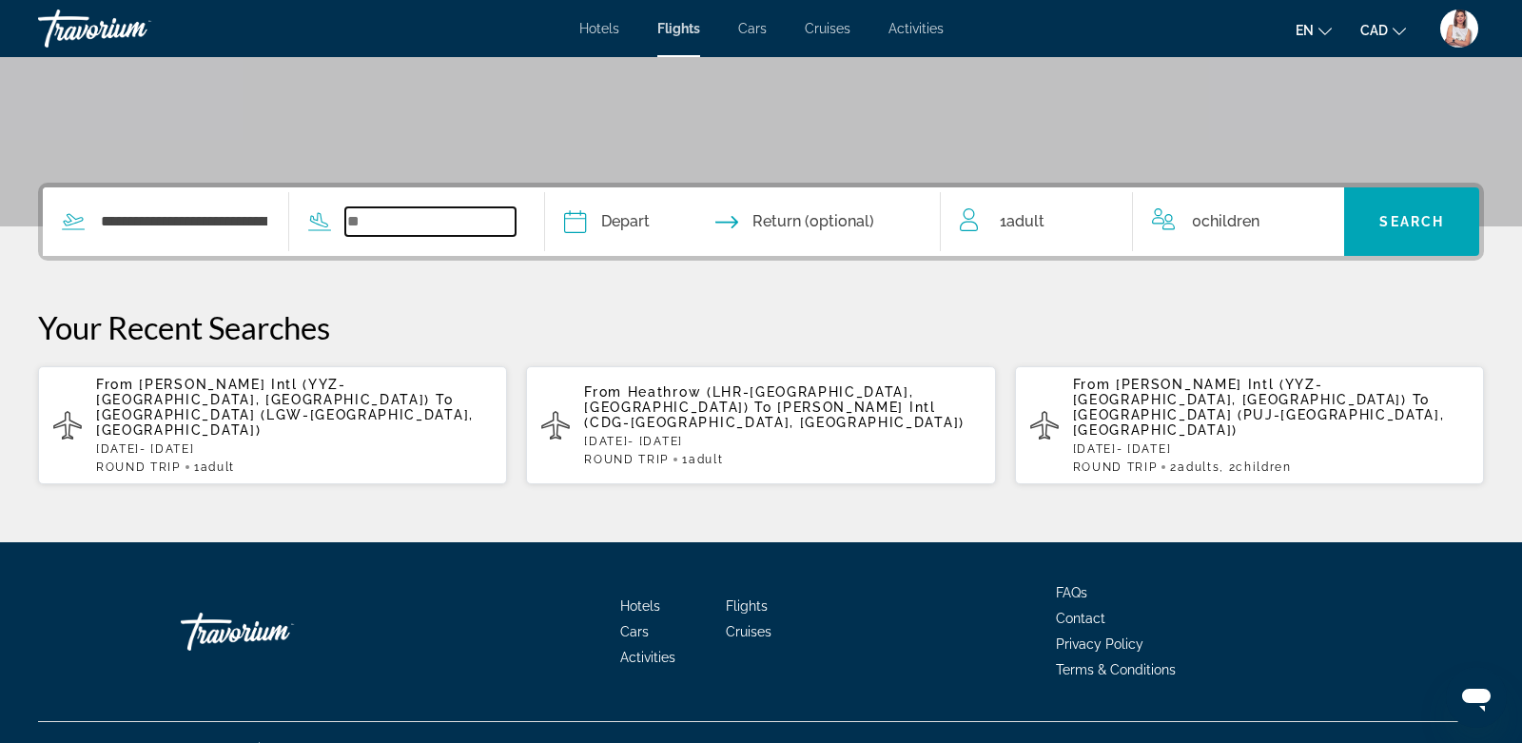
click at [475, 225] on input "Search widget" at bounding box center [430, 221] width 170 height 29
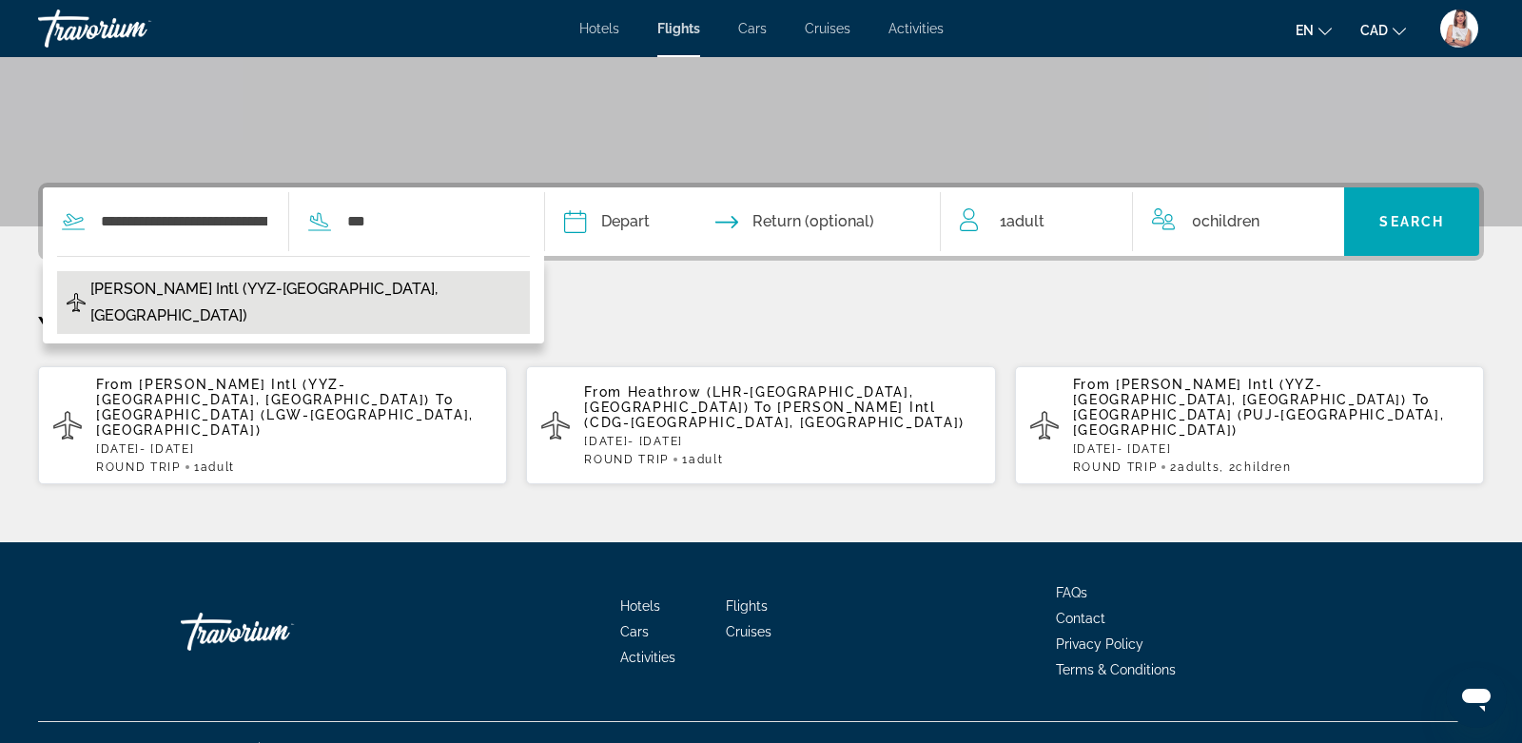
click at [289, 285] on span "Lester B Pearson Intl (YYZ-Toronto, CA)" at bounding box center [305, 302] width 430 height 53
type input "**********"
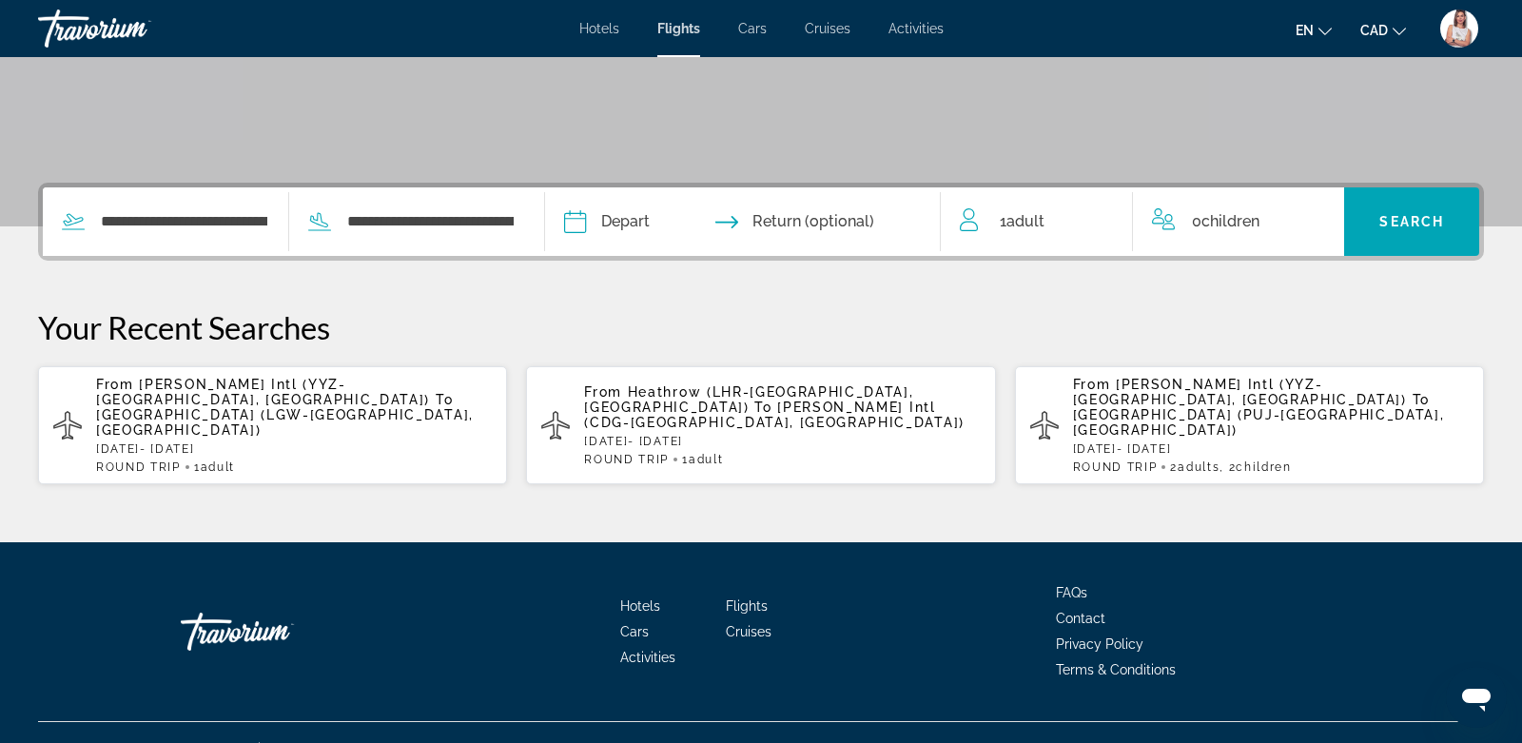
click at [582, 214] on input "Depart date" at bounding box center [657, 224] width 196 height 74
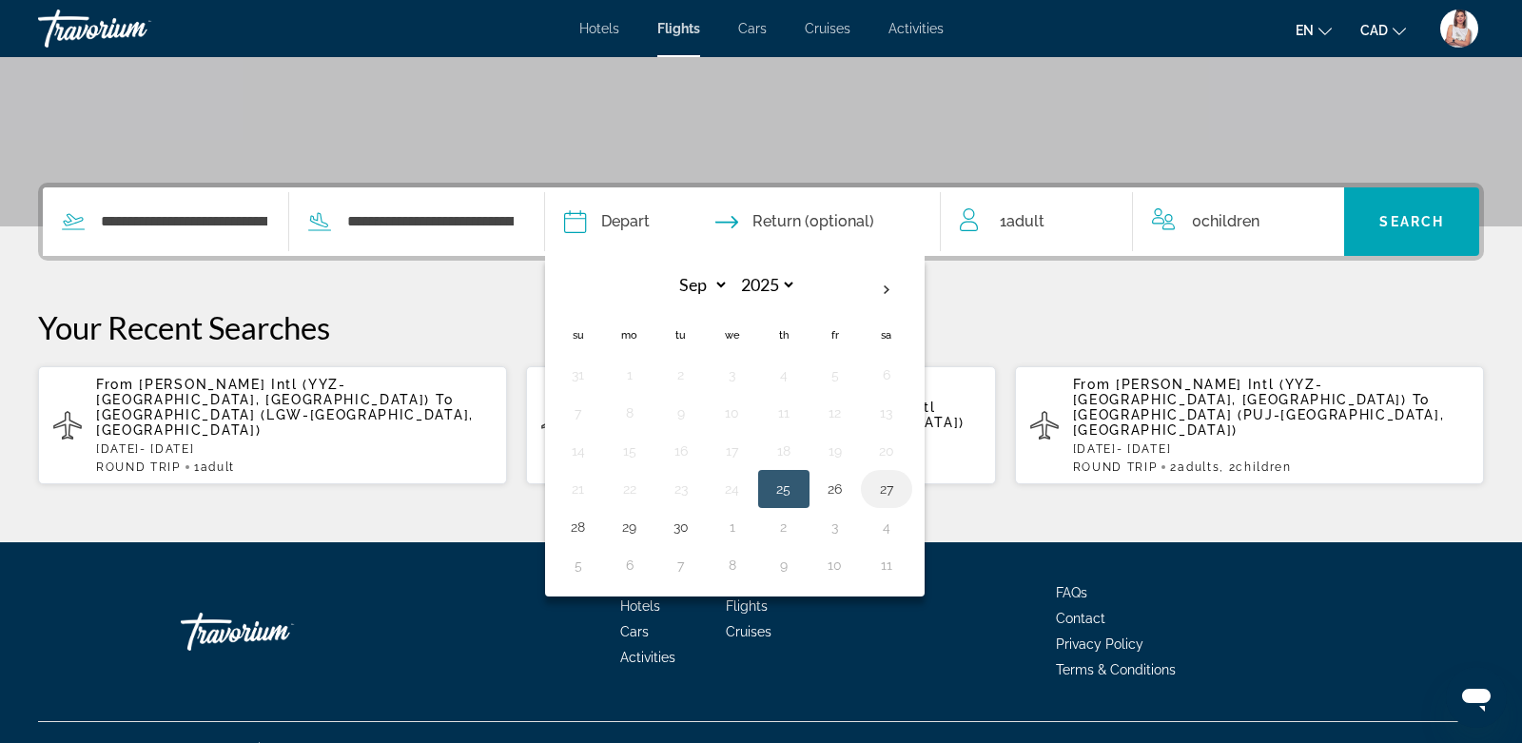
click at [881, 480] on button "27" at bounding box center [887, 489] width 30 height 27
type input "**********"
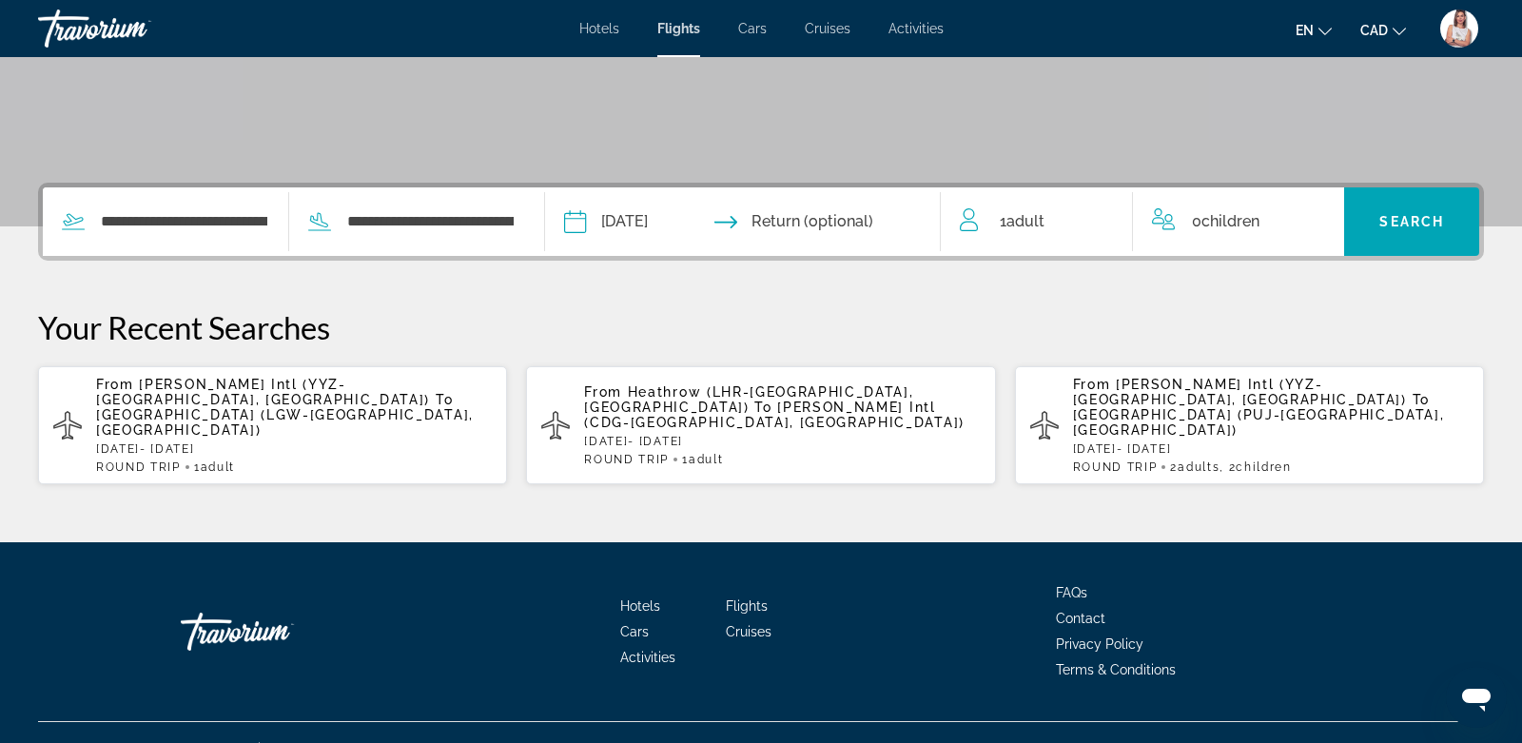
click at [1210, 217] on span "Children" at bounding box center [1231, 221] width 58 height 18
click at [1315, 211] on icon "Increment children" at bounding box center [1316, 217] width 17 height 23
click at [1273, 289] on span "Travelers: 1 adult, 1 child" at bounding box center [1233, 293] width 133 height 23
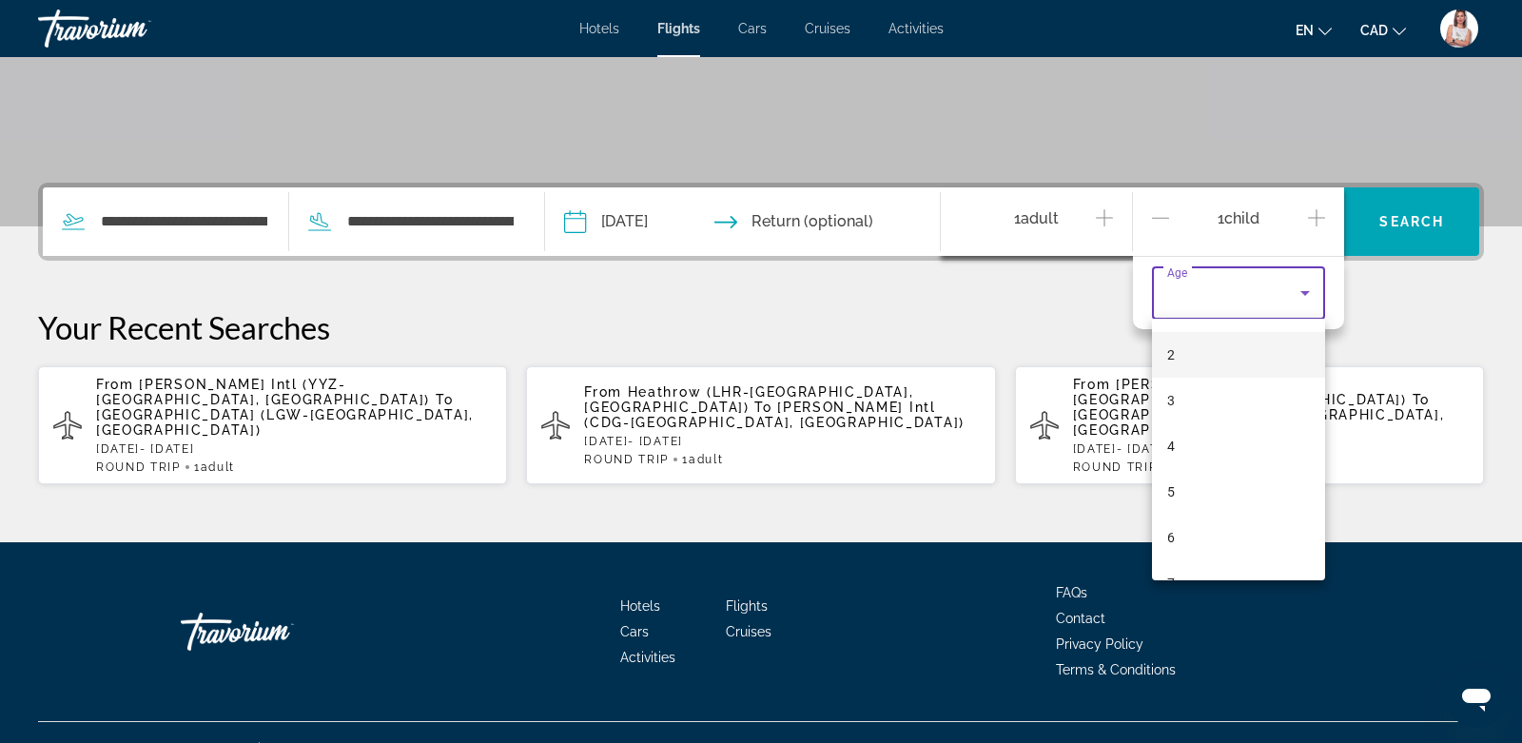
scroll to position [88, 0]
click at [1185, 530] on mat-option "6" at bounding box center [1238, 536] width 173 height 46
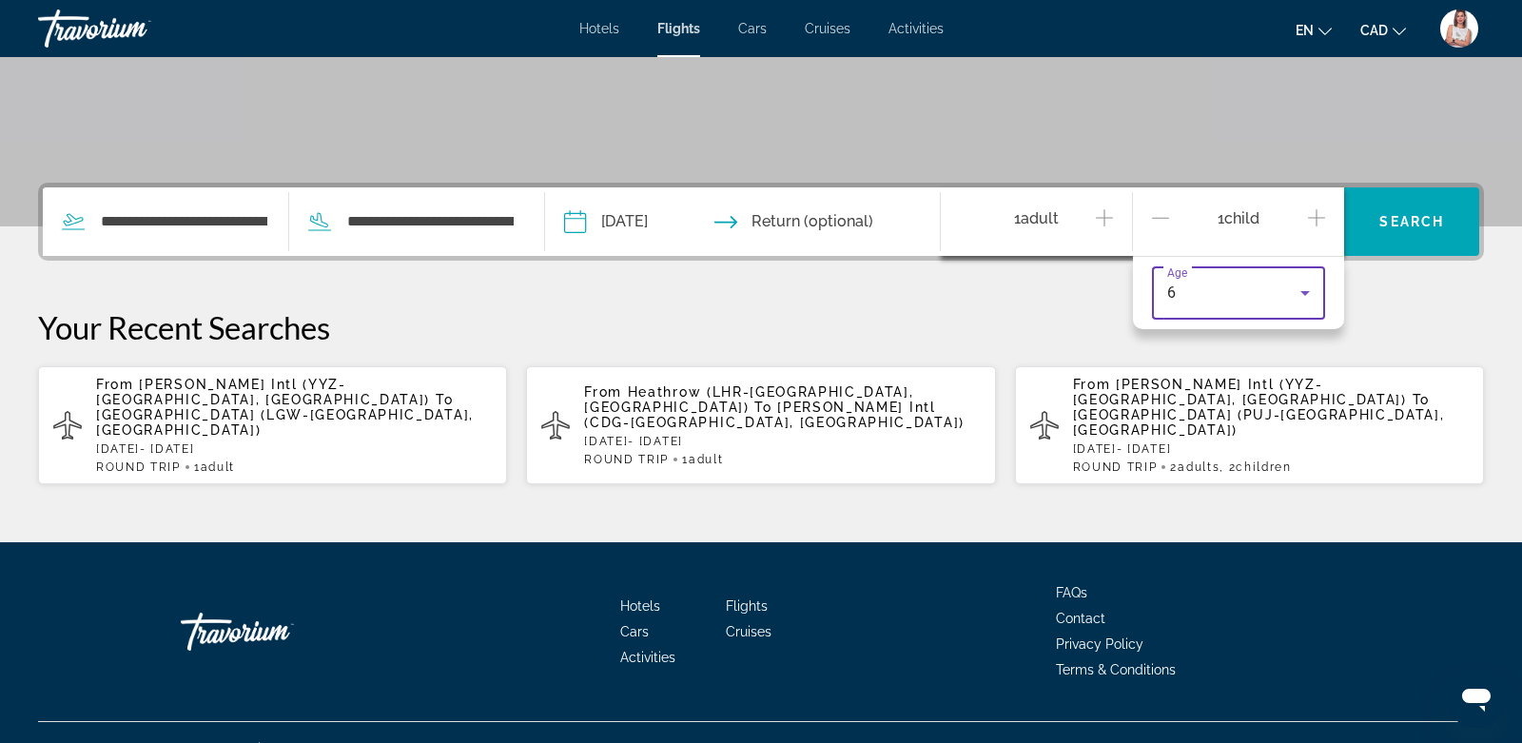
click at [1103, 213] on icon "Increment adults" at bounding box center [1104, 217] width 17 height 23
click at [1411, 217] on span "Search" at bounding box center [1412, 221] width 65 height 15
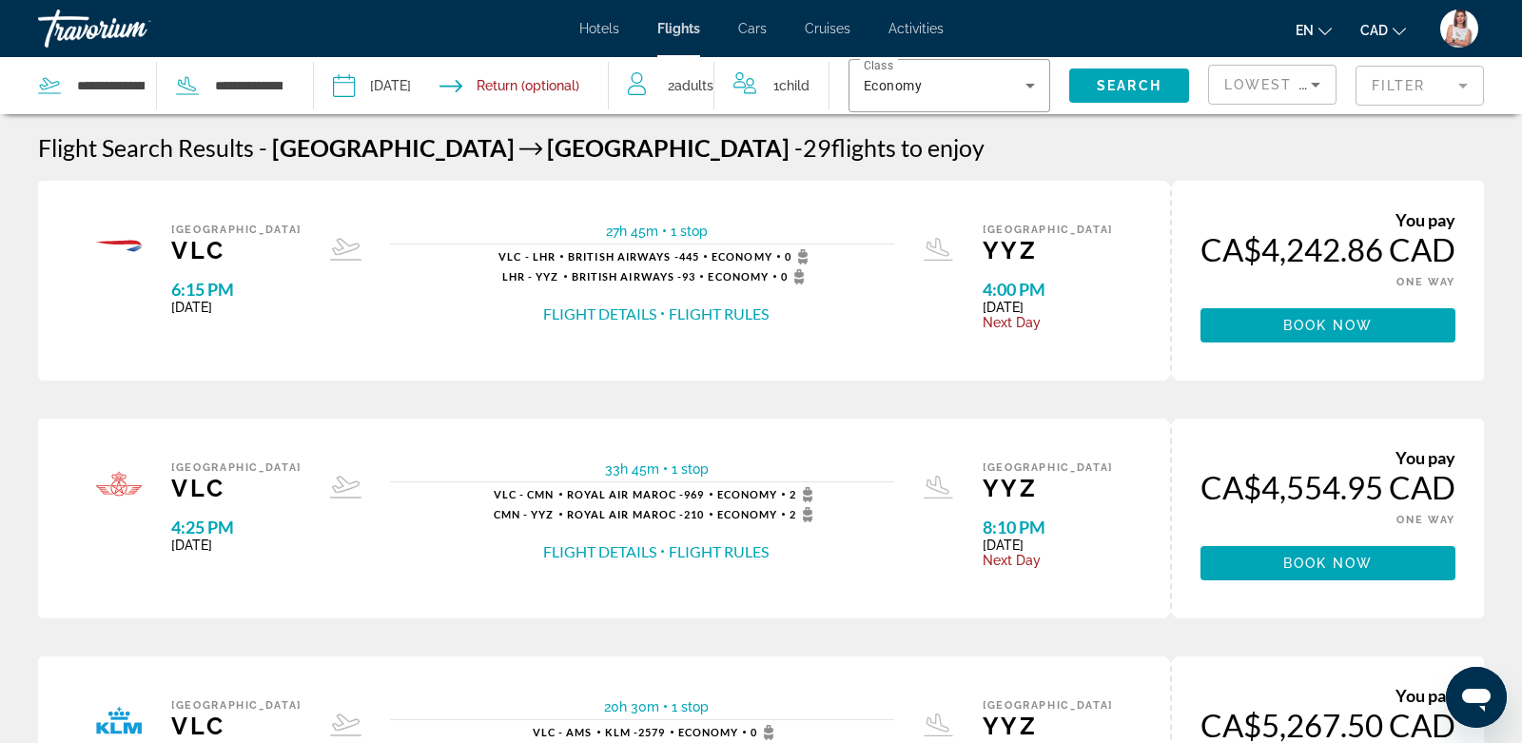
click at [1261, 88] on span "Lowest Price" at bounding box center [1286, 84] width 122 height 15
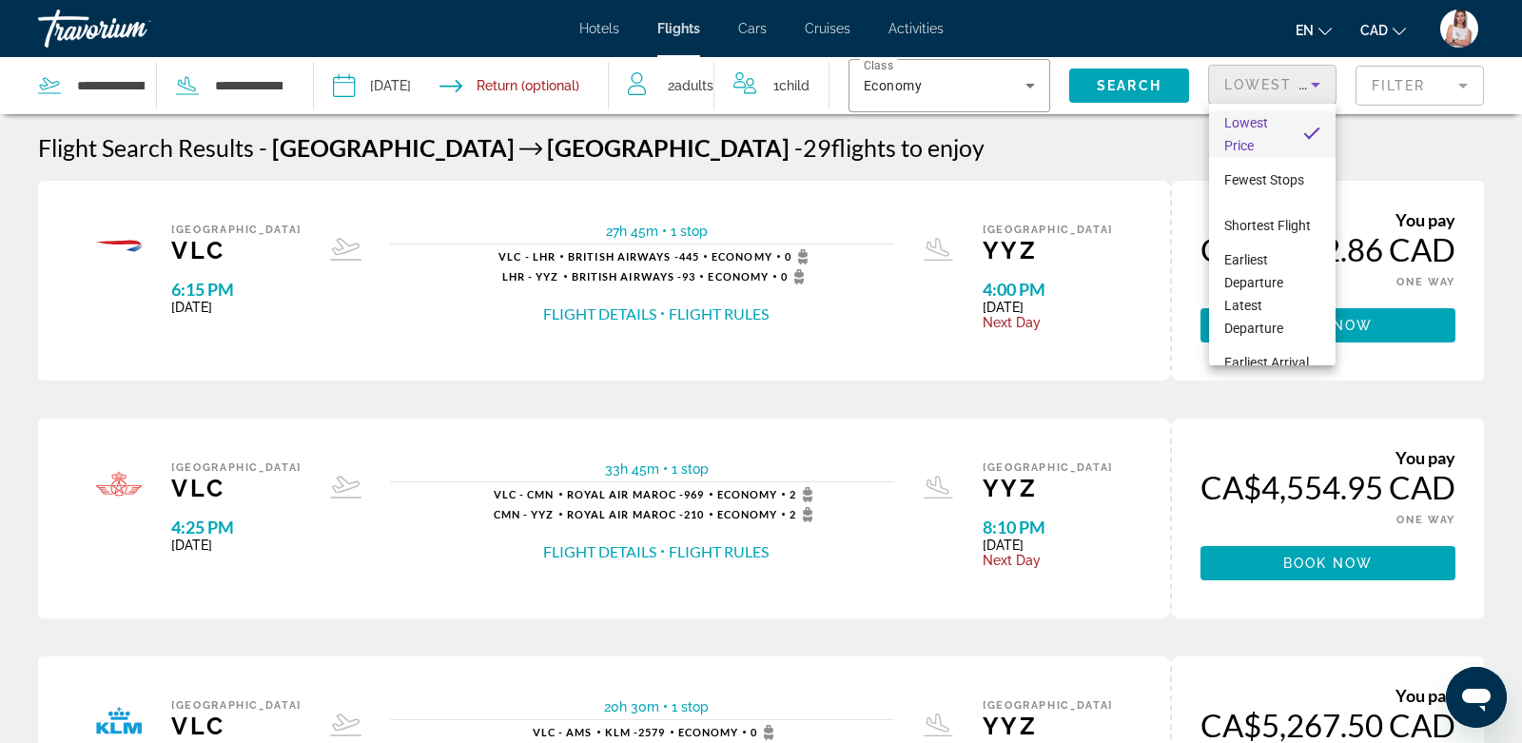
click at [1259, 128] on span "Lowest Price" at bounding box center [1247, 134] width 44 height 38
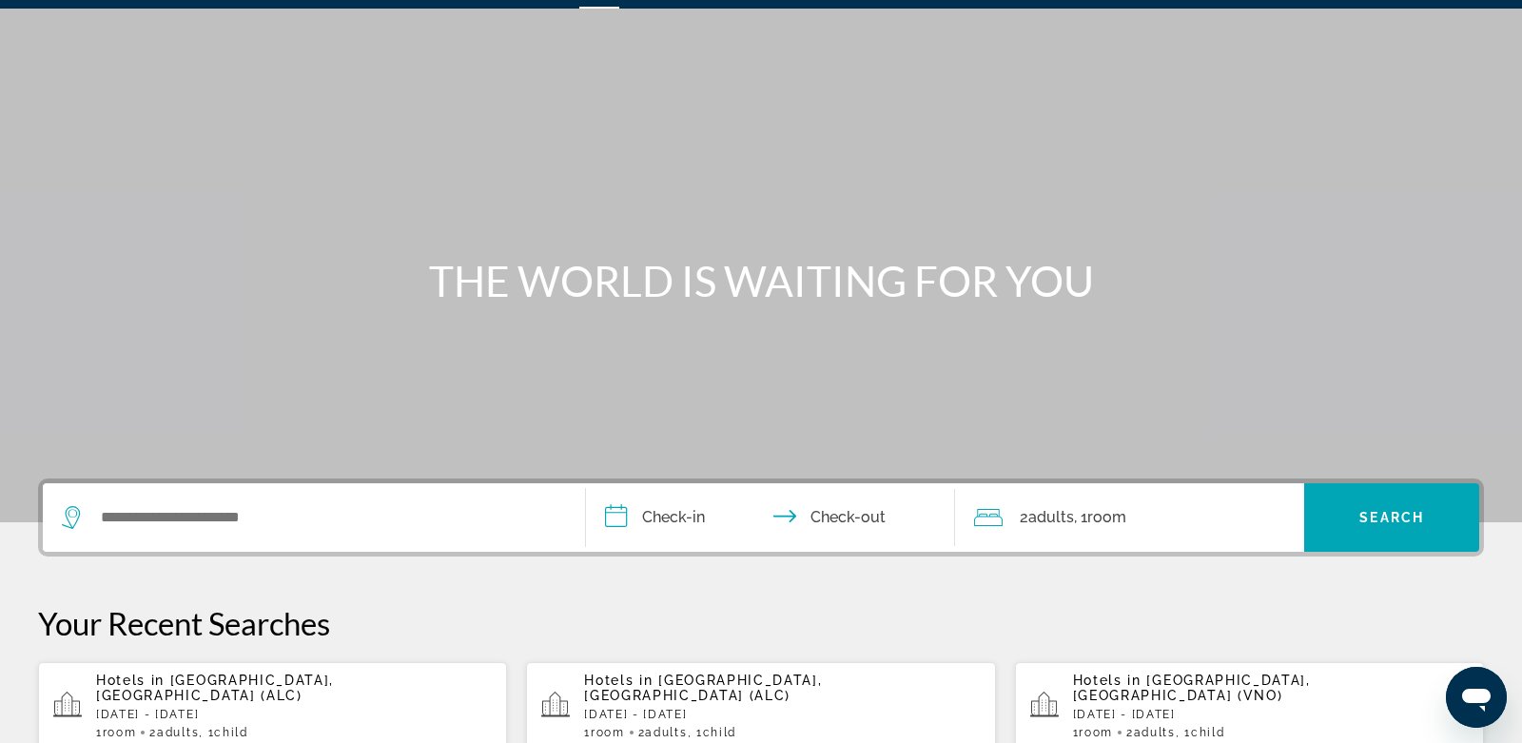
scroll to position [49, 0]
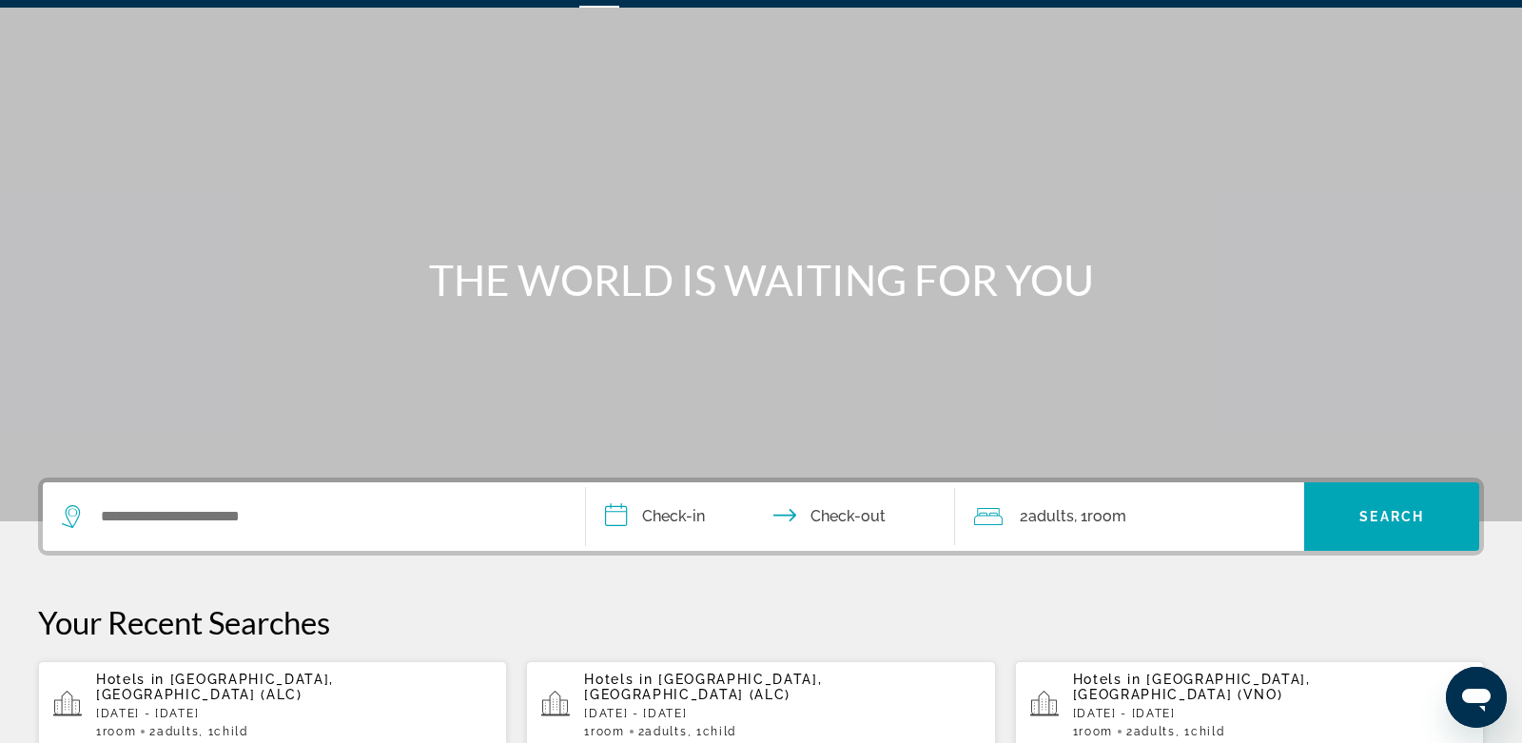
click at [167, 685] on span "Hotels in" at bounding box center [133, 679] width 74 height 15
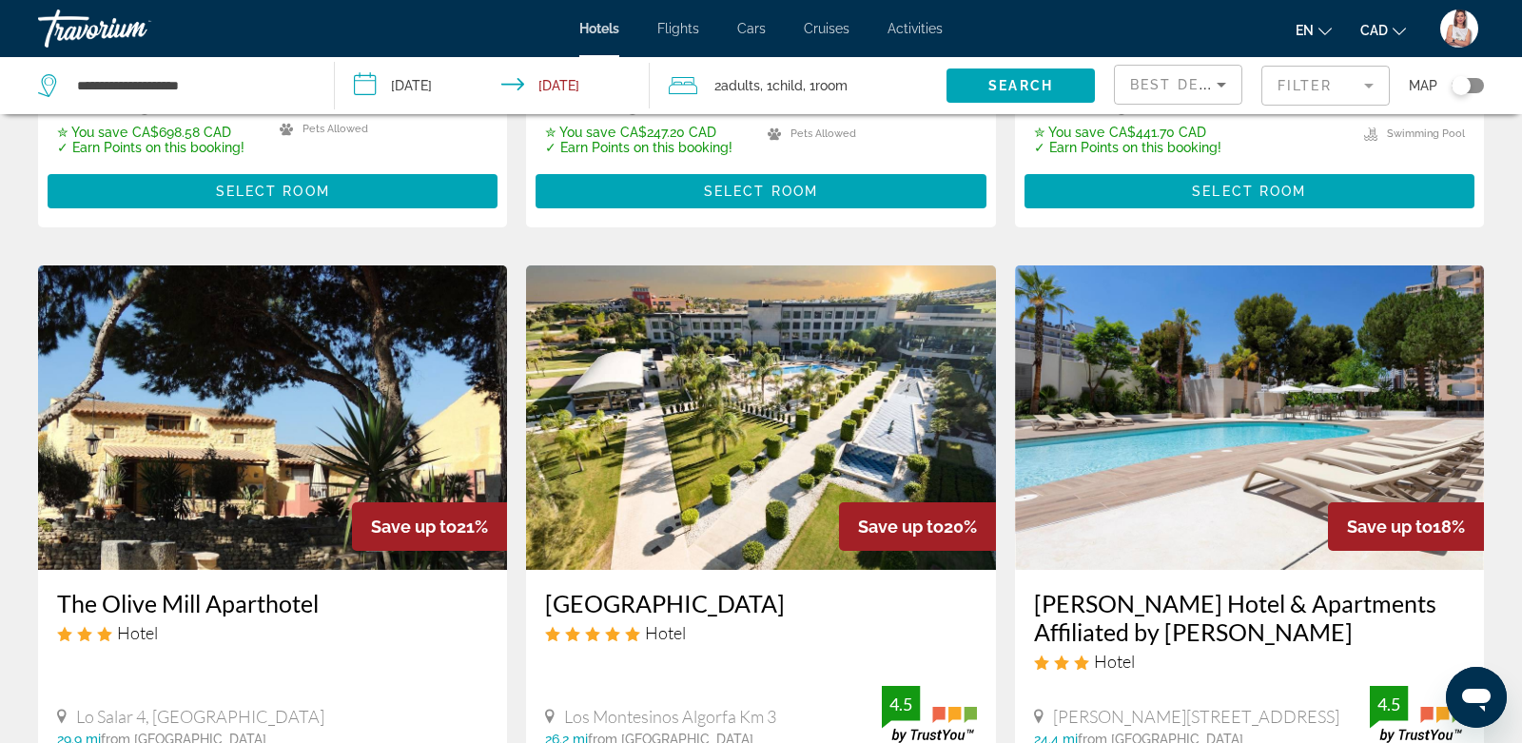
scroll to position [196, 0]
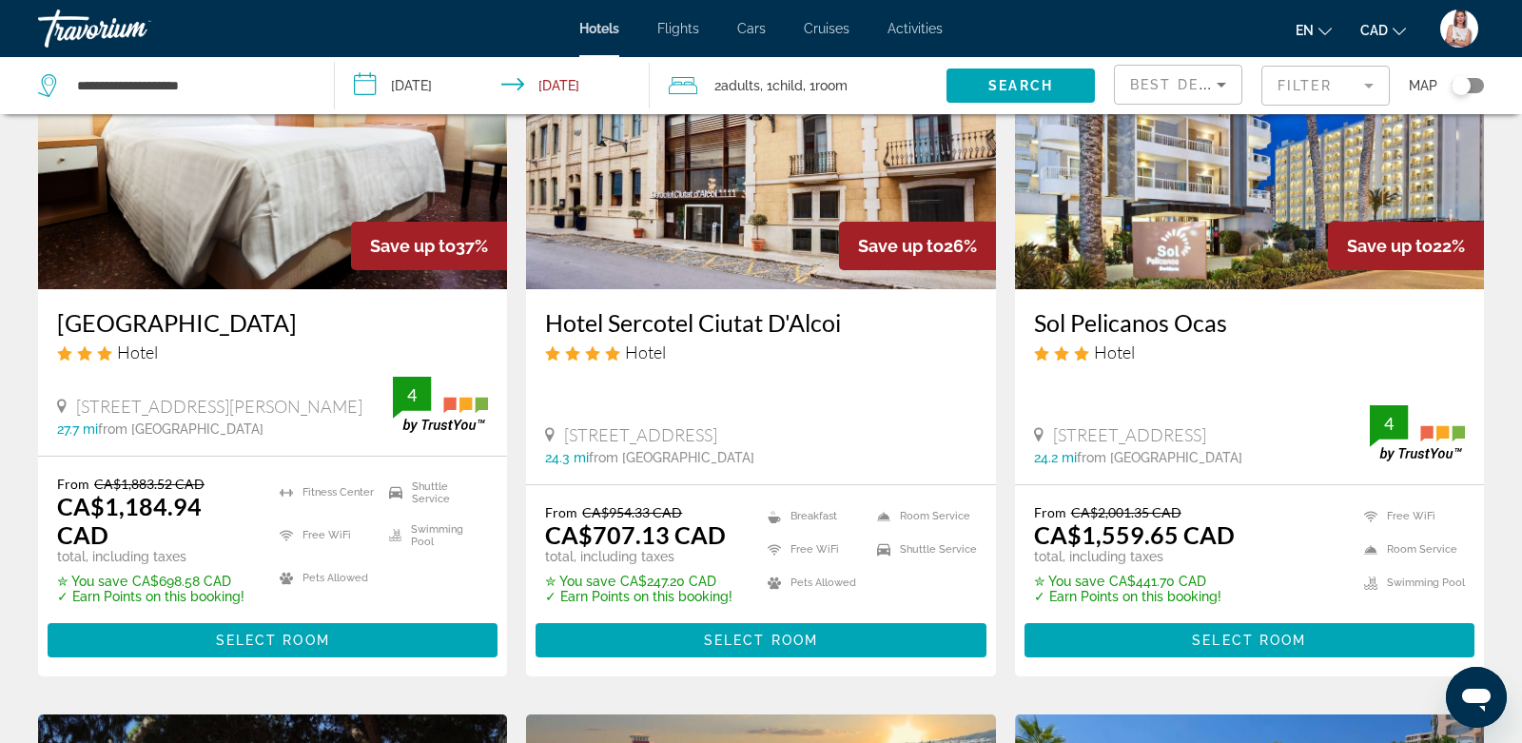
click at [568, 85] on input "**********" at bounding box center [496, 88] width 323 height 63
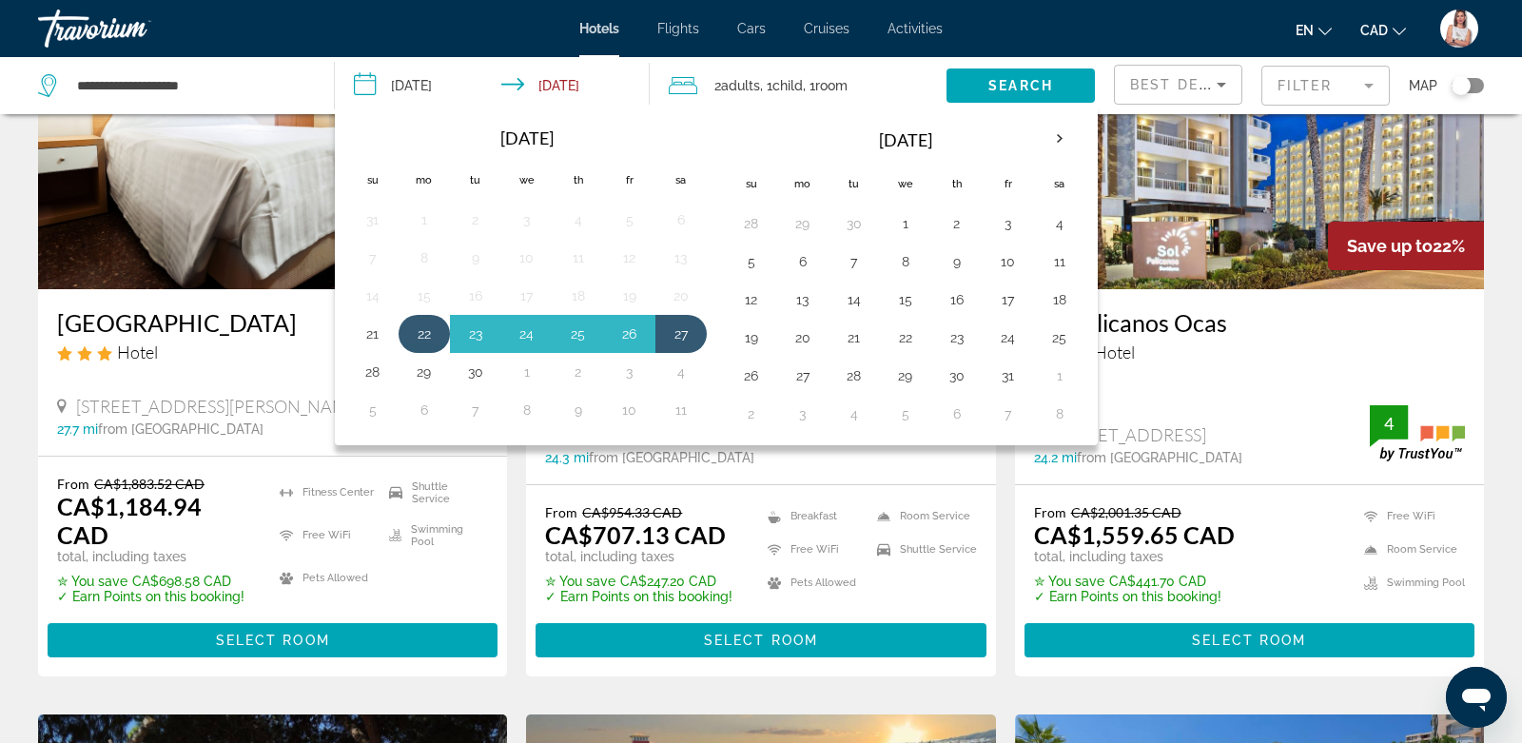
click at [422, 325] on button "22" at bounding box center [424, 334] width 30 height 27
click at [522, 326] on button "24" at bounding box center [527, 334] width 30 height 27
type input "**********"
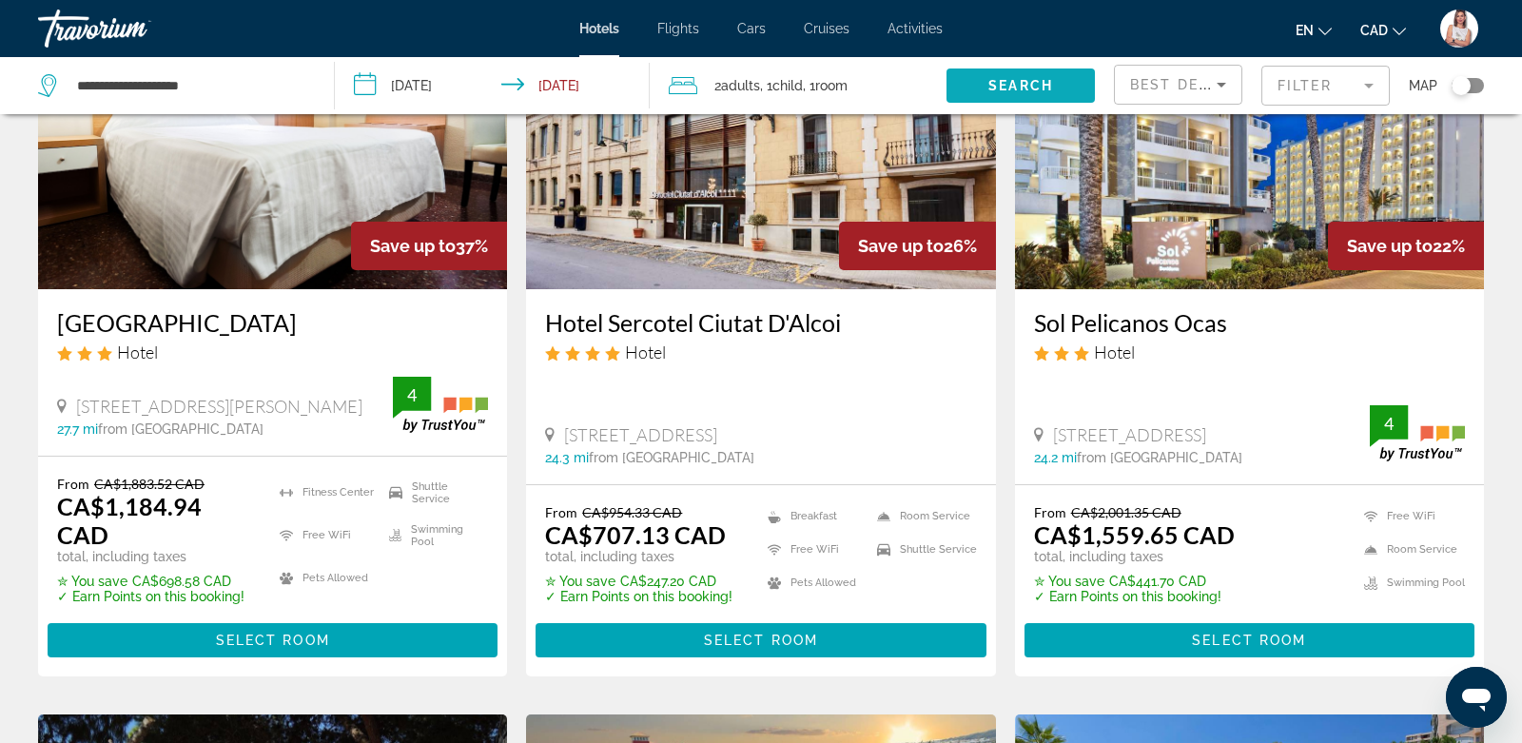
click at [1001, 86] on span "Search" at bounding box center [1021, 85] width 65 height 15
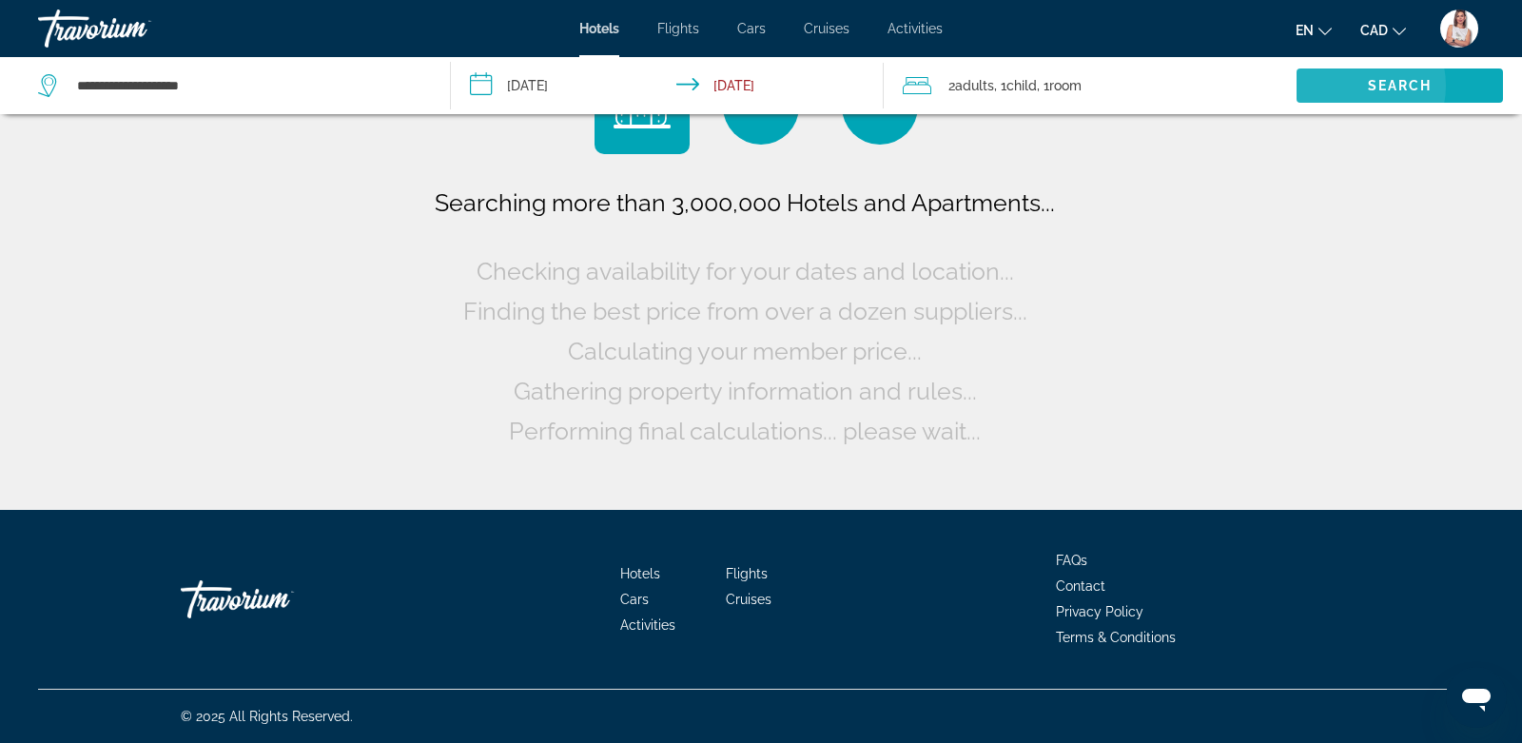
scroll to position [0, 0]
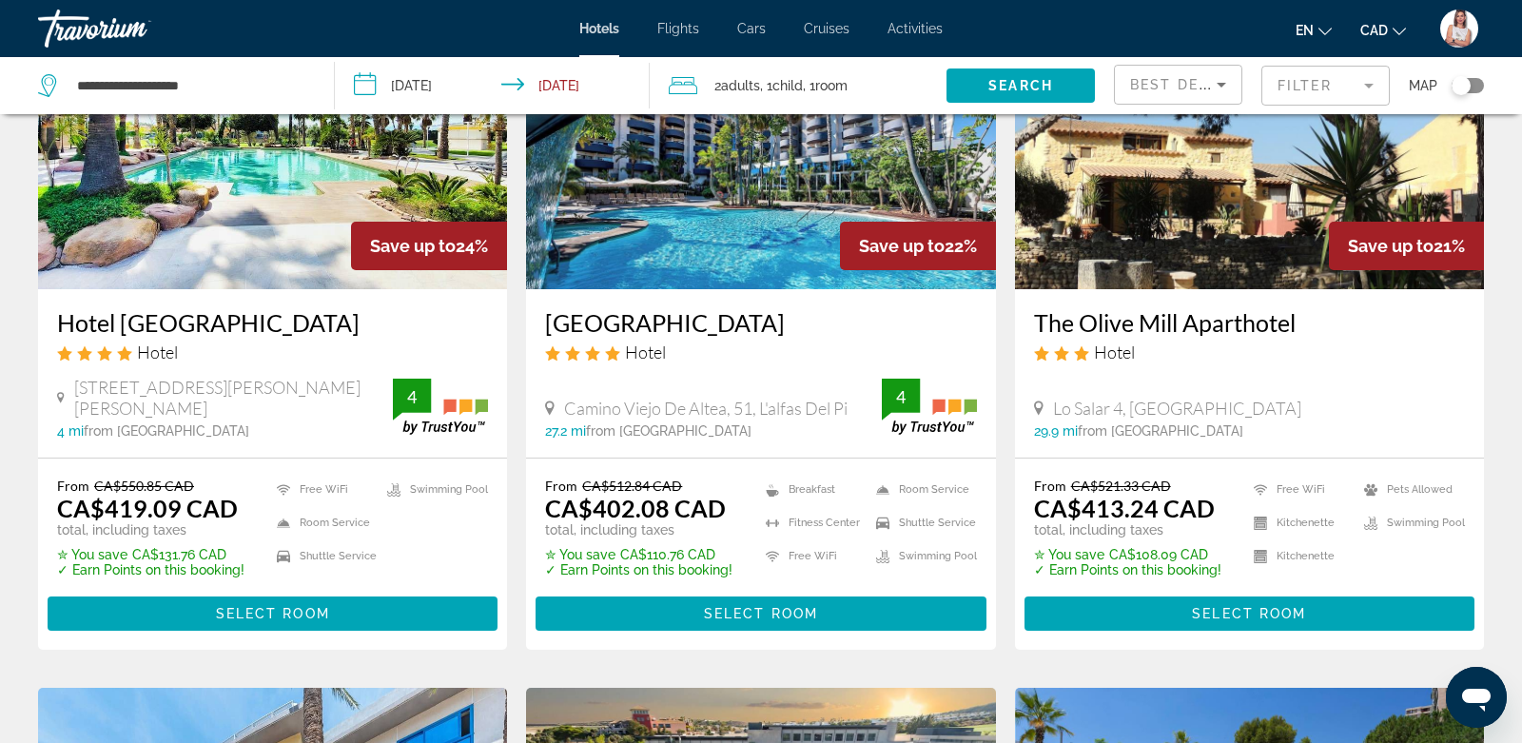
scroll to position [916, 0]
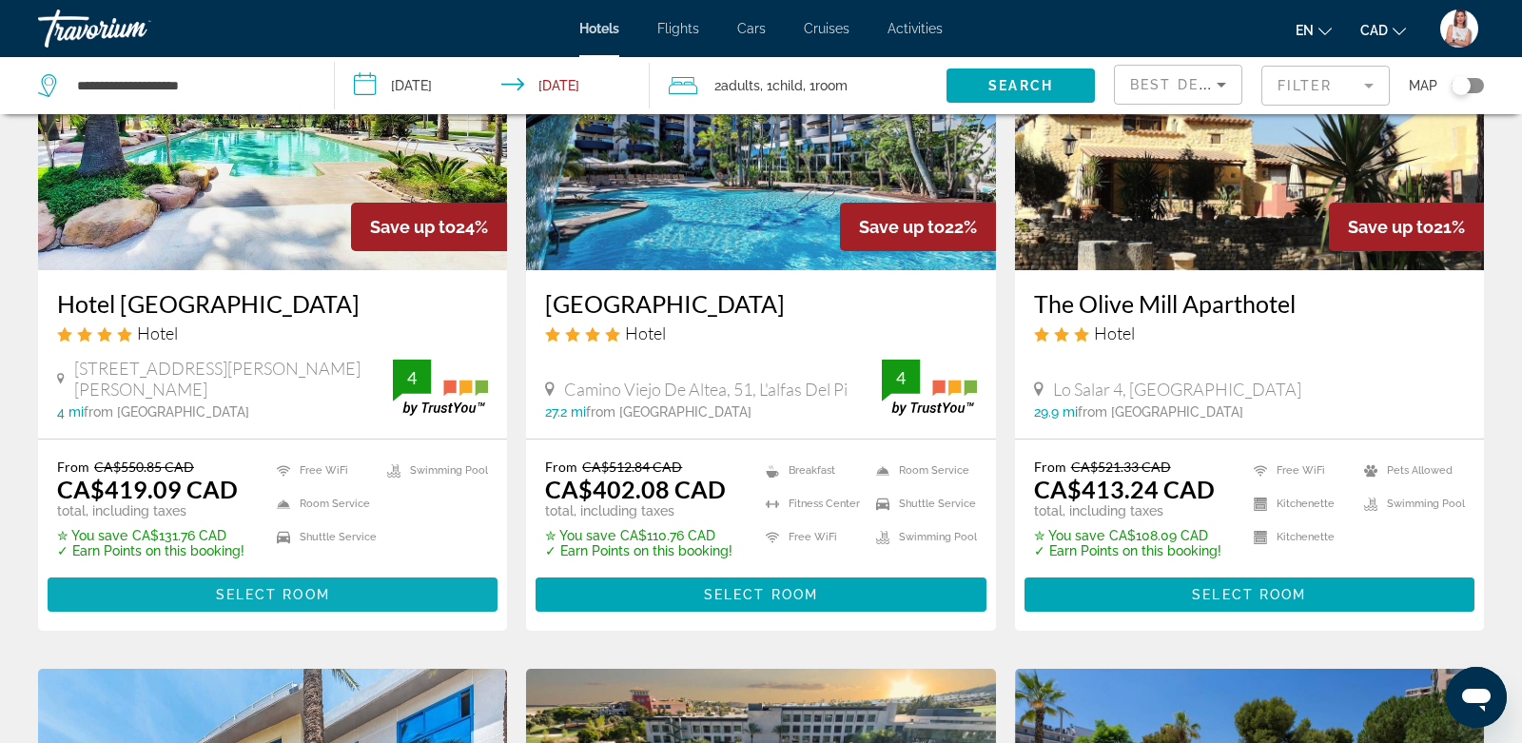
click at [208, 591] on span "Main content" at bounding box center [273, 595] width 450 height 46
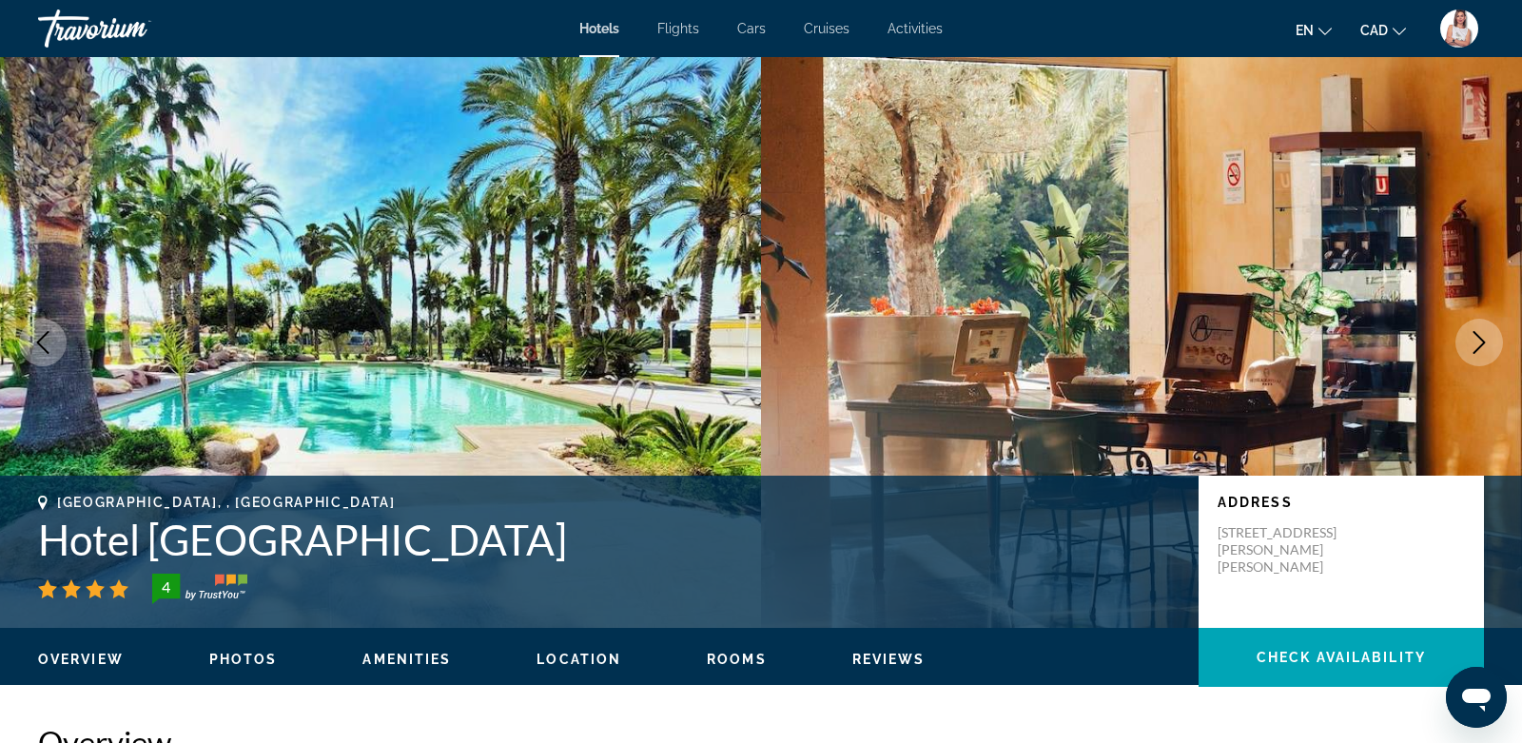
click at [1479, 337] on icon "Next image" at bounding box center [1480, 342] width 12 height 23
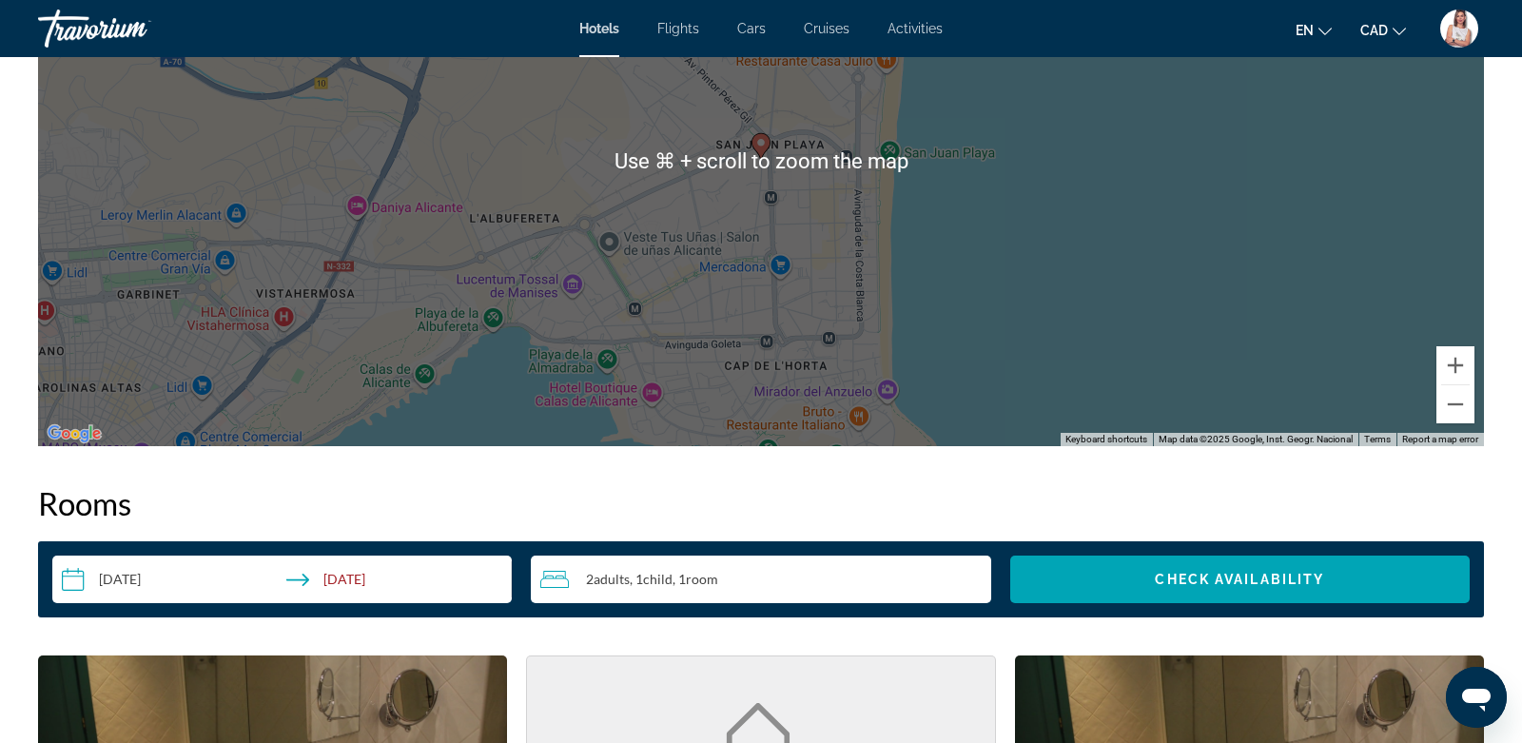
scroll to position [1971, 0]
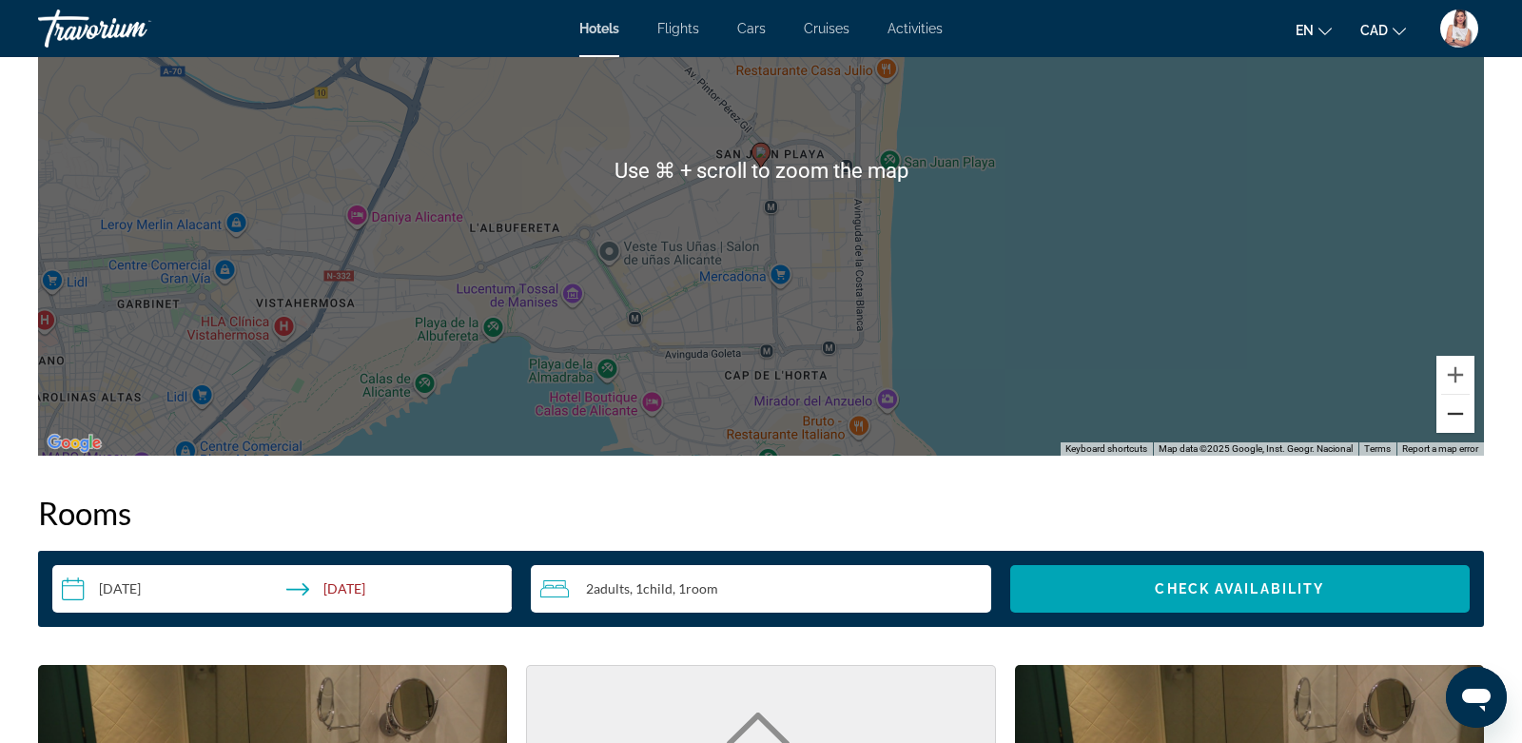
click at [1461, 412] on button "Zoom out" at bounding box center [1456, 414] width 38 height 38
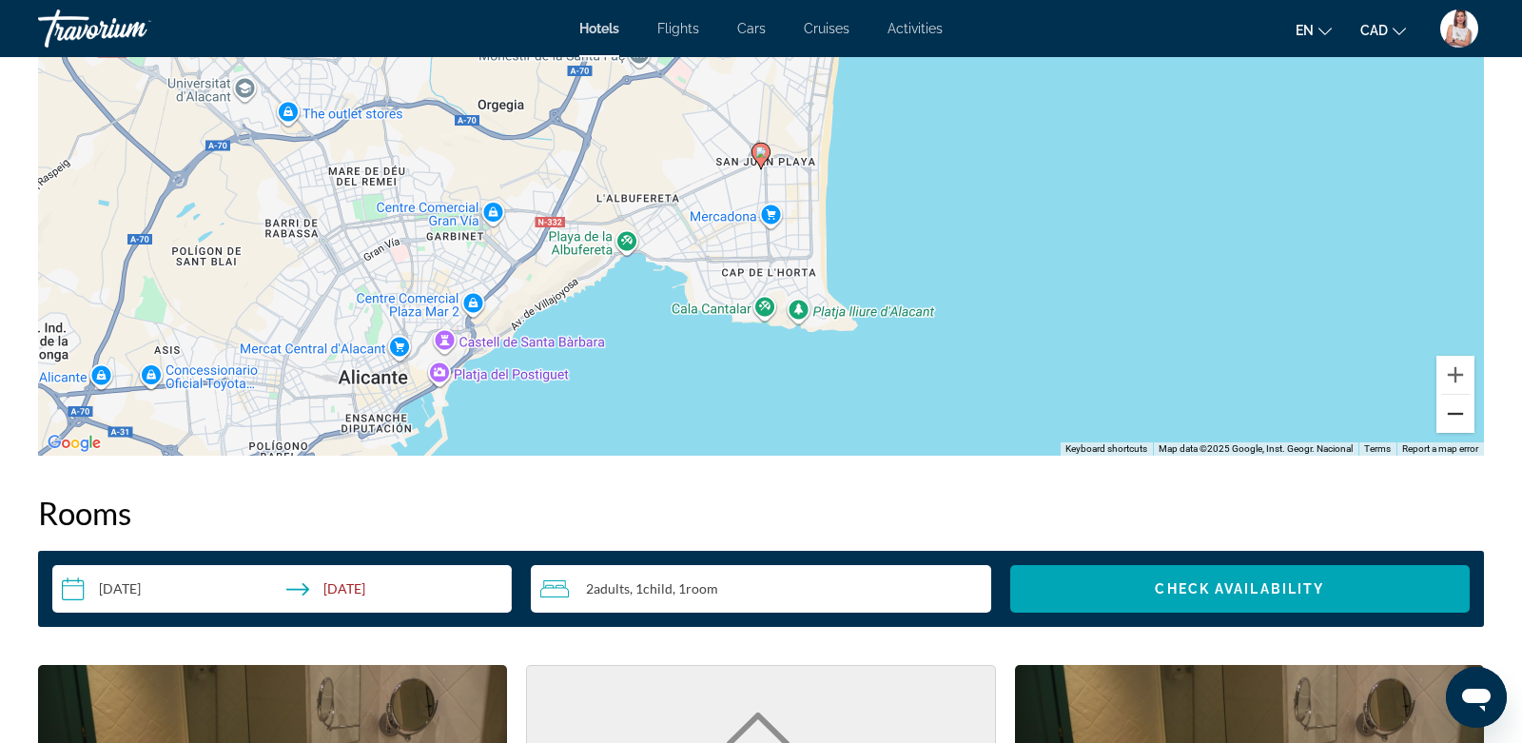
click at [1461, 412] on button "Zoom out" at bounding box center [1456, 414] width 38 height 38
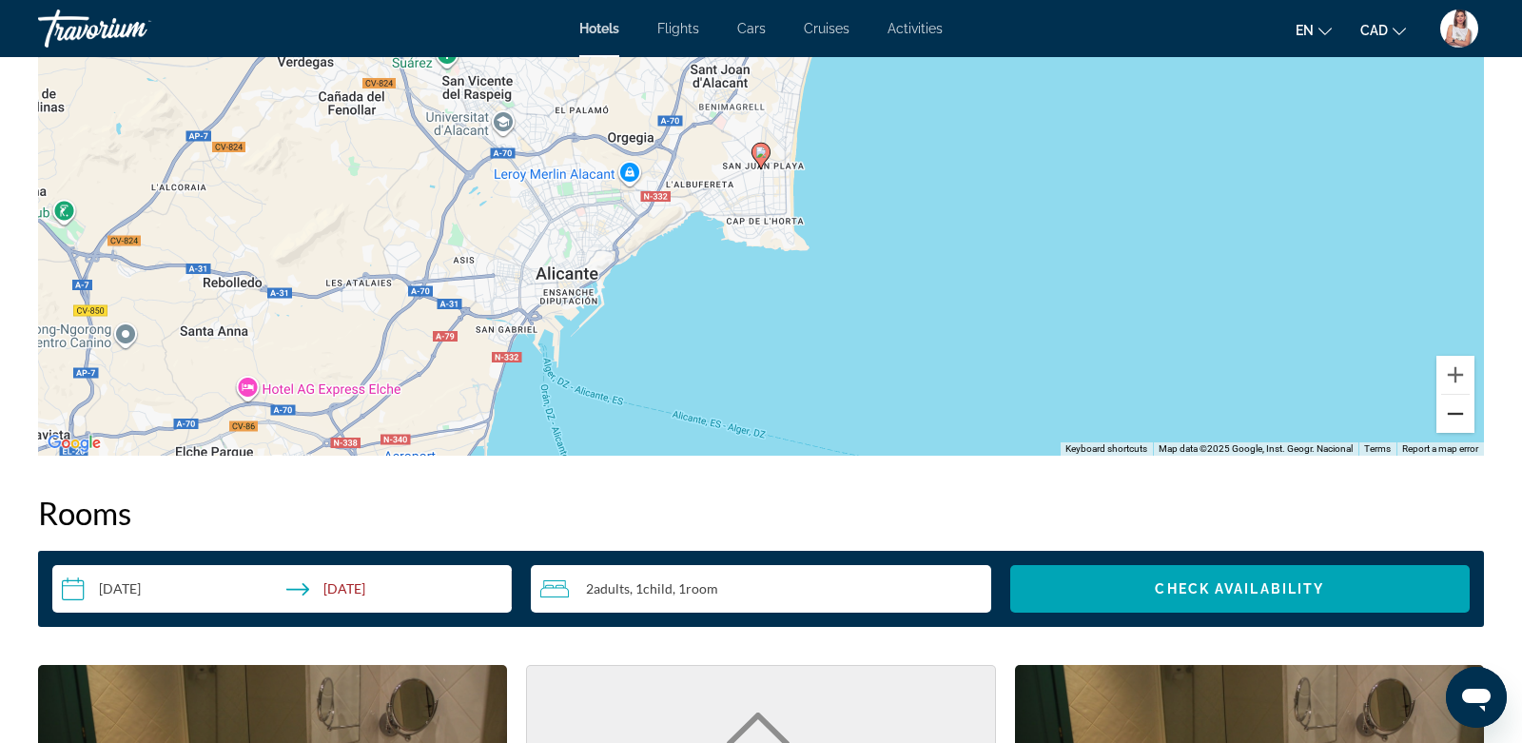
click at [1461, 412] on button "Zoom out" at bounding box center [1456, 414] width 38 height 38
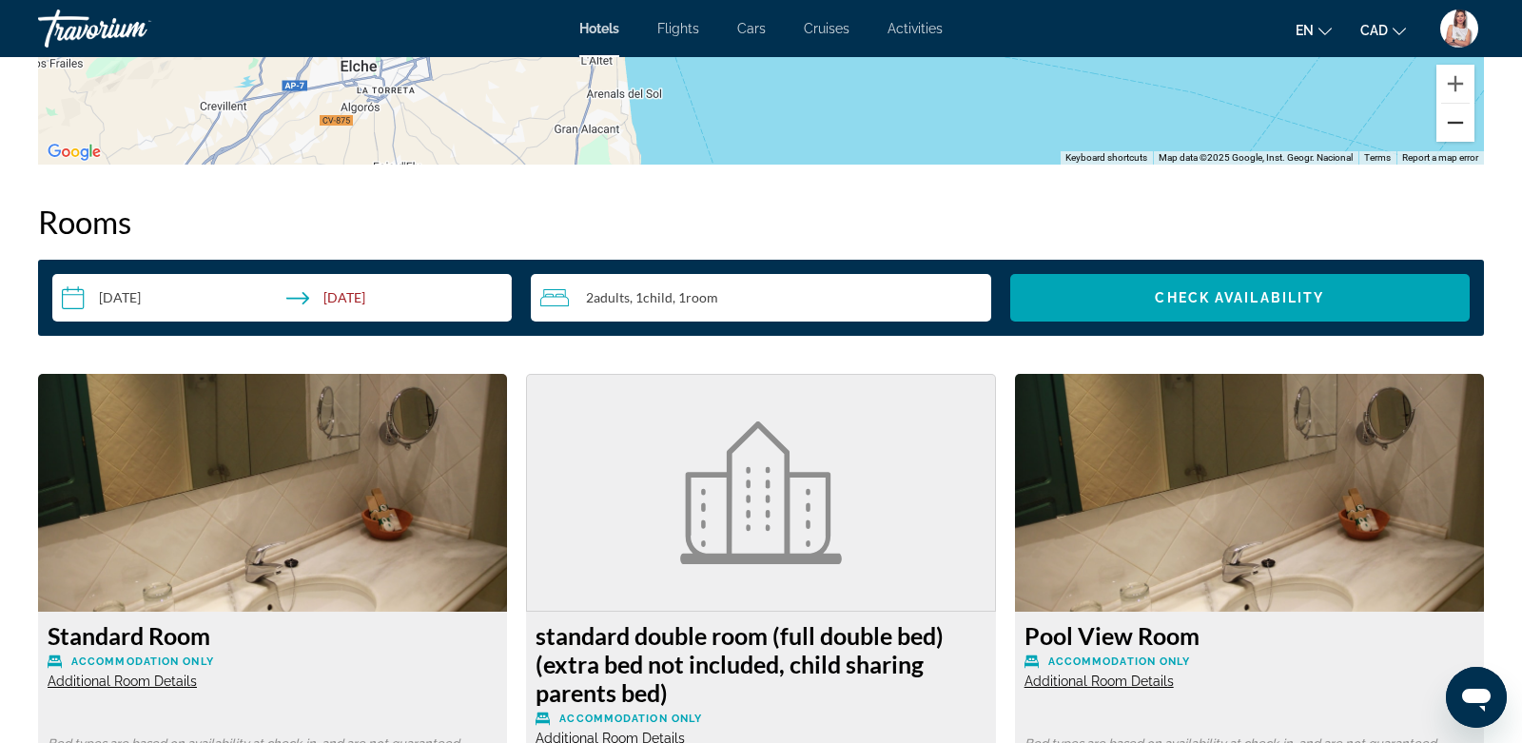
scroll to position [2265, 0]
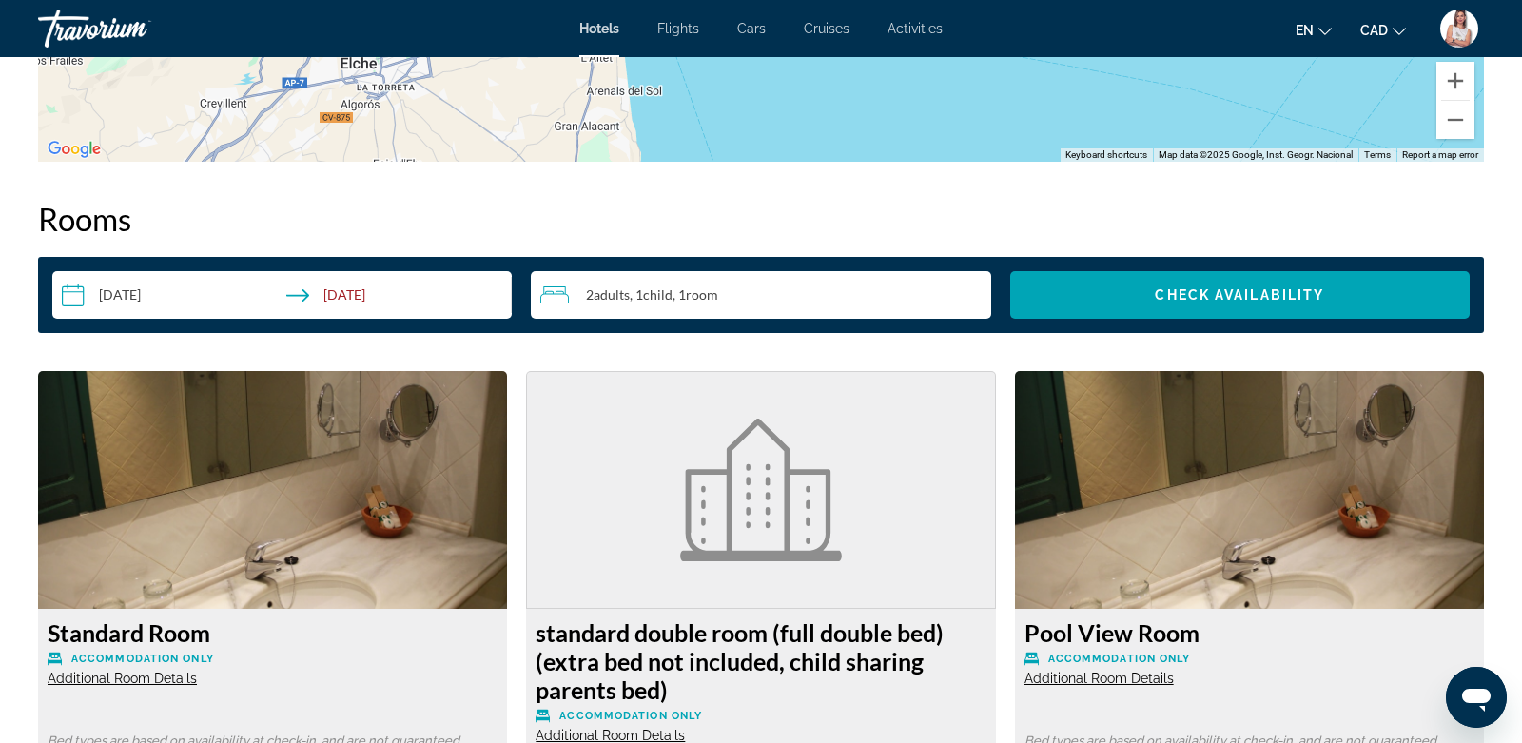
click at [370, 293] on input "**********" at bounding box center [285, 297] width 467 height 53
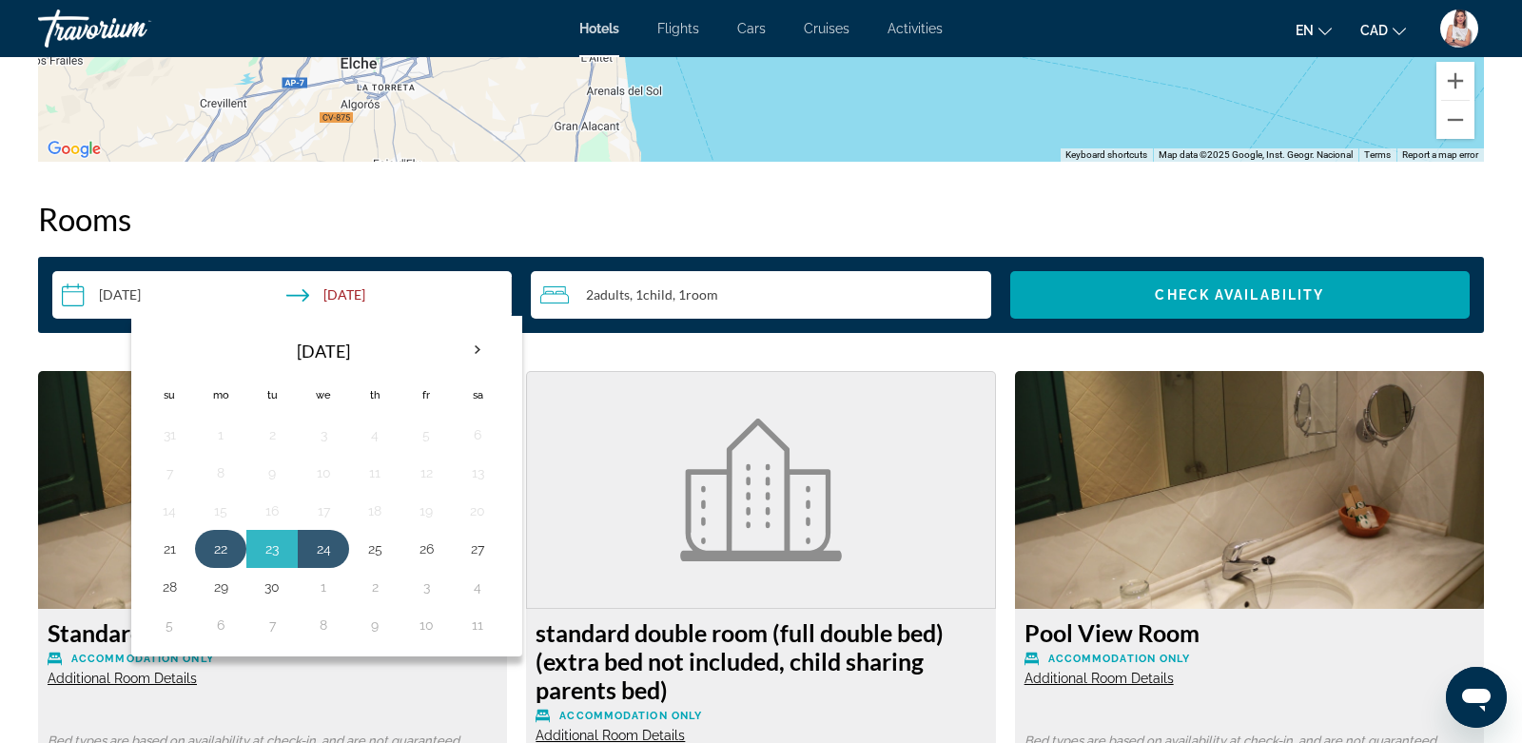
click at [212, 547] on button "22" at bounding box center [221, 549] width 30 height 27
click at [370, 543] on button "25" at bounding box center [375, 549] width 30 height 27
type input "**********"
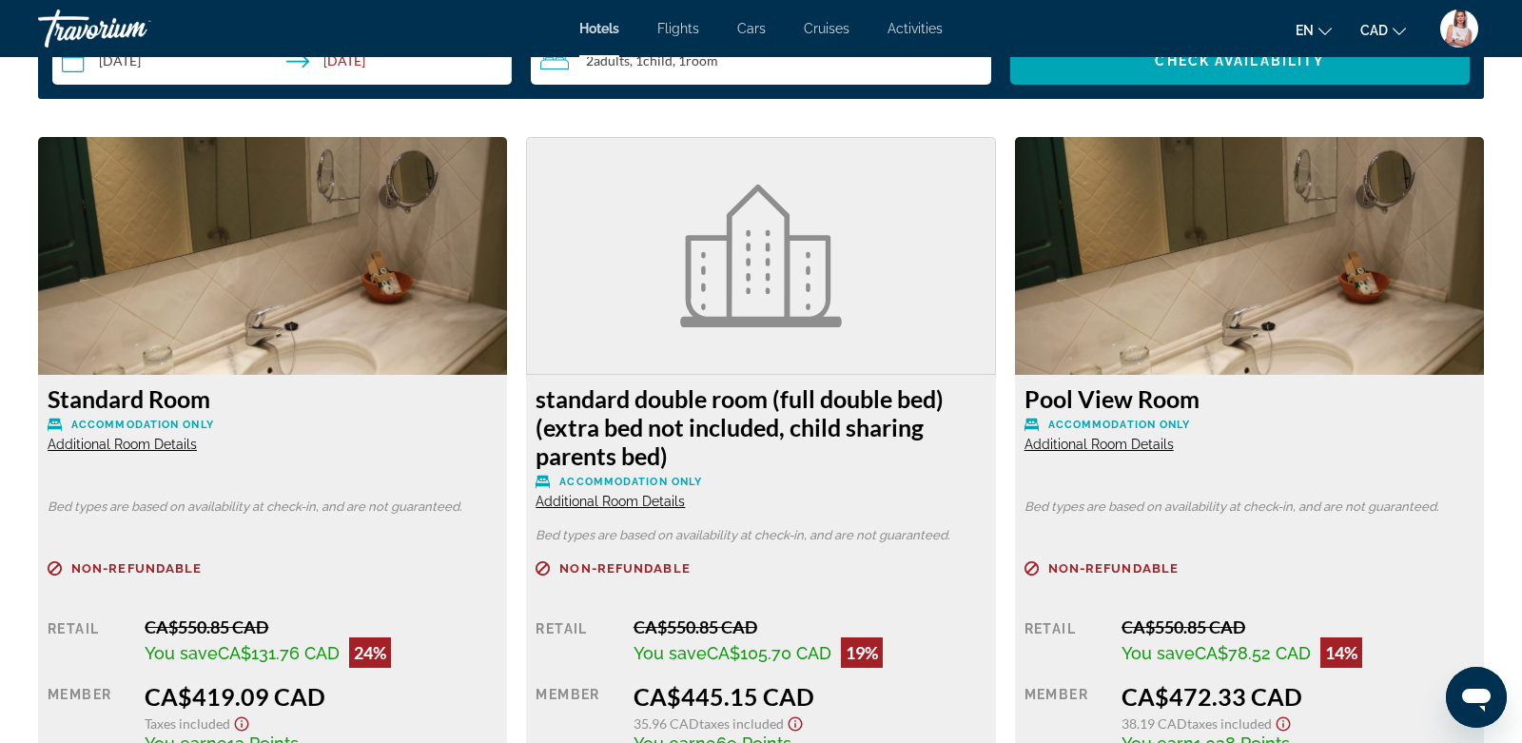
scroll to position [2465, 0]
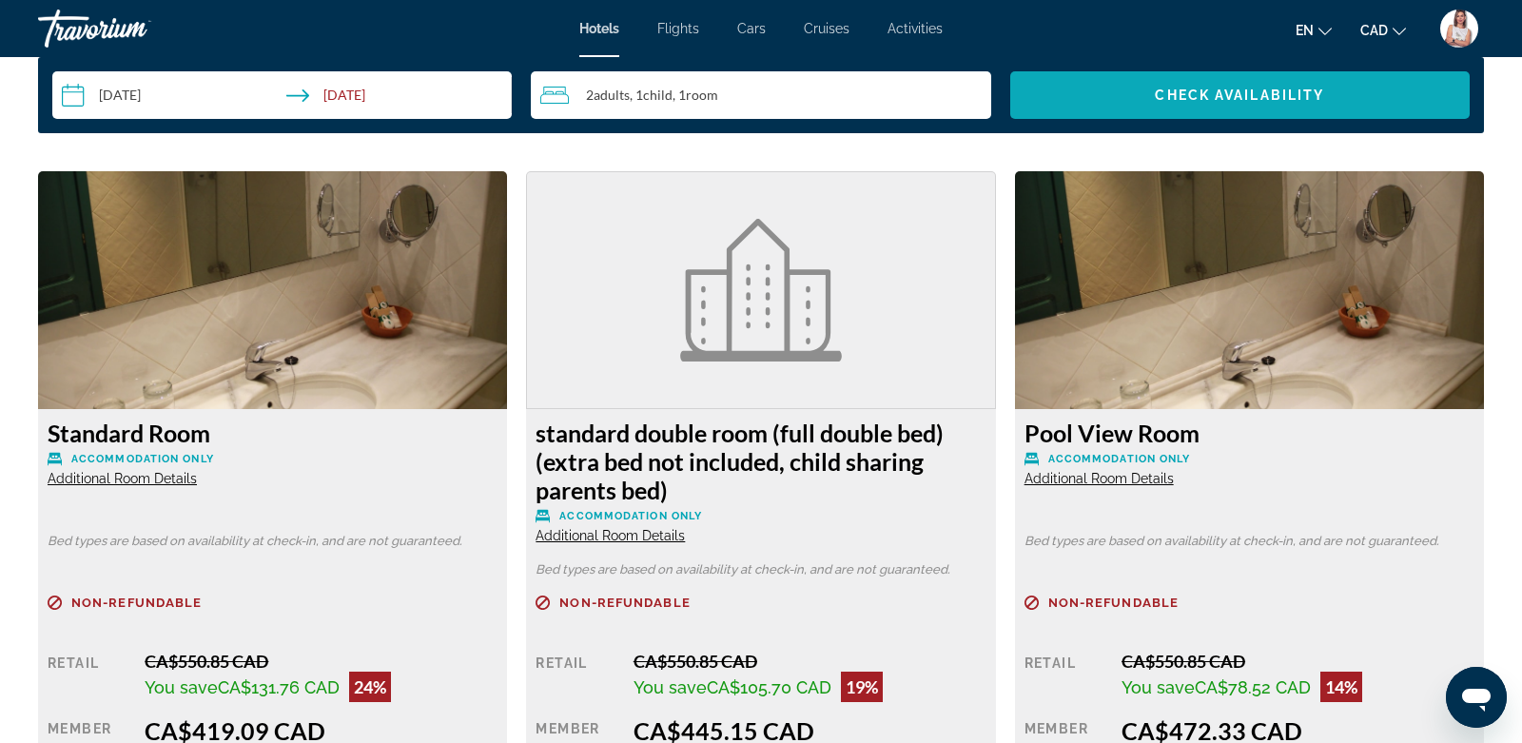
click at [1065, 88] on span "Search widget" at bounding box center [1240, 95] width 460 height 46
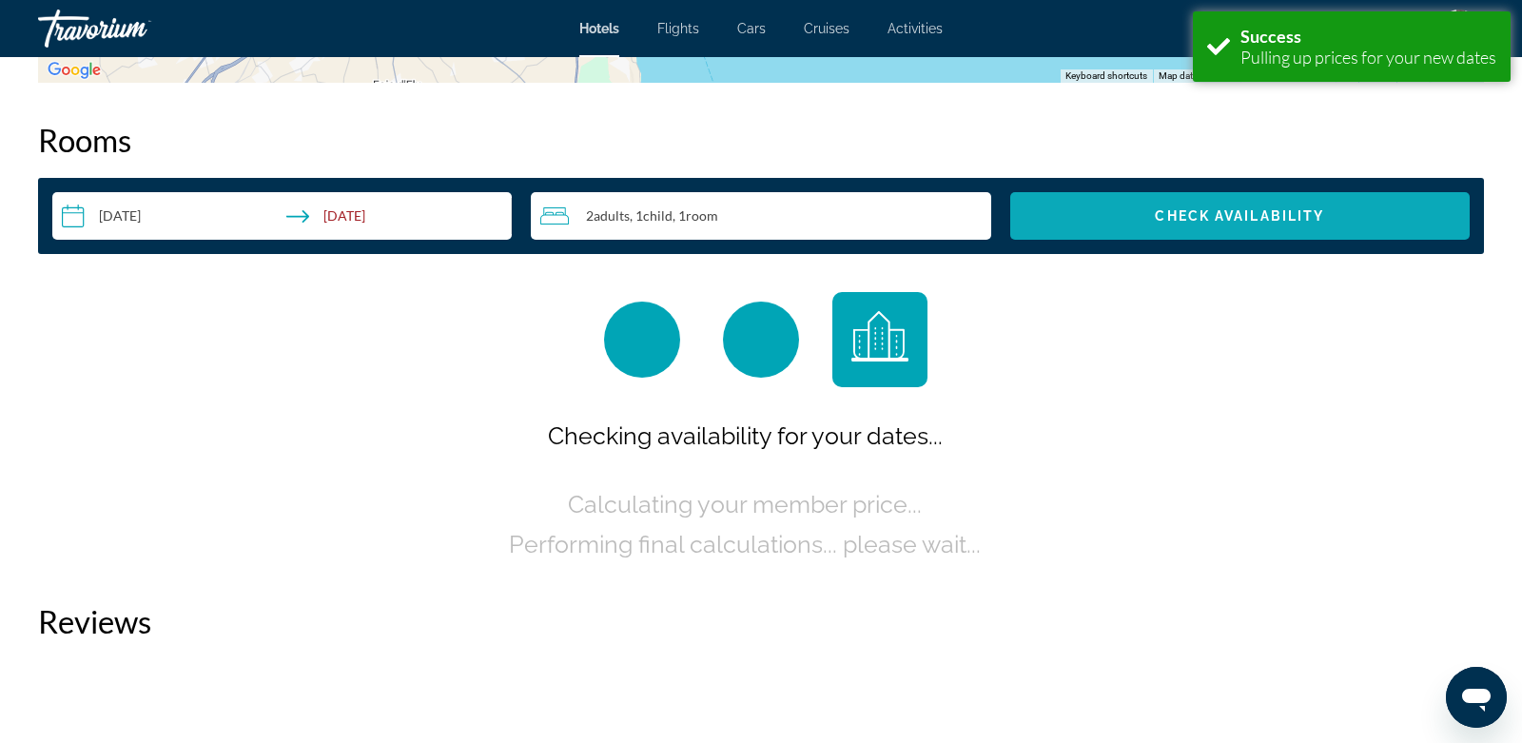
scroll to position [2351, 0]
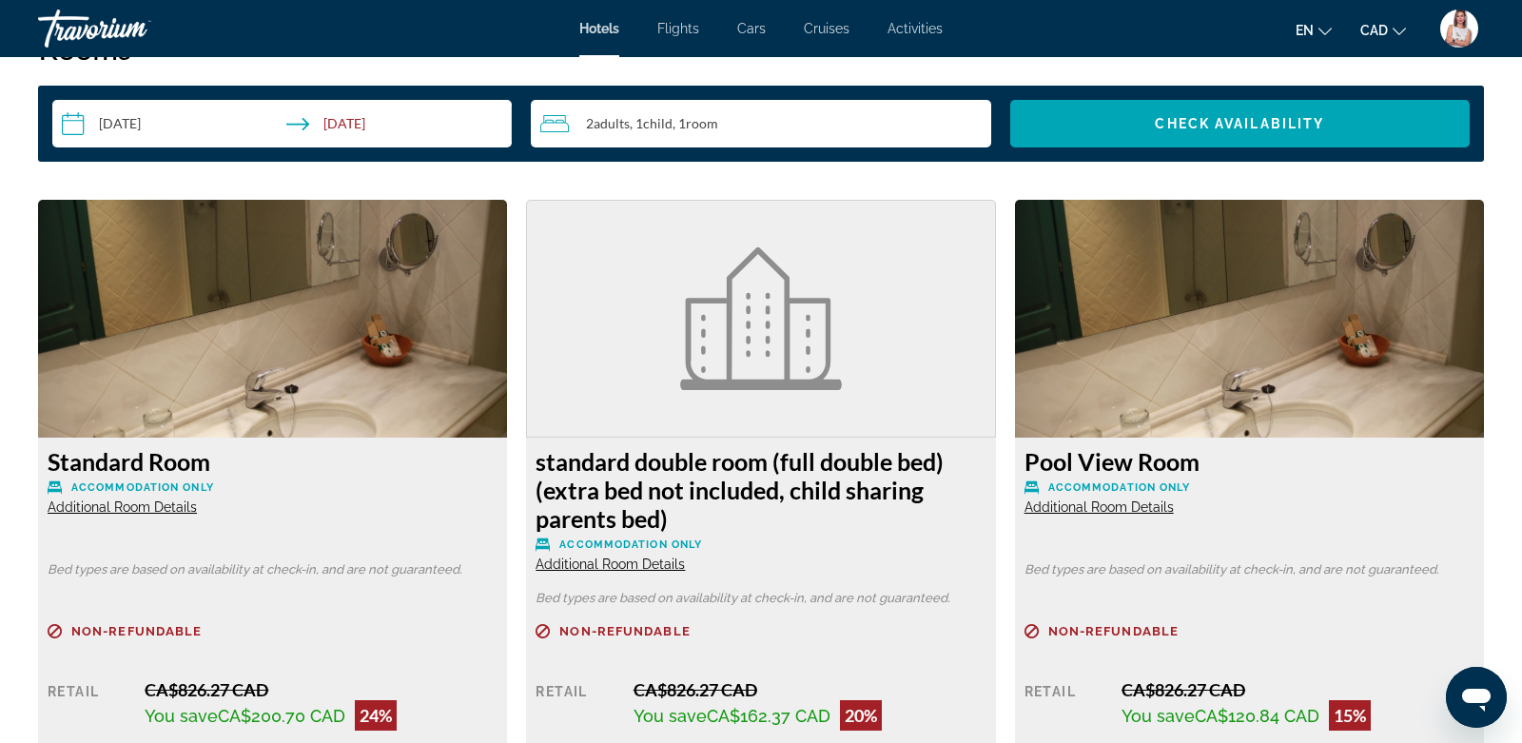
scroll to position [2283, 0]
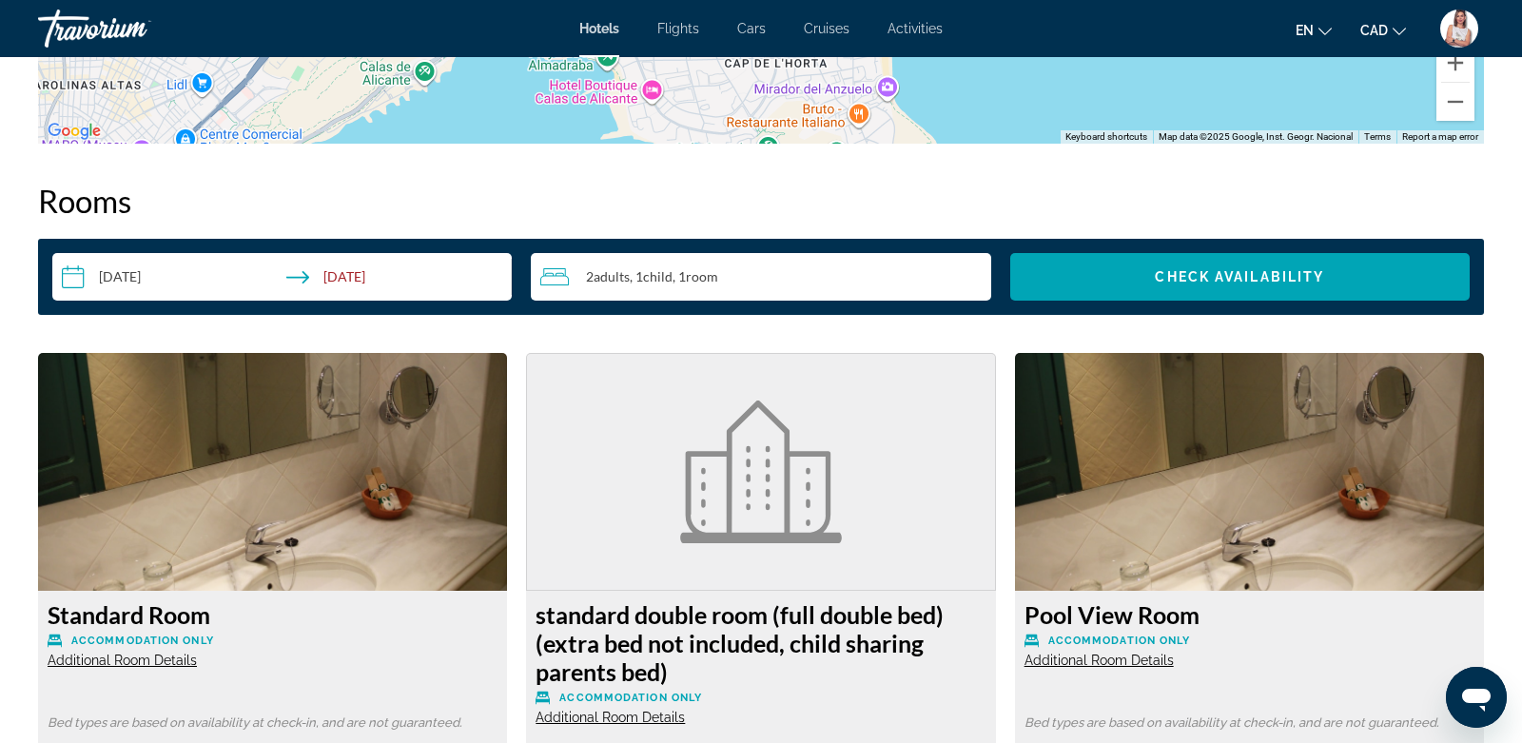
click at [1401, 31] on icon "Change currency" at bounding box center [1399, 32] width 13 height 8
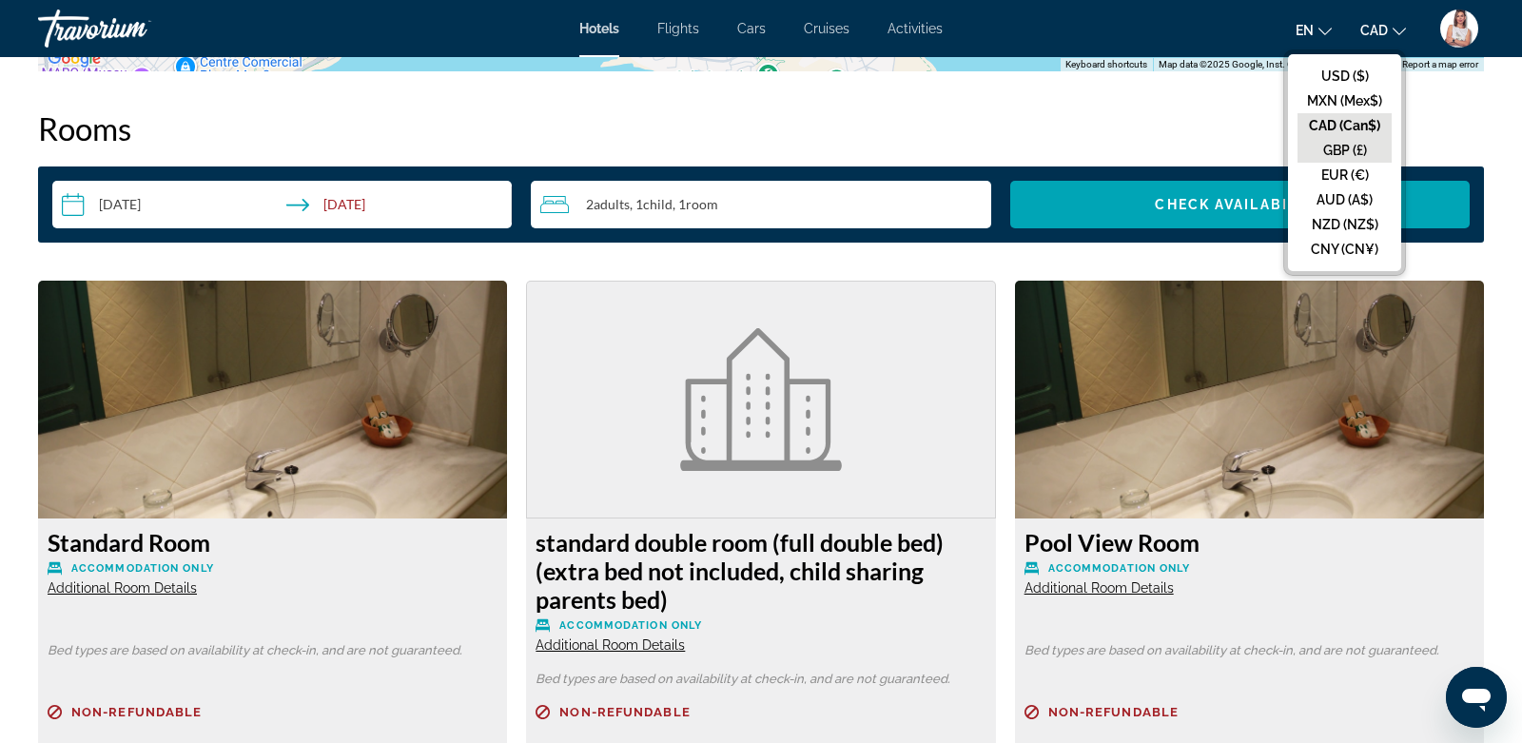
scroll to position [2361, 0]
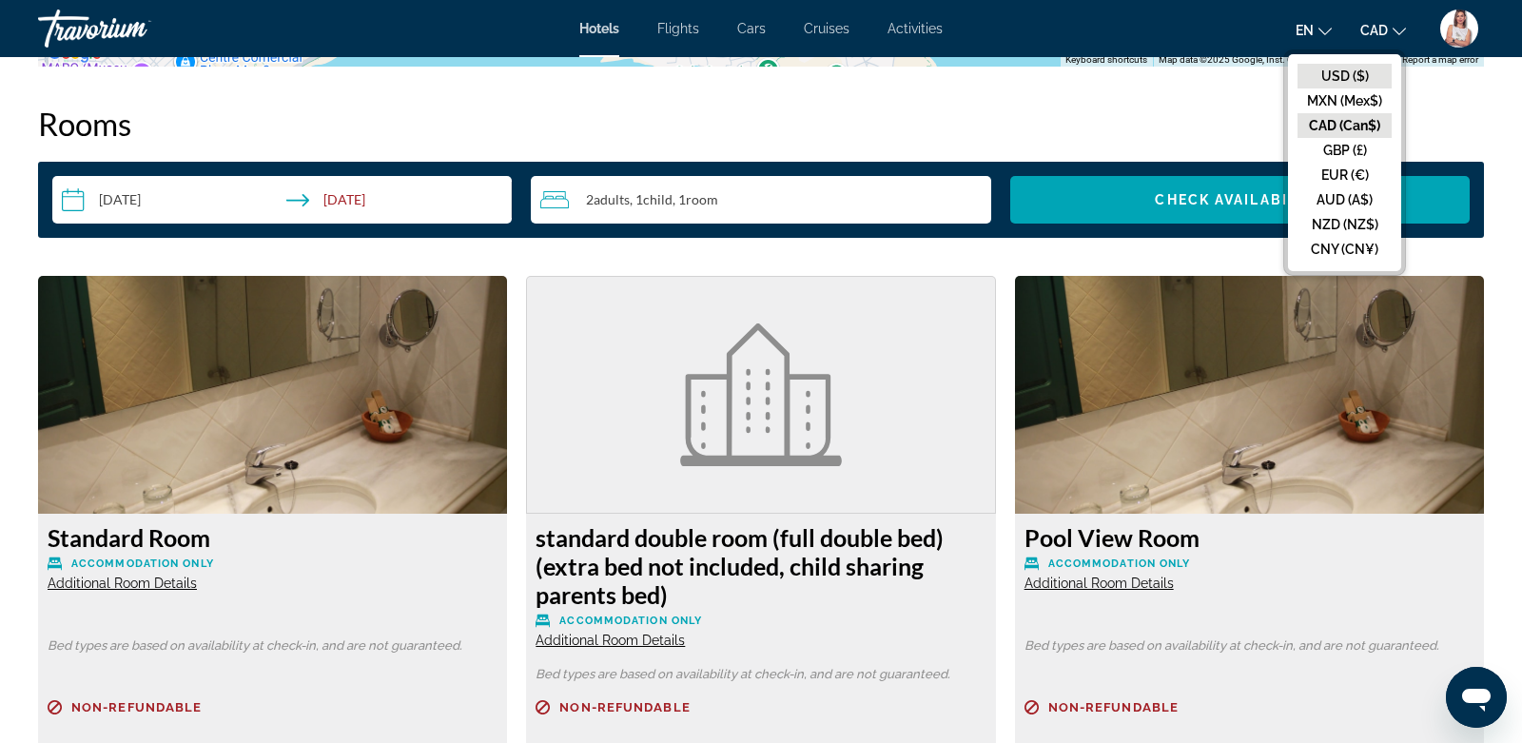
click at [1335, 76] on button "USD ($)" at bounding box center [1345, 76] width 94 height 25
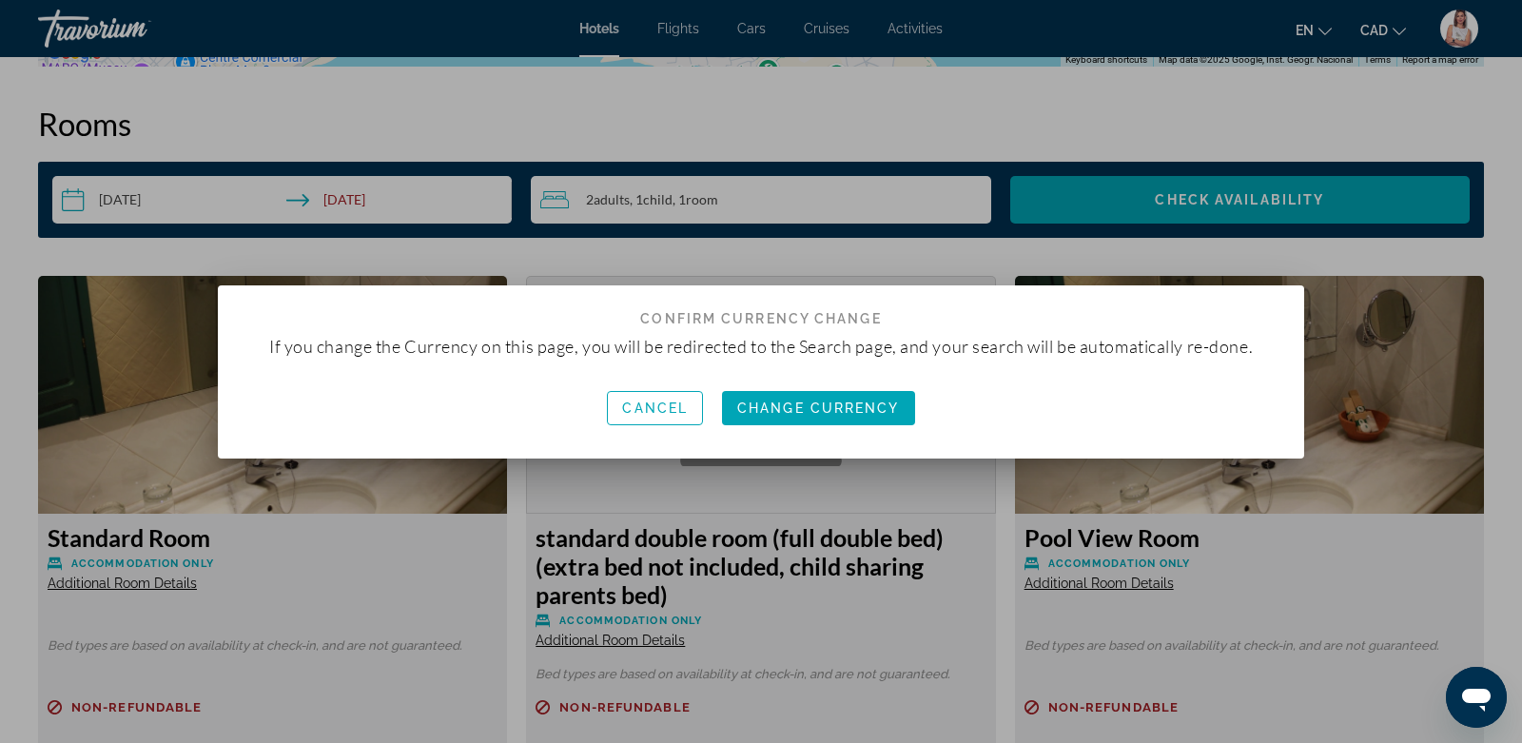
scroll to position [0, 0]
click at [833, 405] on span "Change Currency" at bounding box center [818, 408] width 163 height 15
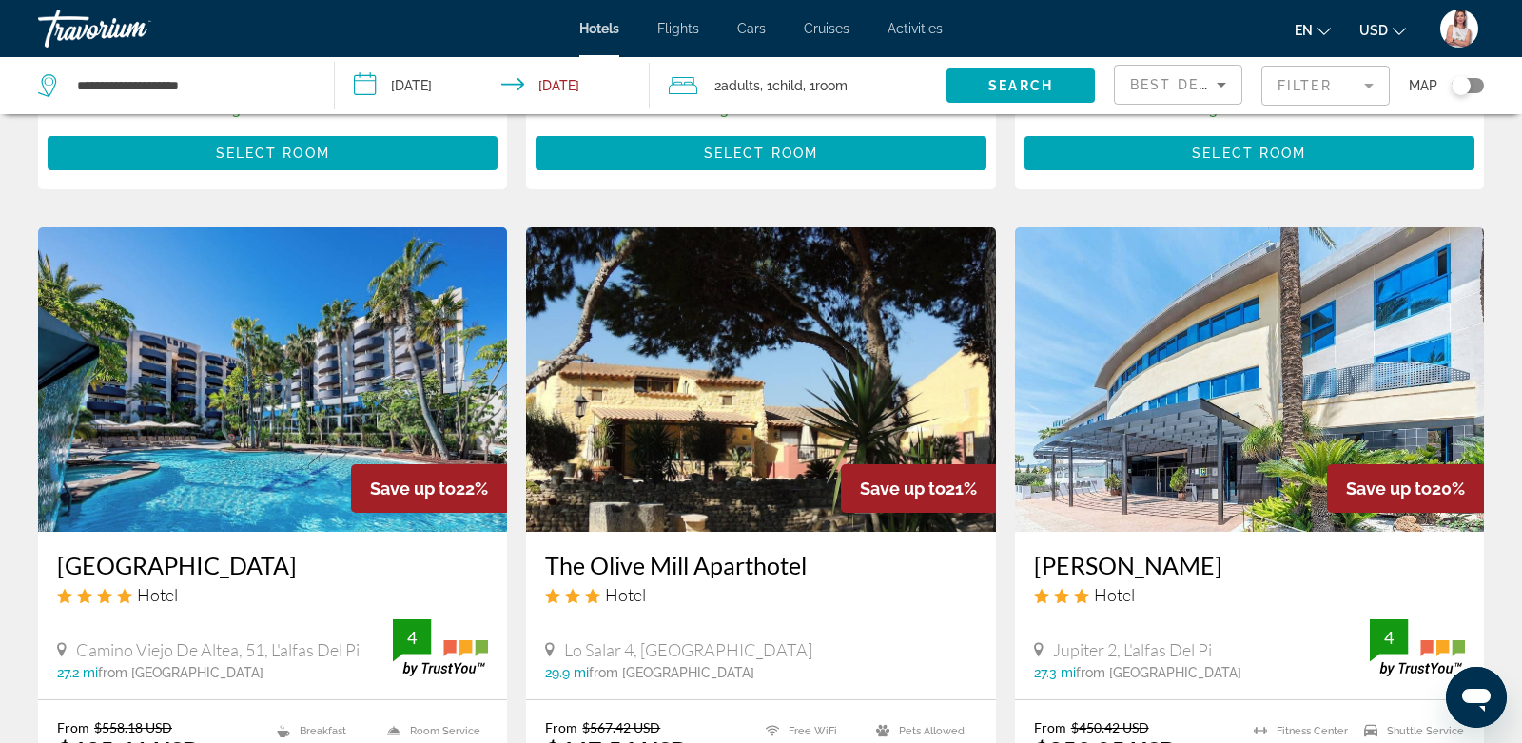
scroll to position [1381, 0]
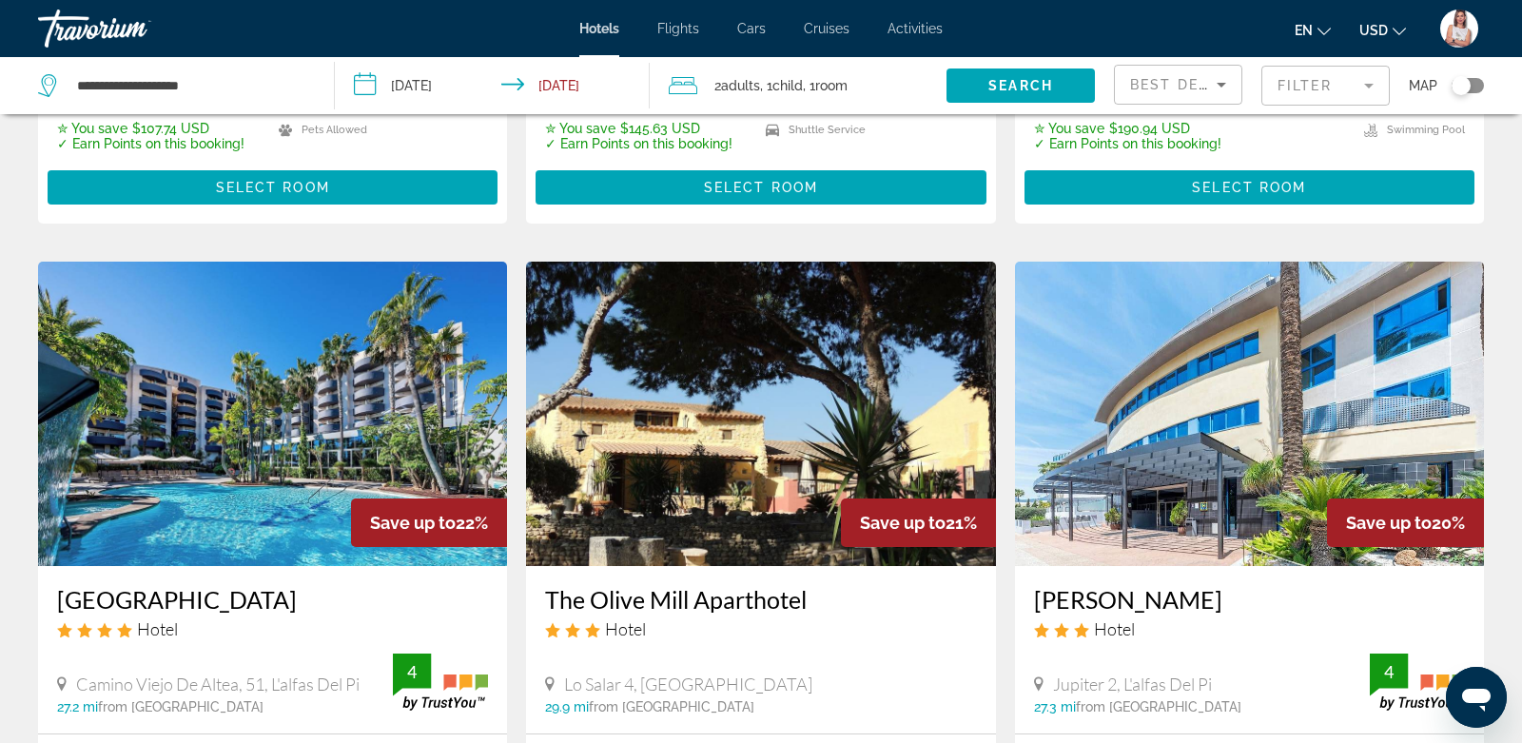
click at [1323, 77] on mat-form-field "Filter" at bounding box center [1326, 86] width 128 height 40
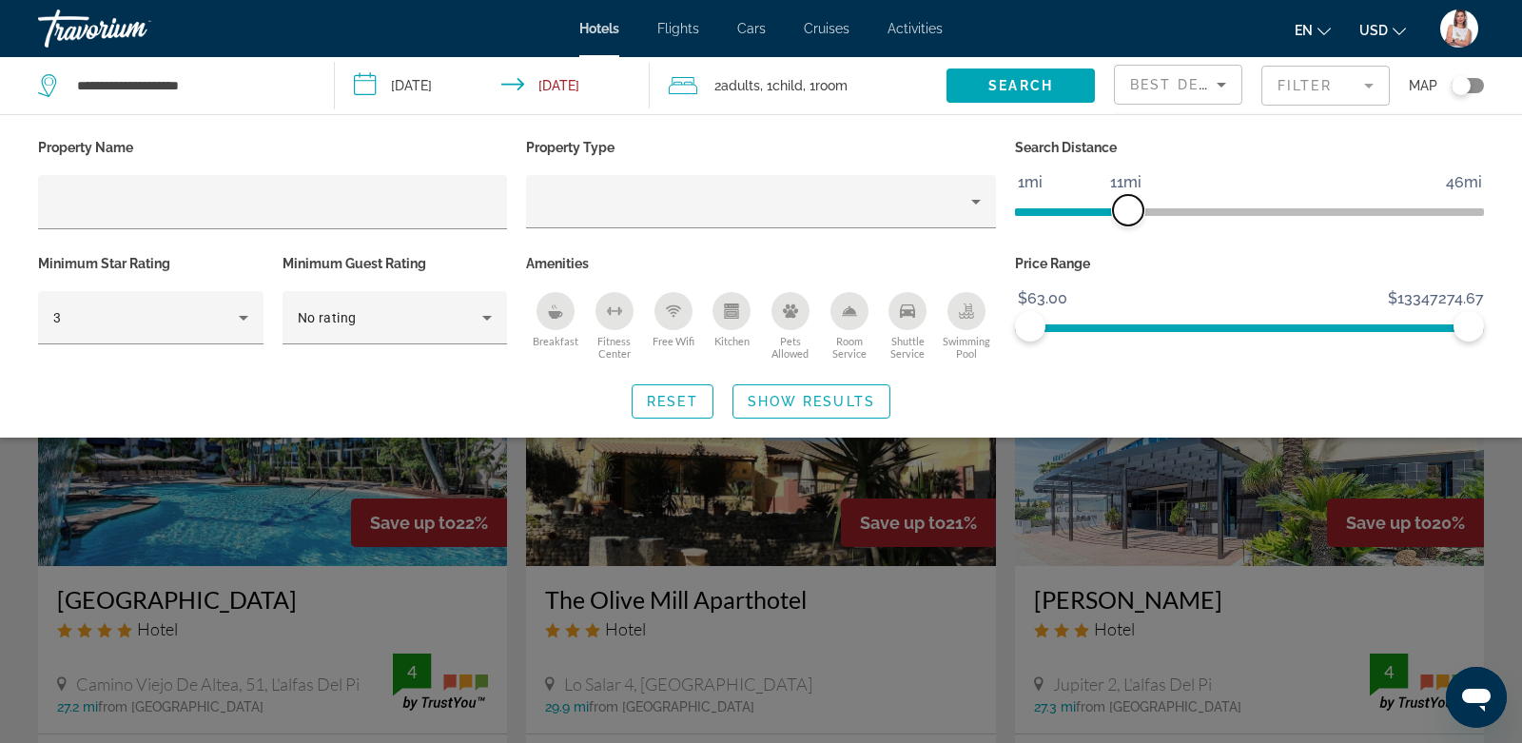
drag, startPoint x: 1314, startPoint y: 212, endPoint x: 1128, endPoint y: 231, distance: 186.5
click at [1128, 230] on div "Search Distance 1mi 46mi 11mi" at bounding box center [1250, 192] width 488 height 116
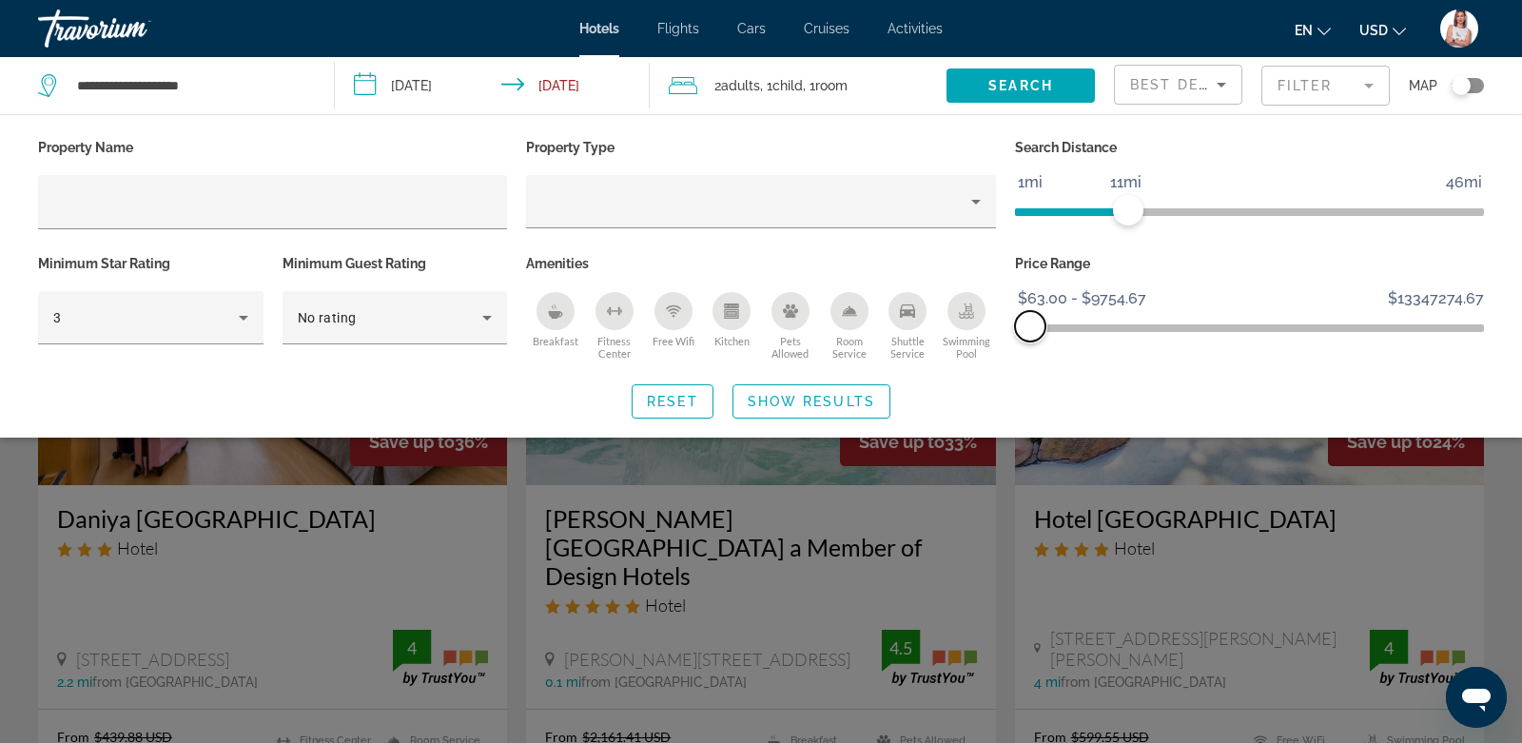
drag, startPoint x: 1469, startPoint y: 323, endPoint x: 1030, endPoint y: 375, distance: 441.7
click at [1030, 375] on div "Property Name Property Type Search Distance 1mi 46mi 11mi Minimum Star Rating 3…" at bounding box center [761, 276] width 1522 height 284
click at [795, 403] on span "Show Results" at bounding box center [811, 401] width 127 height 15
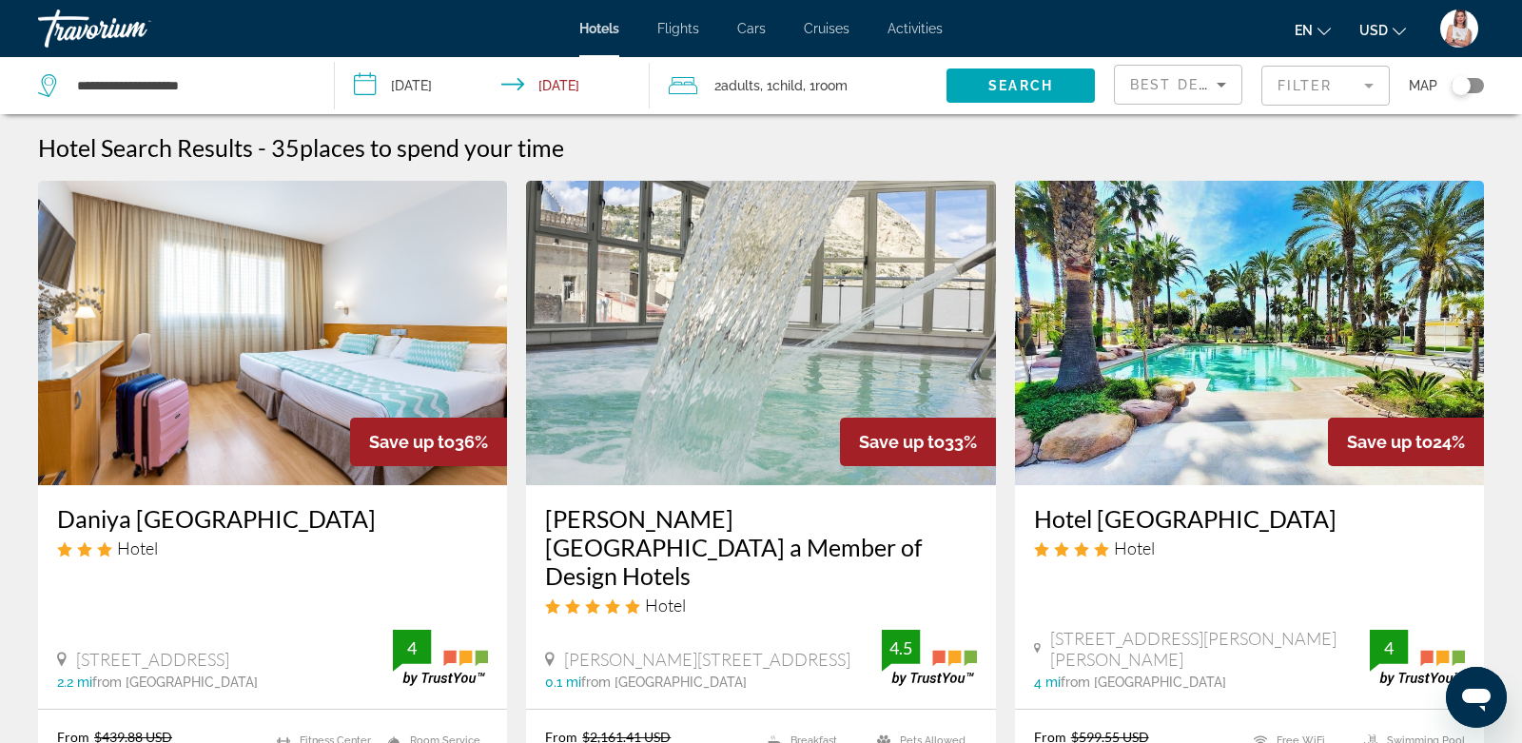
click at [1479, 83] on div "Toggle map" at bounding box center [1468, 85] width 32 height 15
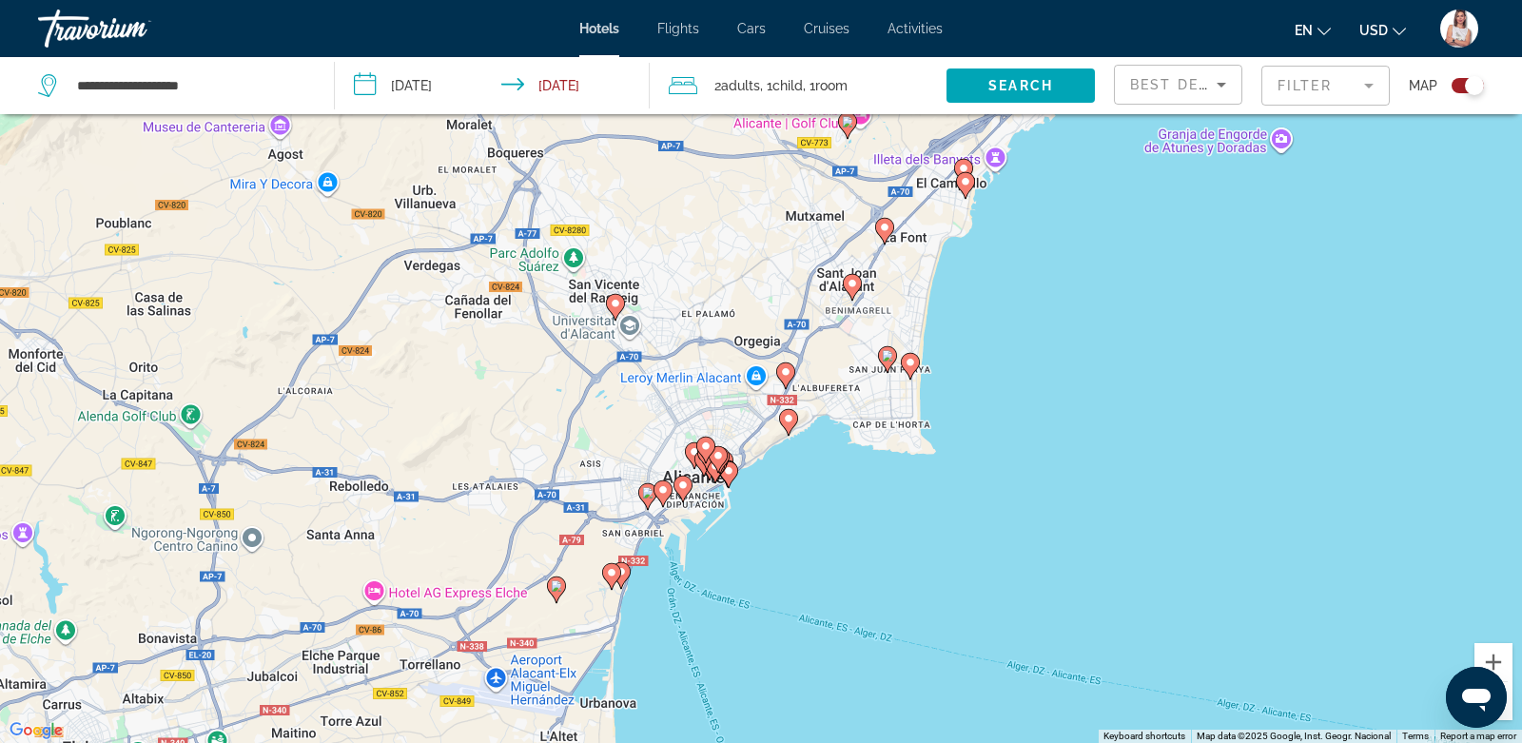
click at [913, 363] on image "Main content" at bounding box center [910, 362] width 11 height 11
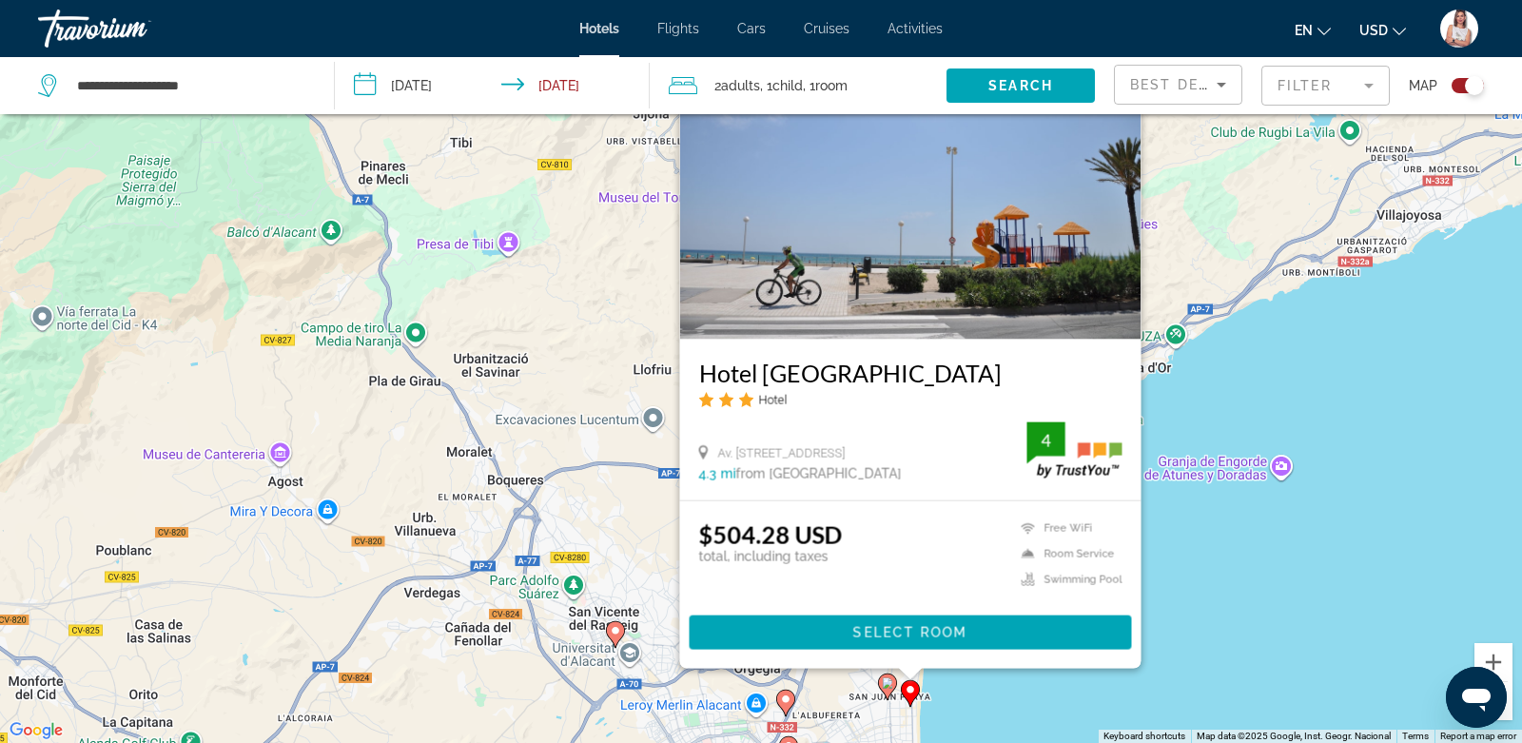
click at [889, 682] on image "Main content" at bounding box center [887, 682] width 11 height 11
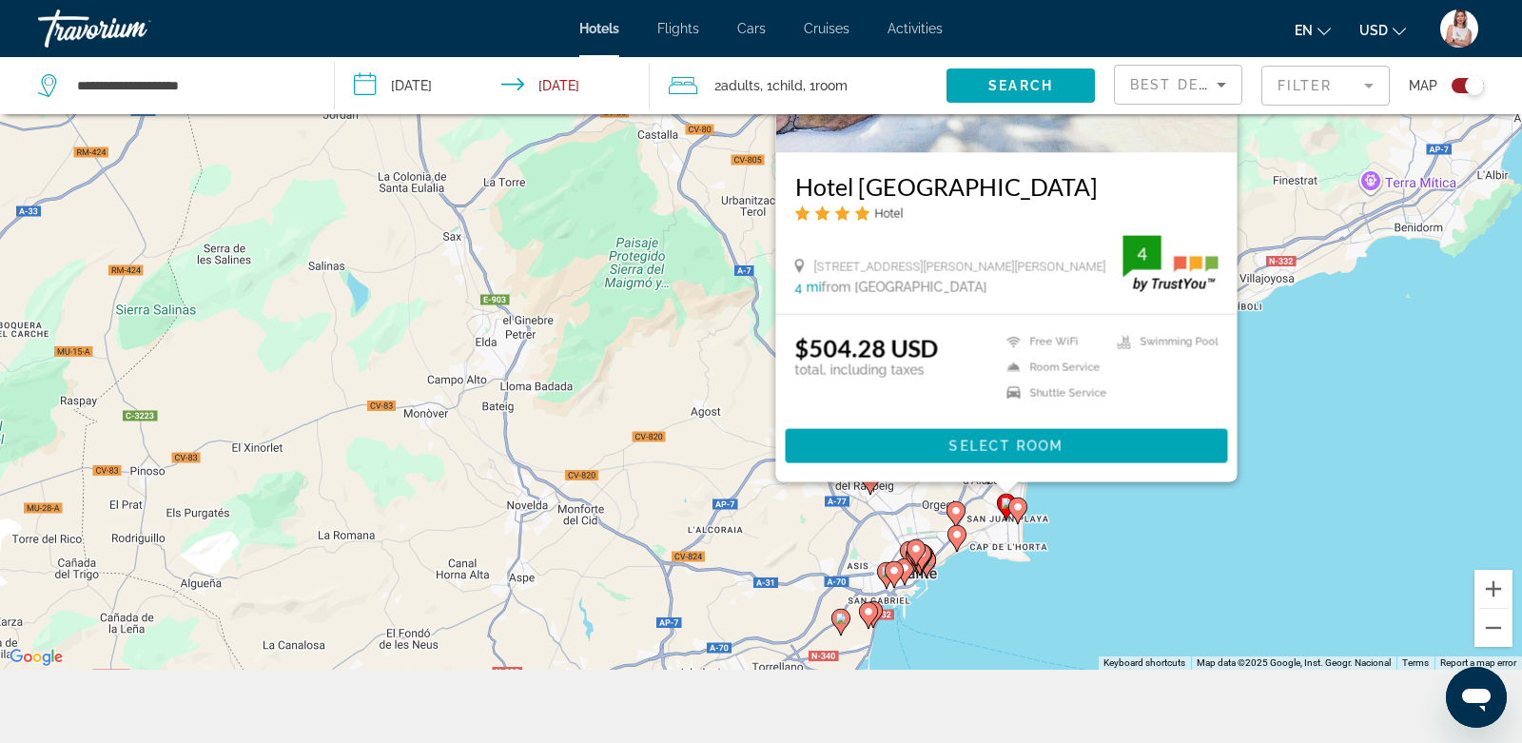
scroll to position [186, 0]
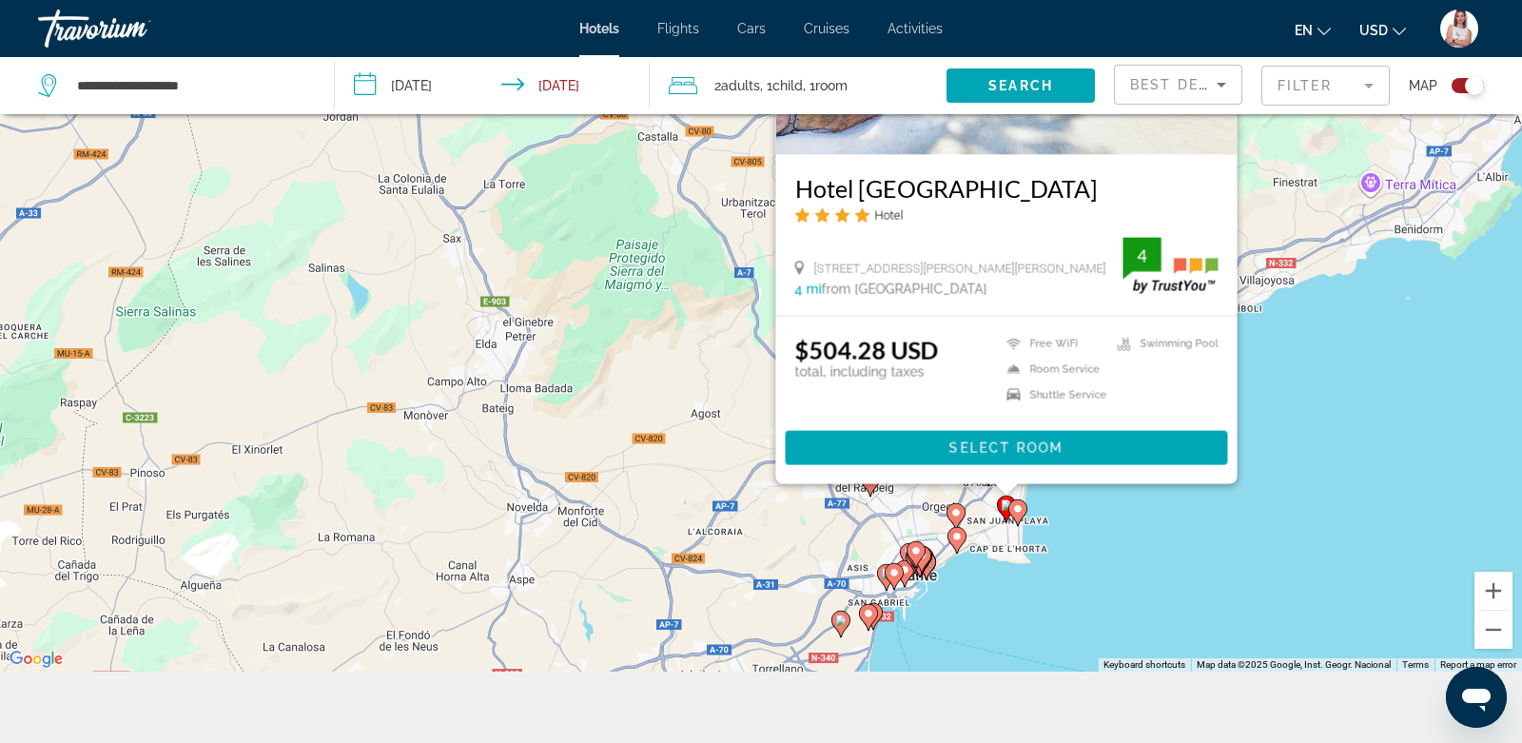
click at [958, 538] on image "Main content" at bounding box center [956, 536] width 11 height 11
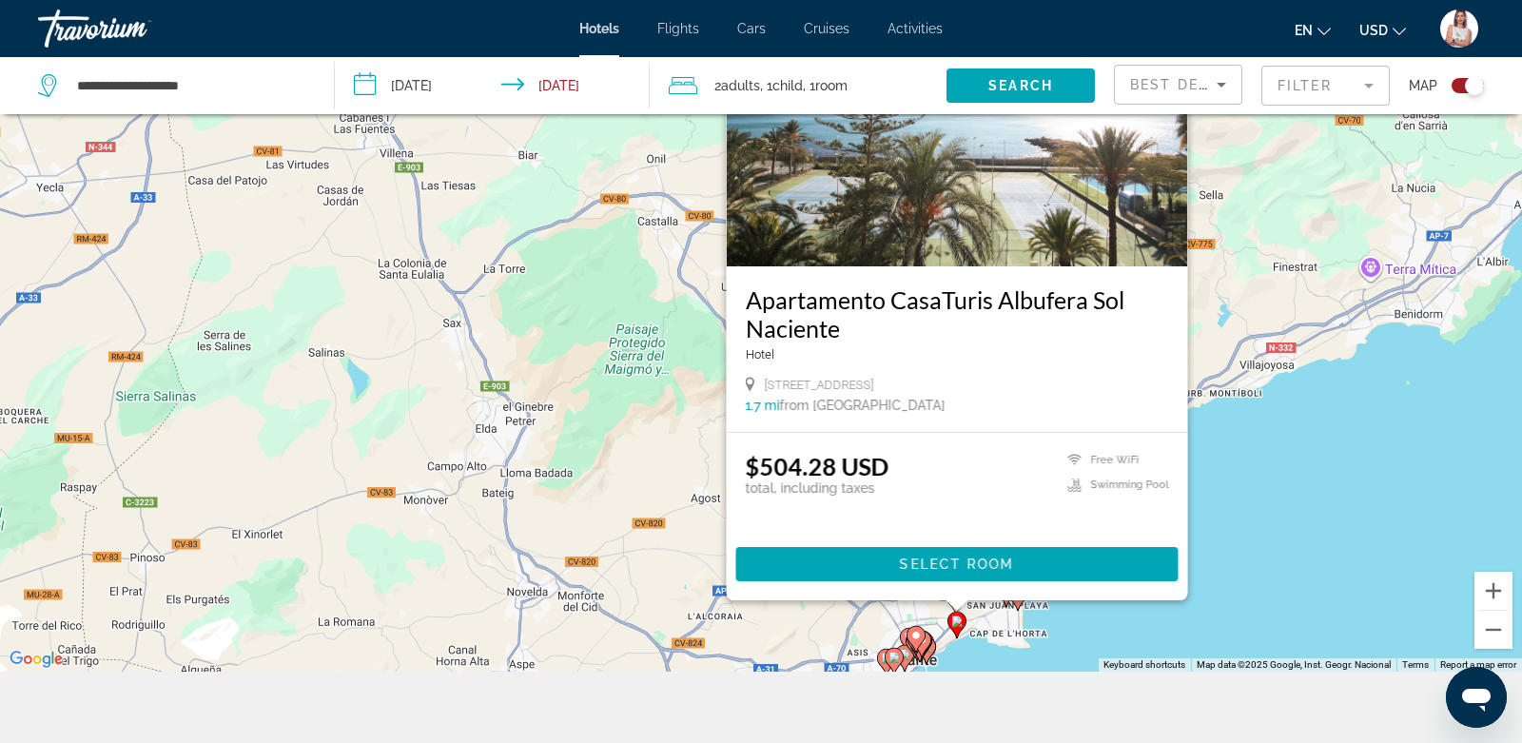
click at [935, 652] on gmp-advanced-marker "Main content" at bounding box center [926, 651] width 19 height 29
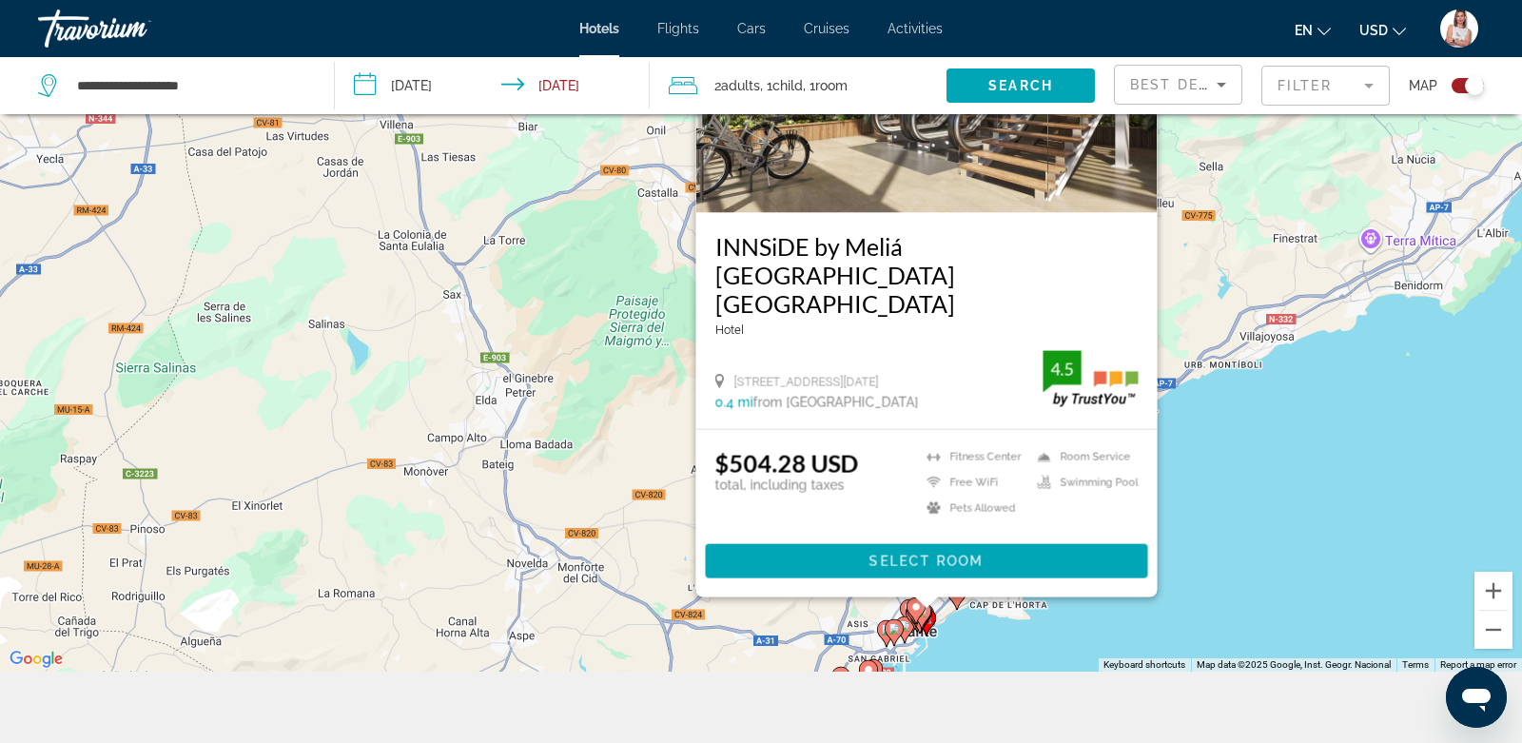
click at [923, 618] on gmp-advanced-marker "Main content" at bounding box center [916, 611] width 19 height 29
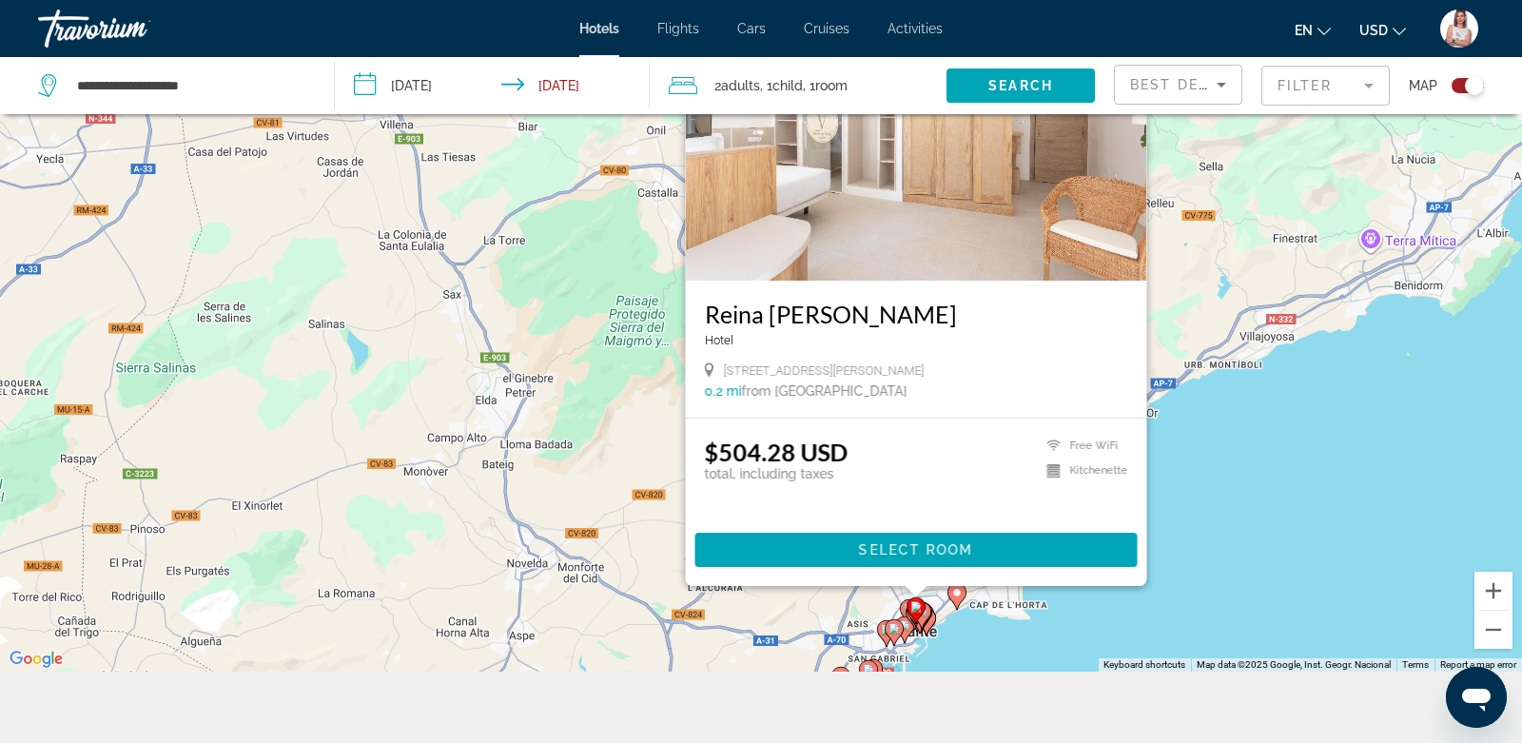
click at [903, 605] on icon "Main content" at bounding box center [909, 611] width 17 height 25
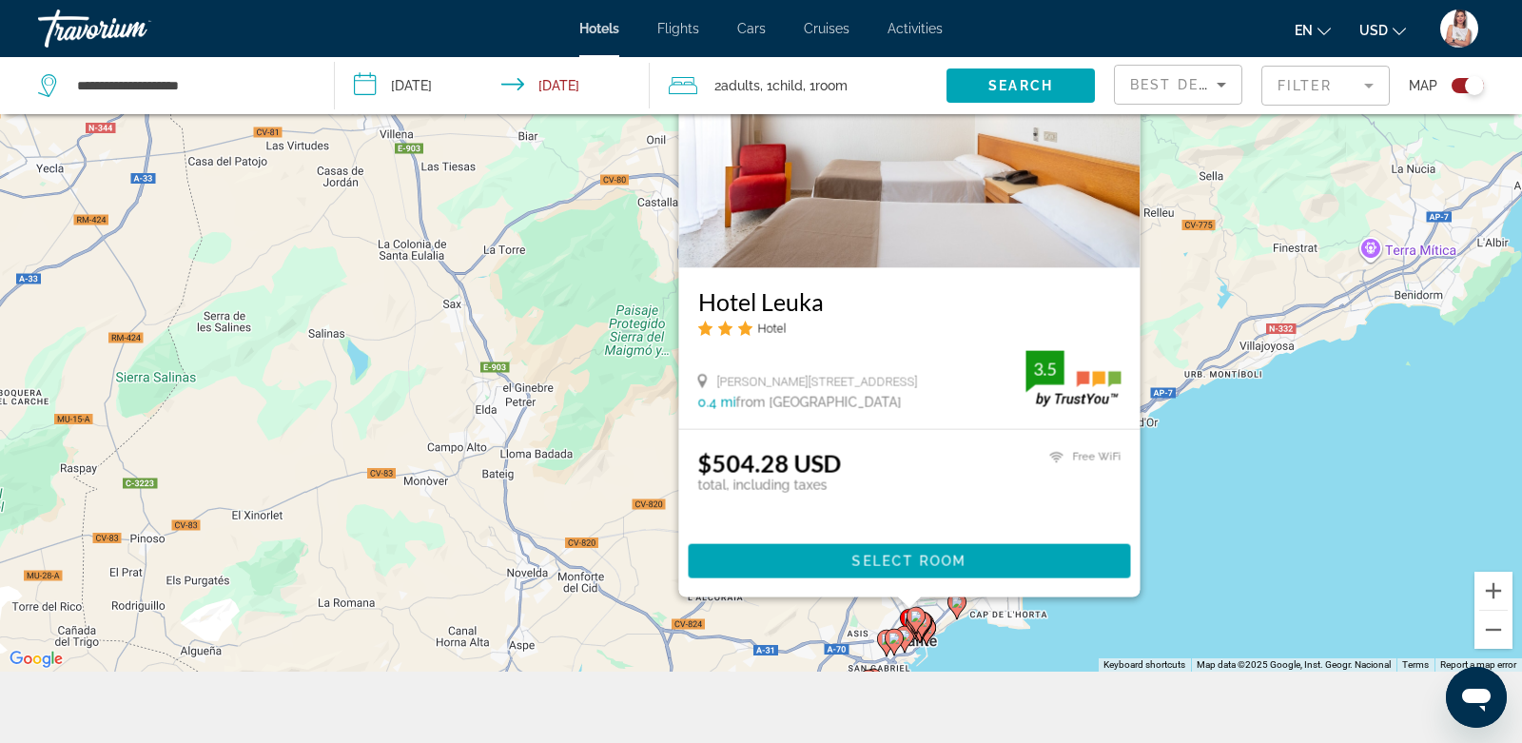
click at [901, 640] on icon "Main content" at bounding box center [894, 641] width 17 height 25
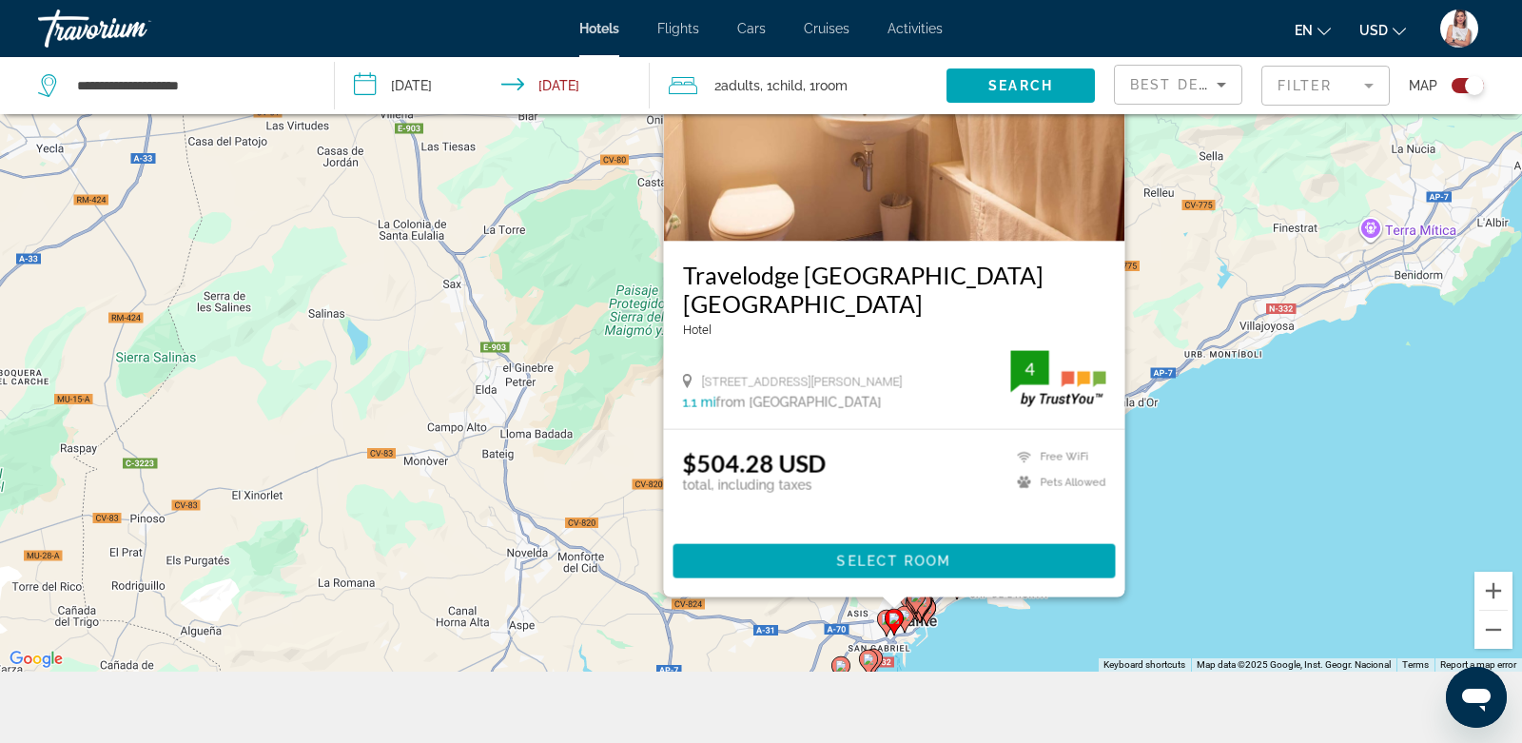
click at [886, 627] on gmp-advanced-marker "Main content" at bounding box center [894, 622] width 19 height 29
click at [1229, 503] on div "To activate drag with keyboard, press Alt + Enter. Once in keyboard drag state,…" at bounding box center [761, 300] width 1522 height 743
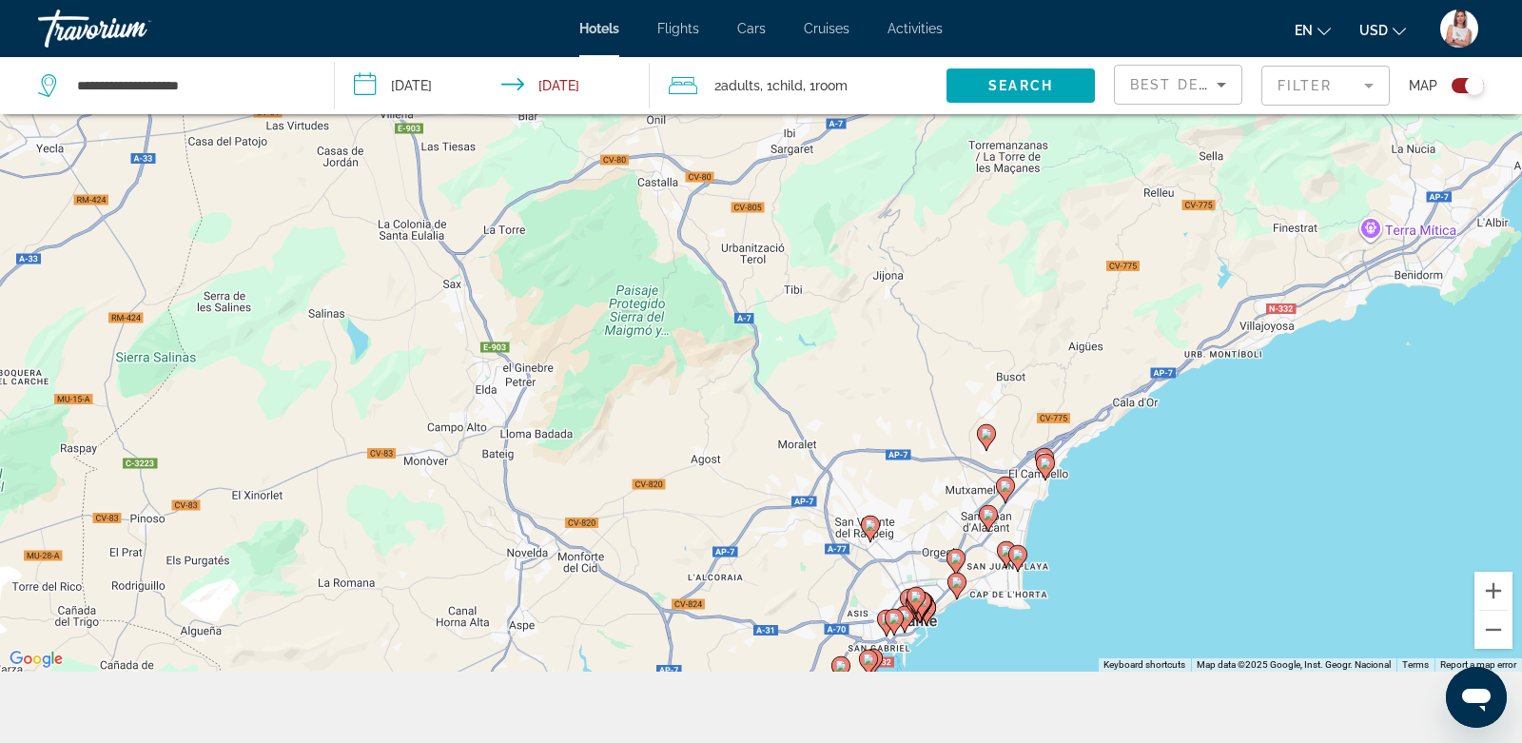
click at [959, 553] on image "Main content" at bounding box center [955, 558] width 11 height 11
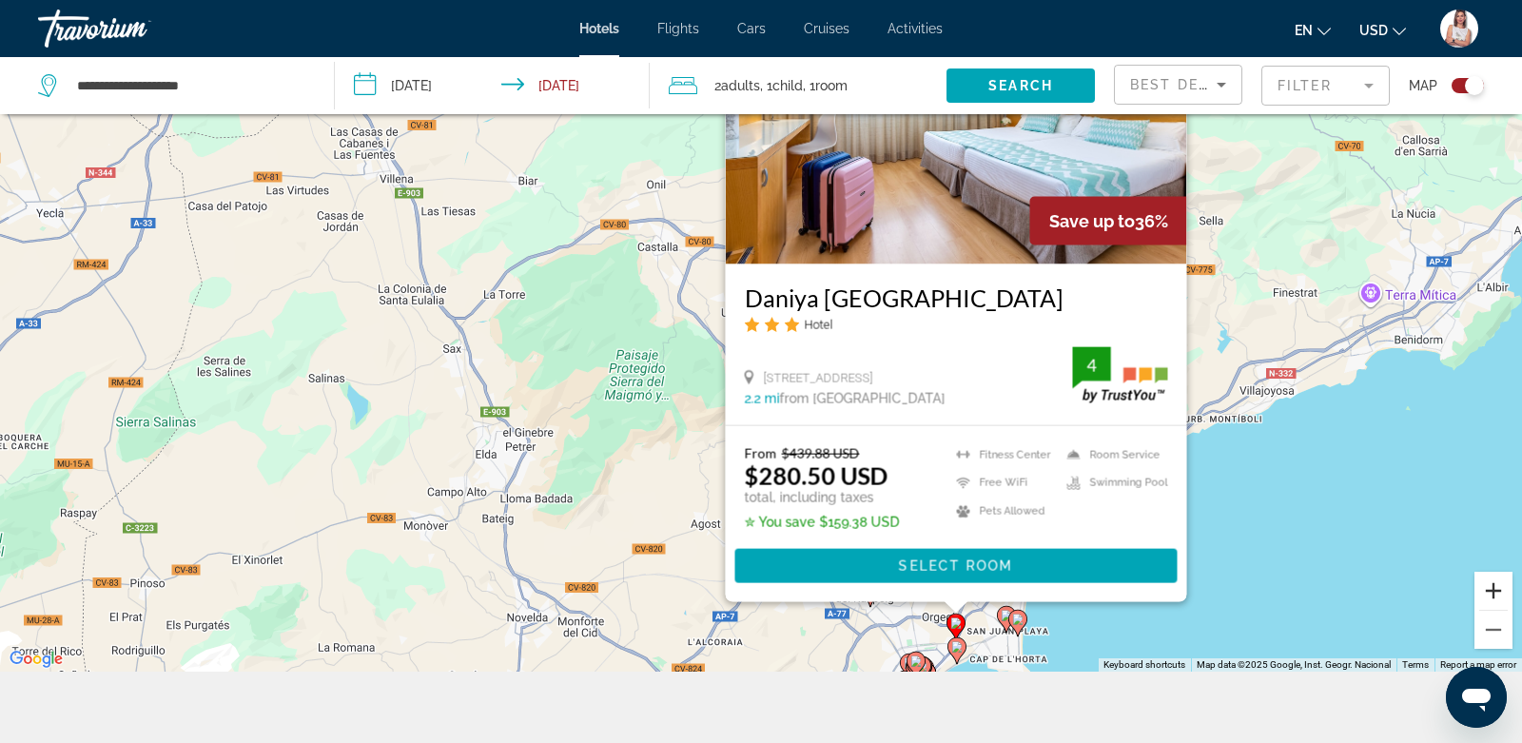
click at [1503, 585] on button "Zoom in" at bounding box center [1494, 591] width 38 height 38
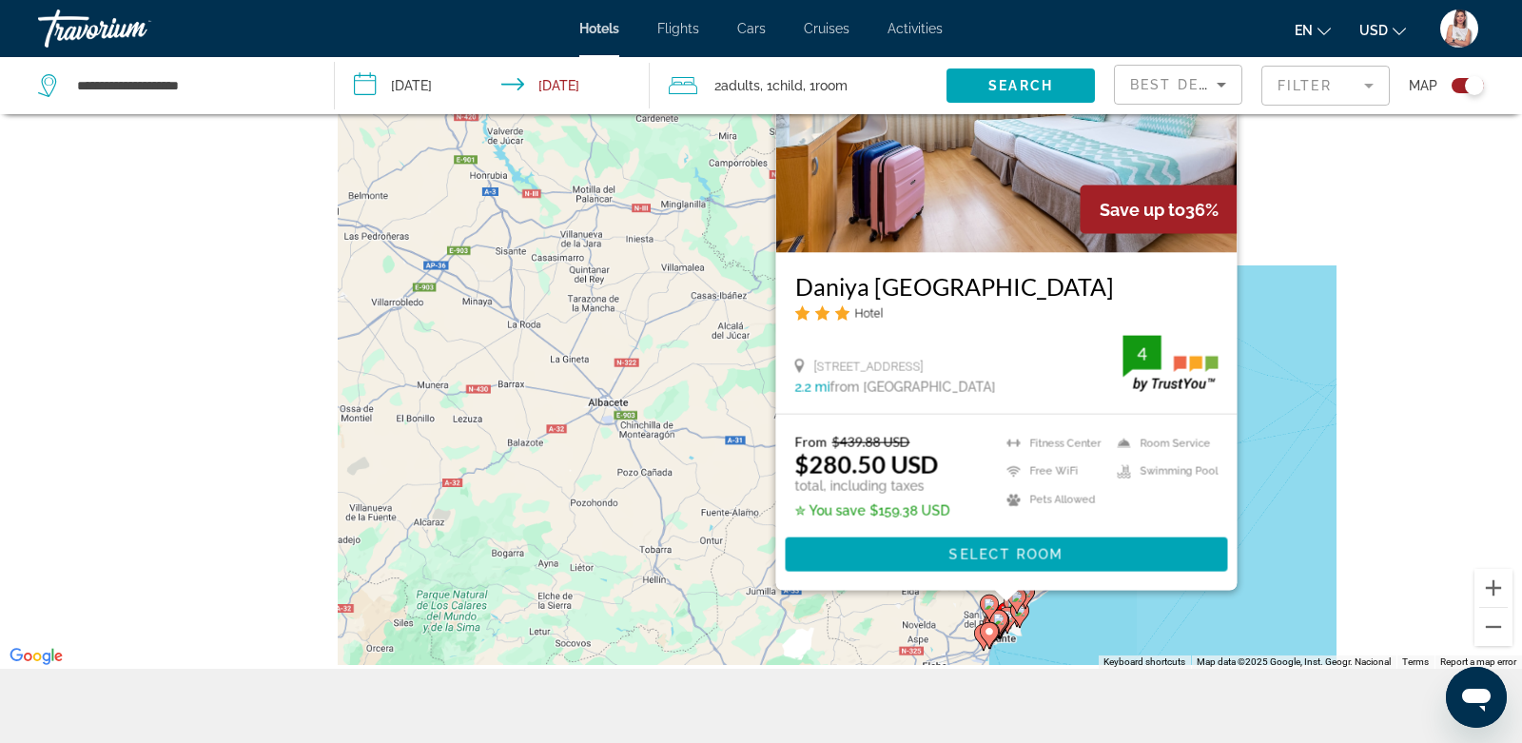
scroll to position [206, 0]
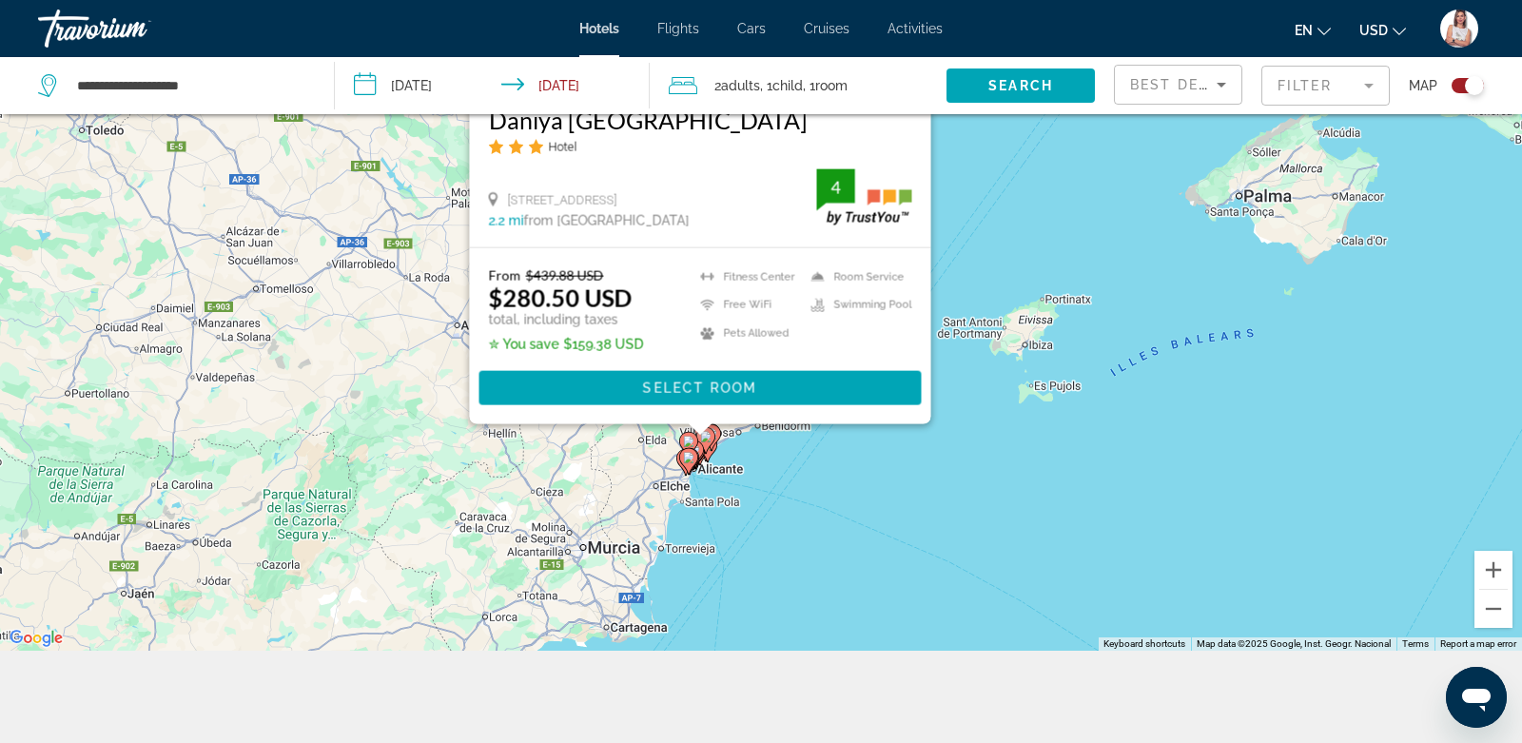
drag, startPoint x: 922, startPoint y: 592, endPoint x: 530, endPoint y: 425, distance: 425.9
click at [530, 424] on div "To activate drag with keyboard, press Alt + Enter. Once in keyboard drag state,…" at bounding box center [761, 279] width 1522 height 743
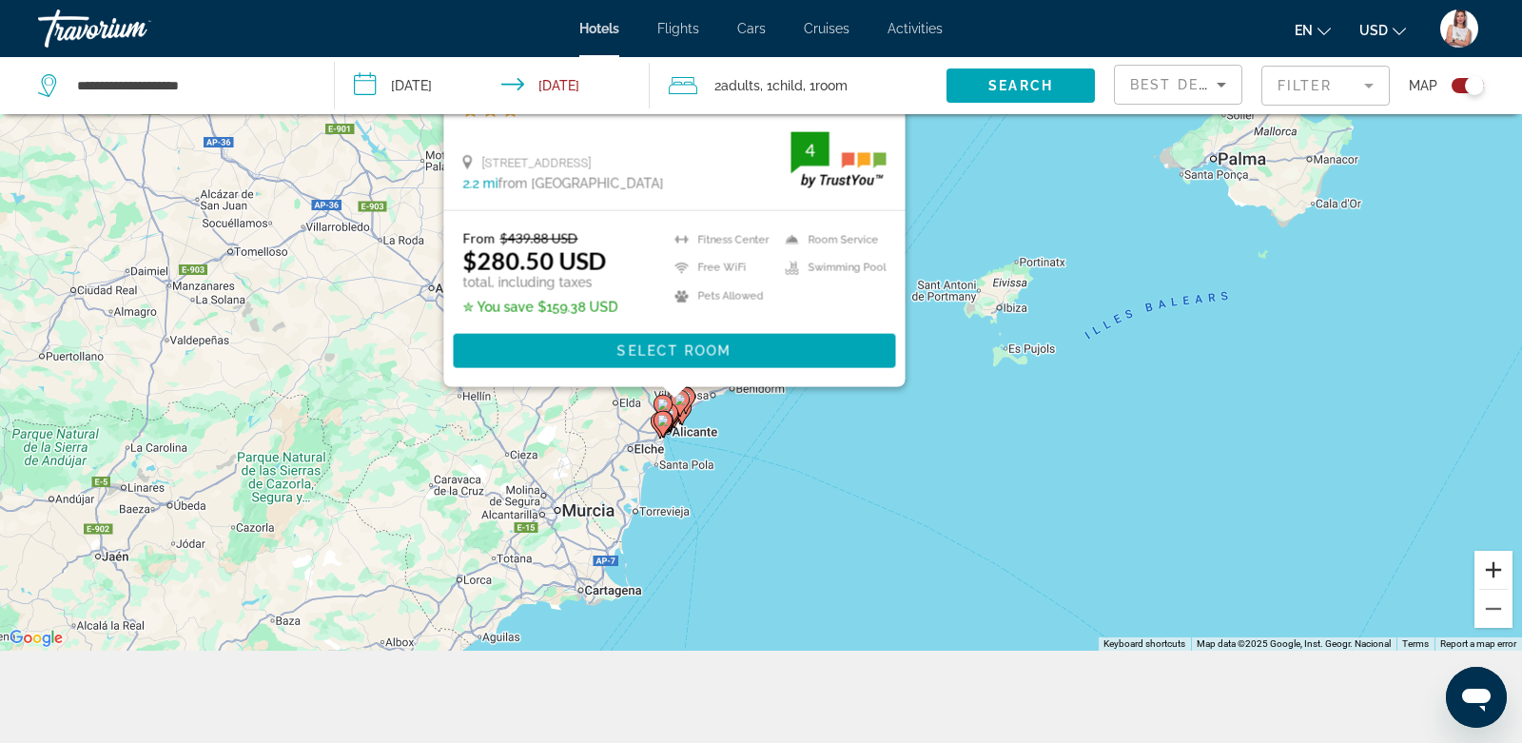
click at [1491, 567] on button "Zoom in" at bounding box center [1494, 570] width 38 height 38
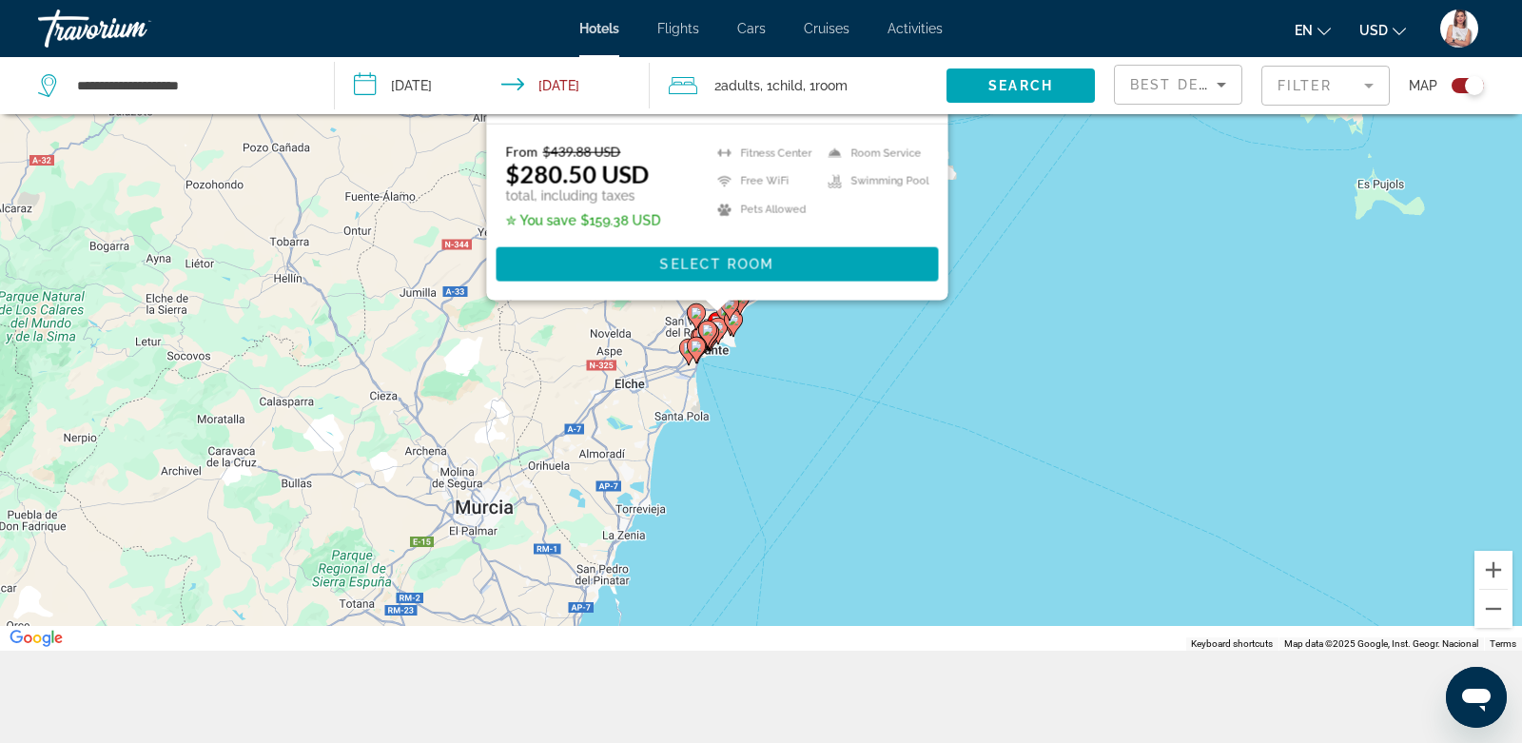
drag, startPoint x: 999, startPoint y: 558, endPoint x: 1129, endPoint y: 320, distance: 271.2
click at [1129, 320] on div "To activate drag with keyboard, press Alt + Enter. Once in keyboard drag state,…" at bounding box center [761, 279] width 1522 height 743
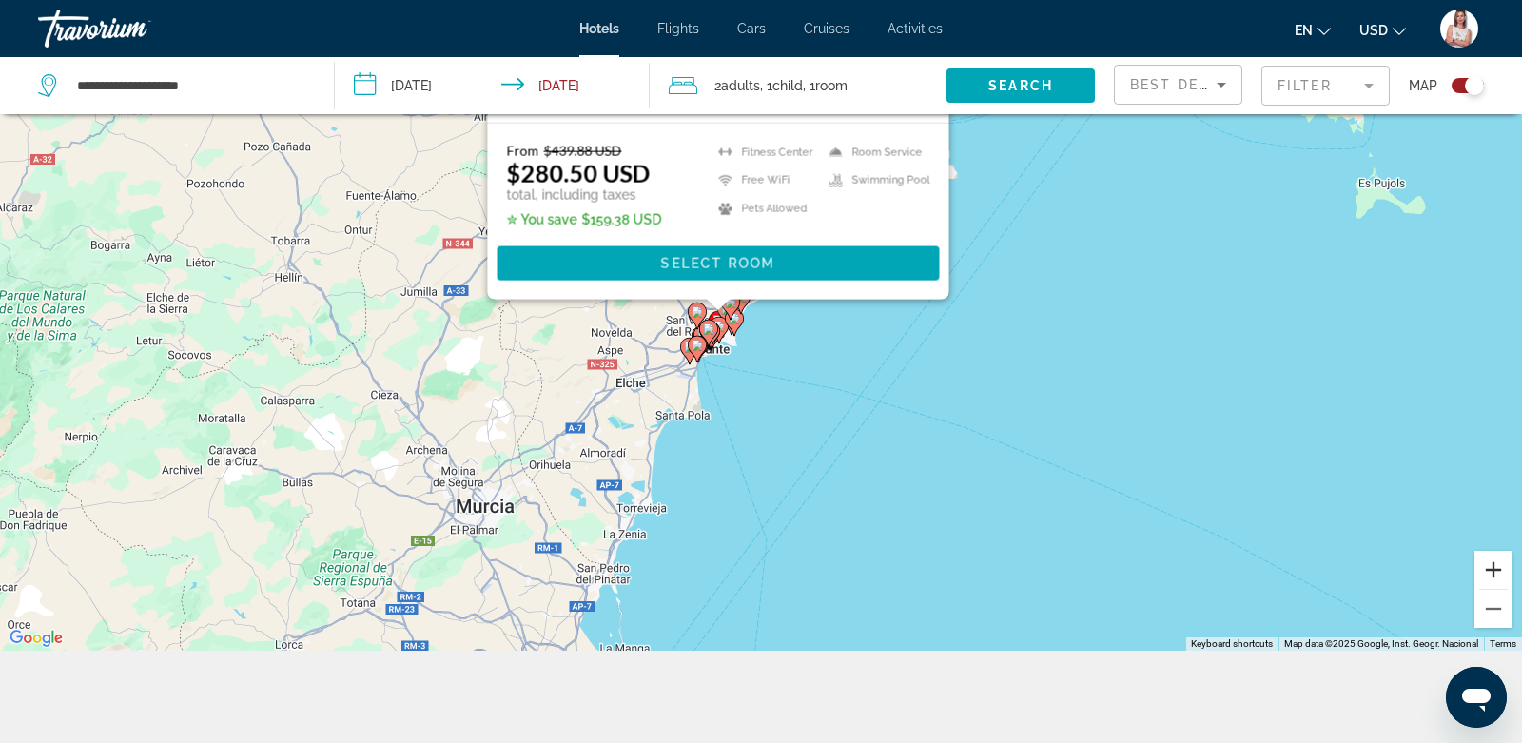
click at [1494, 567] on button "Zoom in" at bounding box center [1494, 570] width 38 height 38
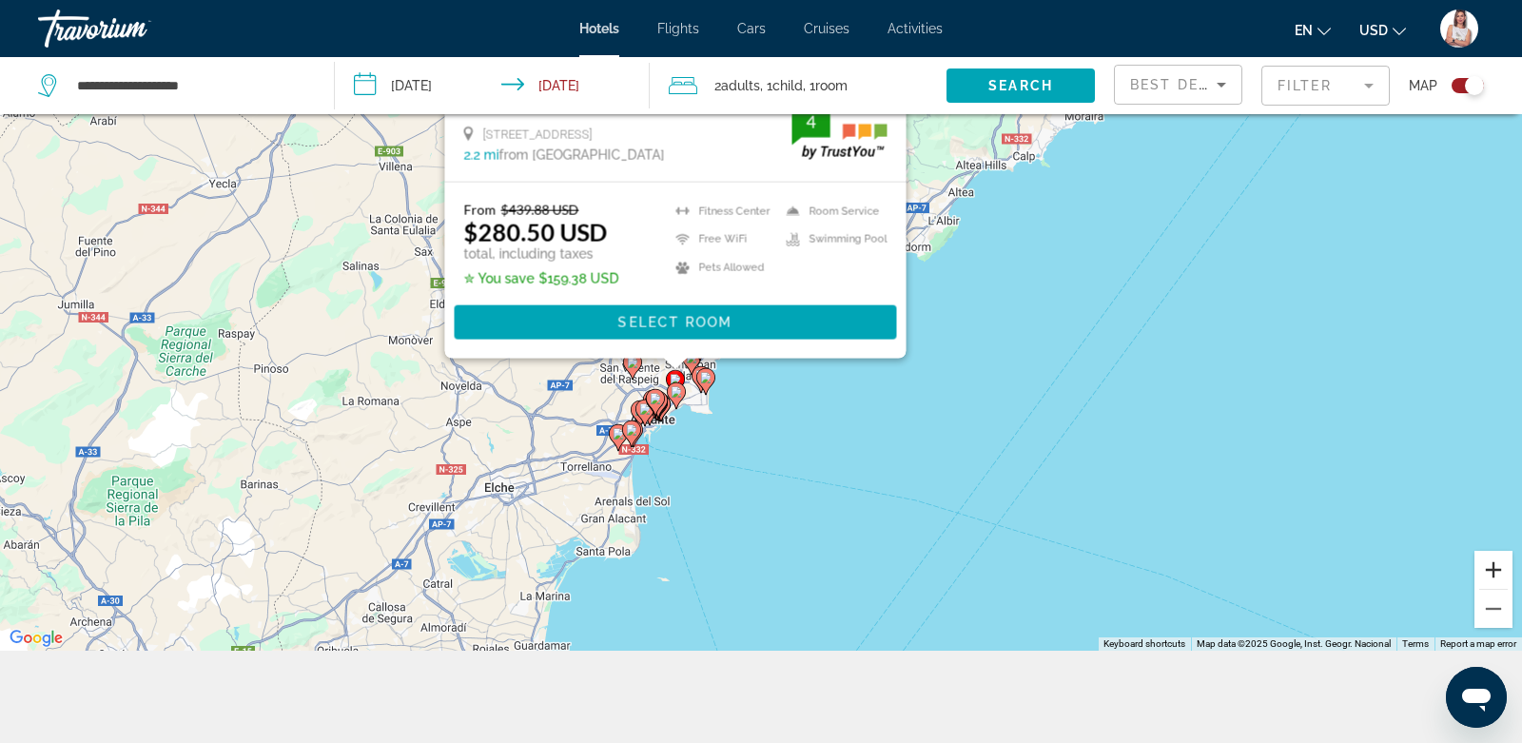
click at [1494, 567] on button "Zoom in" at bounding box center [1494, 570] width 38 height 38
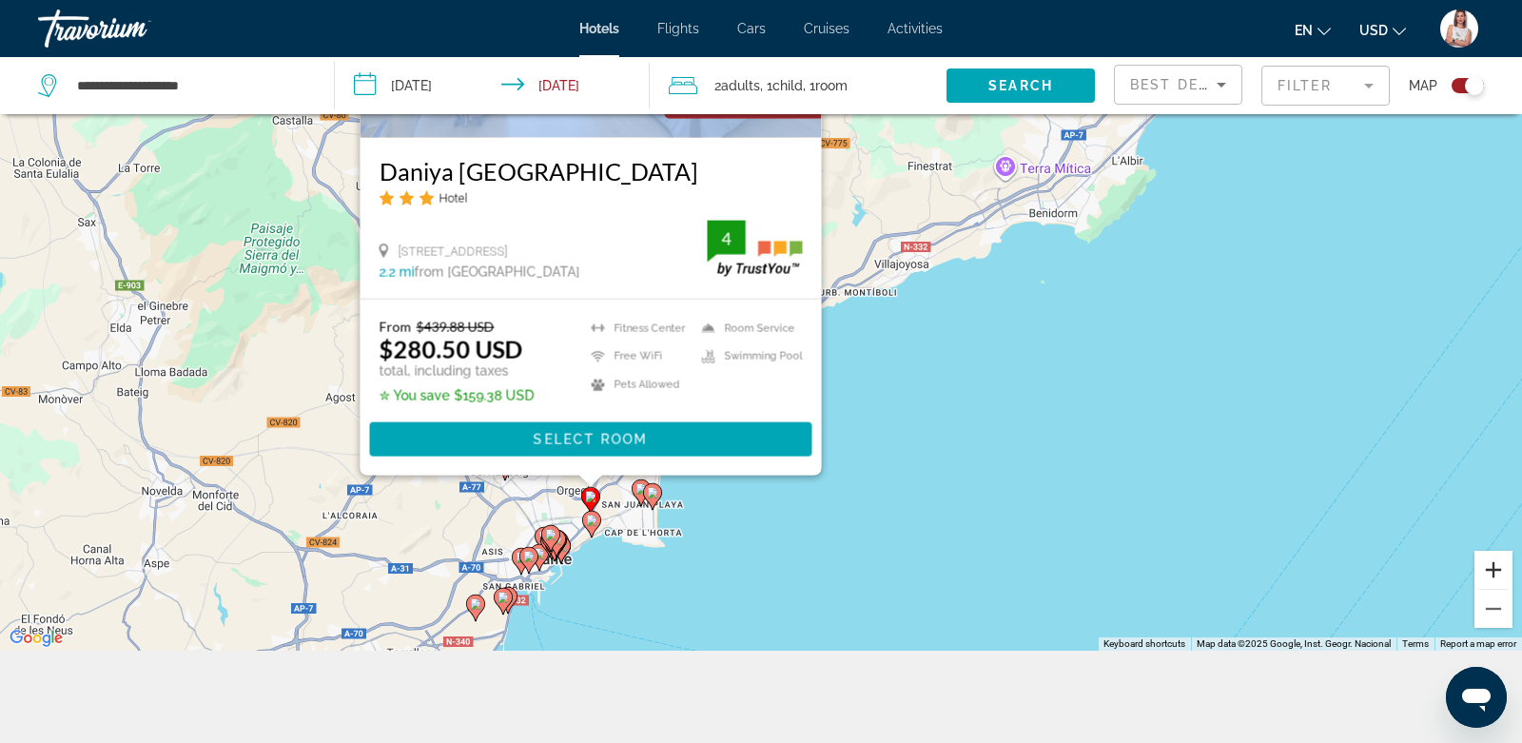
click at [1494, 567] on button "Zoom in" at bounding box center [1494, 570] width 38 height 38
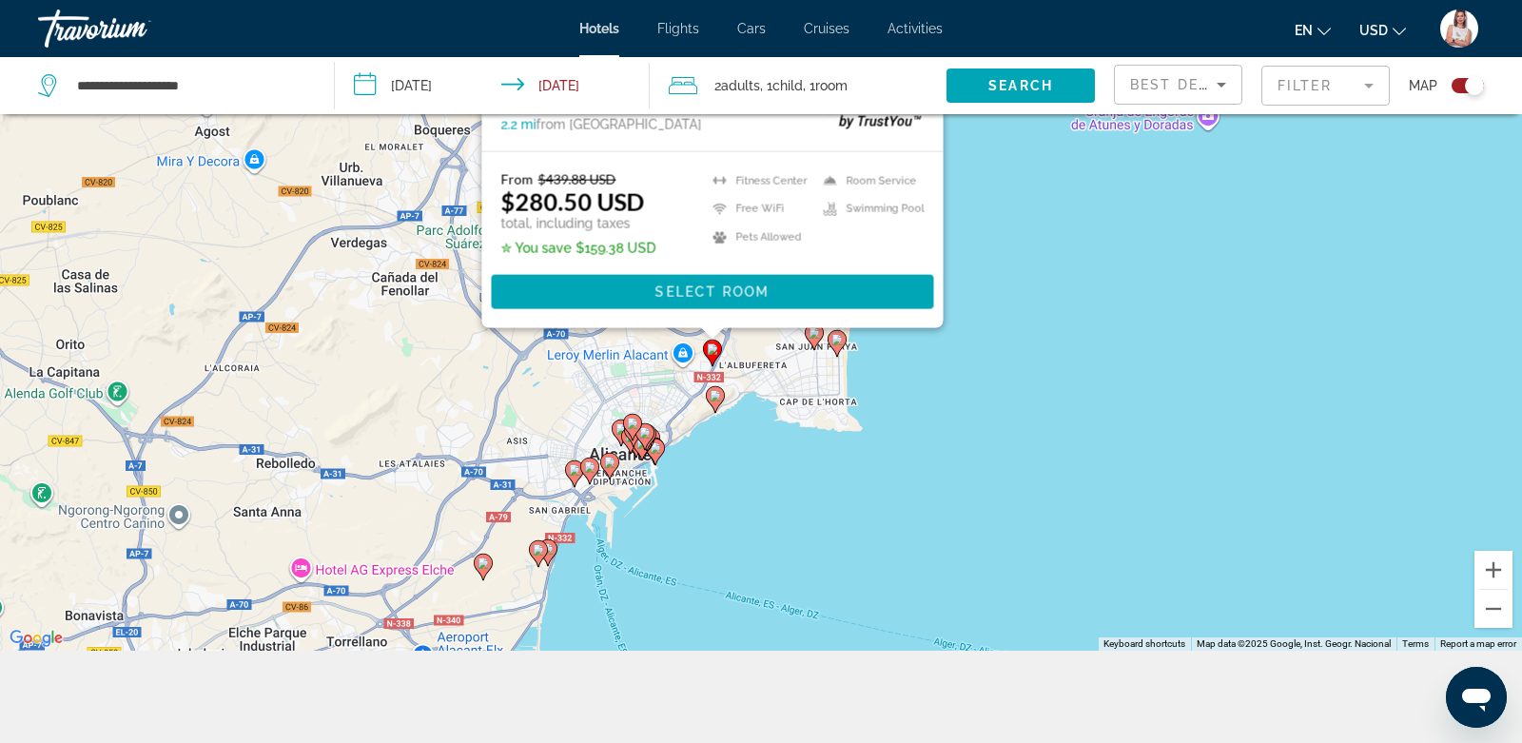
drag, startPoint x: 824, startPoint y: 553, endPoint x: 1115, endPoint y: 164, distance: 486.0
click at [1117, 164] on div "To activate drag with keyboard, press Alt + Enter. Once in keyboard drag state,…" at bounding box center [761, 279] width 1522 height 743
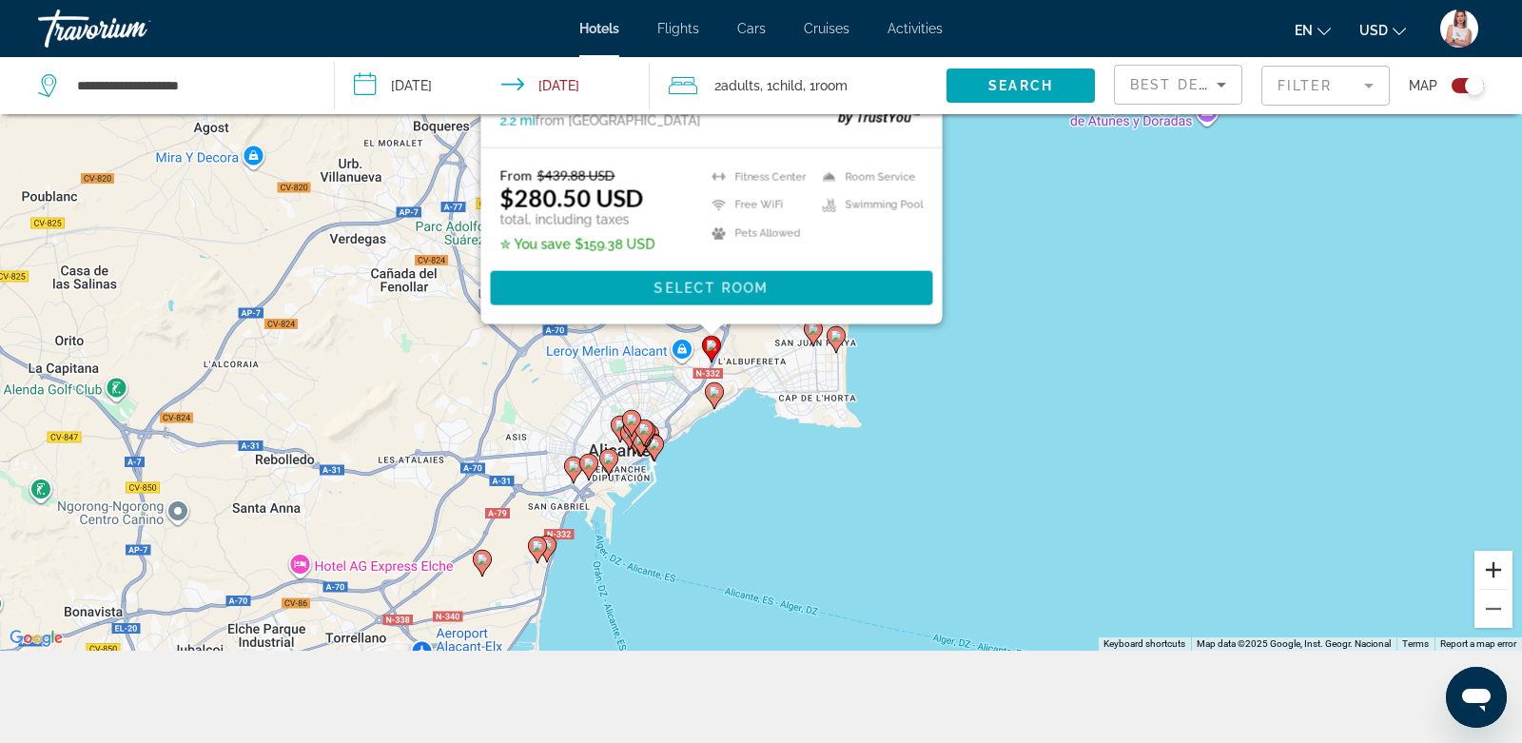
click at [1500, 570] on button "Zoom in" at bounding box center [1494, 570] width 38 height 38
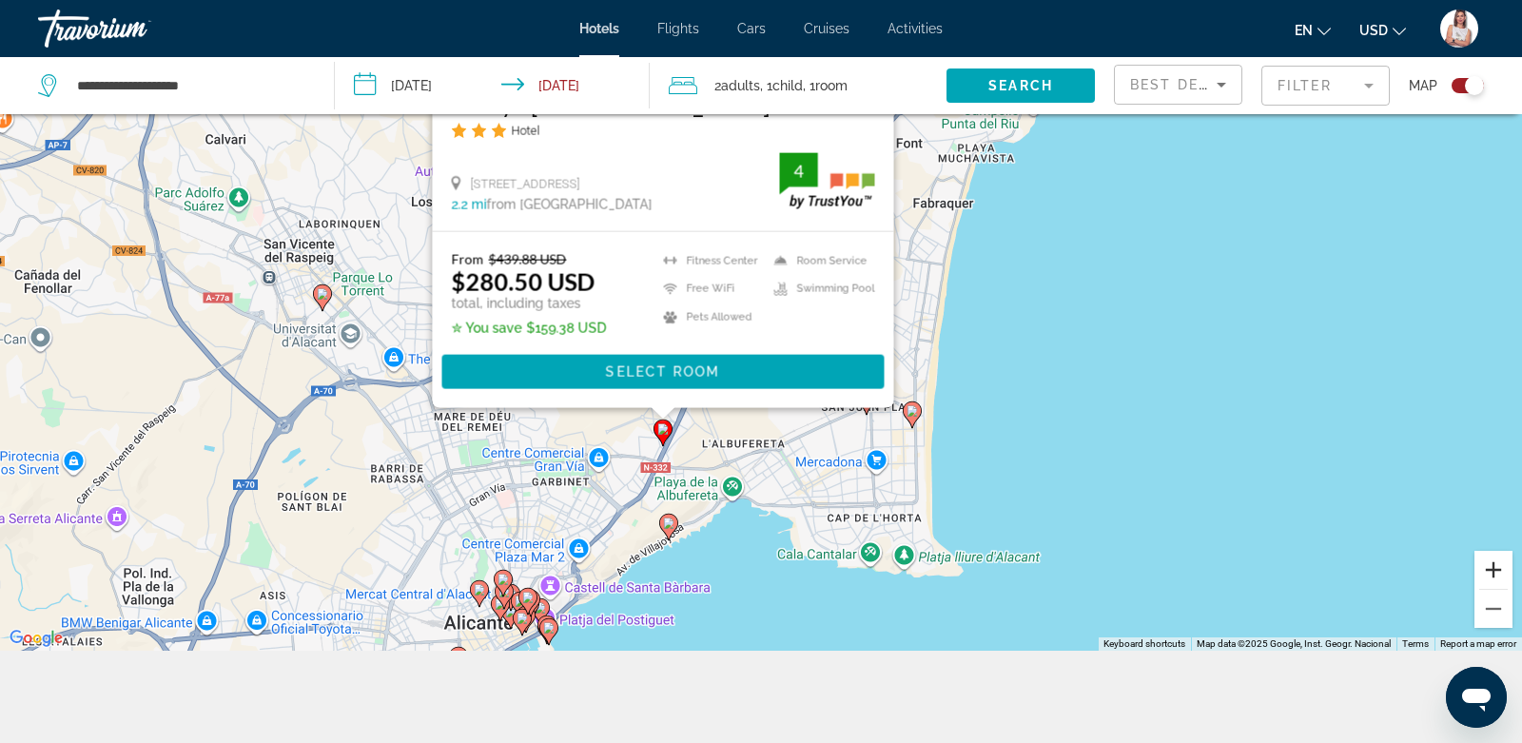
click at [1500, 570] on button "Zoom in" at bounding box center [1494, 570] width 38 height 38
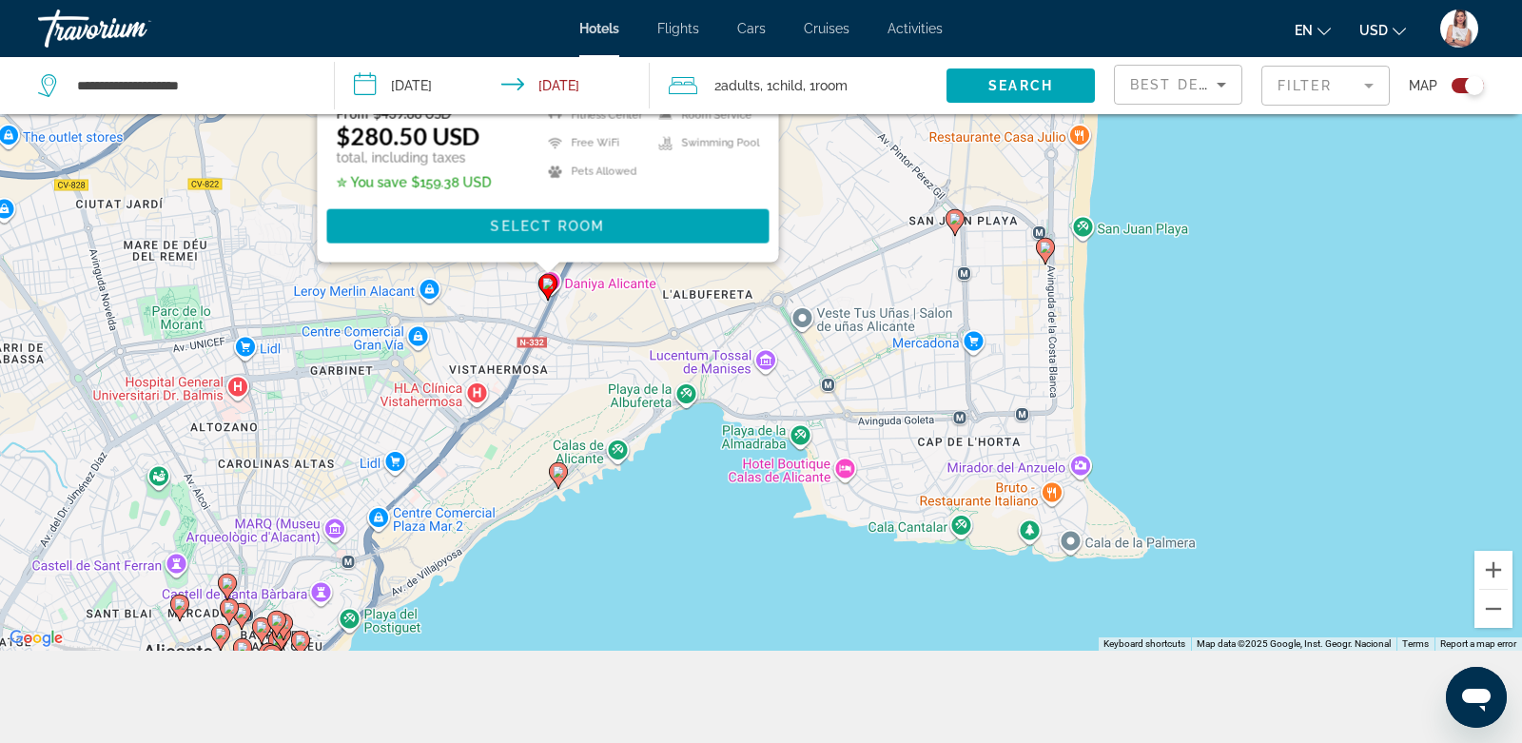
drag, startPoint x: 887, startPoint y: 557, endPoint x: 869, endPoint y: 241, distance: 316.4
click at [869, 241] on div "To activate drag with keyboard, press Alt + Enter. Once in keyboard drag state,…" at bounding box center [761, 279] width 1522 height 743
click at [1049, 240] on icon "Main content" at bounding box center [1045, 250] width 17 height 25
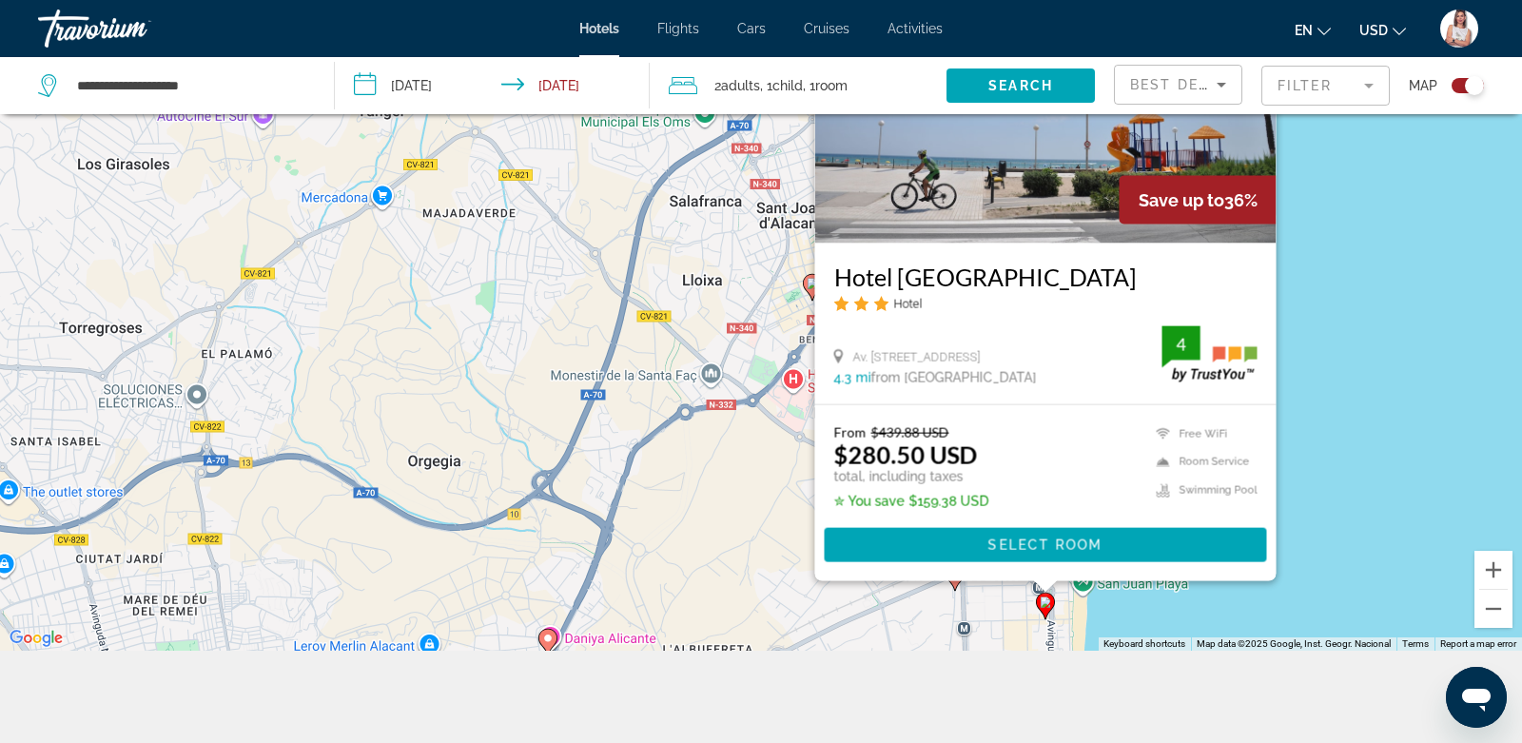
click at [957, 584] on icon "Main content" at bounding box center [955, 576] width 19 height 27
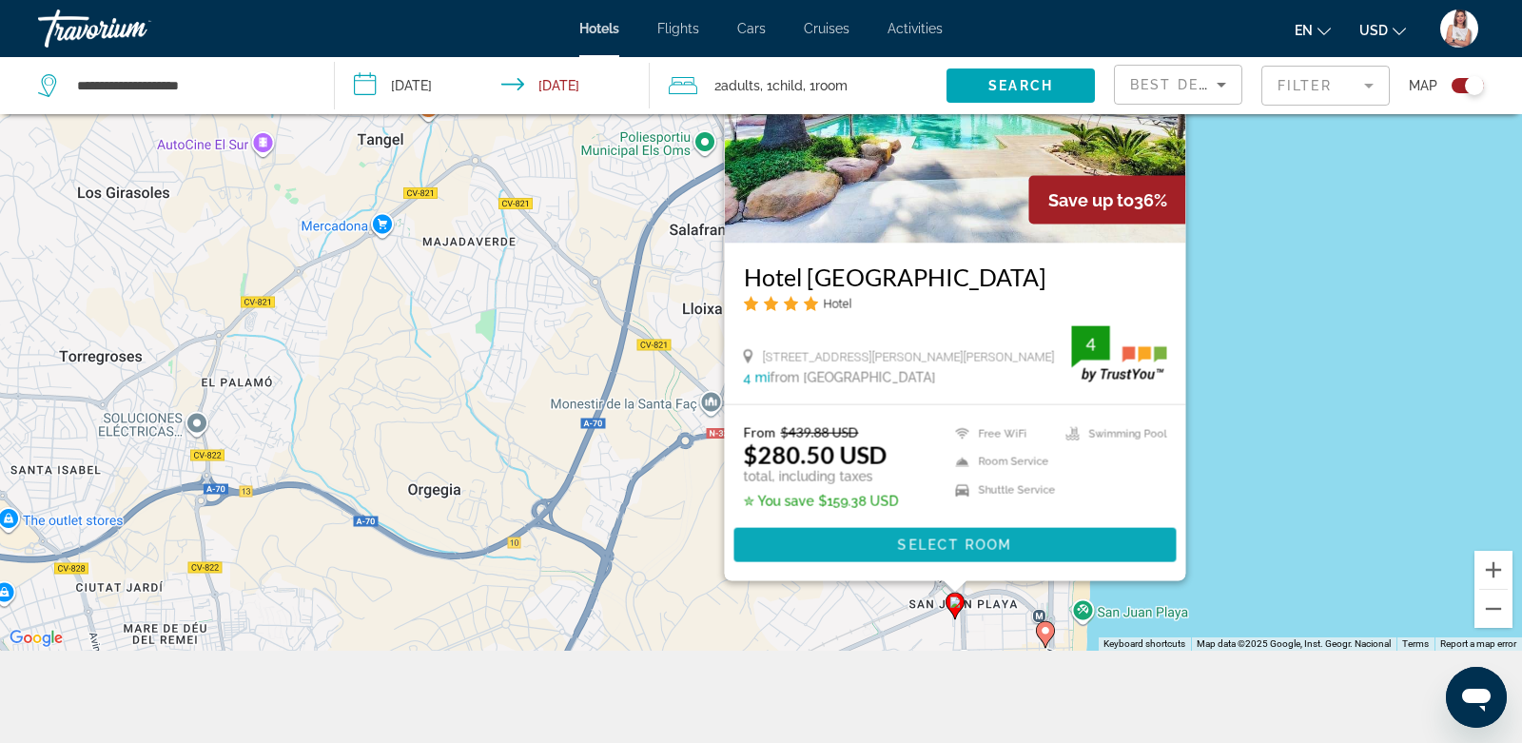
click at [933, 541] on span "Select Room" at bounding box center [955, 545] width 114 height 15
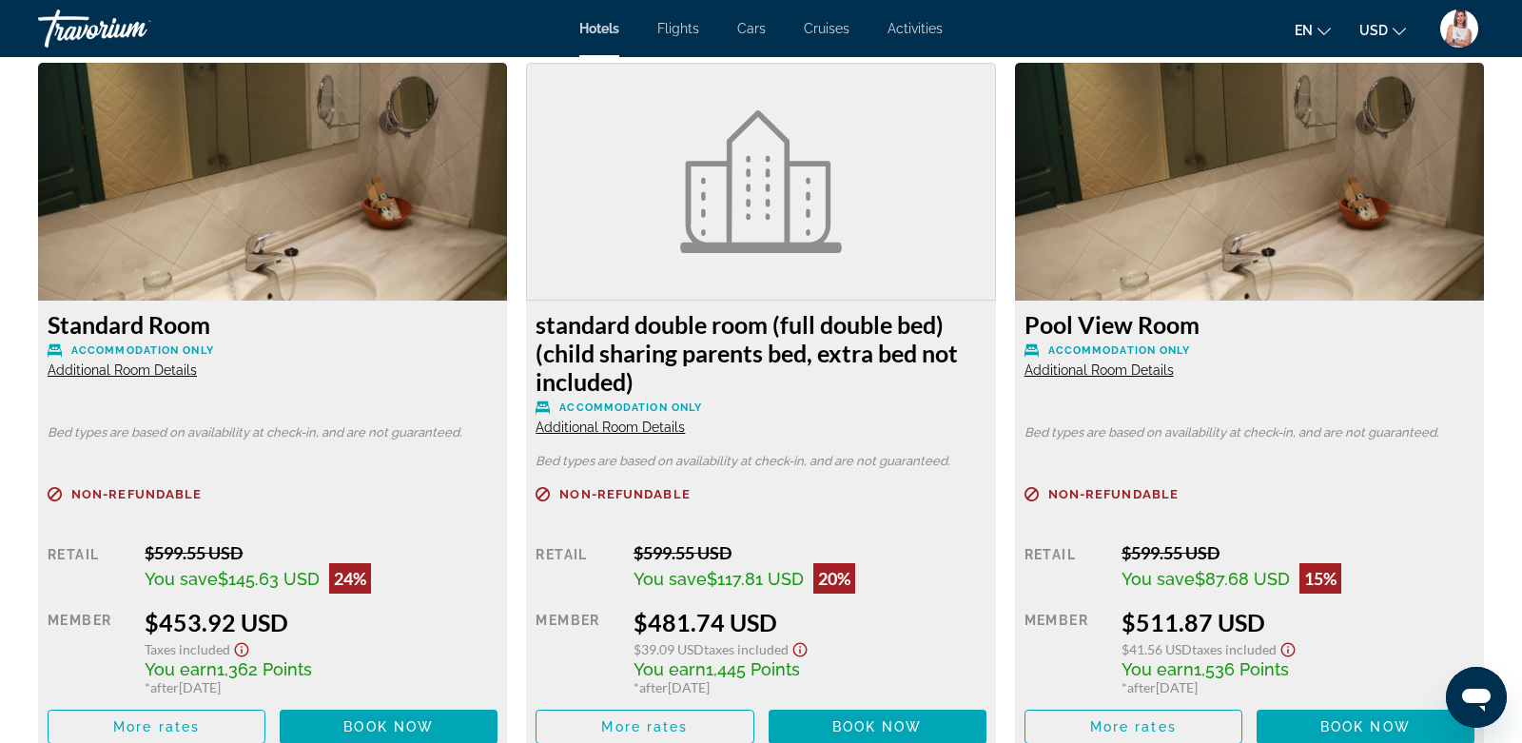
scroll to position [2567, 0]
